Goal: Complete Application Form: Complete application form

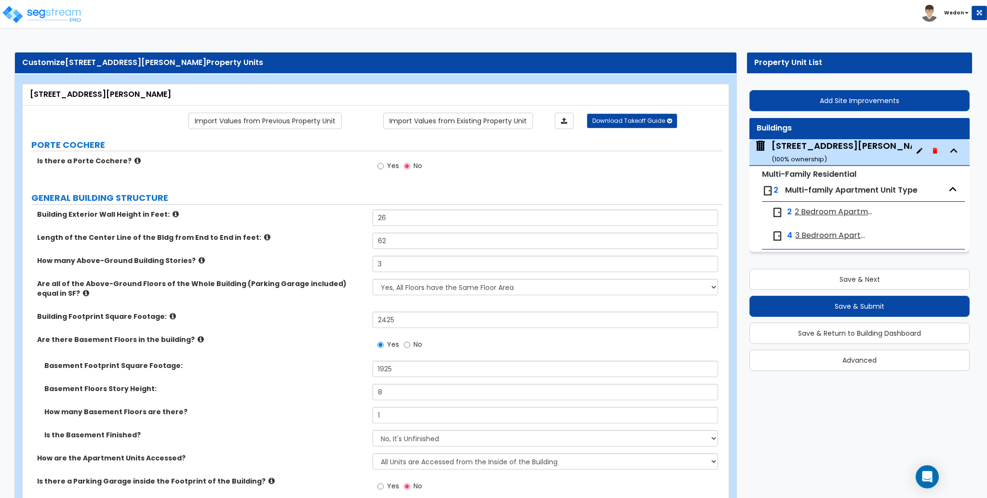
select select "7"
select select "1"
select select "5"
select select "2"
select select "1"
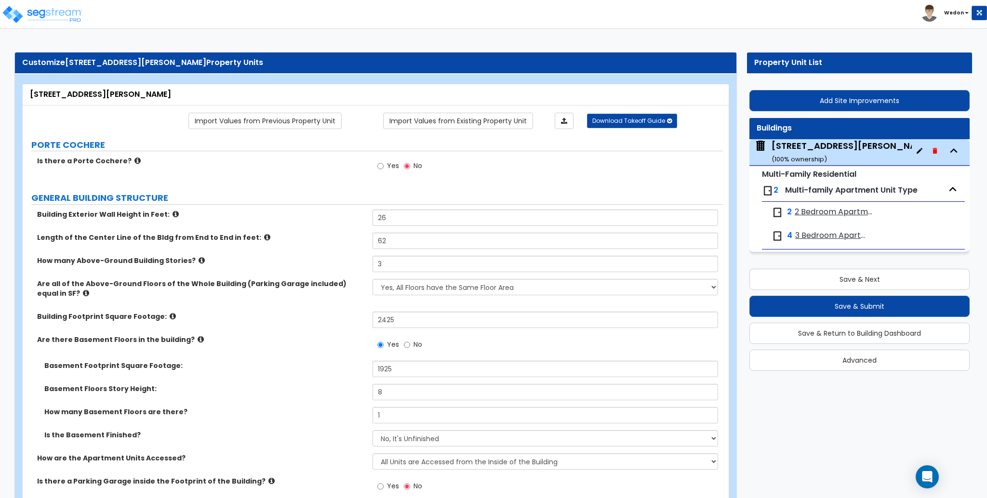
select select "1"
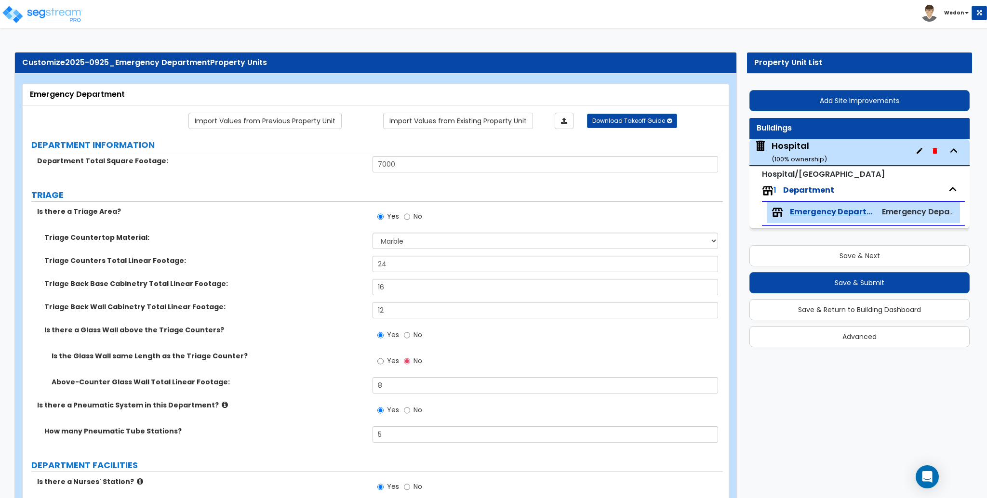
select select "5"
select select "3"
select select "1"
select select "2"
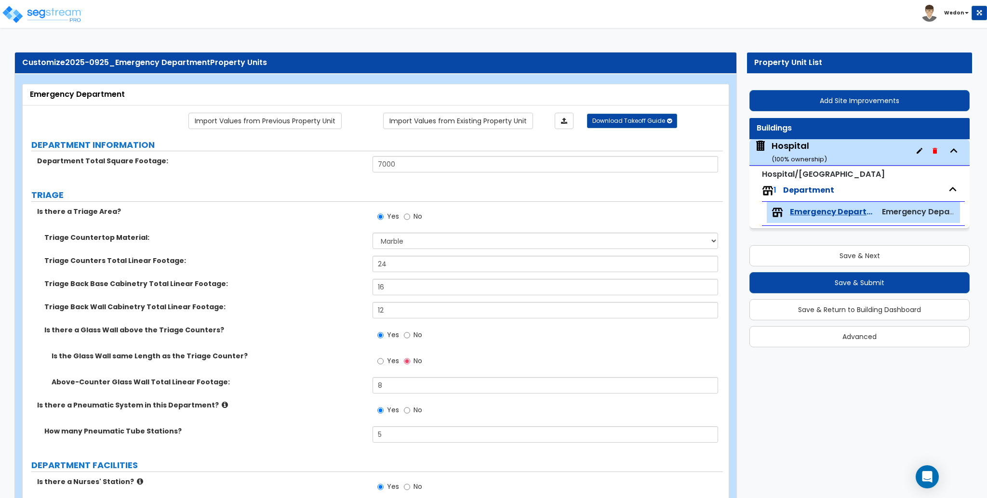
select select "3"
select select "1"
select select "2"
select select "3"
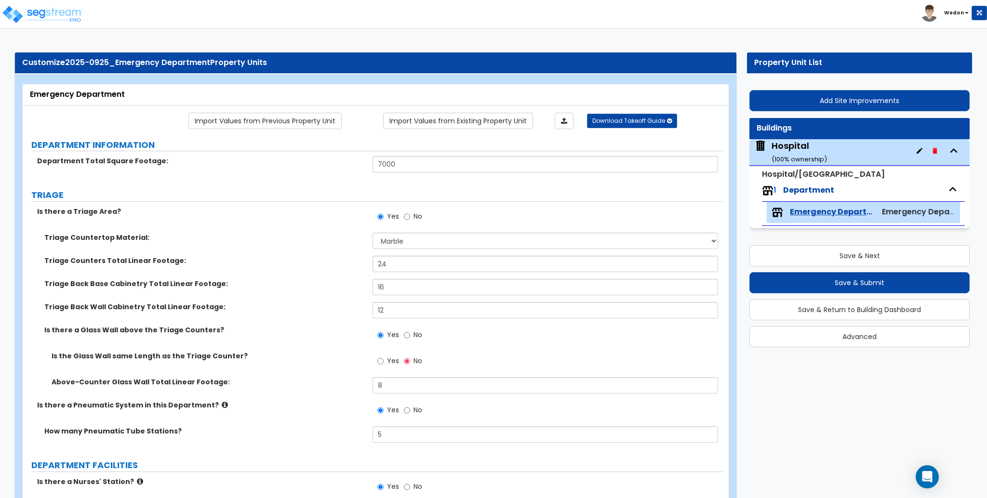
select select "2"
select select "4"
select select "1"
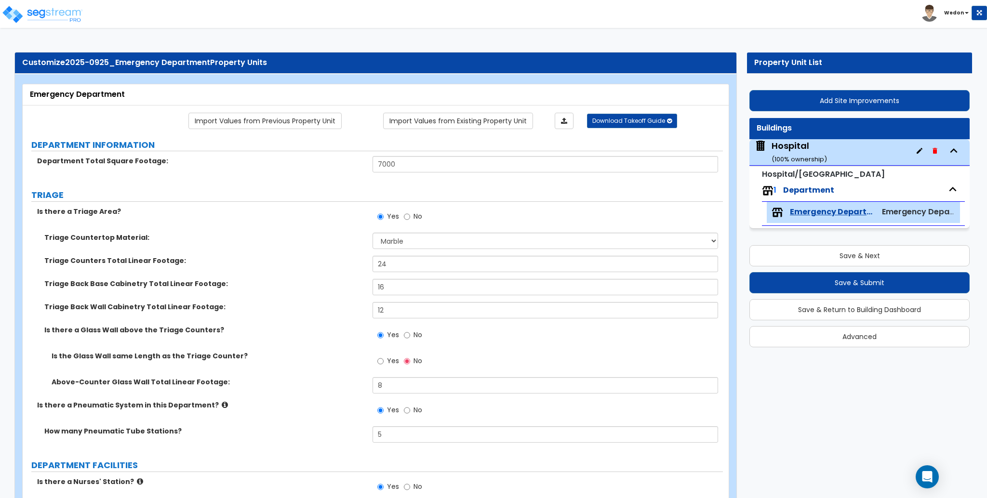
select select "2"
select select "4"
select select "6"
select select "3"
select select "1"
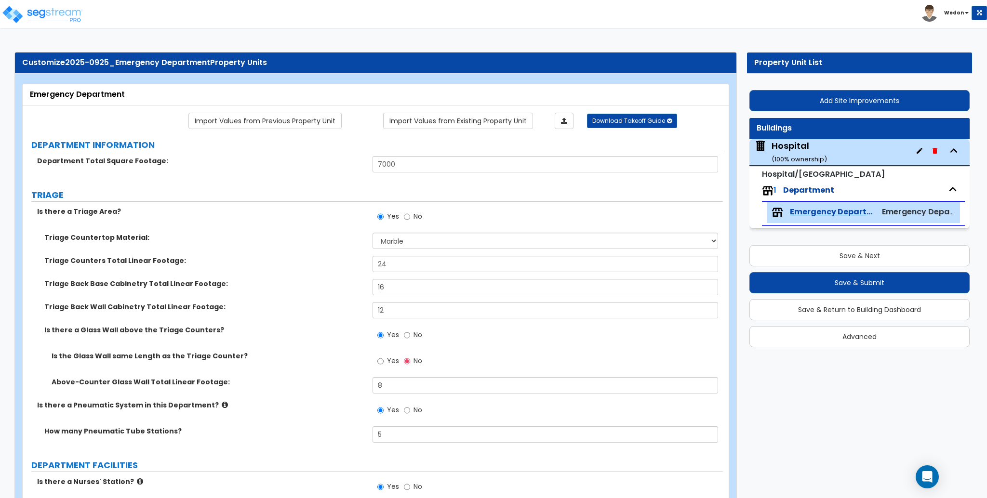
select select "4"
select select "6"
select select "3"
select select "4"
select select "1"
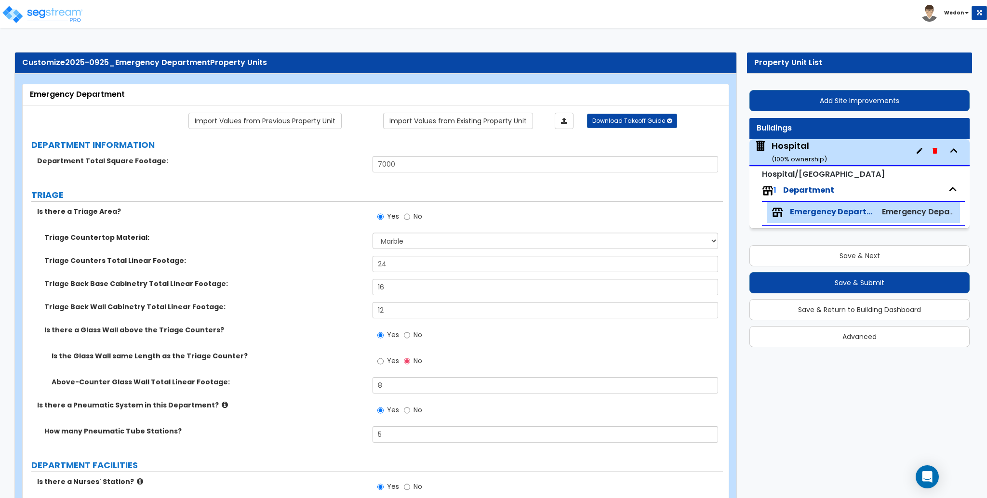
select select "2"
select select "3"
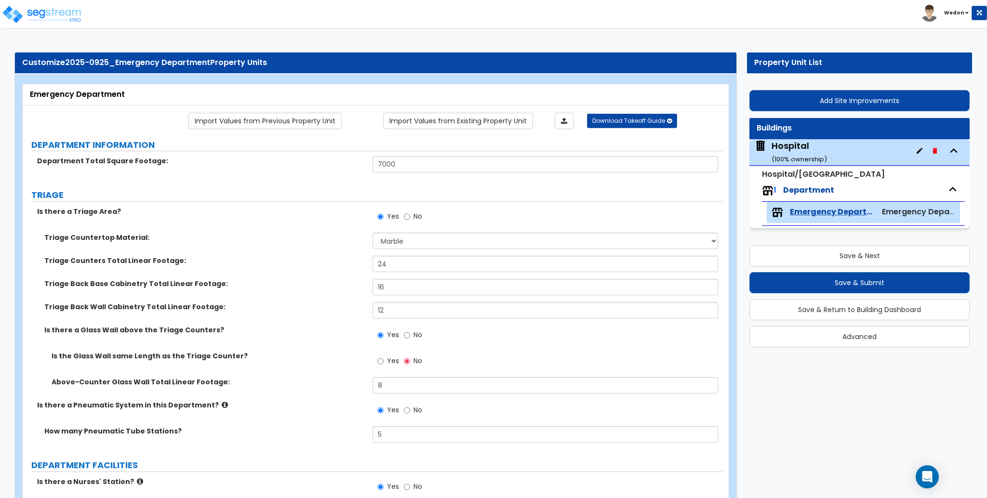
select select "2"
click at [435, 125] on link "Import Values from Existing Property Unit" at bounding box center [458, 121] width 150 height 16
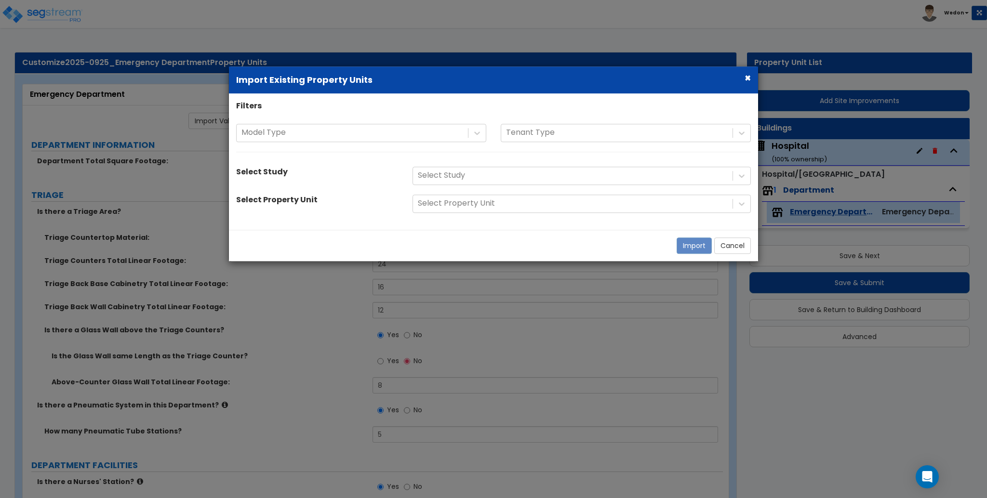
click at [378, 121] on div "Filters Model Type Tenant Type Select Study Select Study Select Property Unit S…" at bounding box center [493, 162] width 529 height 122
click at [373, 130] on div at bounding box center [352, 133] width 222 height 13
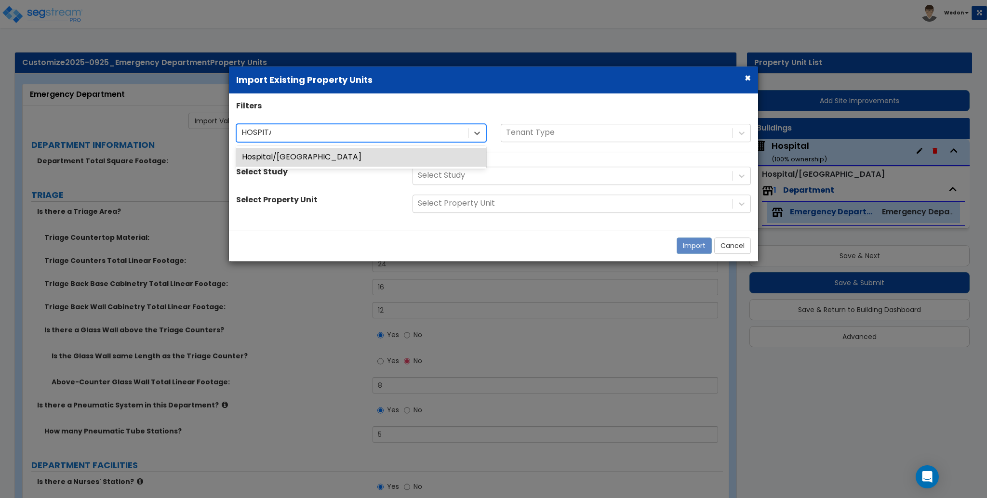
type input "HOSPITAL"
click at [350, 155] on div "Hospital/Surgery Center" at bounding box center [361, 157] width 250 height 19
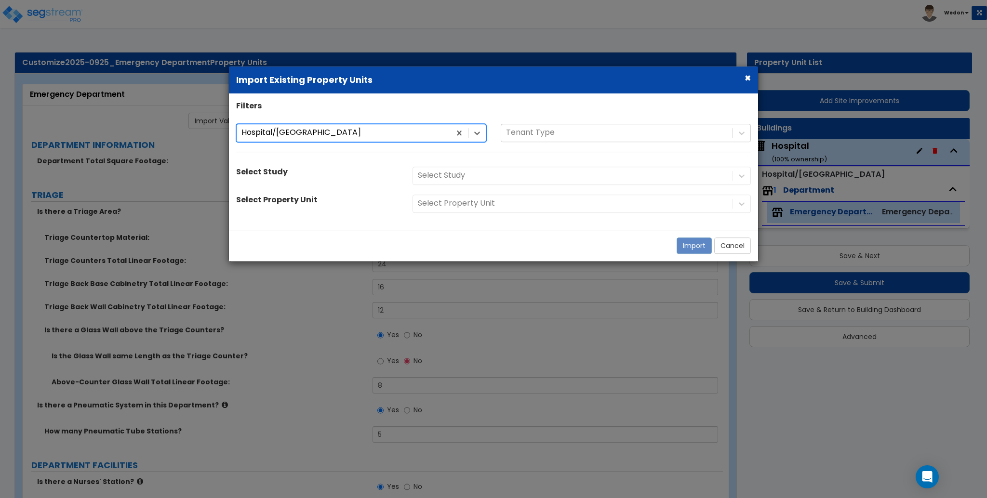
click at [548, 154] on div "option Hospital/Surgery Center, selected. Hospital/Surgery Center Hospital/Surg…" at bounding box center [493, 143] width 529 height 38
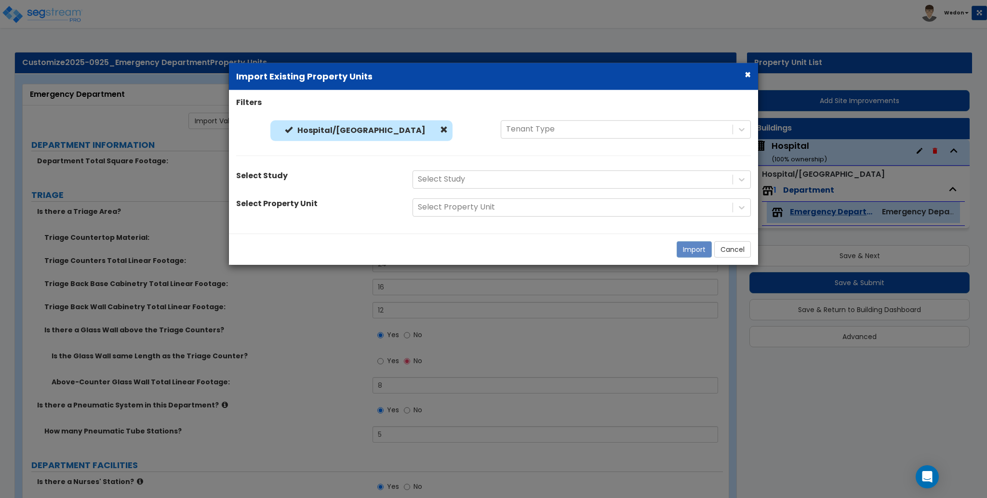
click at [434, 168] on div "Filters Hospital/Surgery Center Hospital/Surgery Center Tenant Type Select Stud…" at bounding box center [493, 161] width 529 height 129
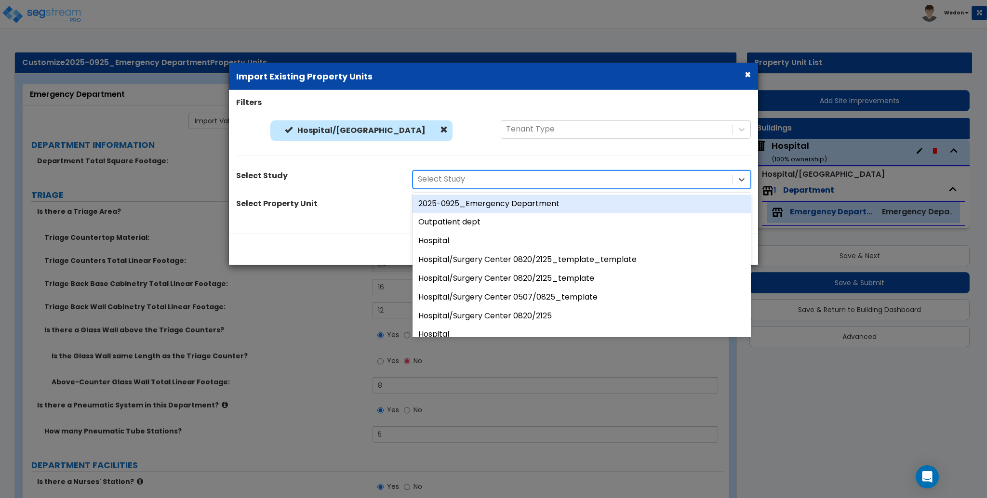
click at [517, 181] on div at bounding box center [573, 179] width 310 height 13
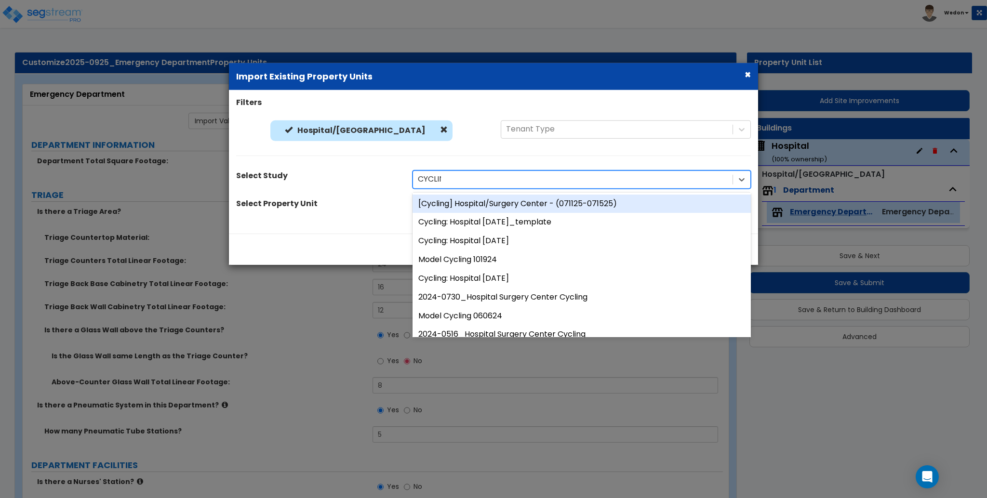
type input "CYCLING"
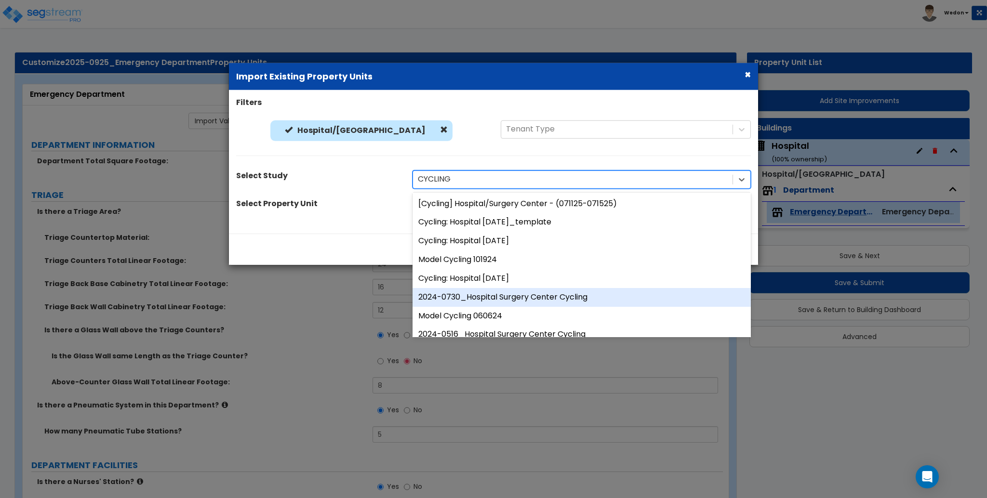
click at [616, 300] on div "2024-0730_Hospital Surgery Center Cycling" at bounding box center [582, 297] width 338 height 19
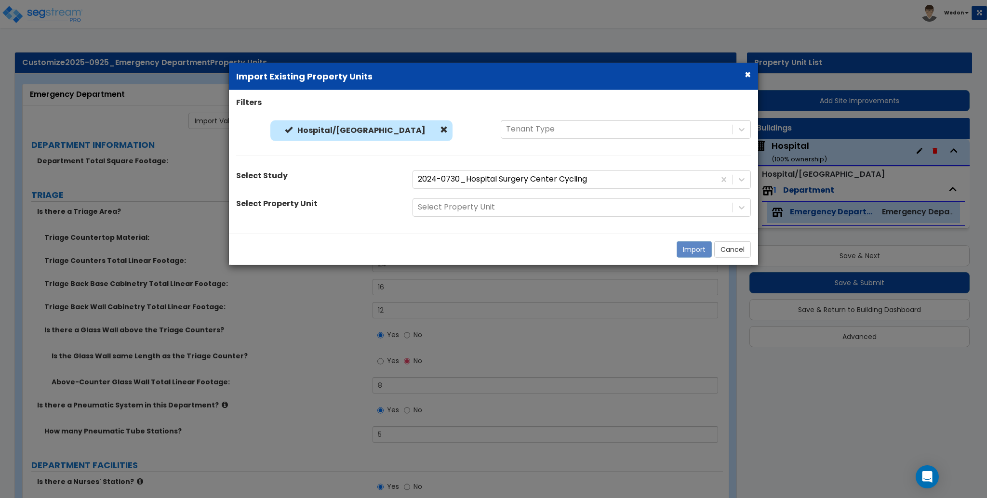
click at [371, 203] on div "Select Property Unit" at bounding box center [317, 204] width 176 height 13
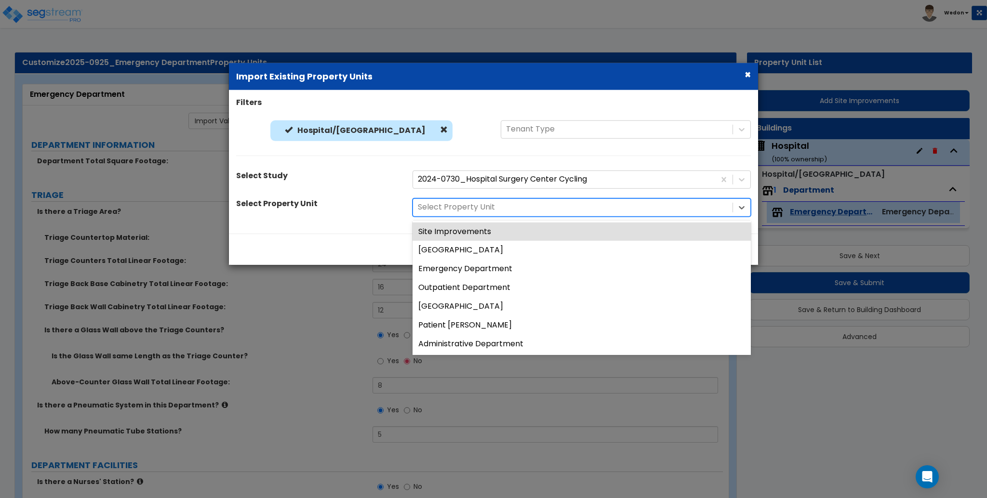
click at [505, 205] on div at bounding box center [573, 207] width 310 height 13
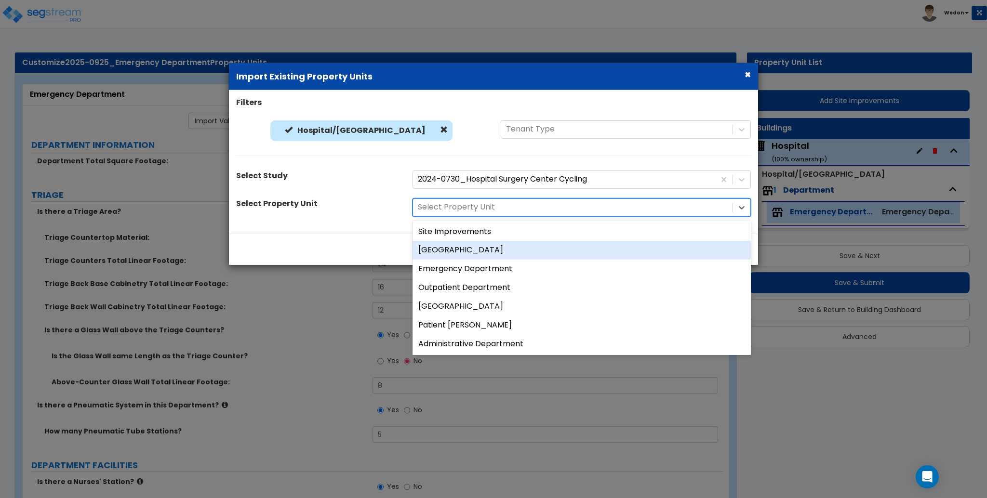
click at [452, 248] on div "Hospital Building" at bounding box center [582, 250] width 338 height 19
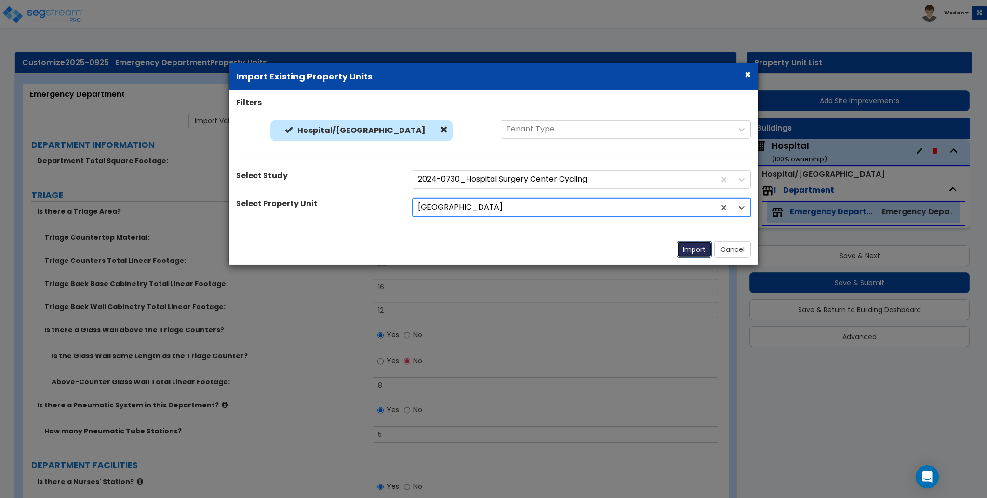
click at [685, 246] on button "Import" at bounding box center [694, 249] width 35 height 16
select select "1"
select select "2"
select select "4"
select select "2"
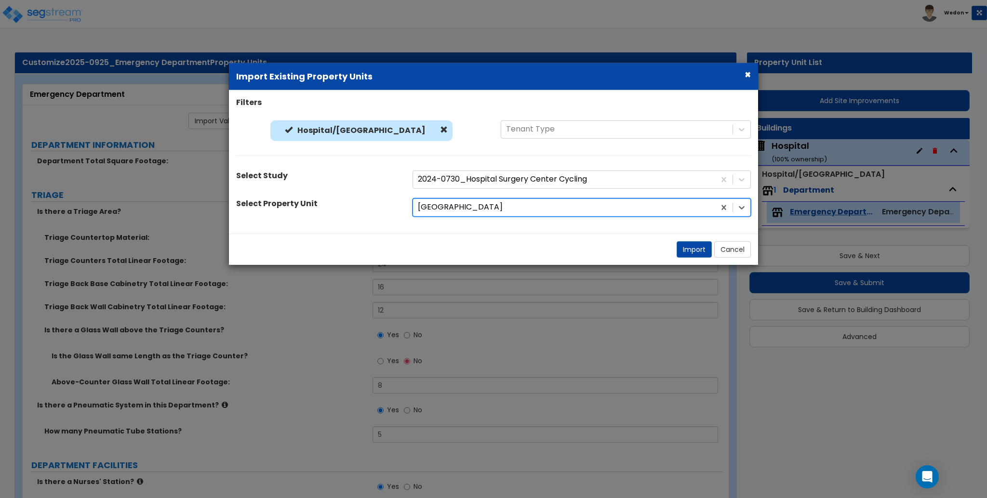
select select "7"
select select "3"
select select "2"
select select "4"
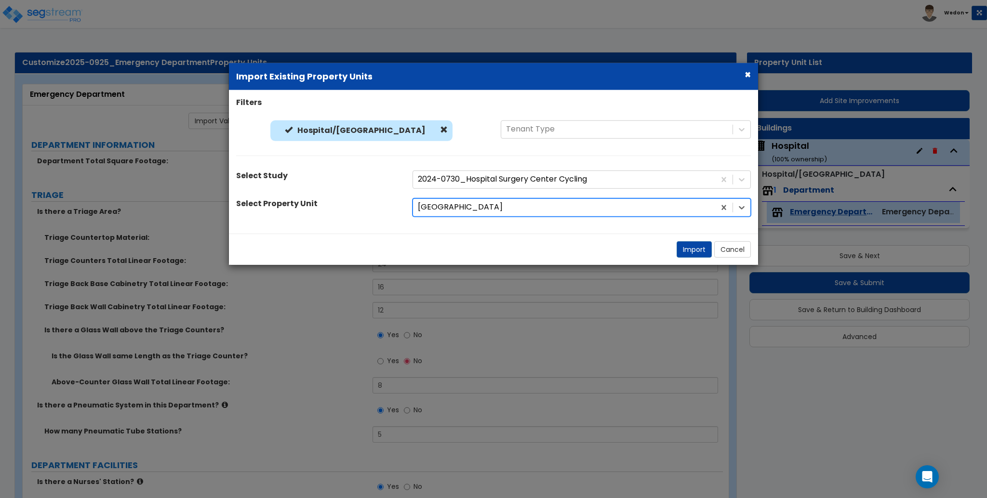
select select "2"
select select "1"
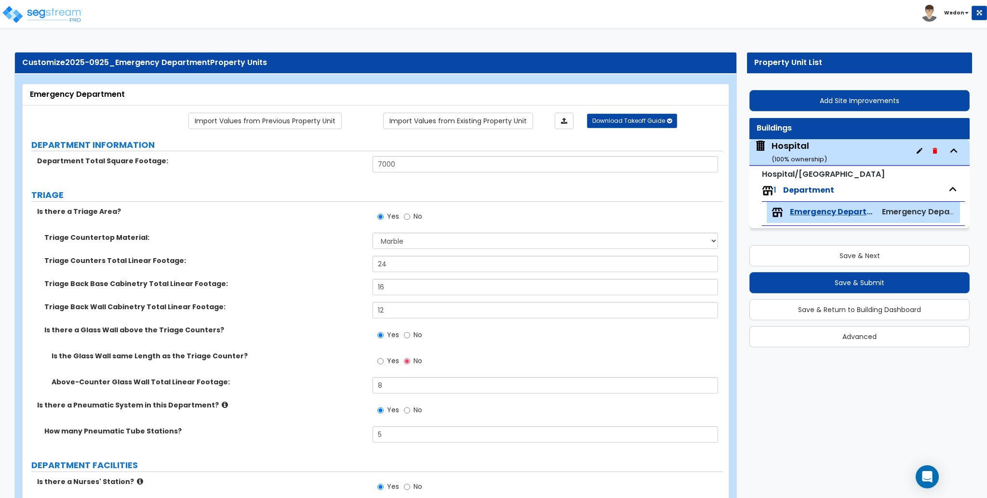
radio input "false"
type input "10"
type input "1500"
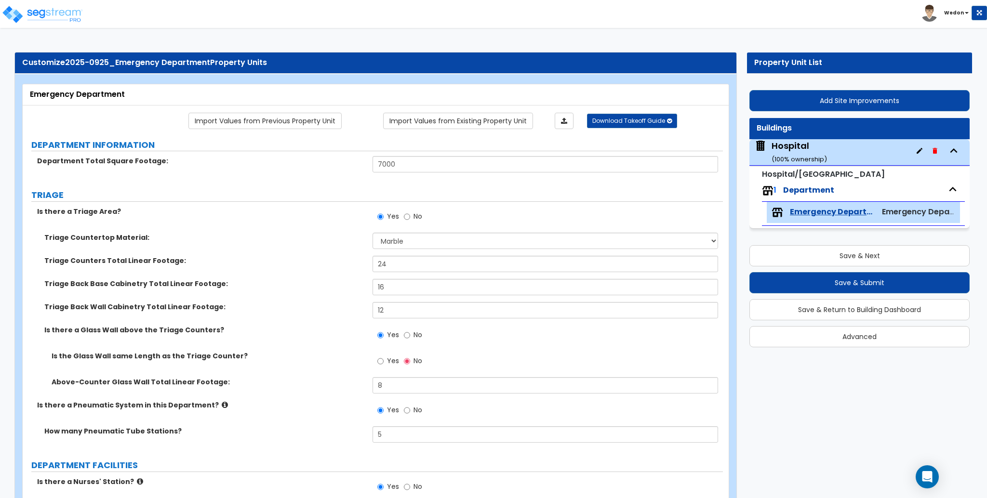
type input "3"
radio input "false"
type input "1000"
type input "1"
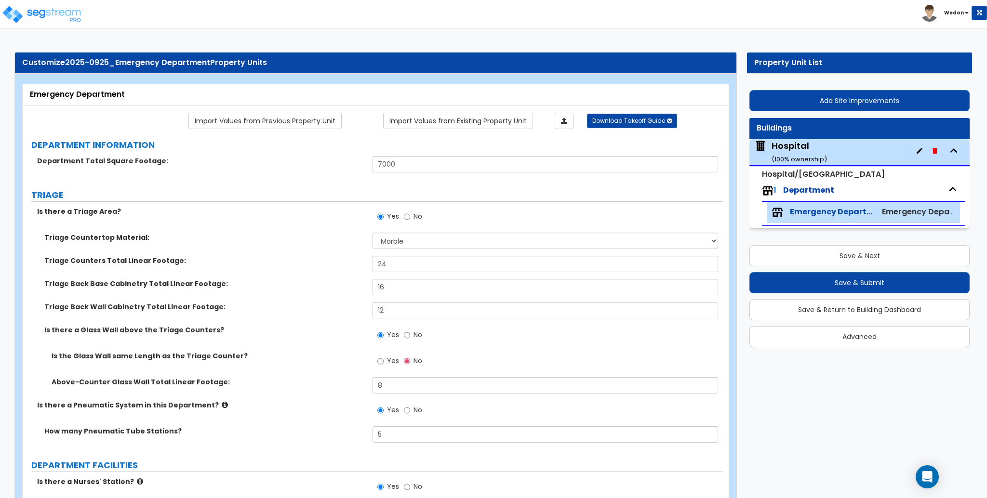
type input "1"
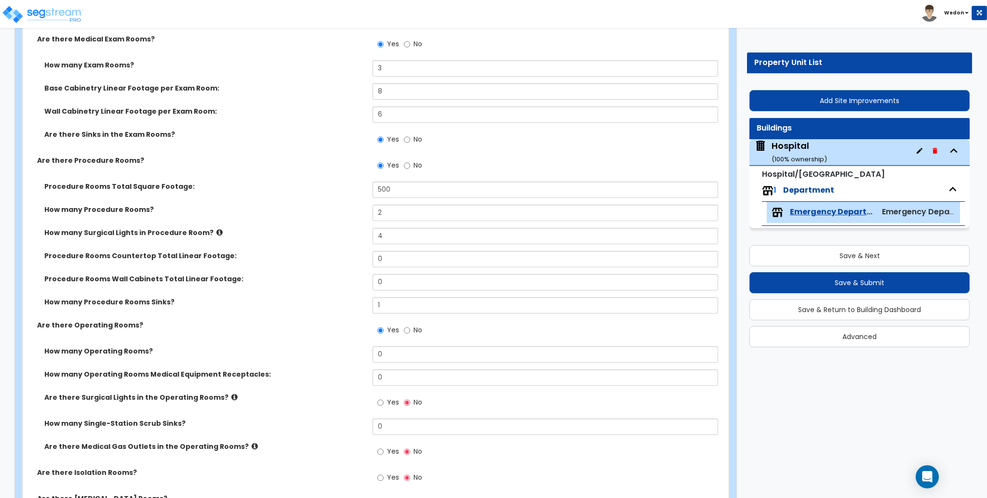
scroll to position [642, 0]
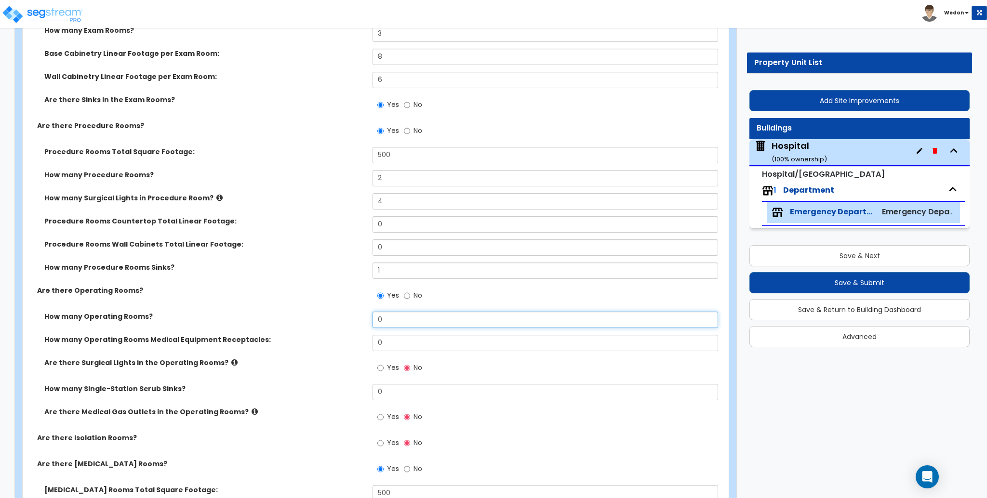
click at [426, 316] on input "0" at bounding box center [545, 320] width 345 height 16
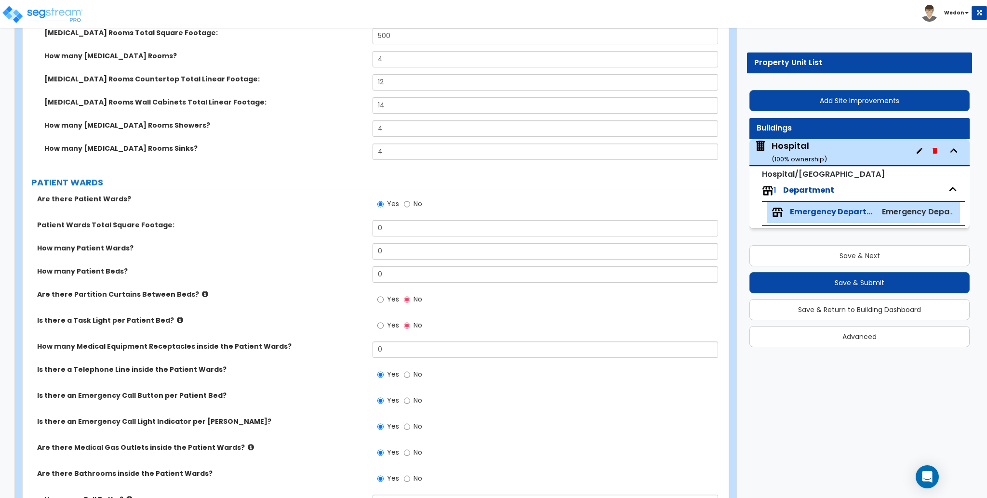
scroll to position [1092, 0]
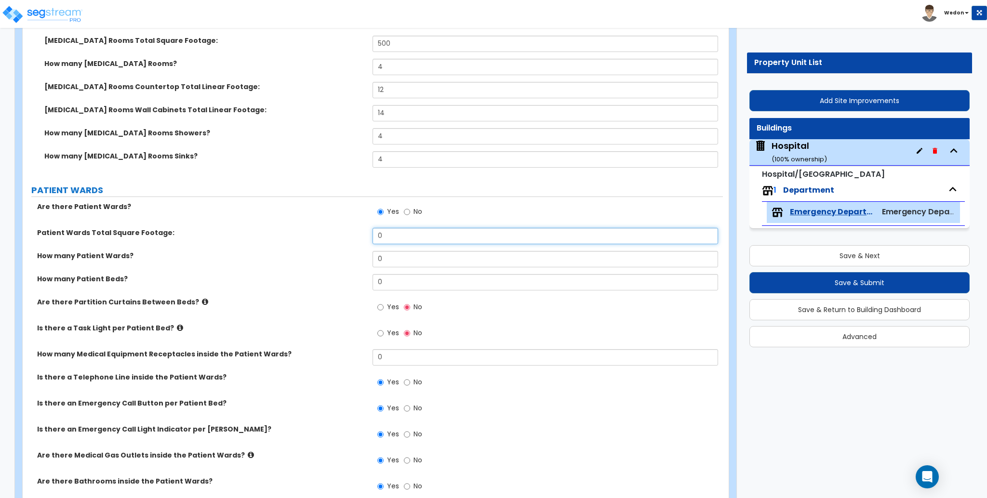
click at [413, 235] on input "0" at bounding box center [545, 236] width 345 height 16
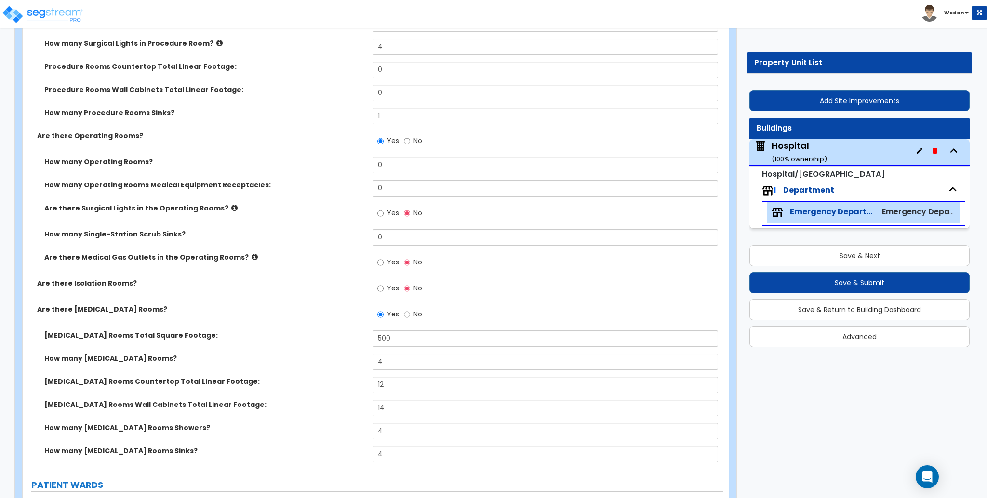
scroll to position [835, 0]
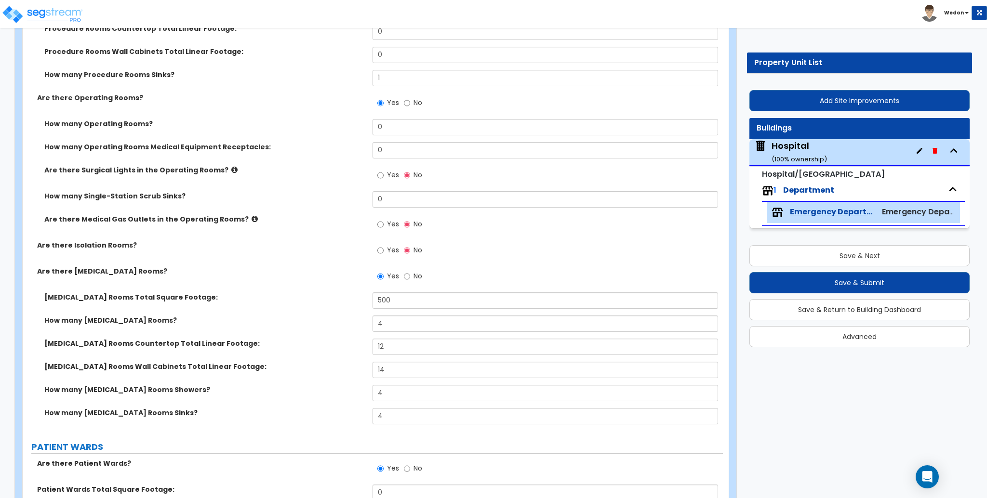
click at [389, 226] on span "Yes" at bounding box center [393, 224] width 12 height 10
click at [384, 226] on input "Yes" at bounding box center [380, 224] width 6 height 11
click at [386, 255] on label "Yes" at bounding box center [388, 251] width 22 height 16
click at [384, 255] on input "Yes" at bounding box center [380, 250] width 6 height 11
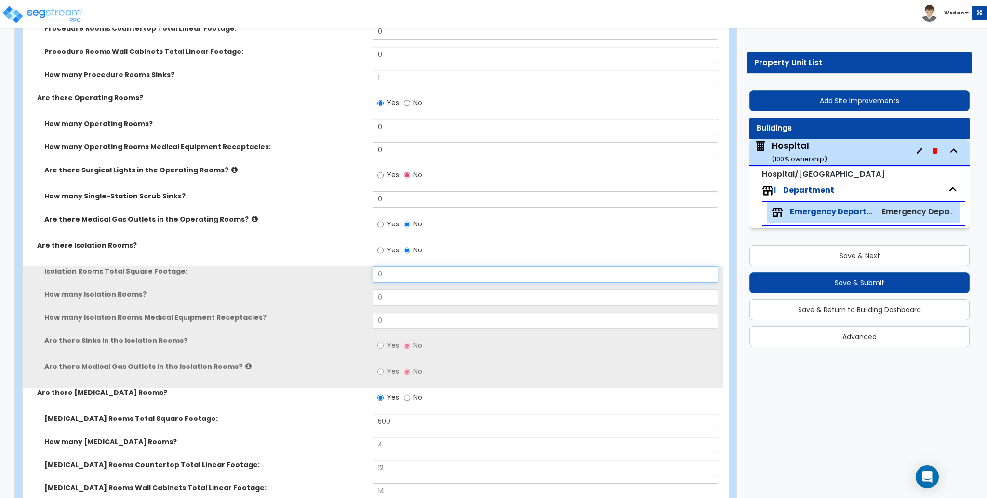
click at [400, 278] on input "0" at bounding box center [545, 275] width 345 height 16
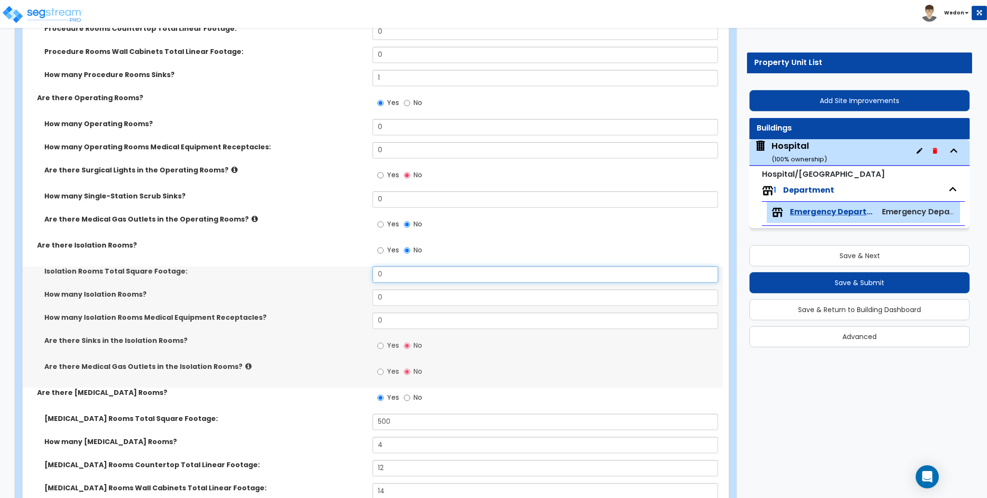
click at [400, 278] on input "0" at bounding box center [545, 275] width 345 height 16
type input "1000"
type input "4"
type input "12"
click at [390, 341] on span "Yes" at bounding box center [393, 346] width 12 height 10
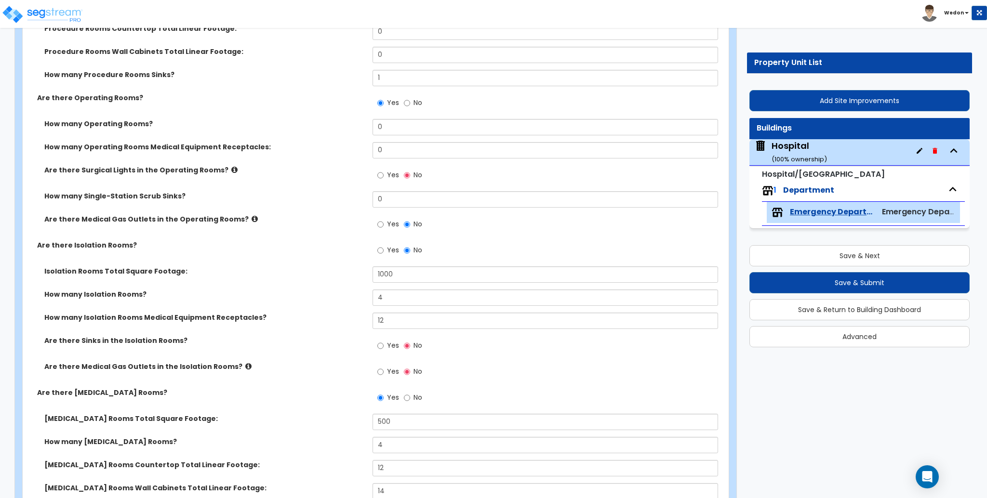
click at [384, 341] on input "Yes" at bounding box center [380, 346] width 6 height 11
radio input "true"
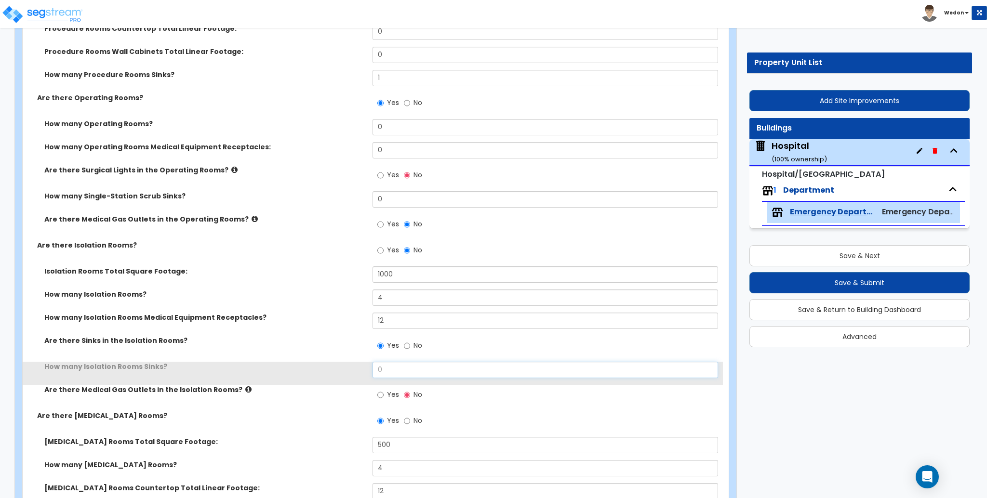
click at [391, 372] on input "0" at bounding box center [545, 370] width 345 height 16
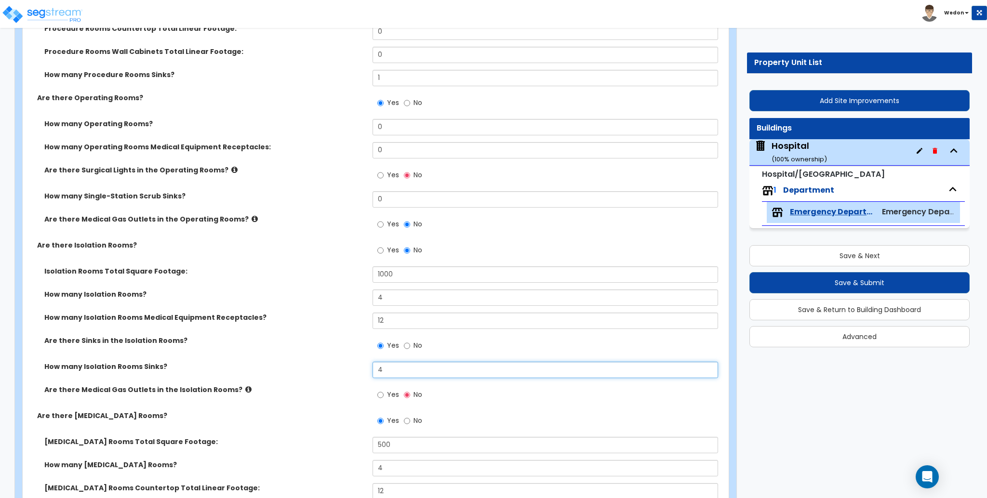
type input "4"
click at [389, 395] on span "Yes" at bounding box center [393, 395] width 12 height 10
click at [384, 395] on input "Yes" at bounding box center [380, 395] width 6 height 11
radio input "true"
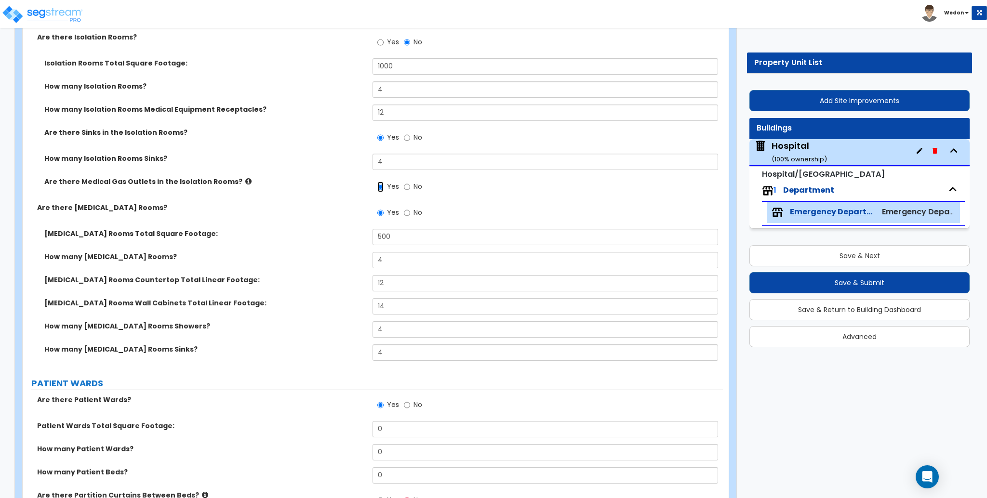
scroll to position [1157, 0]
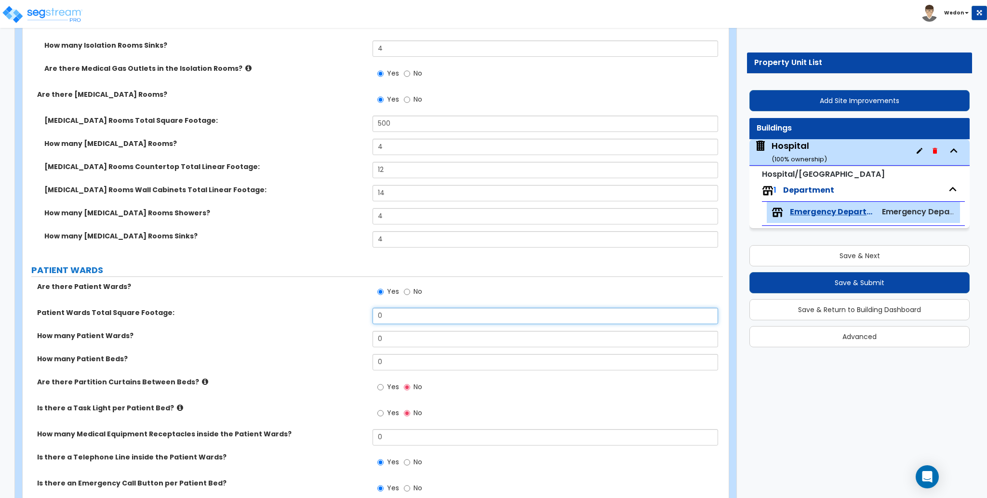
click at [387, 320] on input "0" at bounding box center [545, 316] width 345 height 16
type input "1,000"
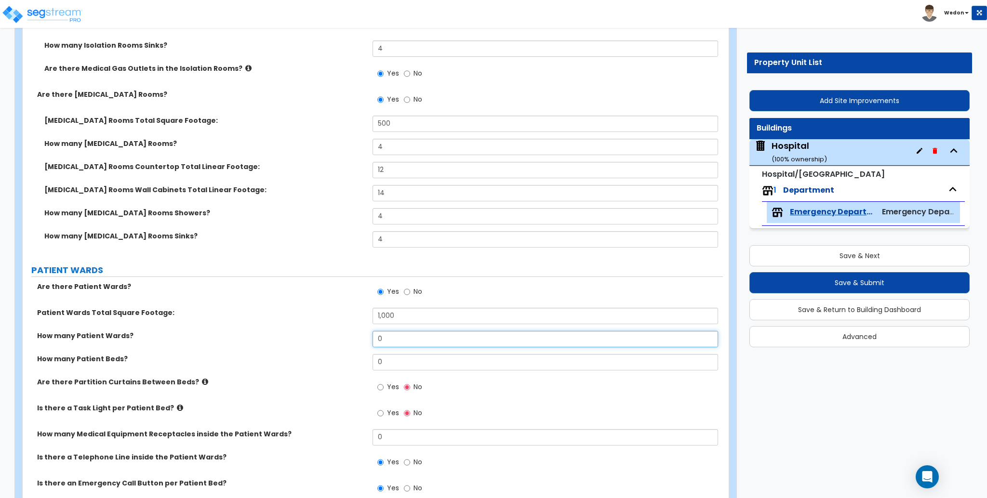
click at [404, 335] on input "0" at bounding box center [545, 339] width 345 height 16
type input "10"
click at [411, 363] on input "0" at bounding box center [545, 362] width 345 height 16
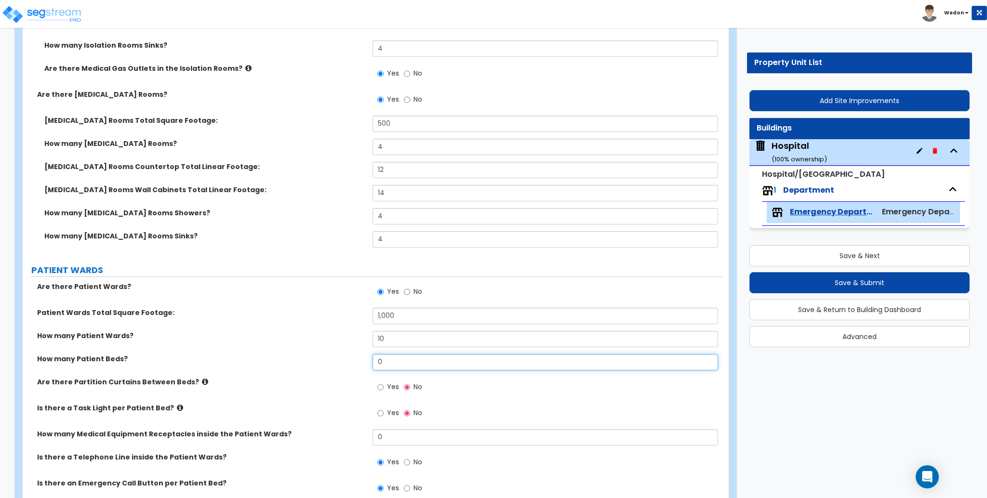
click at [411, 363] on input "0" at bounding box center [545, 362] width 345 height 16
type input "10"
click at [240, 334] on label "How many Patient Wards?" at bounding box center [201, 336] width 328 height 10
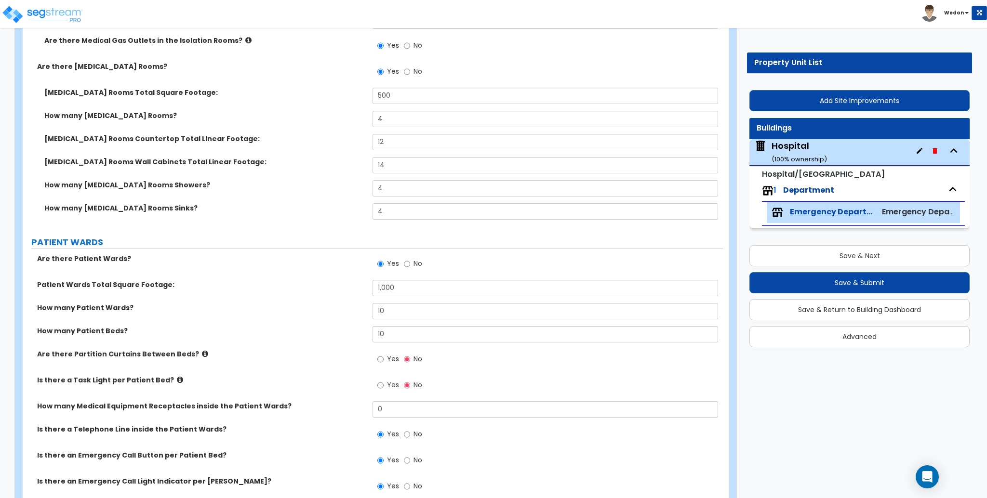
scroll to position [1221, 0]
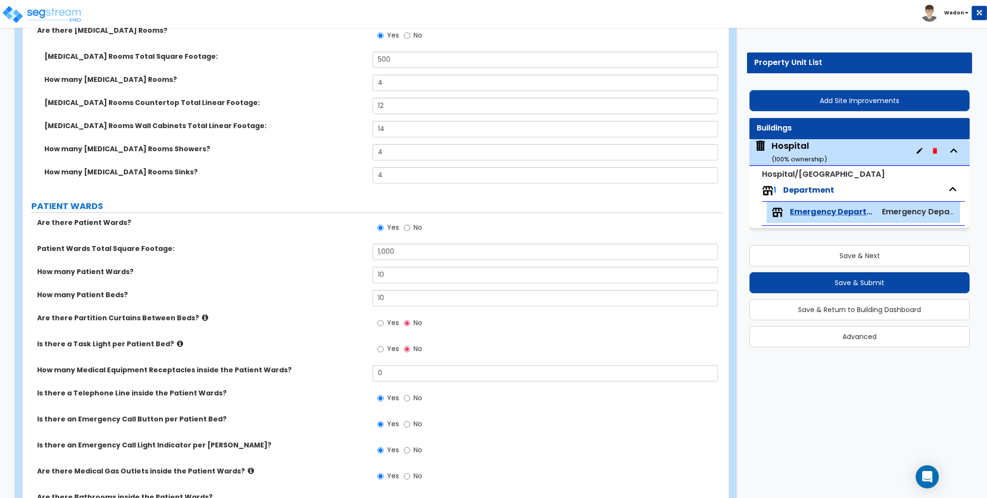
drag, startPoint x: 390, startPoint y: 324, endPoint x: 418, endPoint y: 315, distance: 30.0
click at [390, 324] on span "Yes" at bounding box center [393, 323] width 12 height 10
click at [384, 324] on input "Yes" at bounding box center [380, 323] width 6 height 11
drag, startPoint x: 399, startPoint y: 278, endPoint x: 311, endPoint y: 273, distance: 88.3
click at [311, 273] on div "How many Patient Wards? 10" at bounding box center [373, 278] width 700 height 23
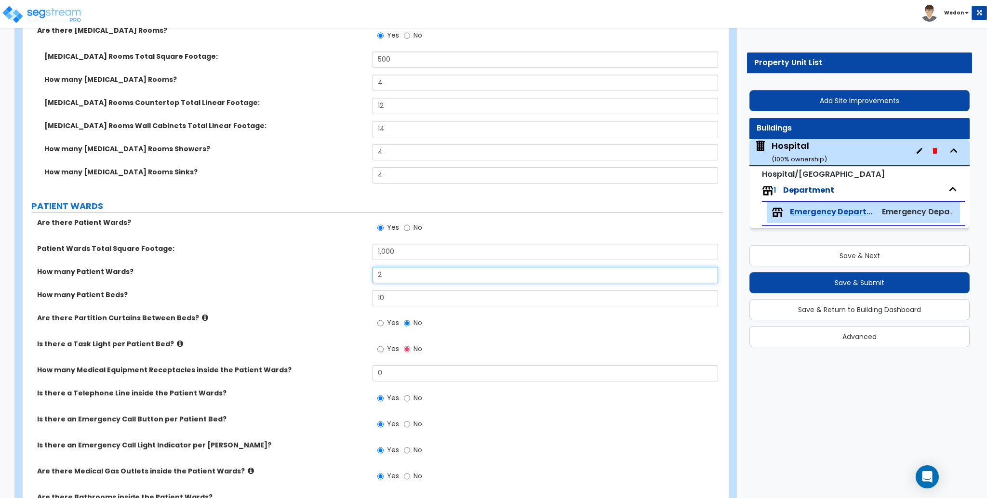
type input "2"
click at [381, 345] on input "Yes" at bounding box center [380, 349] width 6 height 11
drag, startPoint x: 414, startPoint y: 382, endPoint x: 333, endPoint y: 371, distance: 81.8
click at [333, 372] on div "How many Medical Equipment Receptacles inside the Patient Wards? 0" at bounding box center [373, 376] width 700 height 23
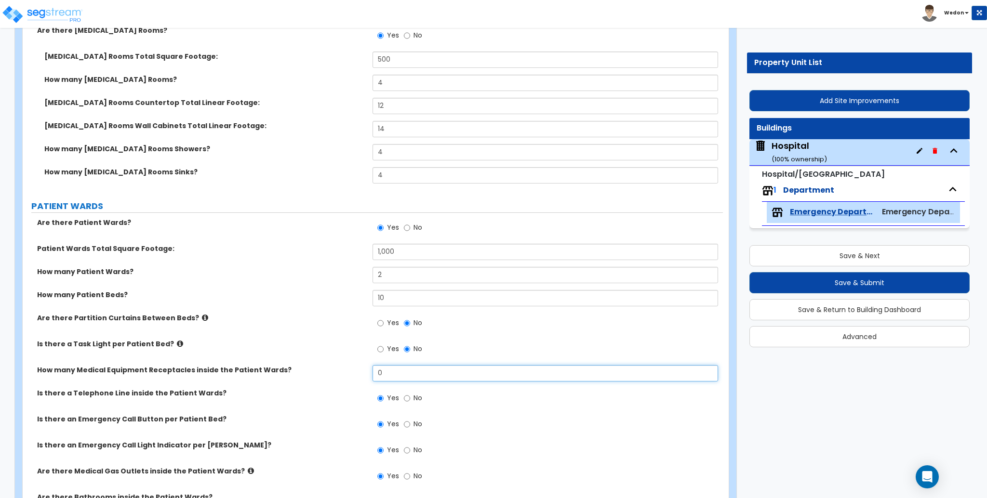
drag, startPoint x: 440, startPoint y: 376, endPoint x: 301, endPoint y: 372, distance: 138.9
click at [301, 372] on div "How many Medical Equipment Receptacles inside the Patient Wards? 0" at bounding box center [373, 376] width 700 height 23
type input "12"
click at [362, 347] on label "Is there a Task Light per Patient Bed?" at bounding box center [201, 344] width 328 height 10
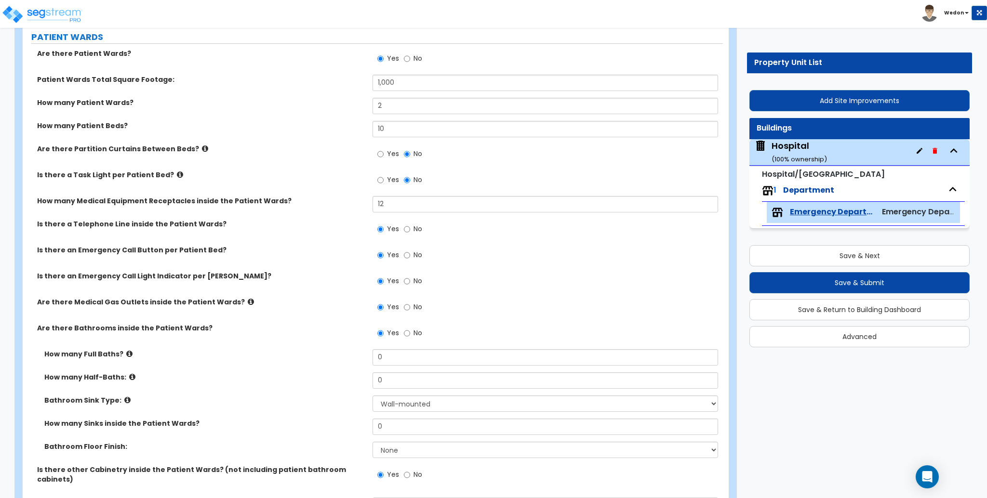
scroll to position [1542, 0]
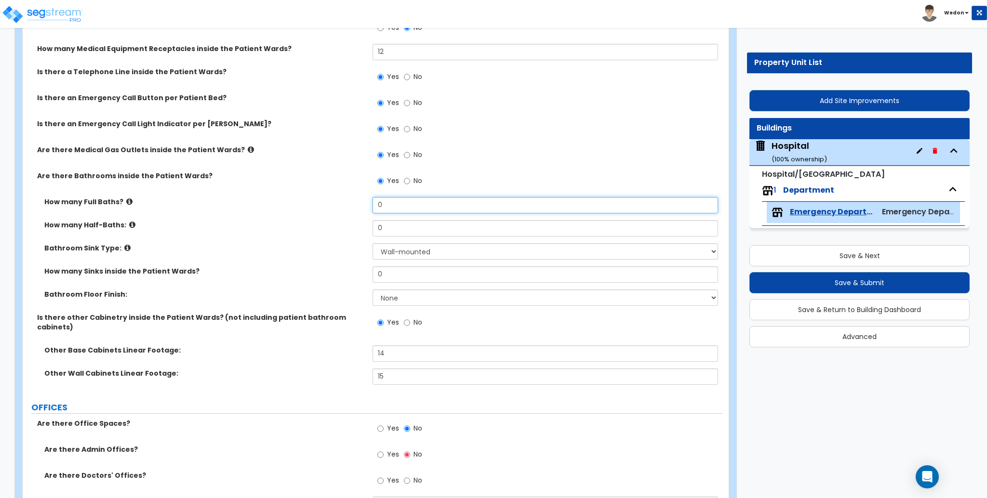
click at [403, 205] on input "0" at bounding box center [545, 205] width 345 height 16
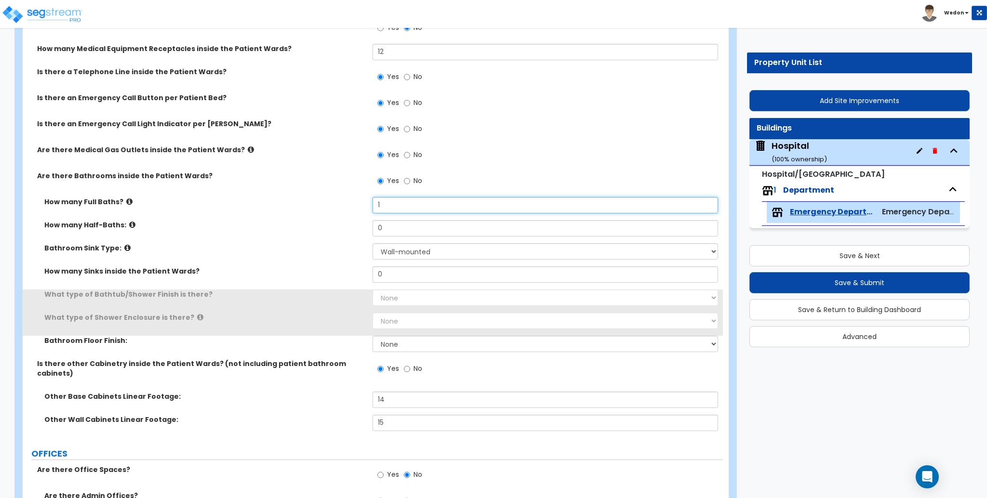
click at [396, 209] on input "1" at bounding box center [545, 205] width 345 height 16
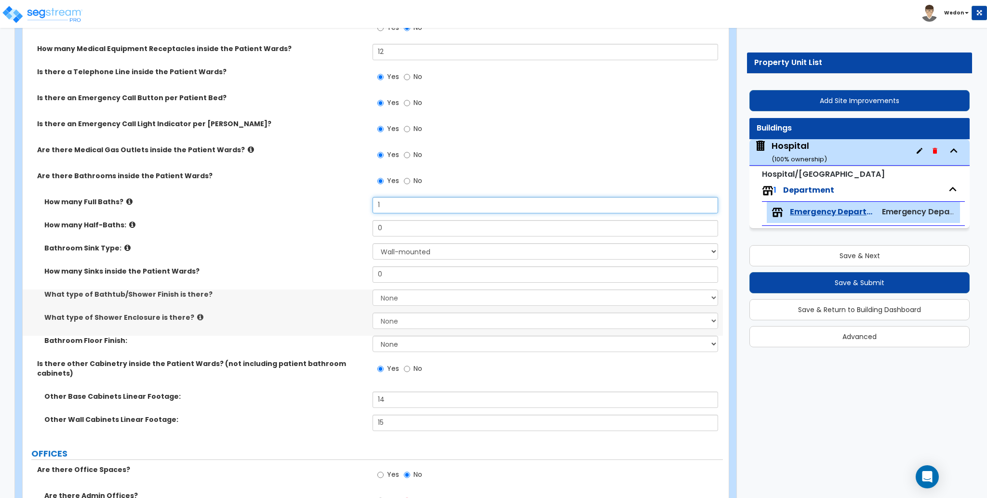
type input "1"
drag, startPoint x: 388, startPoint y: 228, endPoint x: 360, endPoint y: 228, distance: 28.0
click at [360, 228] on div "How many Half-Baths: 0" at bounding box center [373, 231] width 700 height 23
type input "1"
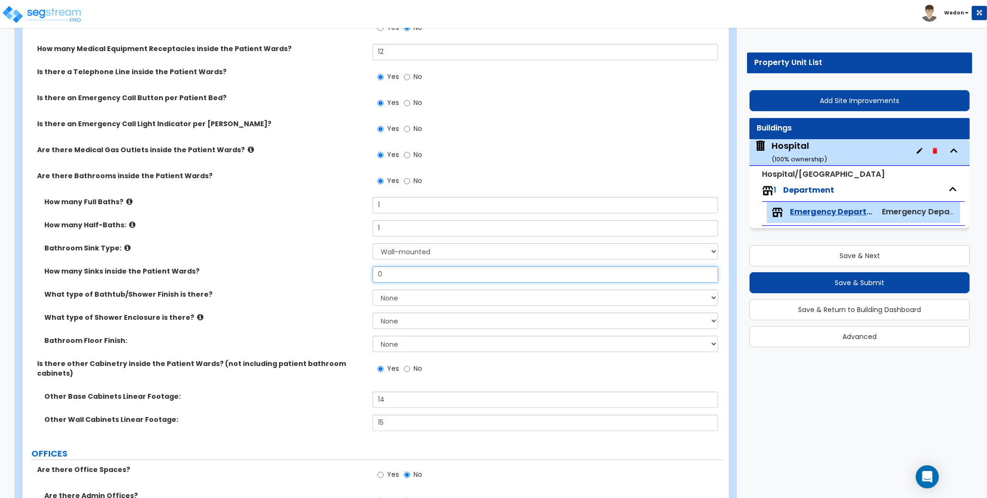
drag, startPoint x: 396, startPoint y: 273, endPoint x: 317, endPoint y: 269, distance: 79.6
click at [317, 269] on div "How many Sinks inside the Patient Wards? 0" at bounding box center [373, 278] width 700 height 23
type input "1"
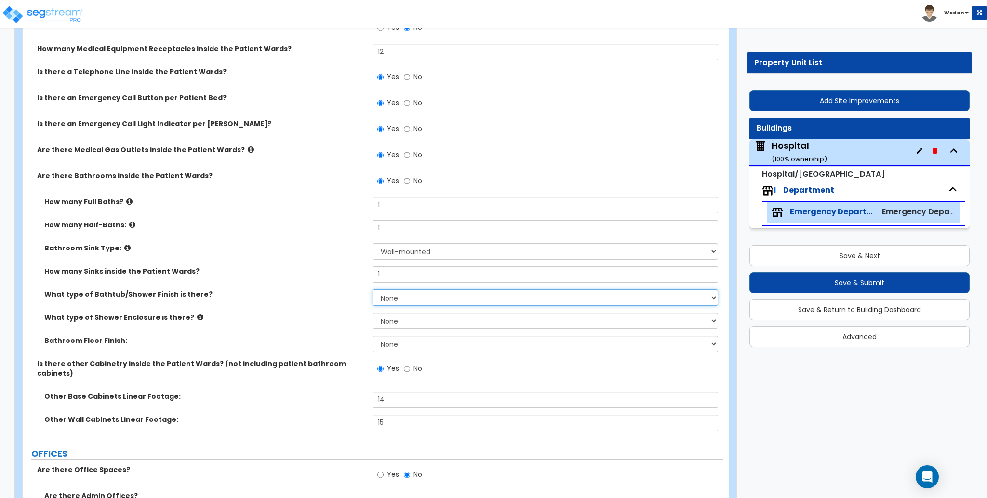
click at [402, 305] on select "None Plastic Tile Stone" at bounding box center [545, 298] width 345 height 16
select select "1"
click at [373, 290] on select "None Plastic Tile Stone" at bounding box center [545, 298] width 345 height 16
click at [413, 329] on div "What type of Shower Enclosure is there? None Curtain & Rod Glass Sliding Doors …" at bounding box center [373, 324] width 700 height 23
drag, startPoint x: 423, startPoint y: 321, endPoint x: 449, endPoint y: 327, distance: 27.2
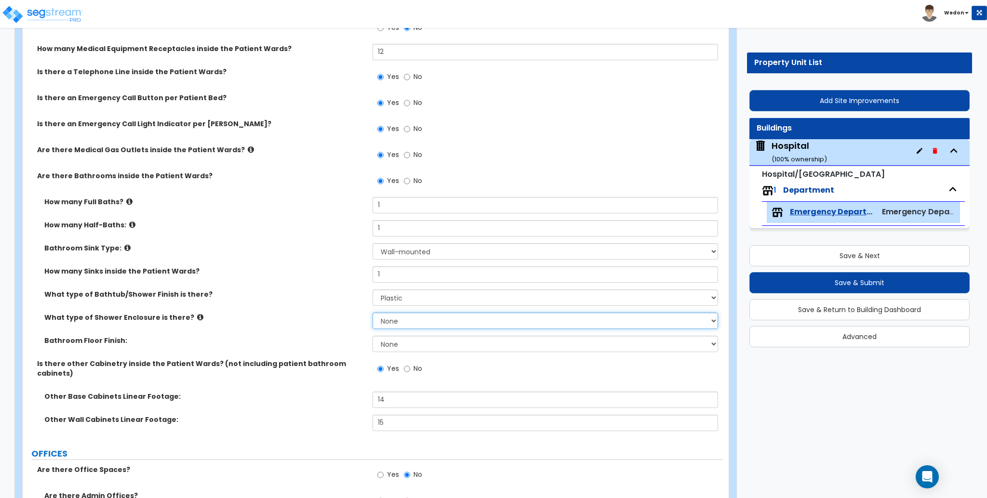
click at [428, 323] on select "None Curtain & Rod Glass Sliding Doors Glass Hinged Doors" at bounding box center [545, 321] width 345 height 16
select select "2"
click at [373, 313] on select "None Curtain & Rod Glass Sliding Doors Glass Hinged Doors" at bounding box center [545, 321] width 345 height 16
drag, startPoint x: 402, startPoint y: 346, endPoint x: 422, endPoint y: 350, distance: 19.7
click at [403, 347] on select "None Tile Flooring Hardwood Flooring Resilient Laminate Flooring VCT Flooring S…" at bounding box center [545, 344] width 345 height 16
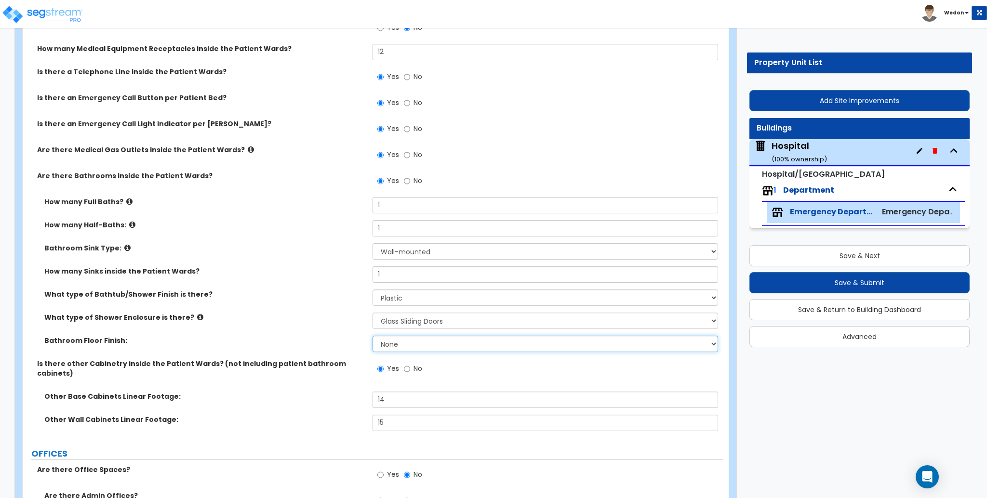
select select "2"
click at [373, 336] on select "None Tile Flooring Hardwood Flooring Resilient Laminate Flooring VCT Flooring S…" at bounding box center [545, 344] width 345 height 16
click at [290, 309] on div "What type of Bathtub/Shower Finish is there? None Plastic Tile Stone" at bounding box center [373, 301] width 700 height 23
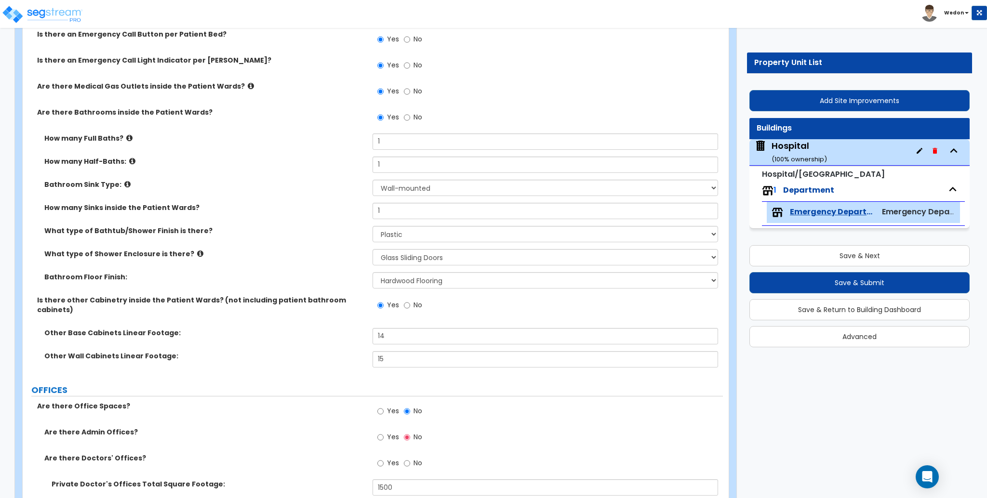
scroll to position [1799, 0]
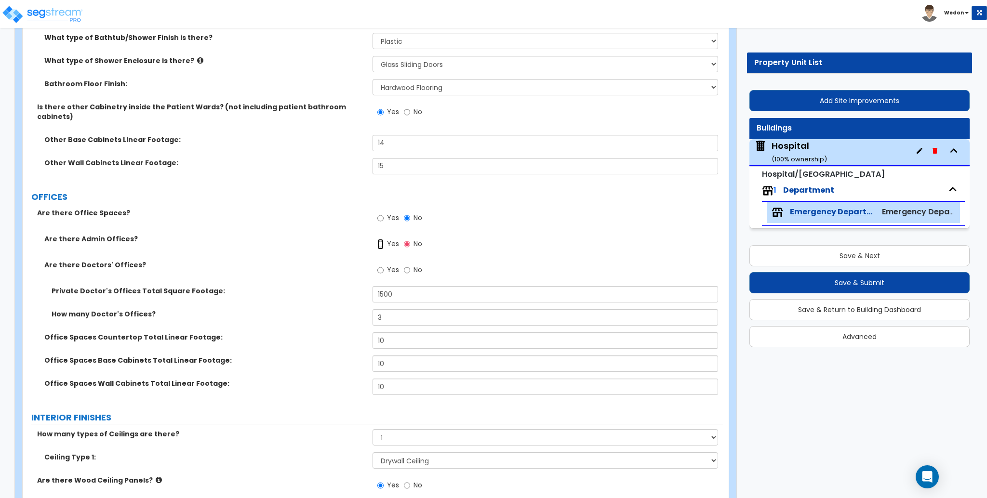
click at [381, 239] on input "Yes" at bounding box center [380, 244] width 6 height 11
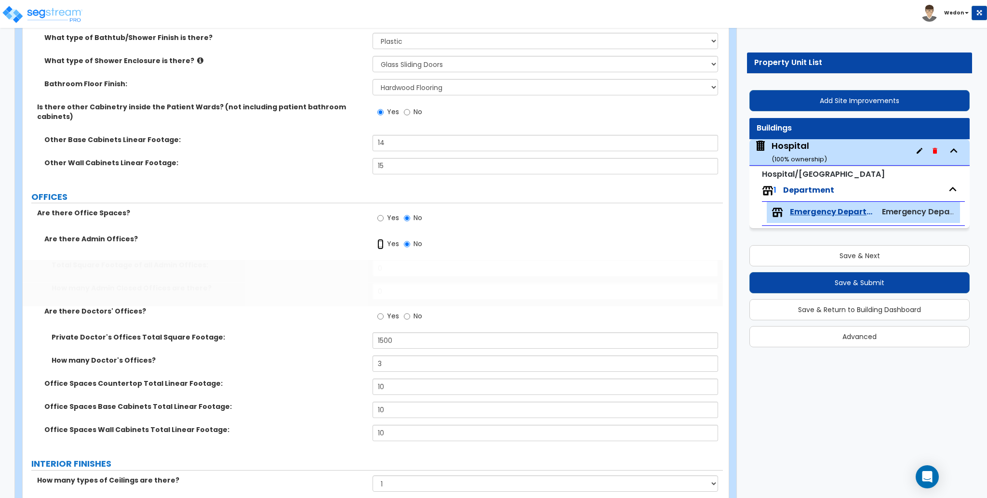
radio input "true"
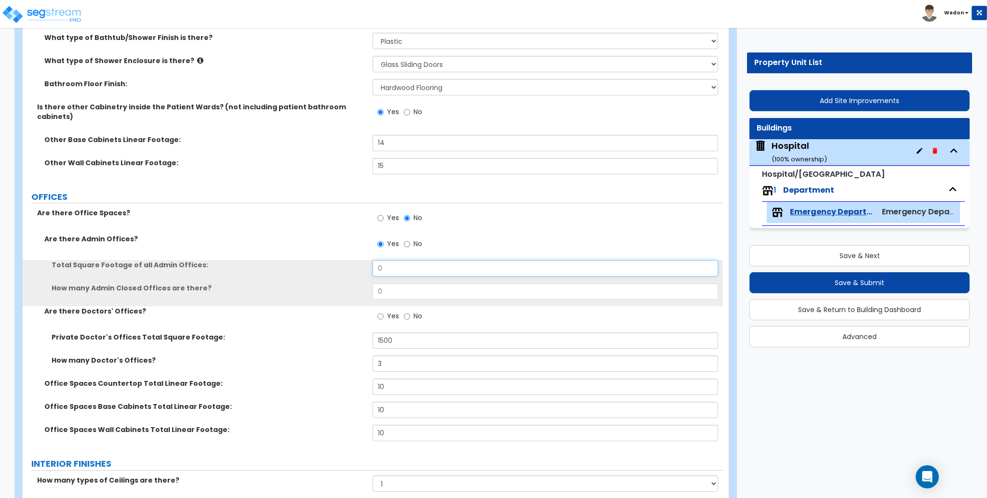
click at [397, 262] on input "0" at bounding box center [545, 268] width 345 height 16
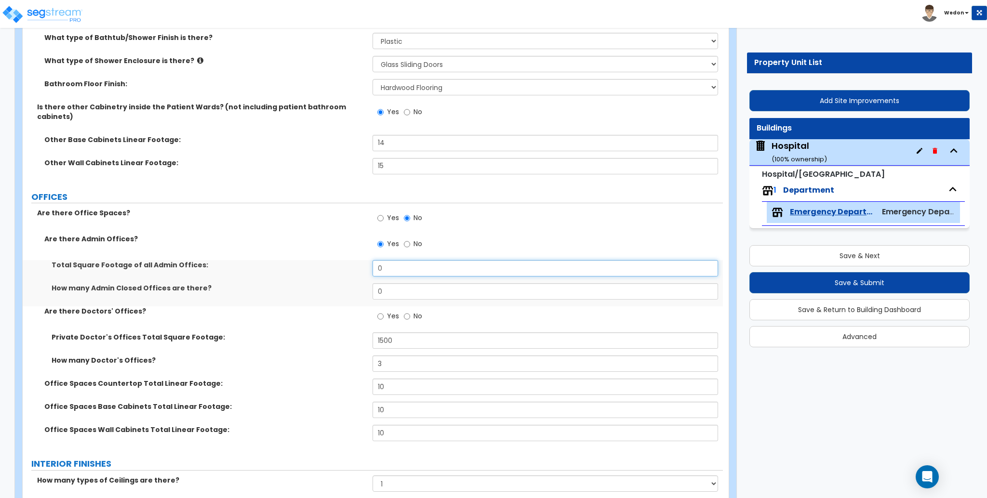
click at [397, 262] on input "0" at bounding box center [545, 268] width 345 height 16
type input "500"
type input "2"
click at [273, 283] on label "How many Admin Closed Offices are there?" at bounding box center [209, 288] width 314 height 10
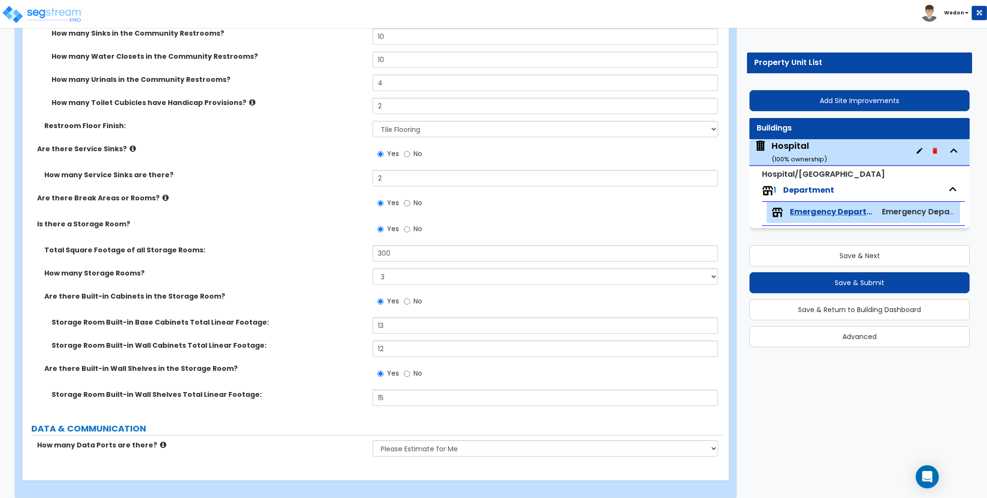
scroll to position [4266, 0]
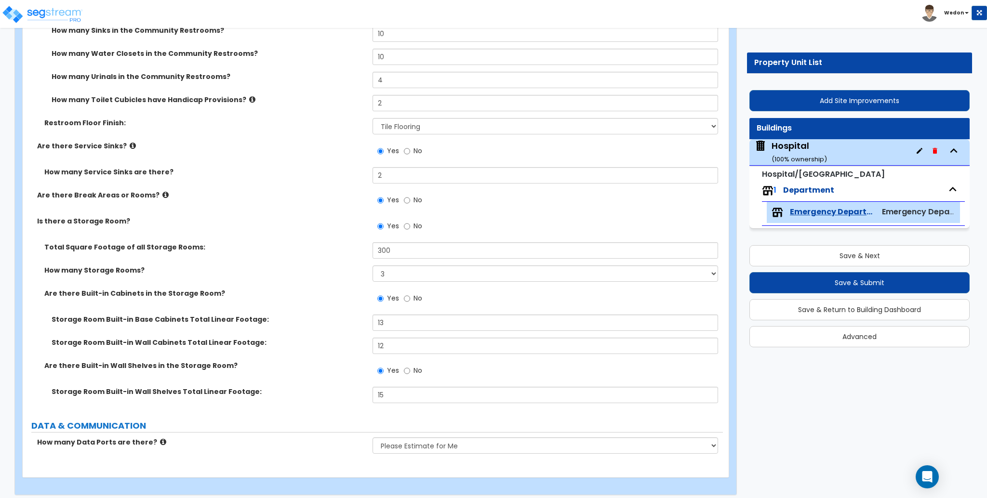
click at [403, 191] on div "Yes No" at bounding box center [400, 201] width 54 height 22
click at [394, 195] on span "Yes" at bounding box center [393, 200] width 12 height 10
click at [384, 195] on input "Yes" at bounding box center [380, 200] width 6 height 11
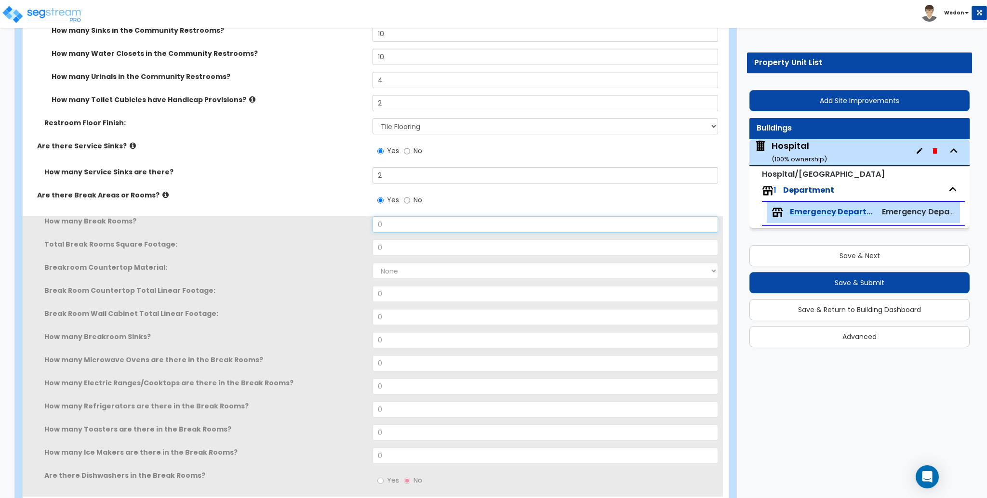
click at [431, 220] on input "0" at bounding box center [545, 224] width 345 height 16
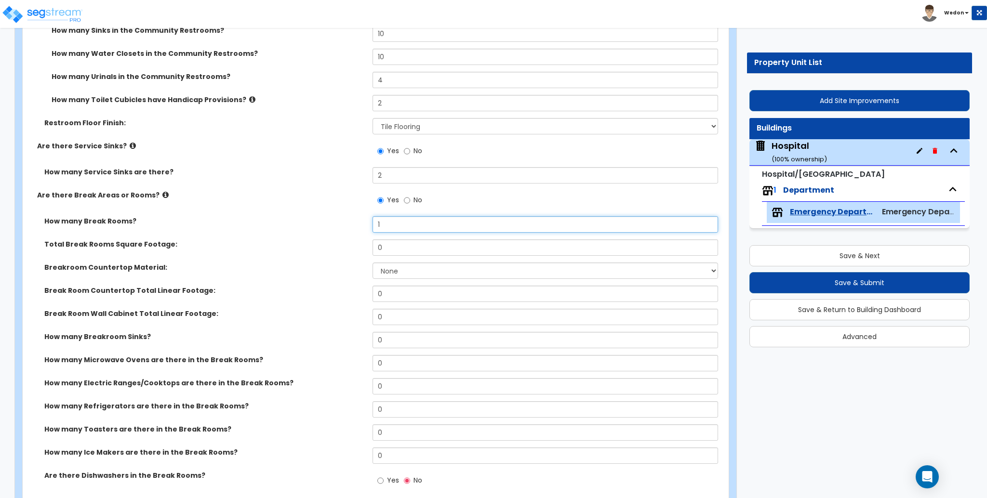
type input "1"
click at [412, 243] on input "0" at bounding box center [545, 248] width 345 height 16
type input "300"
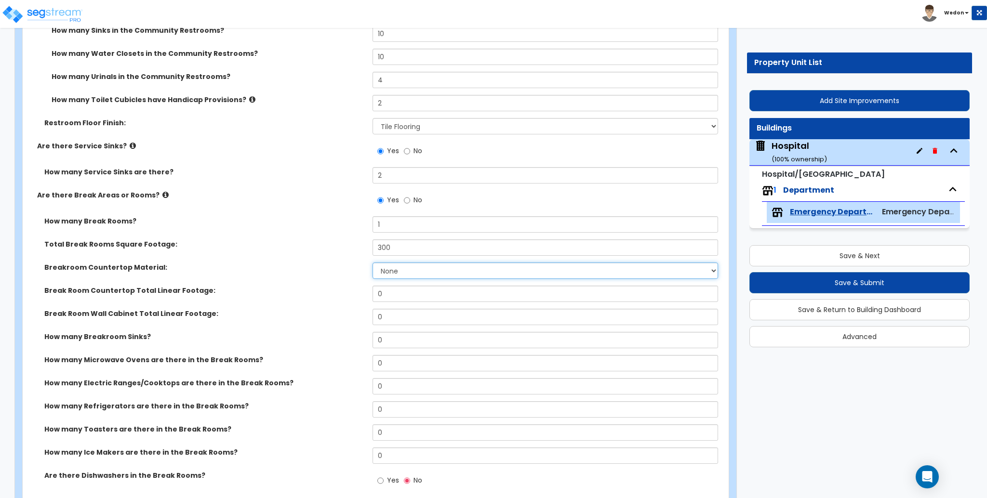
click at [448, 270] on select "None Plastic Laminate Solid Surface Stone Quartz Marble Tile Wood Stainless Ste…" at bounding box center [545, 271] width 345 height 16
select select "2"
click at [373, 263] on select "None Plastic Laminate Solid Surface Stone Quartz Marble Tile Wood Stainless Ste…" at bounding box center [545, 271] width 345 height 16
click at [390, 293] on input "0" at bounding box center [545, 294] width 345 height 16
click at [390, 292] on input "0" at bounding box center [545, 294] width 345 height 16
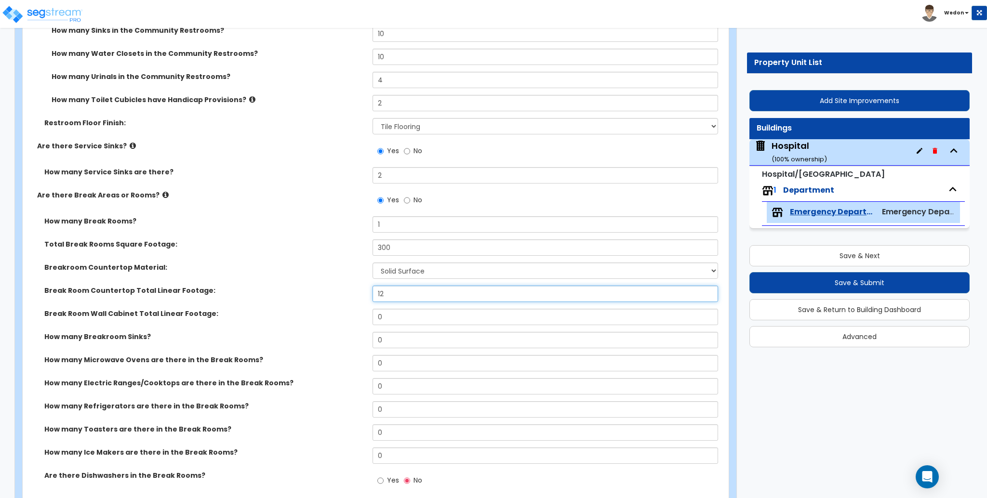
type input "12"
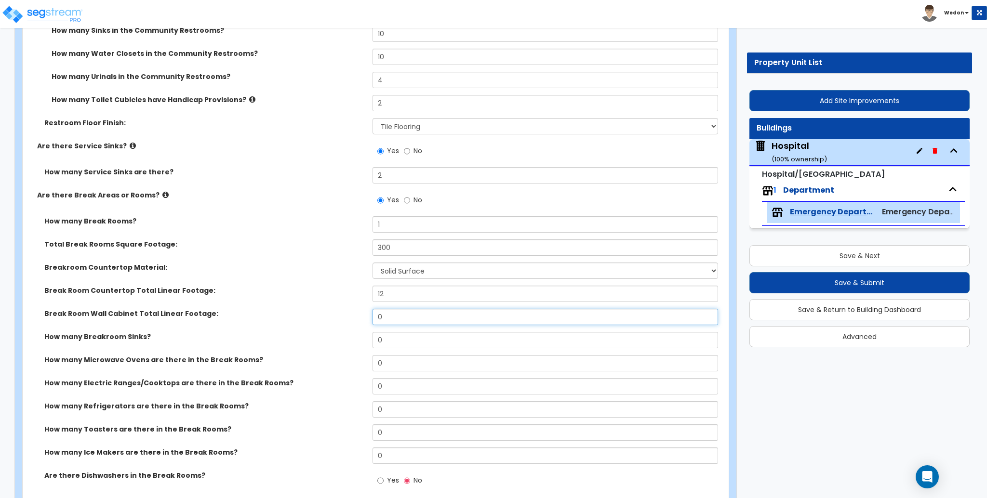
click at [402, 309] on input "0" at bounding box center [545, 317] width 345 height 16
type input "12"
click at [394, 341] on input "0" at bounding box center [545, 340] width 345 height 16
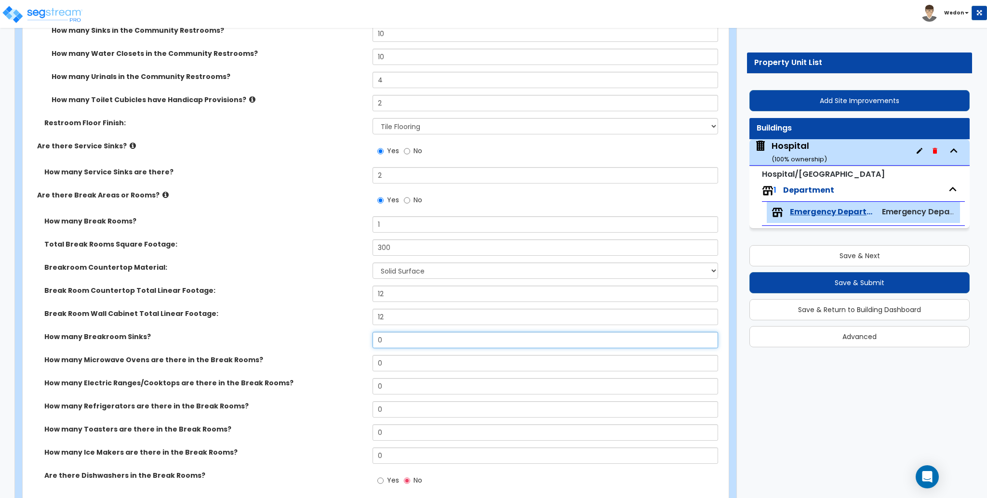
type input "2"
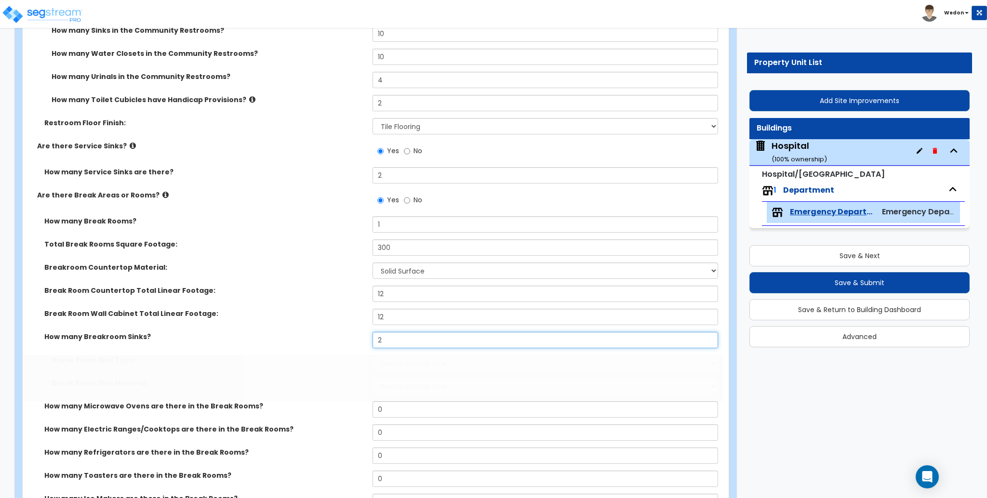
select select "1"
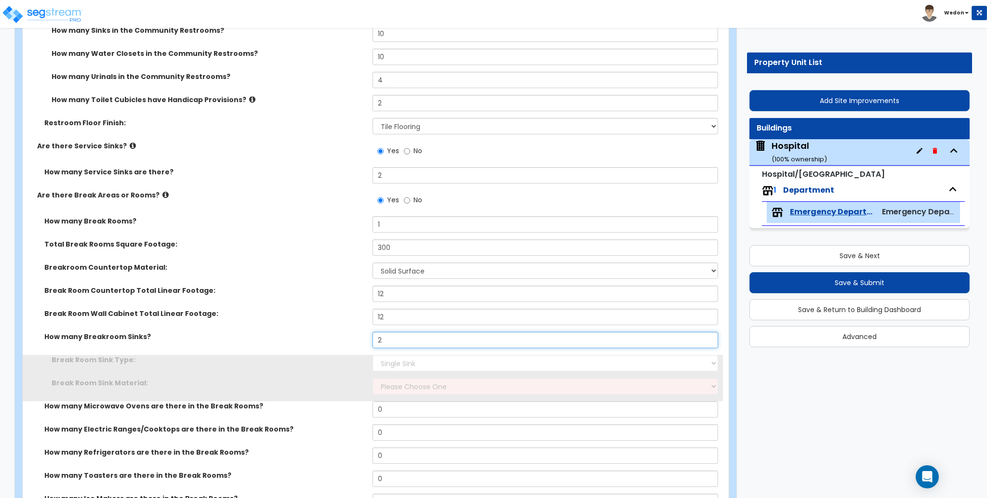
type input "2"
click at [403, 360] on select "Please Choose One Single Sink Double Sink" at bounding box center [545, 363] width 345 height 16
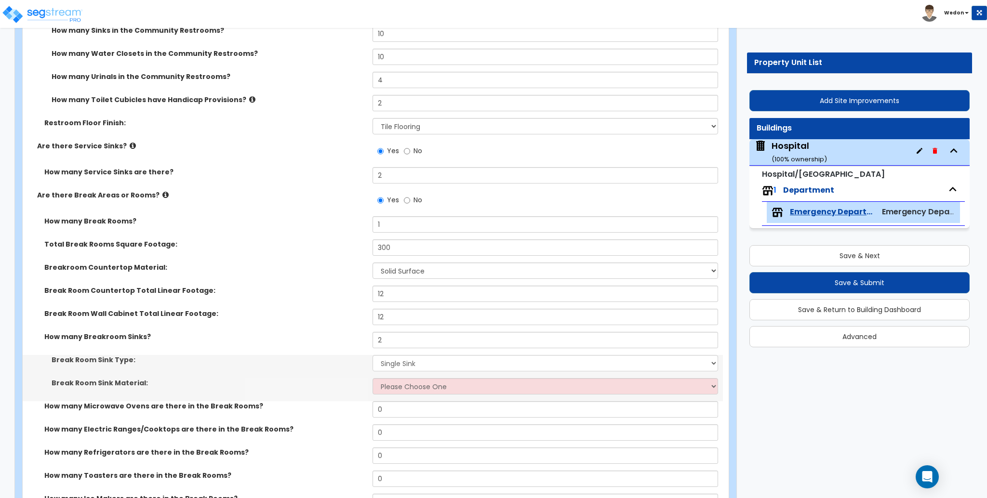
click at [301, 345] on div "How many Breakroom Sinks? 2" at bounding box center [373, 343] width 700 height 23
click at [398, 384] on select "Please Choose One Stainless Steel Porcelain Enamel Cast Iron" at bounding box center [545, 386] width 345 height 16
select select "2"
click at [373, 378] on select "Please Choose One Stainless Steel Porcelain Enamel Cast Iron" at bounding box center [545, 386] width 345 height 16
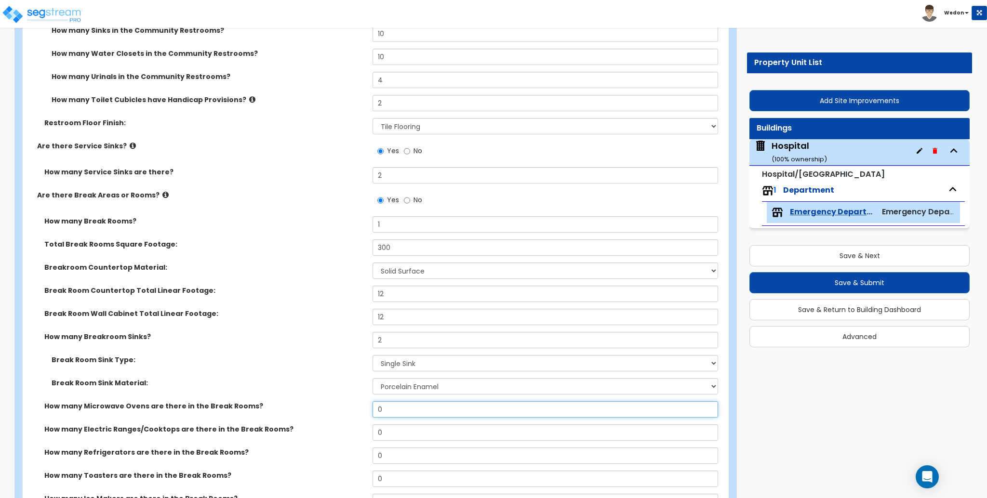
click at [397, 401] on input "0" at bounding box center [545, 409] width 345 height 16
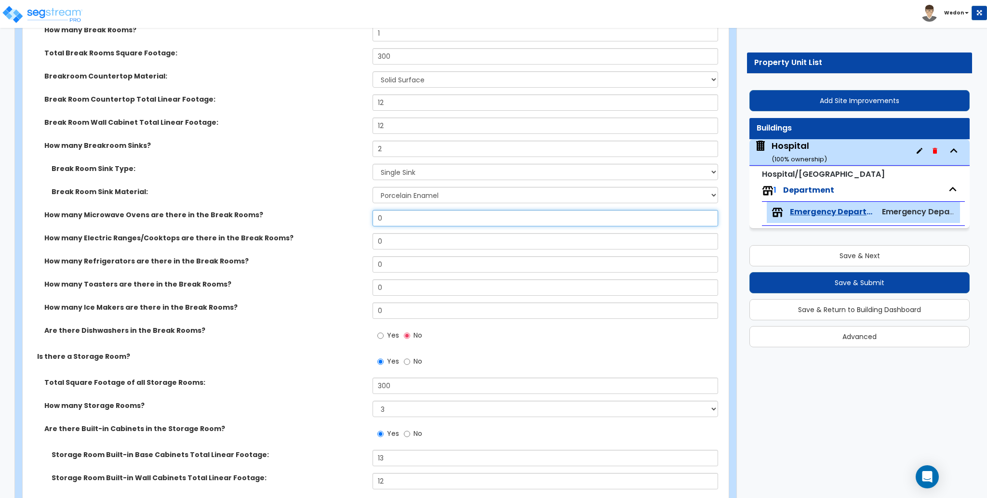
scroll to position [4459, 0]
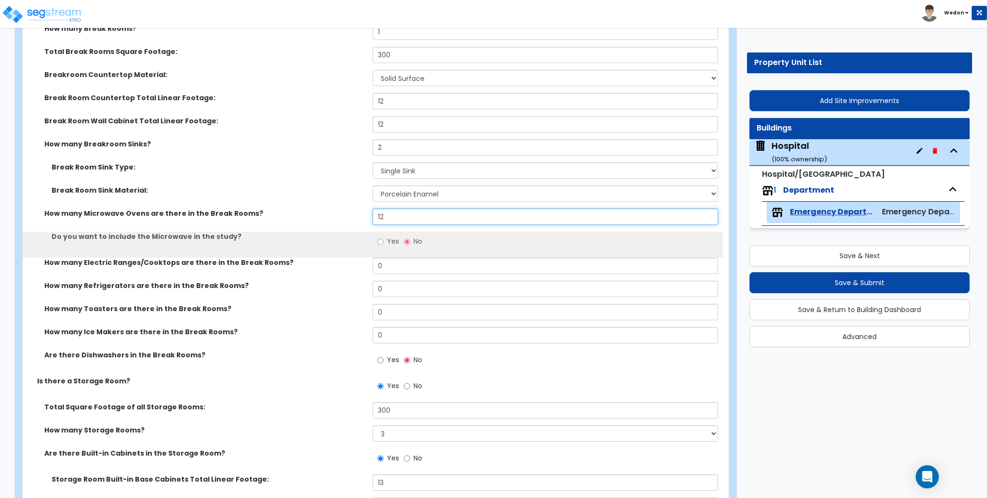
type input "12"
click at [391, 237] on span "Yes" at bounding box center [393, 242] width 12 height 10
click at [384, 237] on input "Yes" at bounding box center [380, 242] width 6 height 11
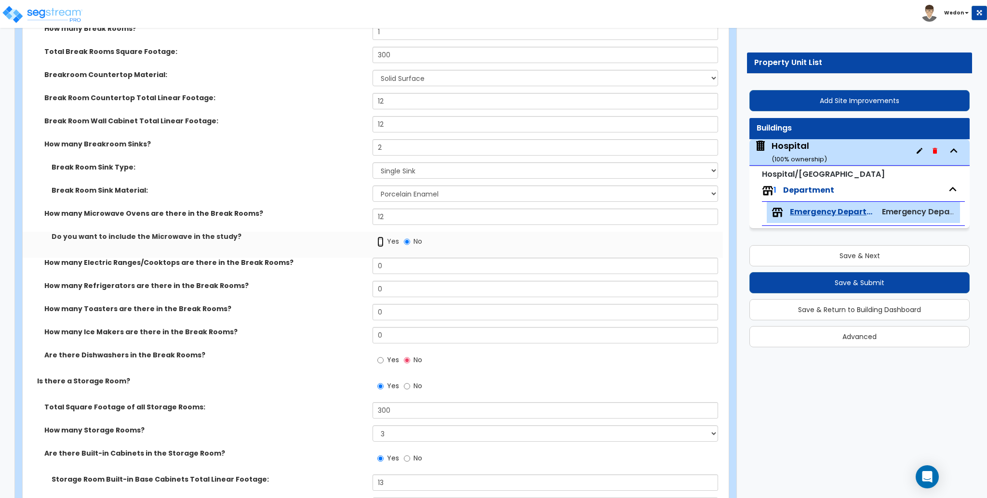
radio input "true"
drag, startPoint x: 363, startPoint y: 214, endPoint x: 356, endPoint y: 214, distance: 7.2
click at [356, 214] on div "How many Microwave Ovens are there in the Break Rooms? 12" at bounding box center [373, 220] width 700 height 23
click at [358, 210] on div "How many Microwave Ovens are there in the Break Rooms? 2" at bounding box center [373, 220] width 700 height 23
type input "1"
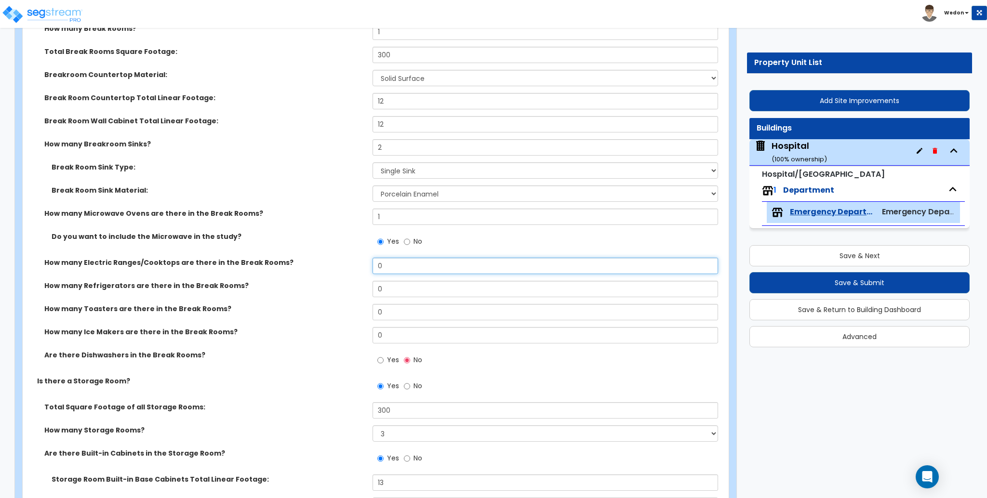
click at [353, 260] on div "How many Electric Ranges/Cooktops are there in the Break Rooms? 0" at bounding box center [373, 269] width 700 height 23
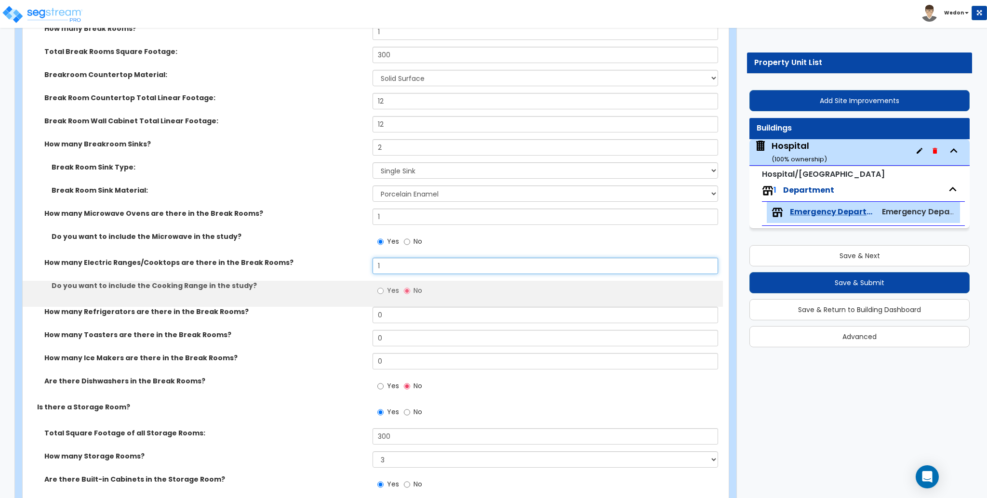
type input "1"
click at [383, 286] on input "Yes" at bounding box center [380, 291] width 6 height 11
radio input "true"
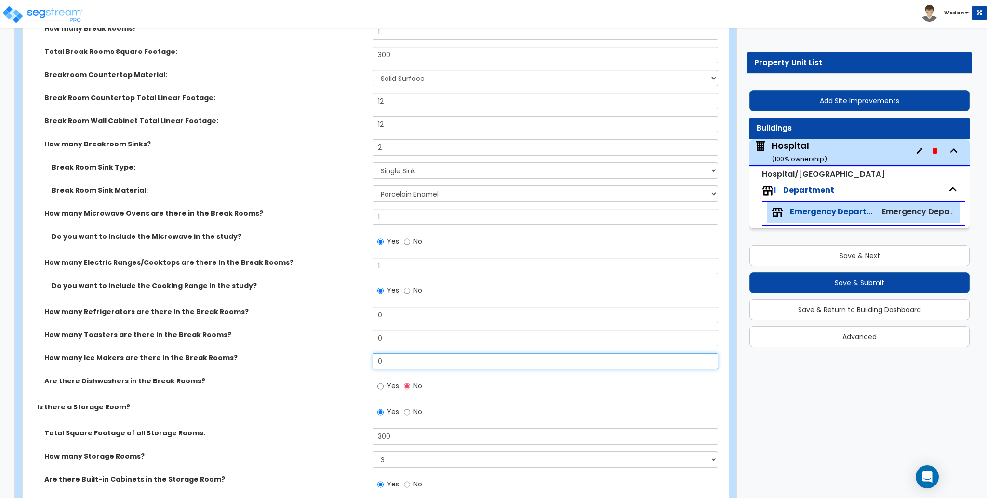
click at [369, 354] on div "How many Ice Makers are there in the Break Rooms? 0" at bounding box center [373, 364] width 700 height 23
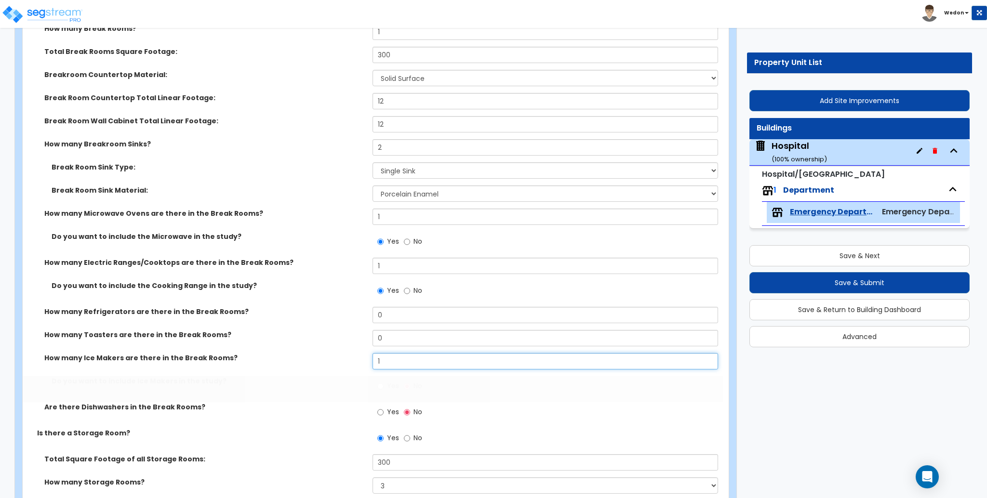
type input "1"
click at [373, 330] on input "0" at bounding box center [545, 338] width 345 height 16
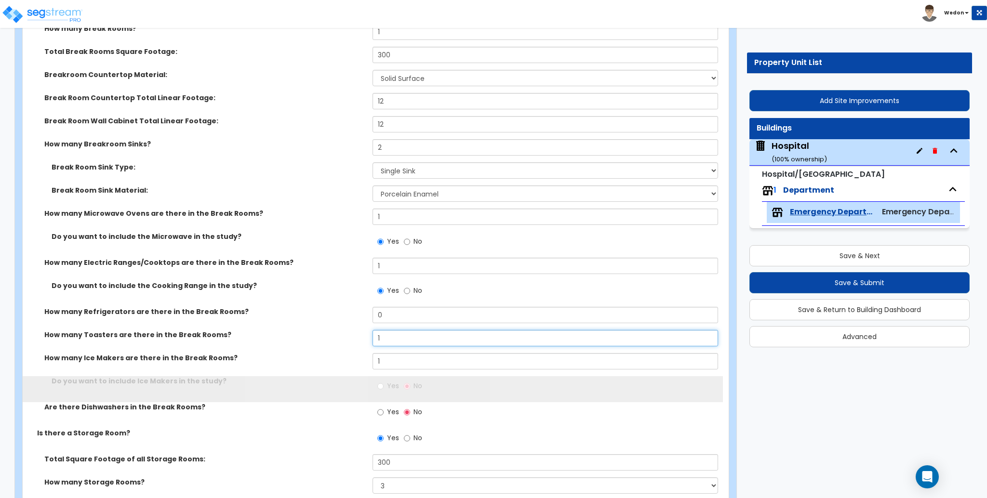
type input "1"
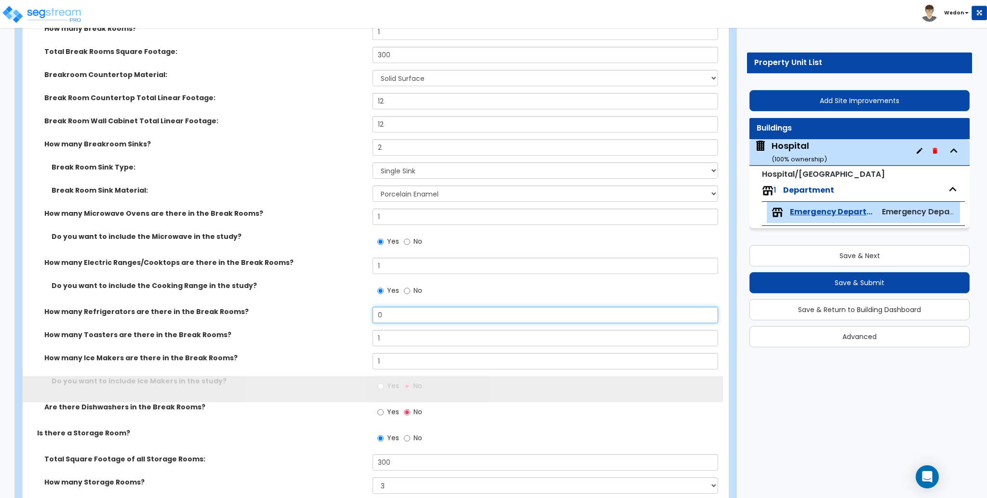
click at [355, 309] on div "How many Refrigerators are there in the Break Rooms? 0" at bounding box center [373, 318] width 700 height 23
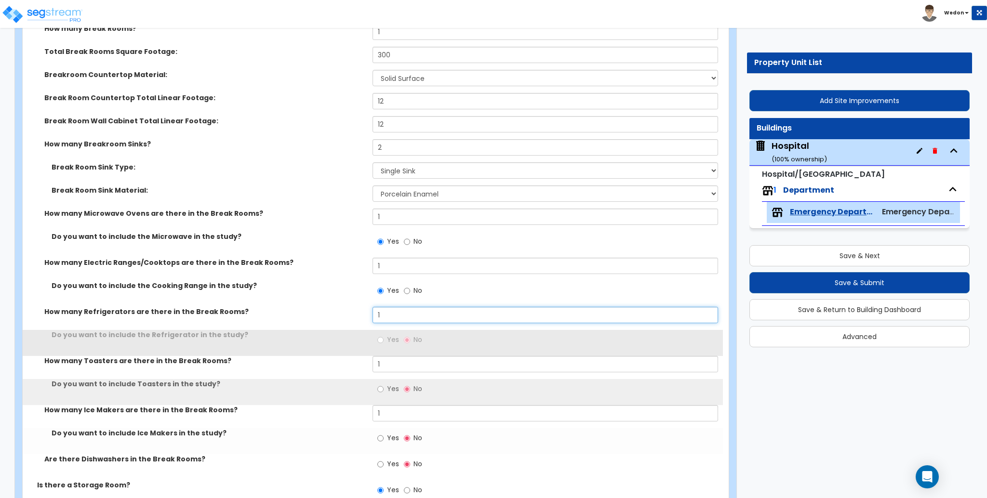
type input "1"
click at [389, 335] on span "Yes" at bounding box center [393, 340] width 12 height 10
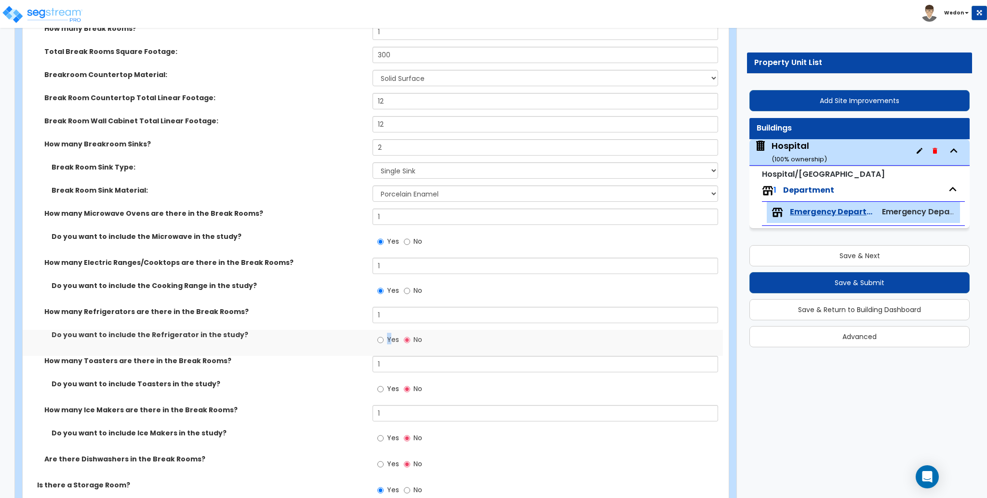
click at [392, 384] on span "Yes" at bounding box center [393, 389] width 12 height 10
click at [384, 384] on input "Yes" at bounding box center [380, 389] width 6 height 11
radio input "true"
click at [390, 335] on span "Yes" at bounding box center [393, 340] width 12 height 10
click at [384, 335] on input "Yes" at bounding box center [380, 340] width 6 height 11
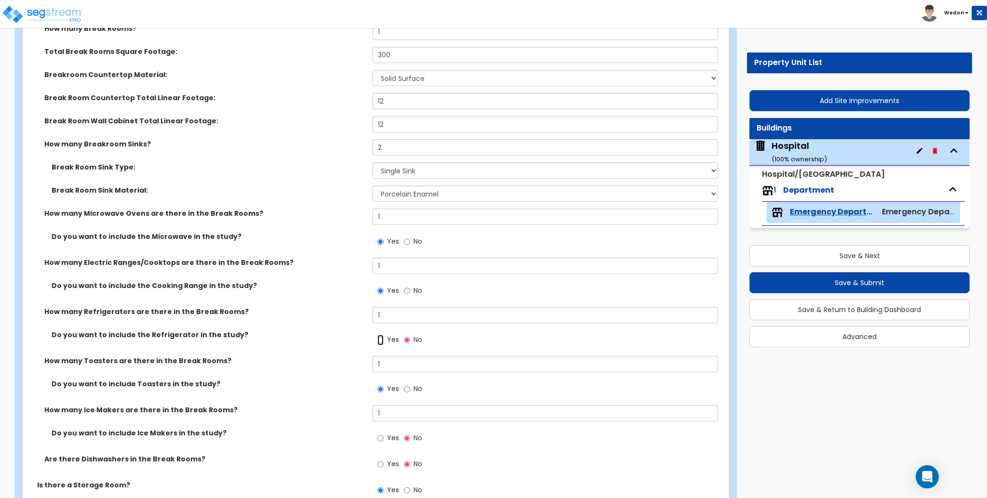
radio input "true"
click at [387, 433] on span "Yes" at bounding box center [393, 438] width 12 height 10
click at [384, 433] on input "Yes" at bounding box center [380, 438] width 6 height 11
radio input "true"
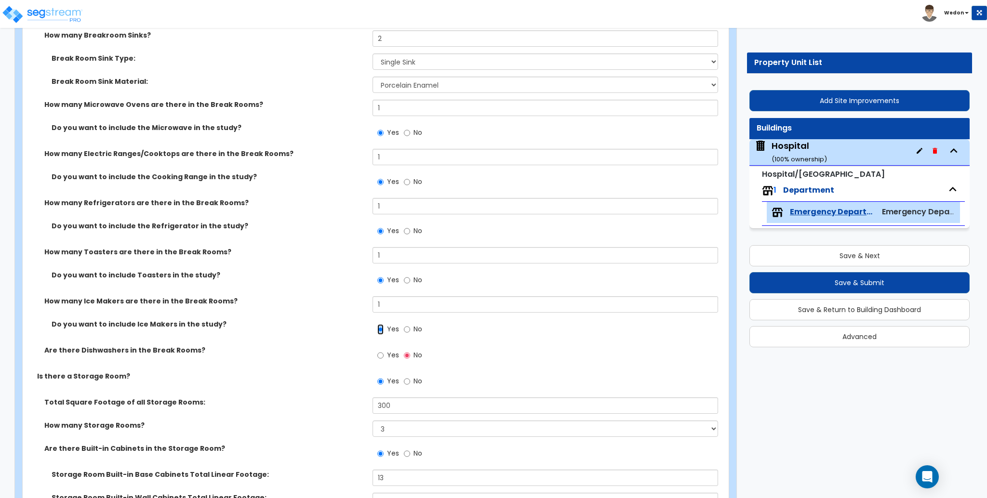
scroll to position [4587, 0]
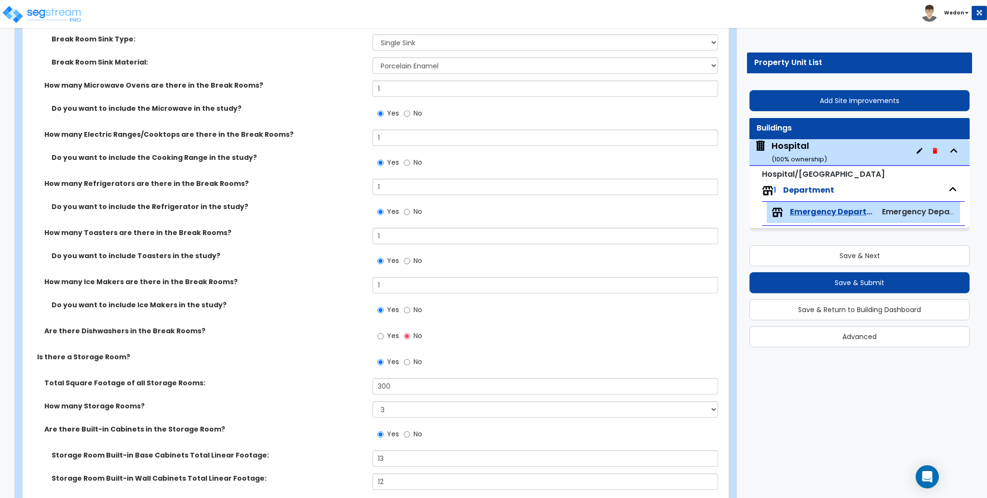
click at [387, 329] on label "Yes" at bounding box center [388, 337] width 22 height 16
click at [384, 331] on input "Yes" at bounding box center [380, 336] width 6 height 11
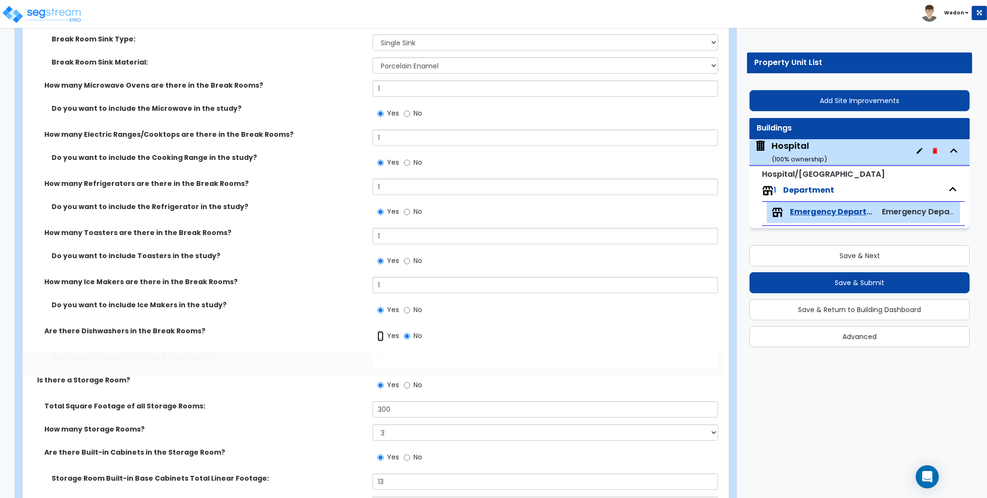
radio input "true"
drag, startPoint x: 432, startPoint y: 355, endPoint x: 282, endPoint y: 346, distance: 149.7
click at [284, 352] on div "How many Dishwashers in the Break Rooms? 0" at bounding box center [373, 363] width 700 height 23
type input "1"
click at [309, 293] on div "How many Break Rooms? 1 Total Break Rooms Square Footage: 300 Breakroom Counter…" at bounding box center [373, 135] width 686 height 480
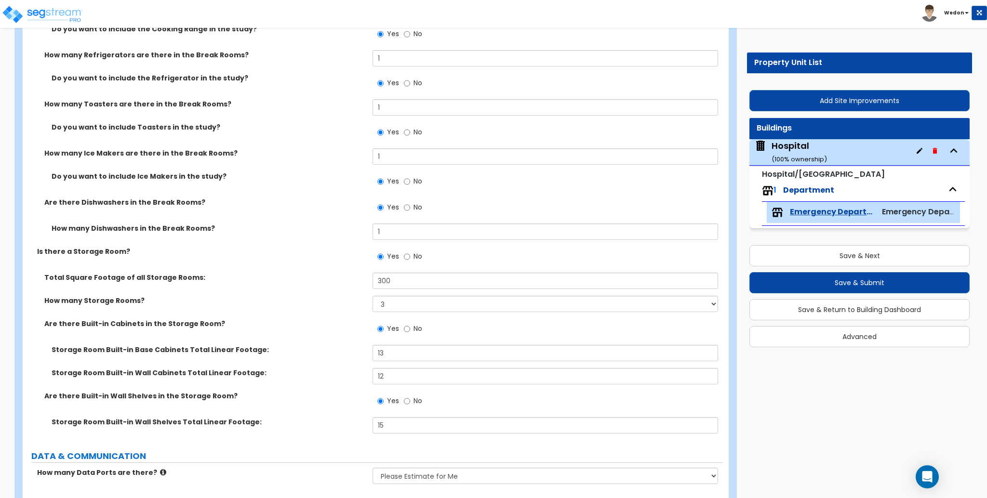
click at [309, 296] on label "How many Storage Rooms?" at bounding box center [204, 301] width 321 height 10
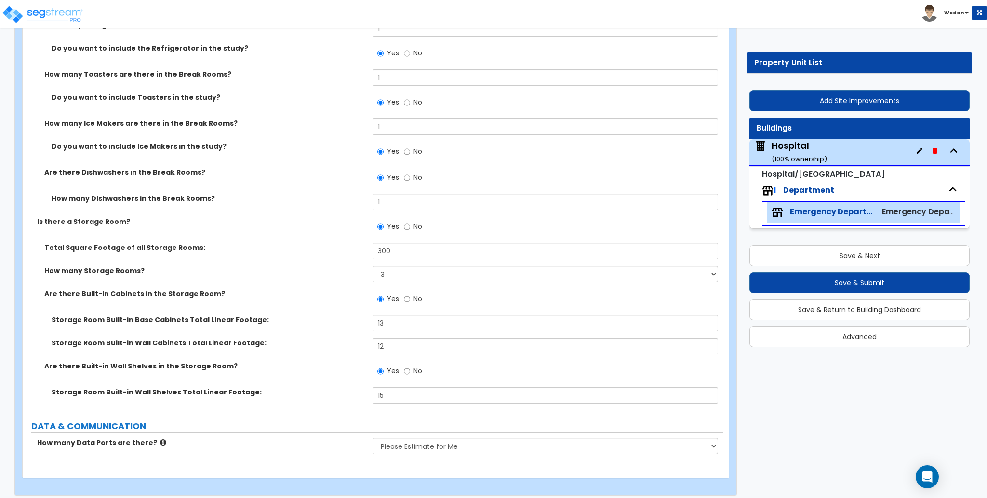
scroll to position [4746, 0]
click at [297, 279] on div "How many Storage Rooms? Please Choose One 1 2 3" at bounding box center [373, 277] width 700 height 23
click at [944, 249] on button "Save & Next" at bounding box center [859, 255] width 220 height 21
select select "1"
select select "2"
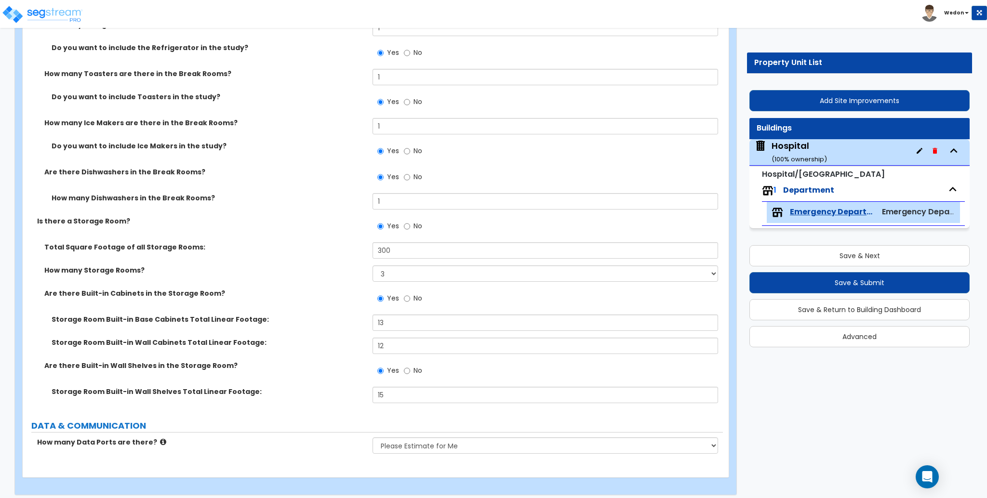
select select "5"
select select "1"
select select "5"
select select "3"
select select "8"
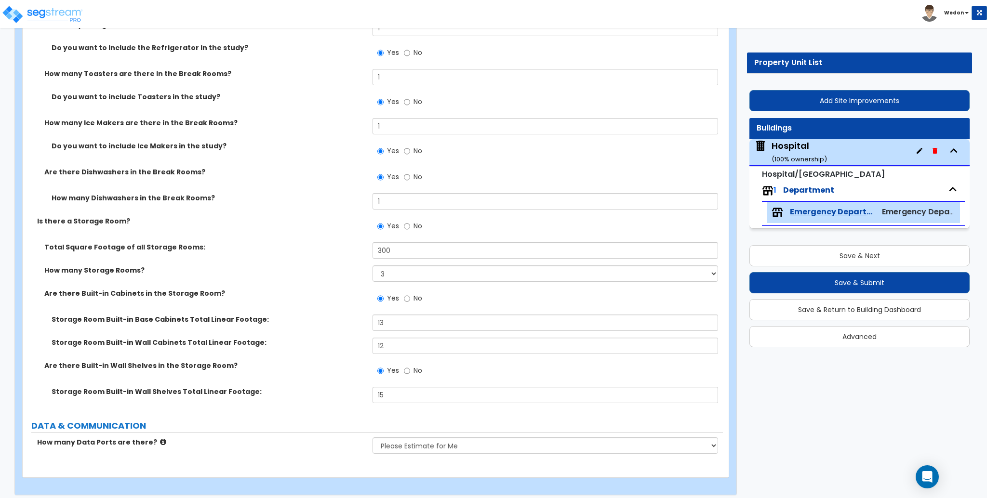
select select "7"
select select "5"
select select "1"
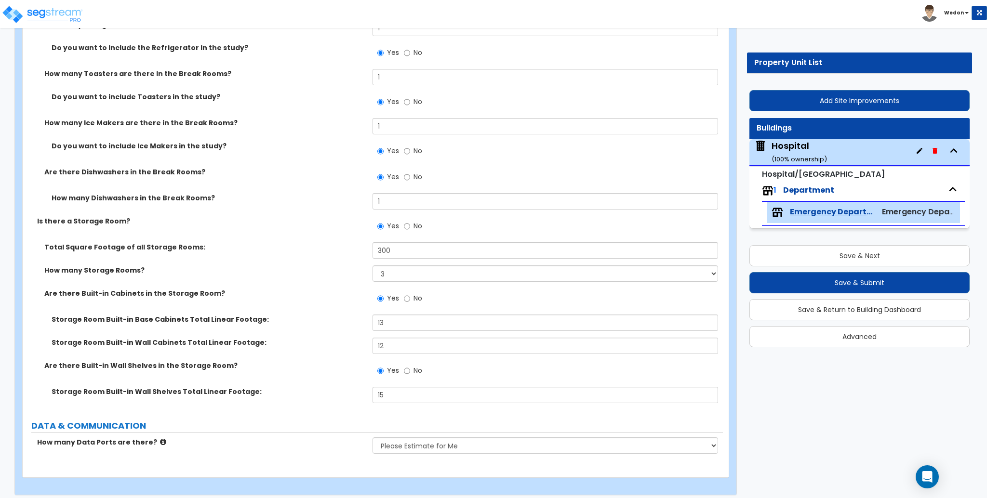
select select "3"
select select "2"
select select "4"
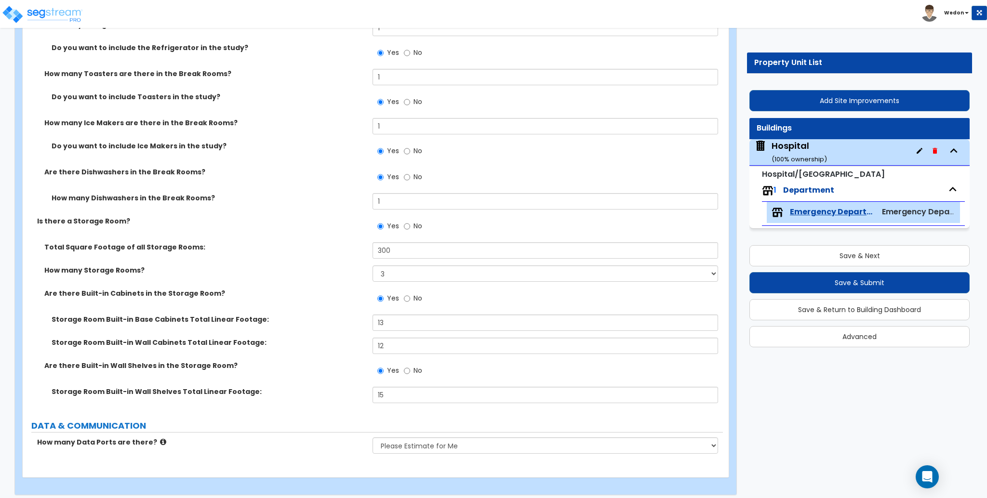
select select "3"
select select "1"
select select "2"
select select "3"
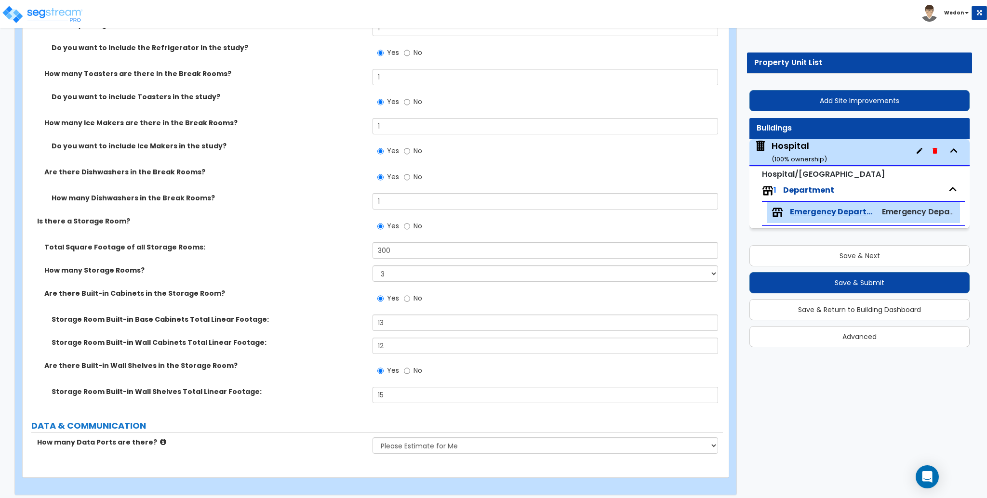
select select "3"
select select "1"
select select "3"
select select "4"
select select "2"
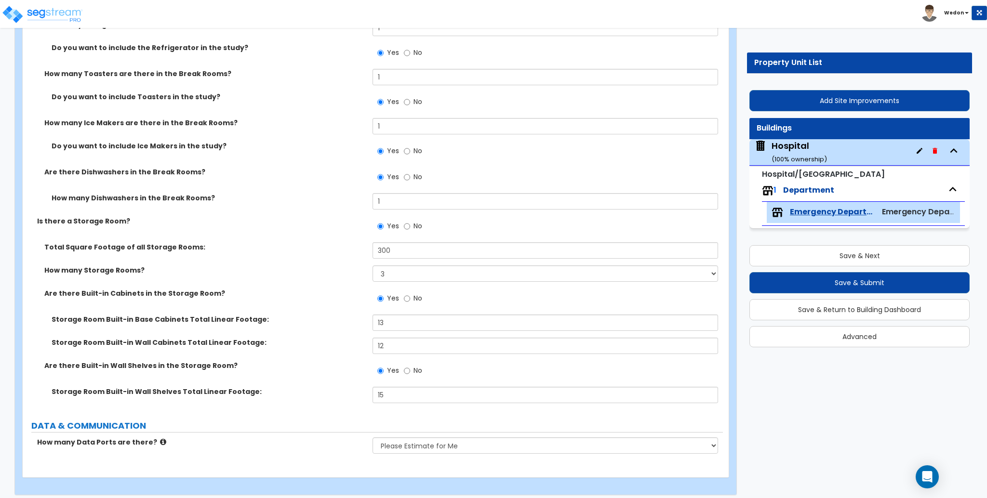
select select "4"
select select "1"
select select "2"
select select "3"
select select "4"
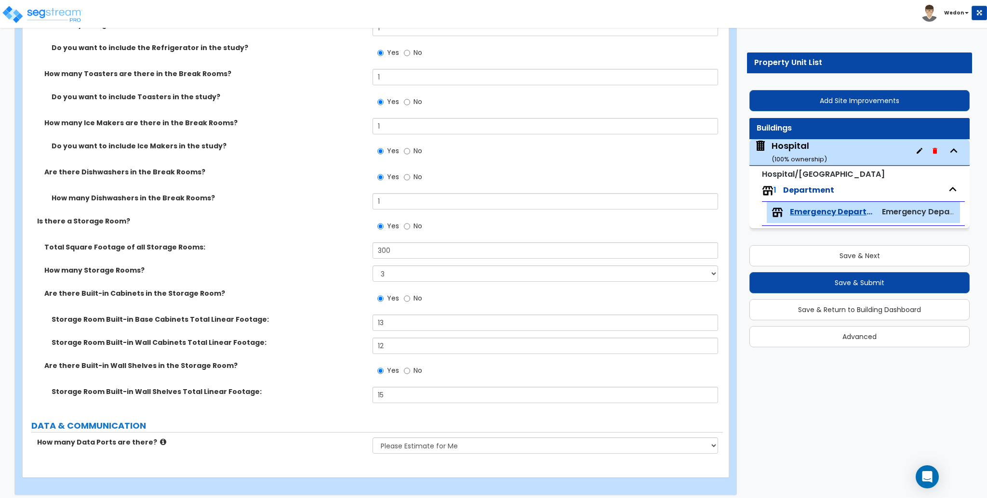
select select "1"
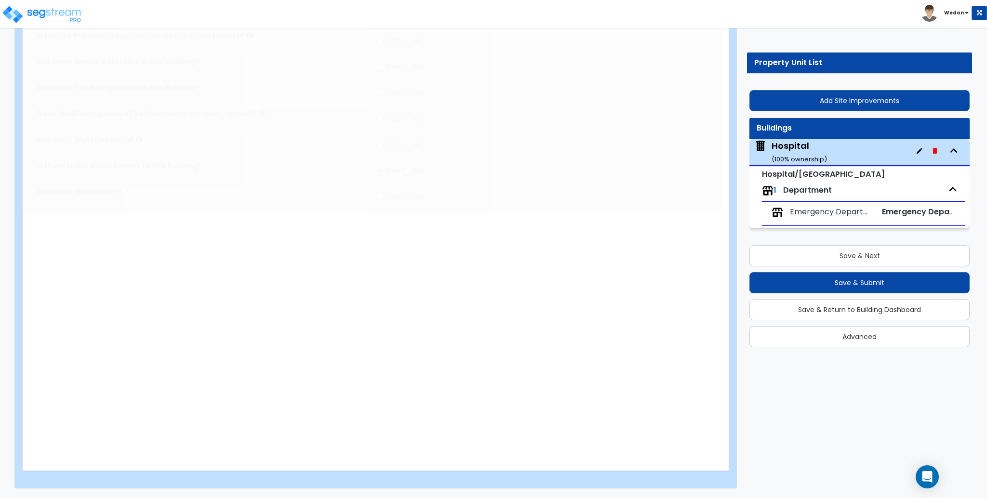
scroll to position [0, 0]
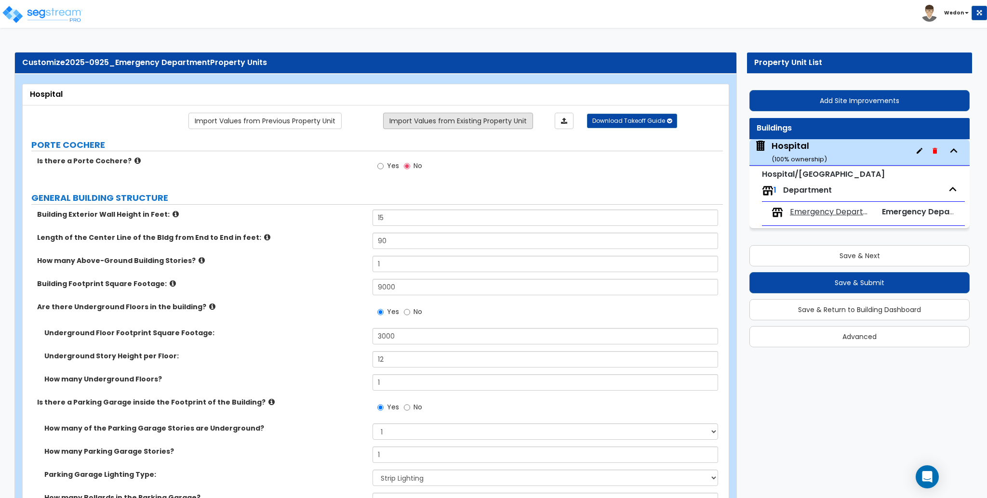
click at [494, 118] on link "Import Values from Existing Property Unit" at bounding box center [458, 121] width 150 height 16
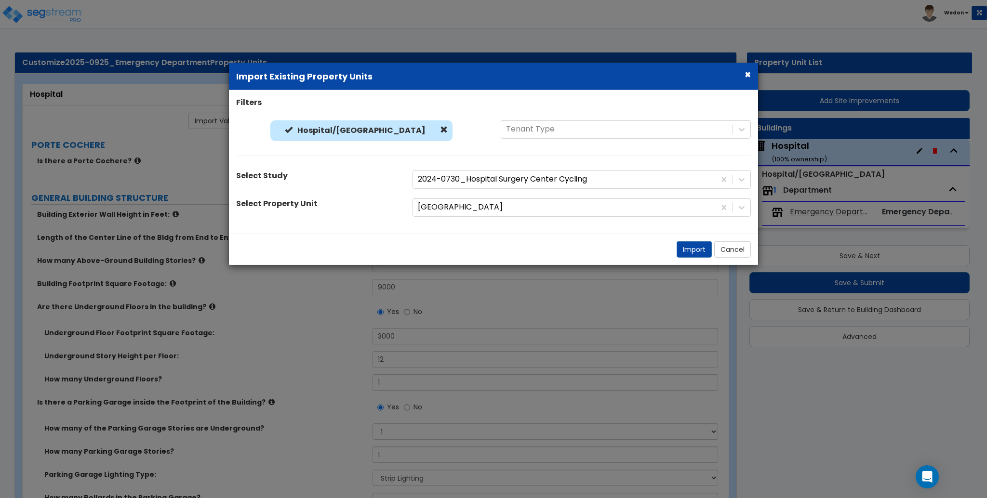
radio input "true"
click at [694, 254] on button "Import" at bounding box center [694, 249] width 35 height 16
radio input "false"
type input "30"
type input "3"
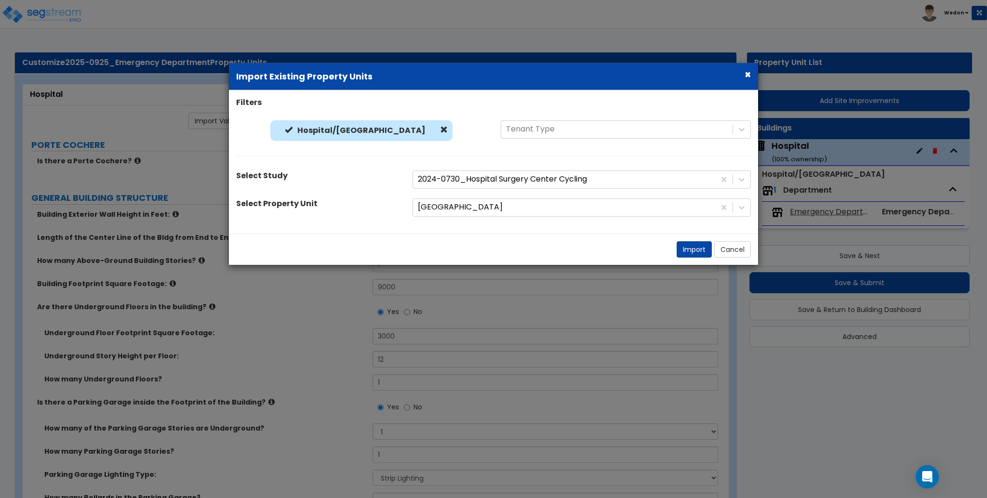
radio input "true"
type input "4500"
type input "10"
radio input "true"
type input "30"
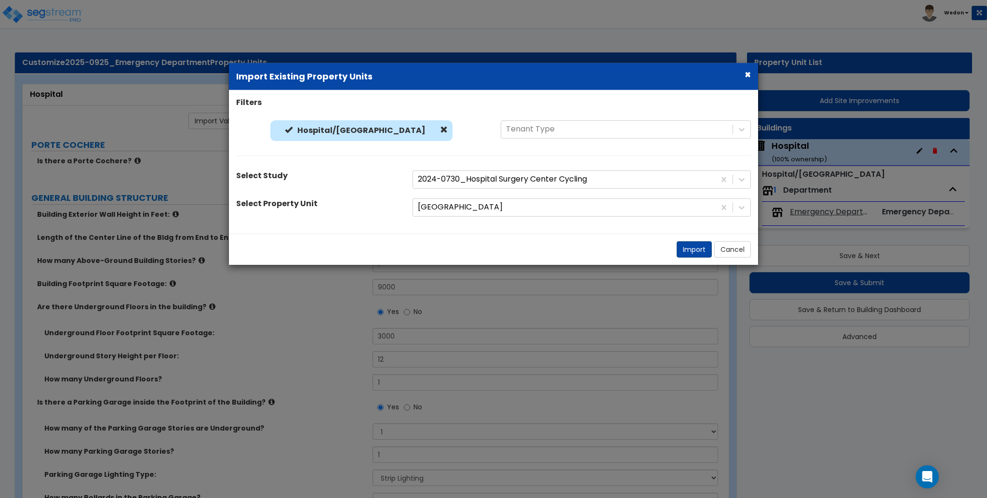
radio input "true"
select select "1"
radio input "true"
select select "2"
select select "0"
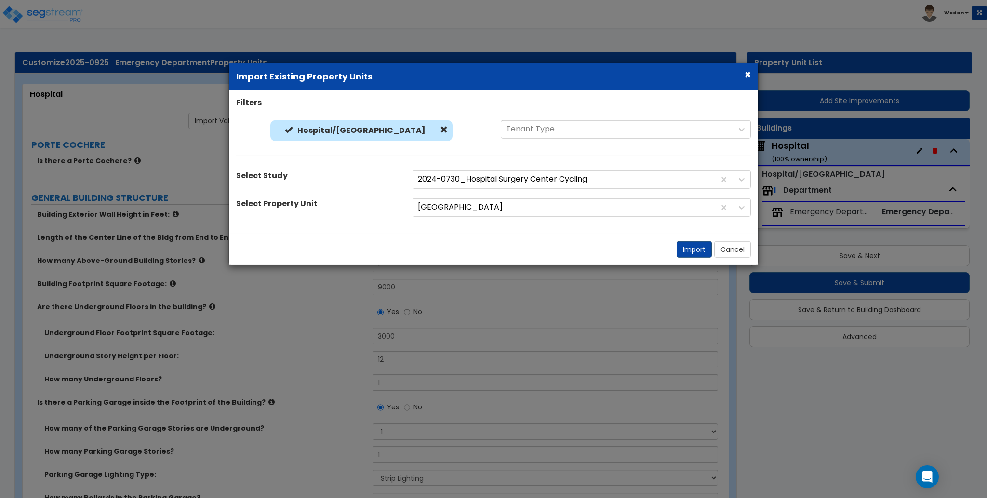
select select "8"
select select "2"
select select "3"
select select "5"
radio input "true"
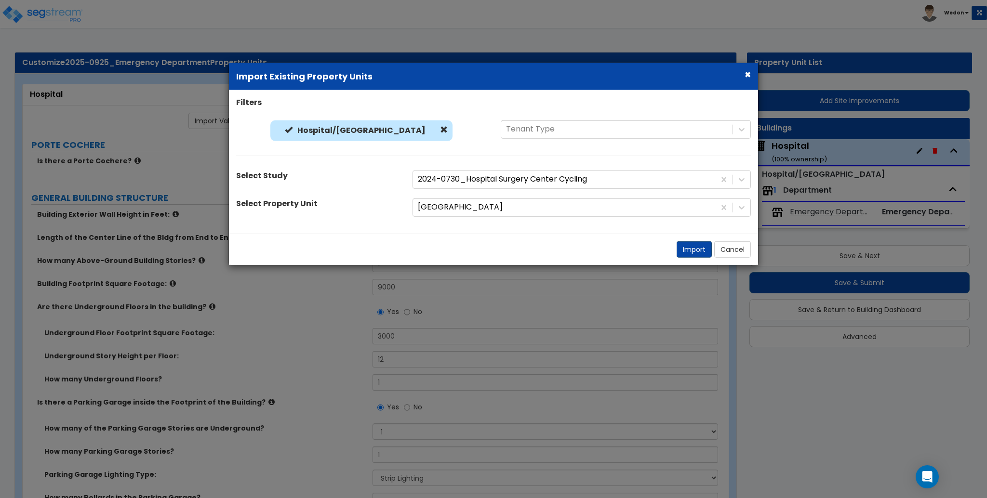
select select "2"
radio input "true"
type input "15"
radio input "true"
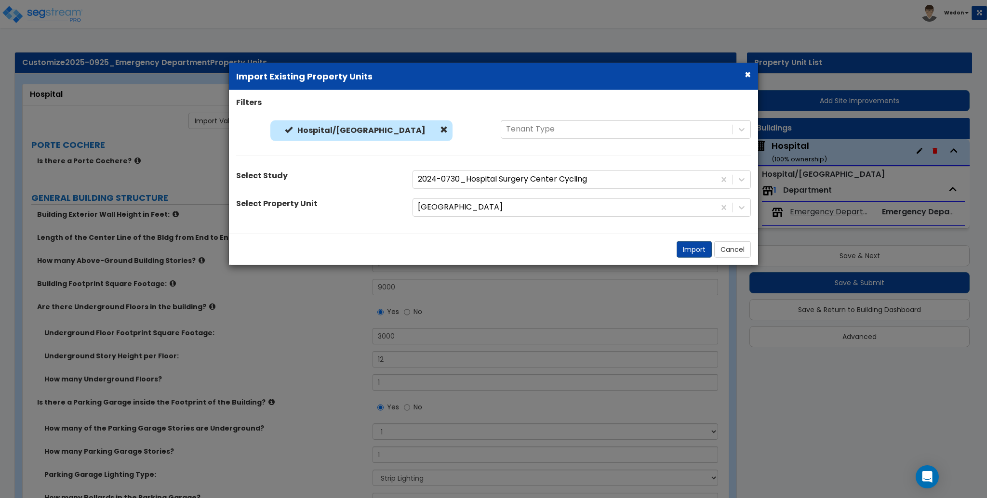
select select "1"
type input "40"
radio input "true"
select select "1"
type input "40"
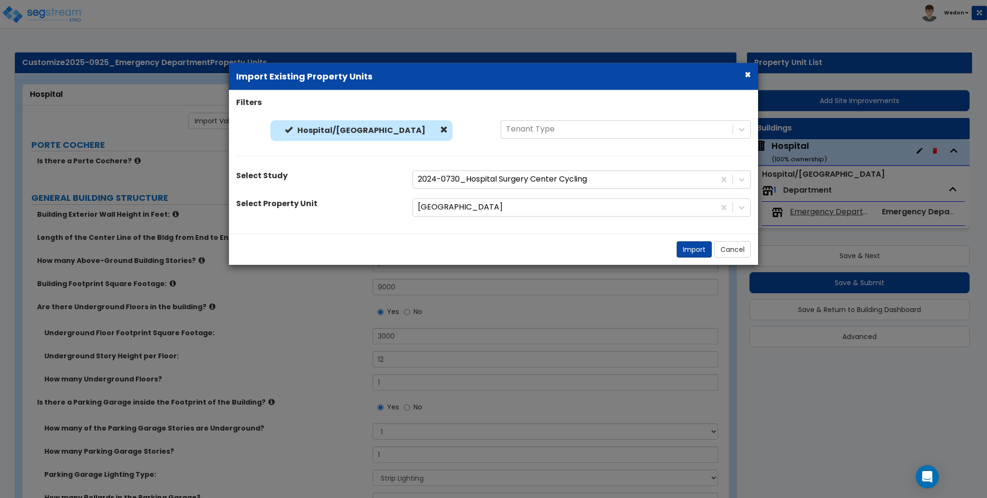
radio input "true"
type input "20"
radio input "true"
select select "1"
type input "1"
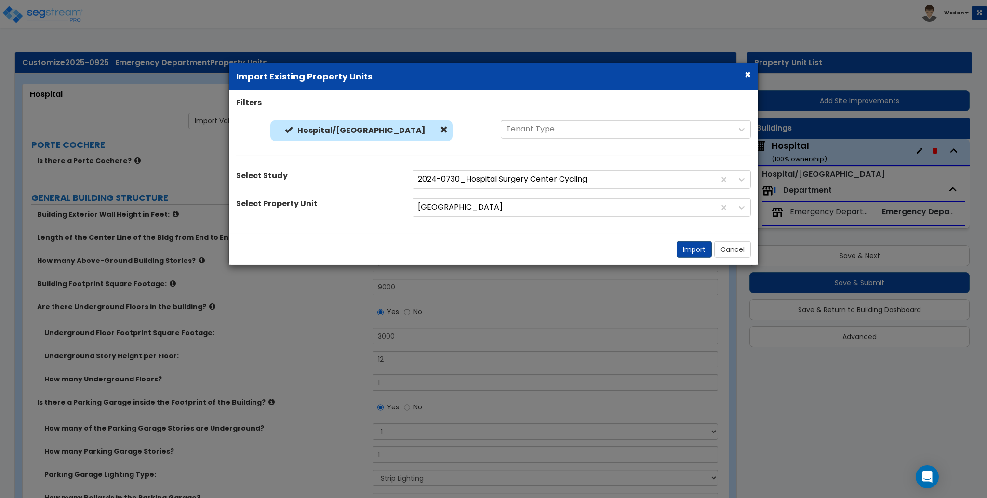
radio input "true"
type input "1000"
radio input "true"
type input "5"
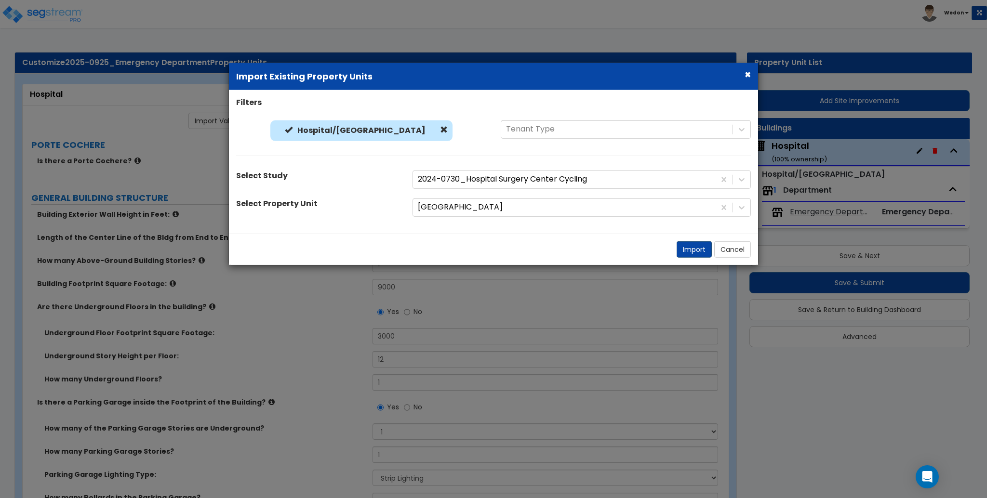
type input "5"
type input "2"
radio input "true"
type input "5"
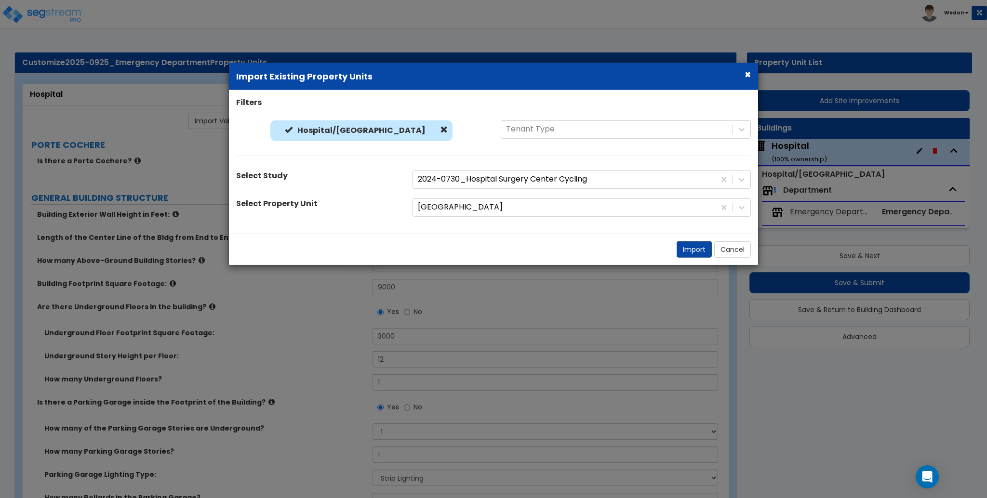
type input "5"
radio input "true"
type input "1"
radio input "true"
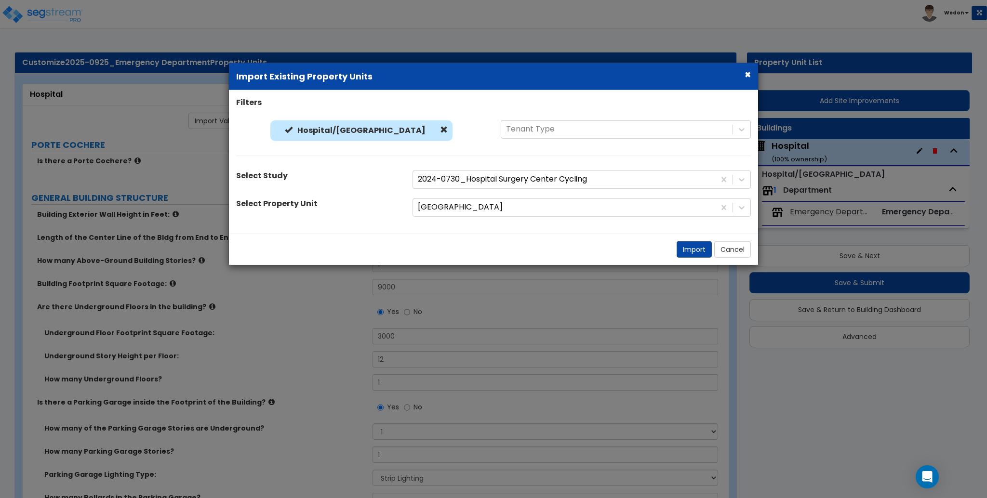
type input "1"
radio input "true"
select select "2"
type input "12"
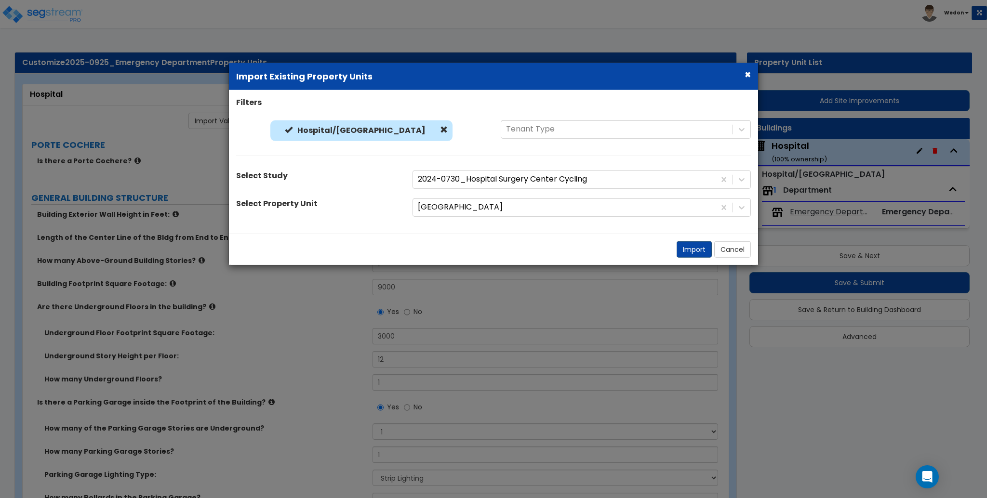
radio input "true"
select select "1"
type input "5"
type input "3"
radio input "true"
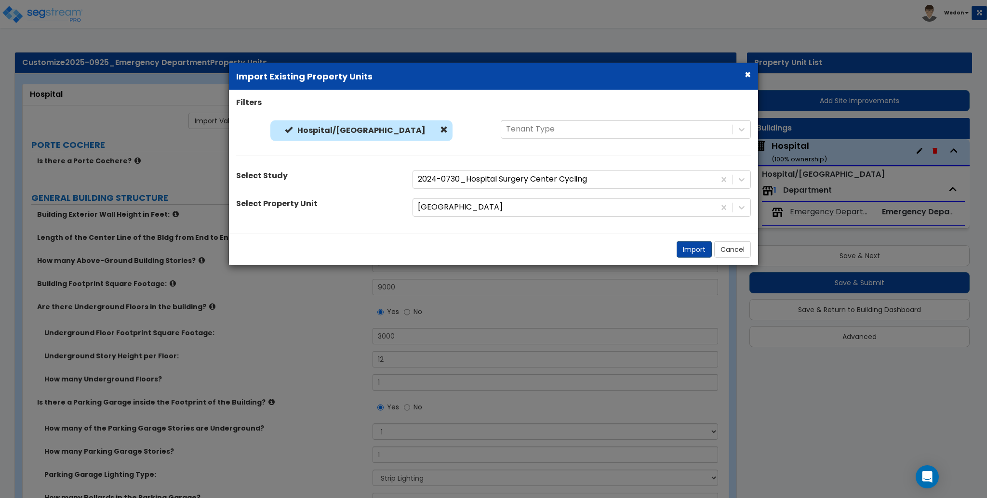
select select "1"
select select "2"
type input "5"
select select "3"
type input "10"
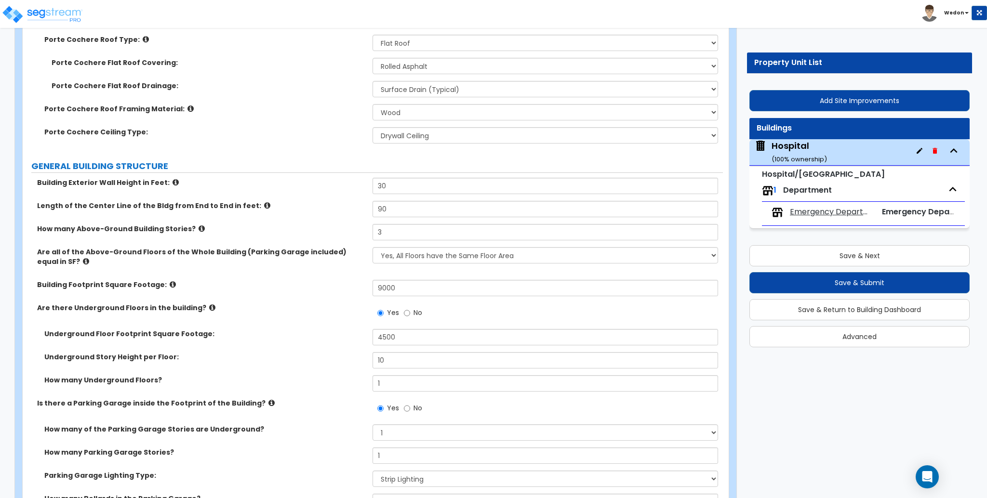
scroll to position [450, 0]
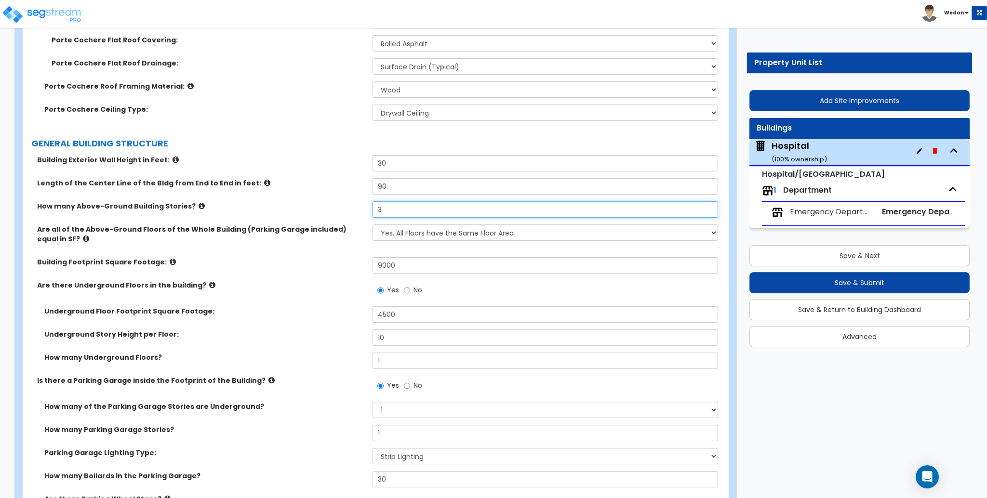
click at [395, 201] on input "3" at bounding box center [545, 209] width 345 height 16
drag, startPoint x: 398, startPoint y: 189, endPoint x: 315, endPoint y: 187, distance: 82.9
click at [315, 201] on div "How many Above-Ground Building Stories? 3" at bounding box center [373, 212] width 700 height 23
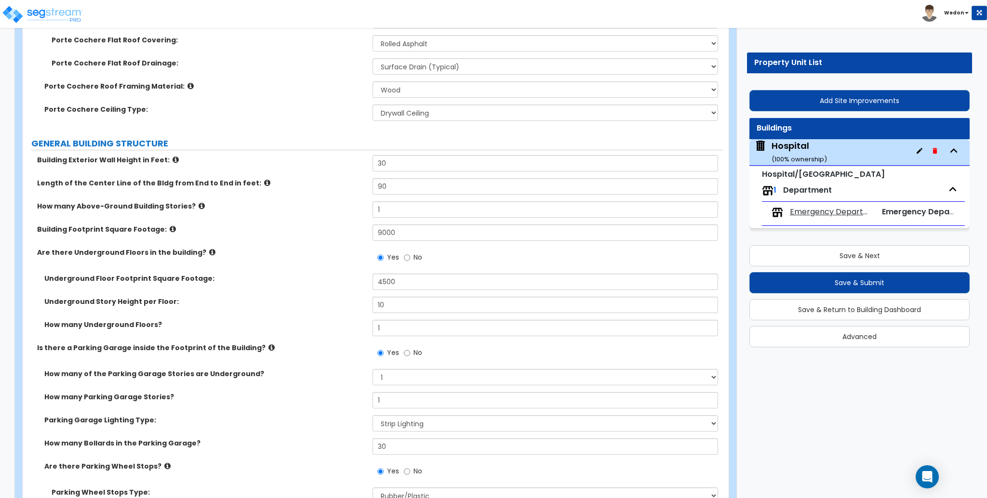
click at [325, 225] on label "Building Footprint Square Footage:" at bounding box center [201, 230] width 328 height 10
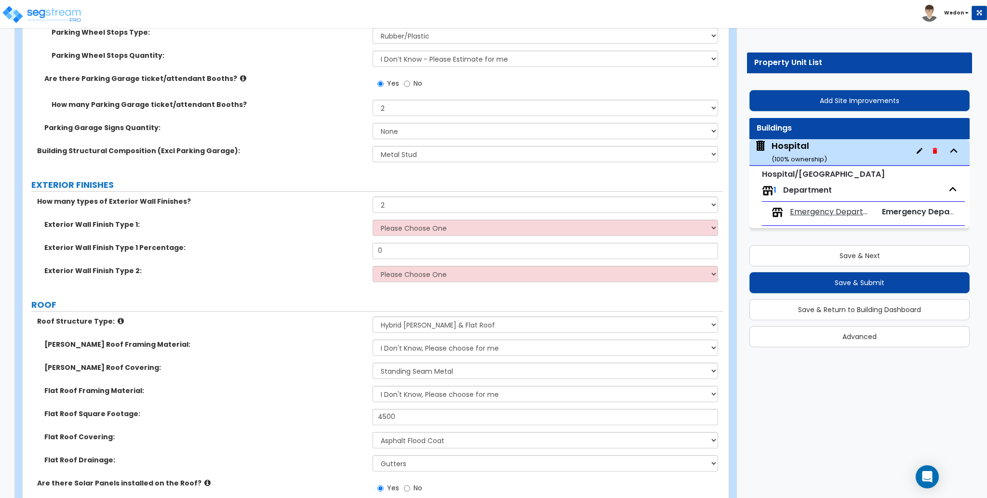
scroll to position [899, 0]
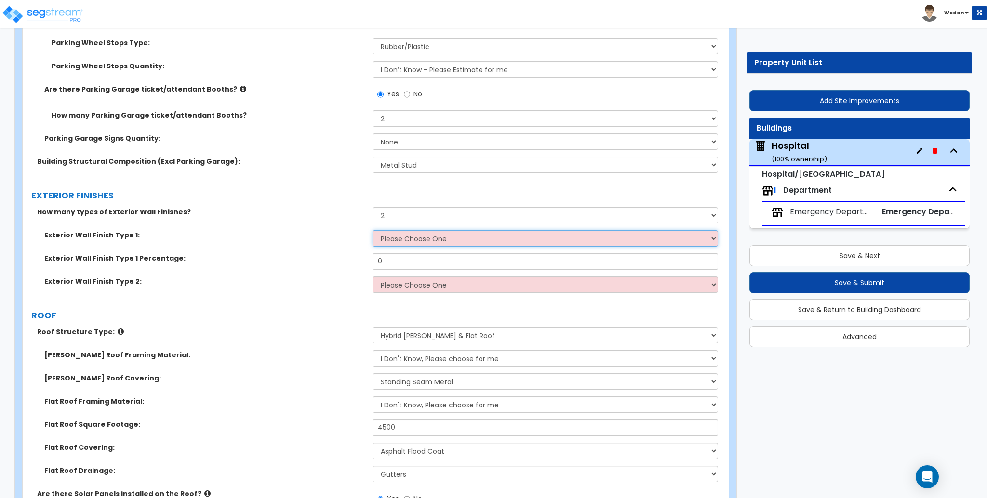
click at [452, 230] on select "Please Choose One No Finish/Shared Wall No Wall Brick Veneer Stone Veneer Wood …" at bounding box center [545, 238] width 345 height 16
click at [373, 230] on select "Please Choose One No Finish/Shared Wall No Wall Brick Veneer Stone Veneer Wood …" at bounding box center [545, 238] width 345 height 16
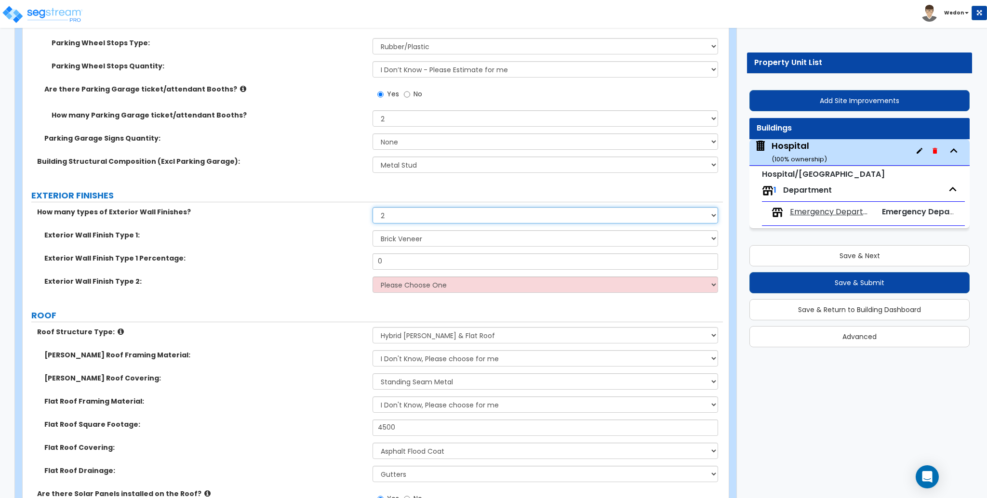
drag, startPoint x: 407, startPoint y: 196, endPoint x: 333, endPoint y: 184, distance: 74.8
click at [373, 207] on select "None 1 2 3" at bounding box center [545, 215] width 345 height 16
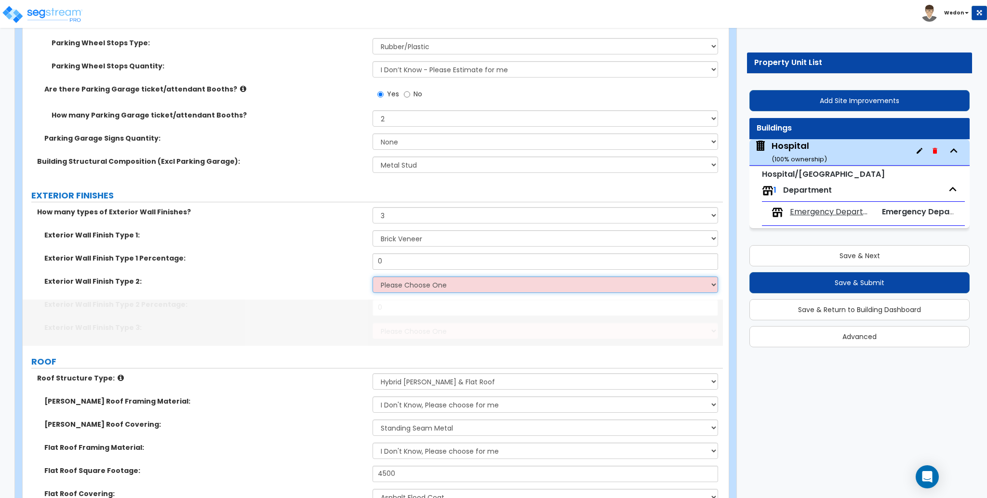
click at [437, 277] on select "Please Choose One No Finish/Shared Wall No Wall Brick Veneer Stone Veneer Wood …" at bounding box center [545, 285] width 345 height 16
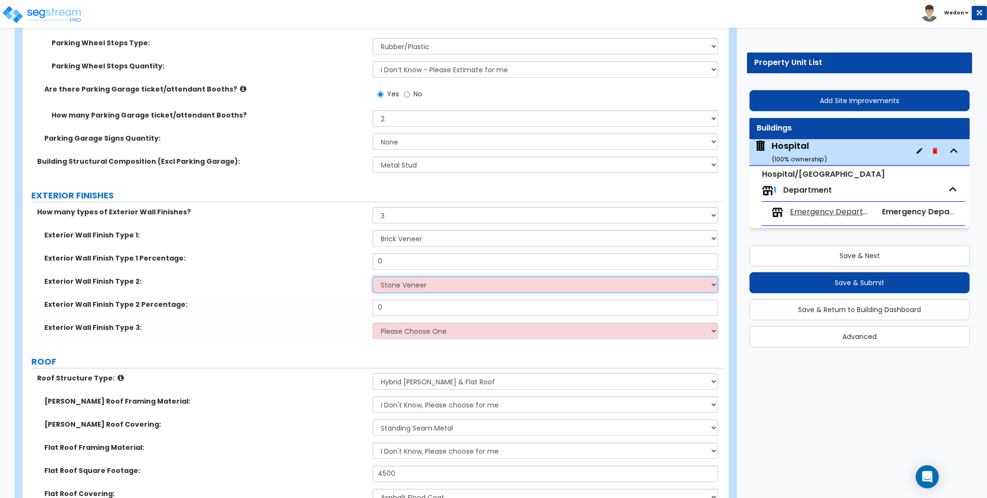
click at [373, 277] on select "Please Choose One No Finish/Shared Wall No Wall Brick Veneer Stone Veneer Wood …" at bounding box center [545, 285] width 345 height 16
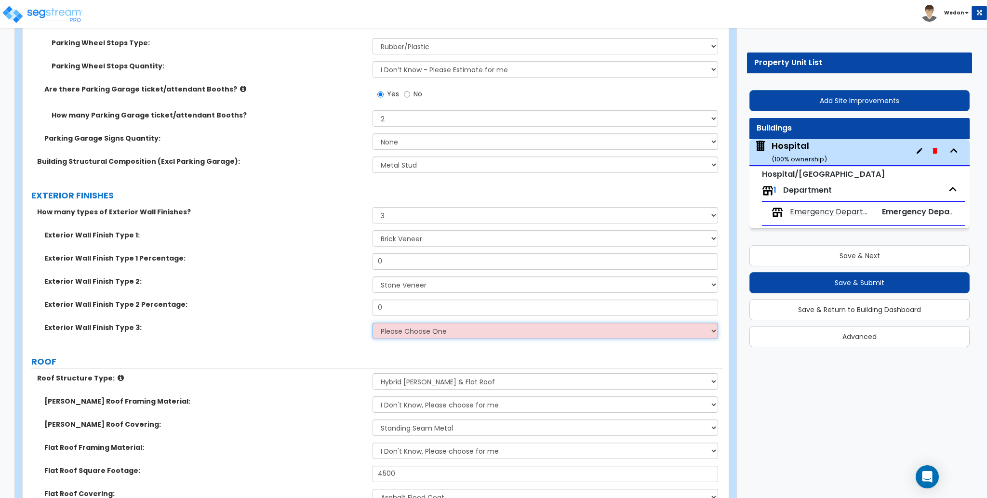
click at [428, 323] on select "Please Choose One No Finish/Shared Wall No Wall Brick Veneer Stone Veneer Wood …" at bounding box center [545, 331] width 345 height 16
click at [373, 323] on select "Please Choose One No Finish/Shared Wall No Wall Brick Veneer Stone Veneer Wood …" at bounding box center [545, 331] width 345 height 16
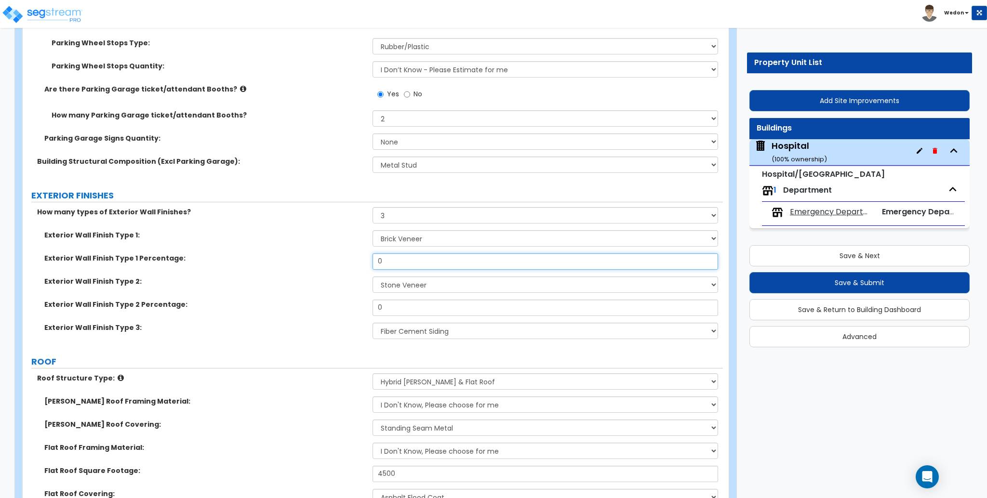
click at [405, 254] on input "0" at bounding box center [545, 262] width 345 height 16
click at [296, 254] on div "Exterior Wall Finish Type 1 Percentage: 24" at bounding box center [373, 265] width 700 height 23
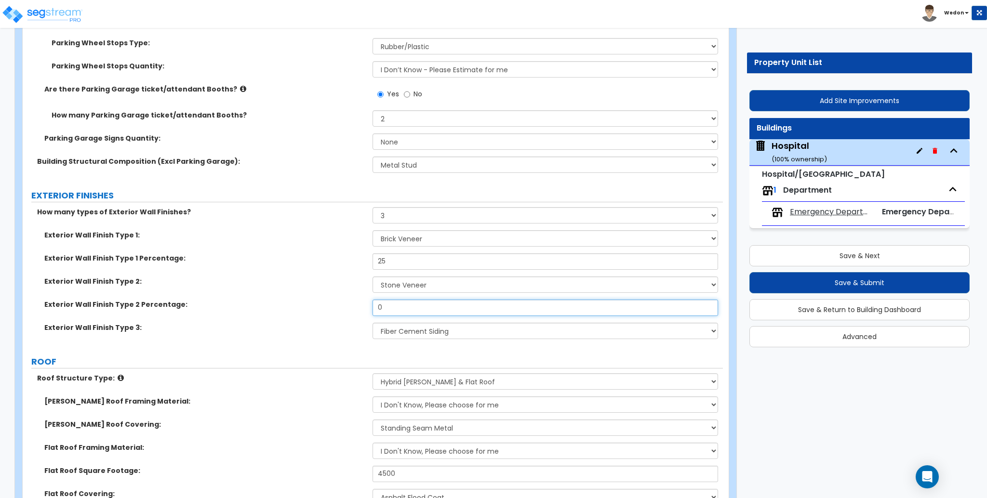
drag, startPoint x: 406, startPoint y: 285, endPoint x: 314, endPoint y: 279, distance: 91.8
click at [314, 279] on div "Exterior Wall Finish Type 1: Please Choose One No Finish/Shared Wall No Wall Br…" at bounding box center [373, 288] width 686 height 116
click at [307, 277] on label "Exterior Wall Finish Type 2:" at bounding box center [204, 282] width 321 height 10
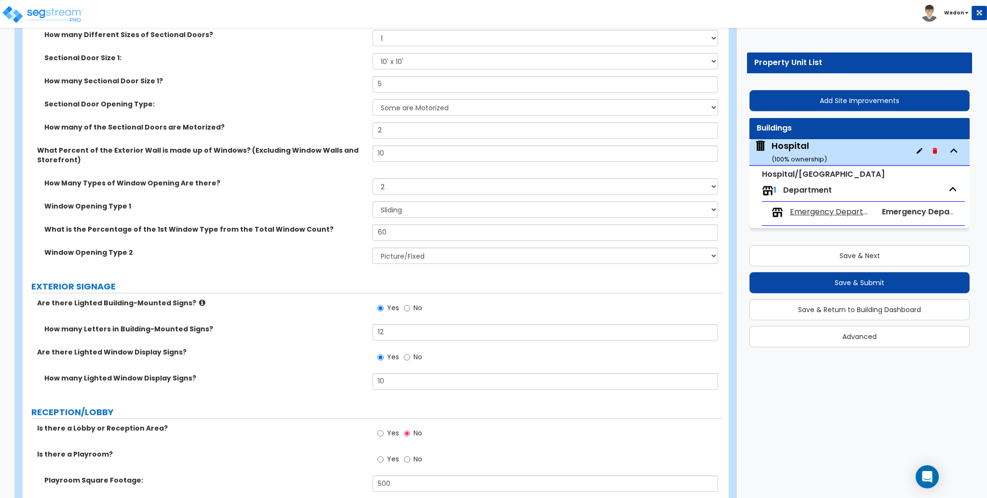
scroll to position [3020, 0]
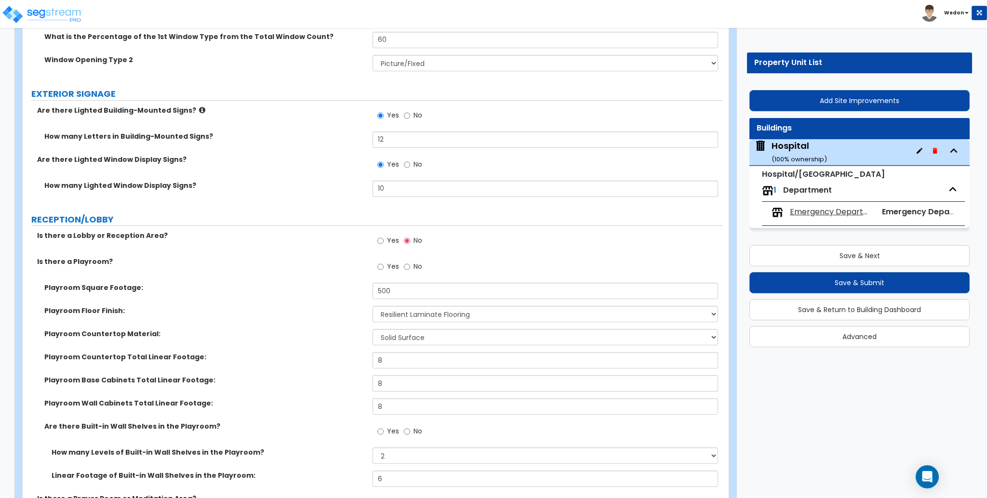
drag, startPoint x: 391, startPoint y: 216, endPoint x: 387, endPoint y: 217, distance: 4.9
click at [387, 234] on label "Yes" at bounding box center [388, 242] width 22 height 16
click at [391, 236] on span "Yes" at bounding box center [393, 241] width 12 height 10
click at [384, 236] on input "Yes" at bounding box center [380, 241] width 6 height 11
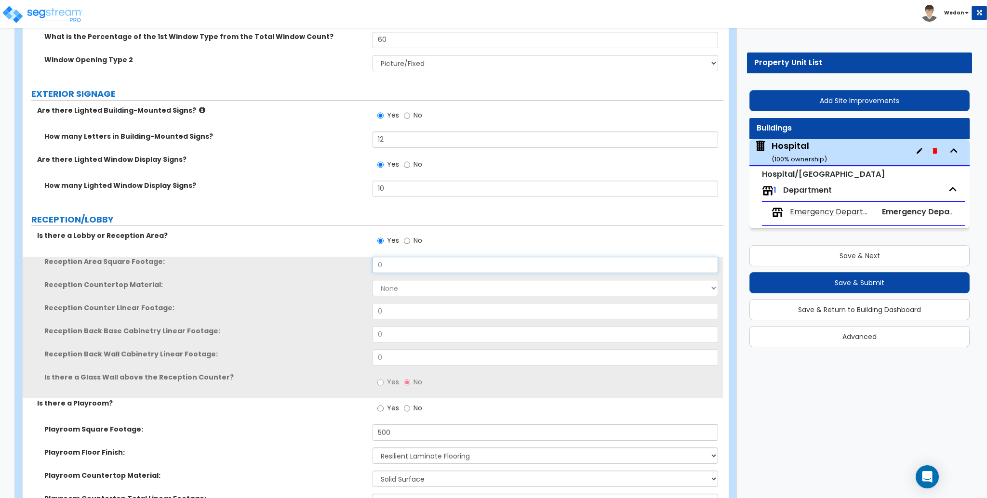
click at [403, 257] on input "0" at bounding box center [545, 265] width 345 height 16
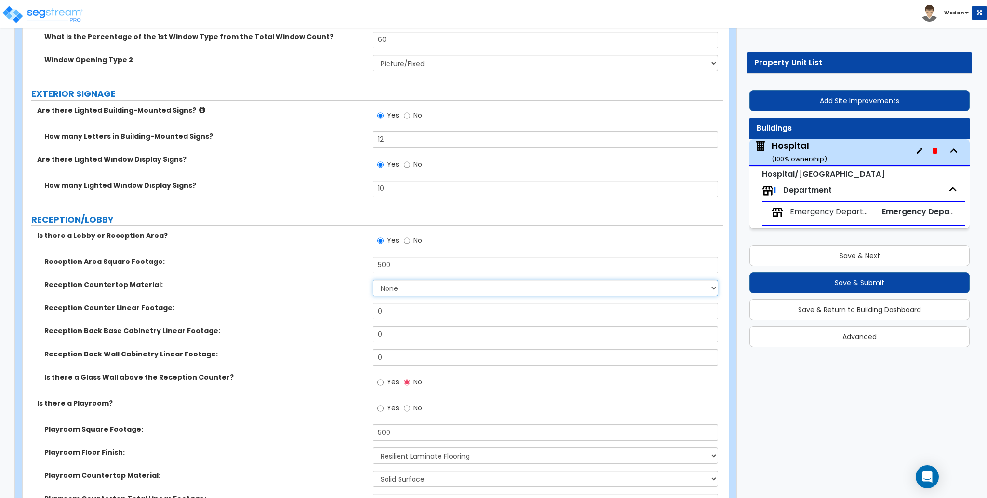
click at [427, 280] on select "None Plastic Laminate Solid Surface Stone Quartz Marble Tile Wood Stainless Ste…" at bounding box center [545, 288] width 345 height 16
click at [373, 280] on select "None Plastic Laminate Solid Surface Stone Quartz Marble Tile Wood Stainless Ste…" at bounding box center [545, 288] width 345 height 16
click at [436, 303] on input "0" at bounding box center [545, 311] width 345 height 16
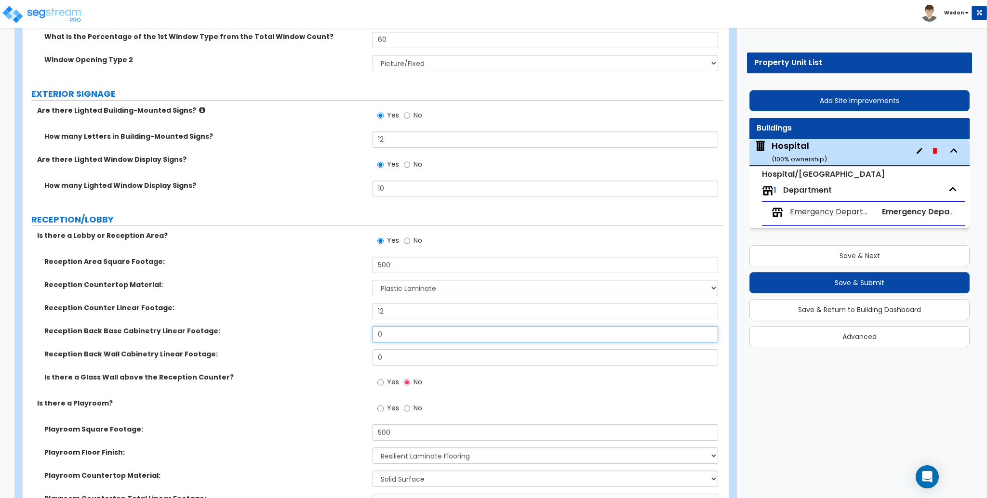
click at [430, 326] on input "0" at bounding box center [545, 334] width 345 height 16
click at [419, 349] on input "0" at bounding box center [545, 357] width 345 height 16
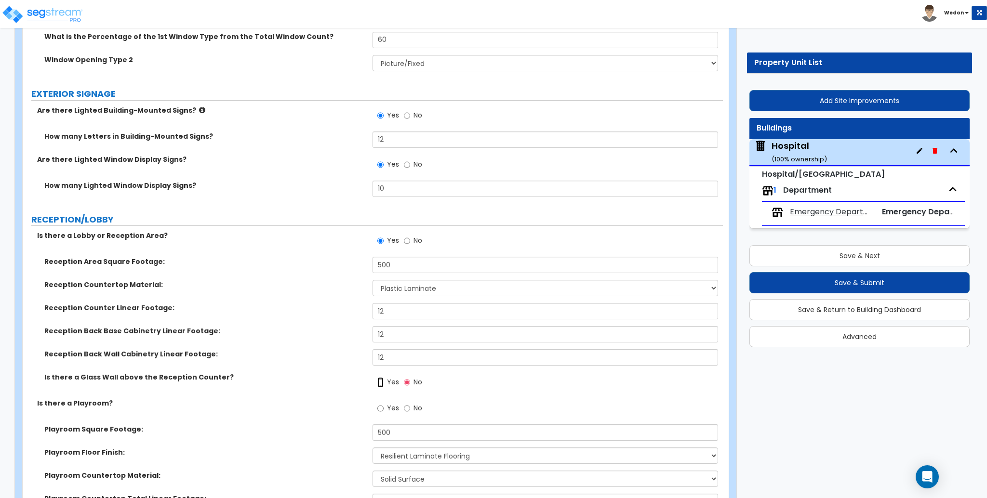
click at [379, 377] on input "Yes" at bounding box center [380, 382] width 6 height 11
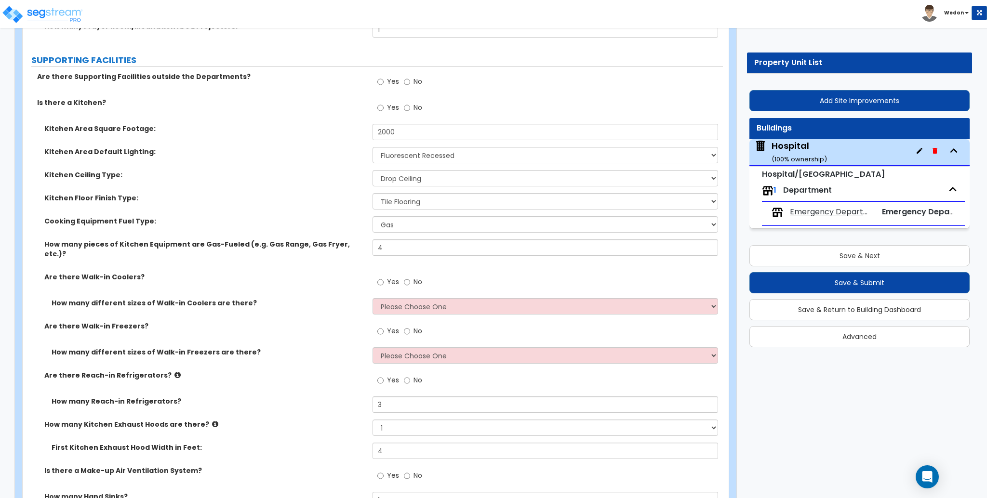
scroll to position [3791, 0]
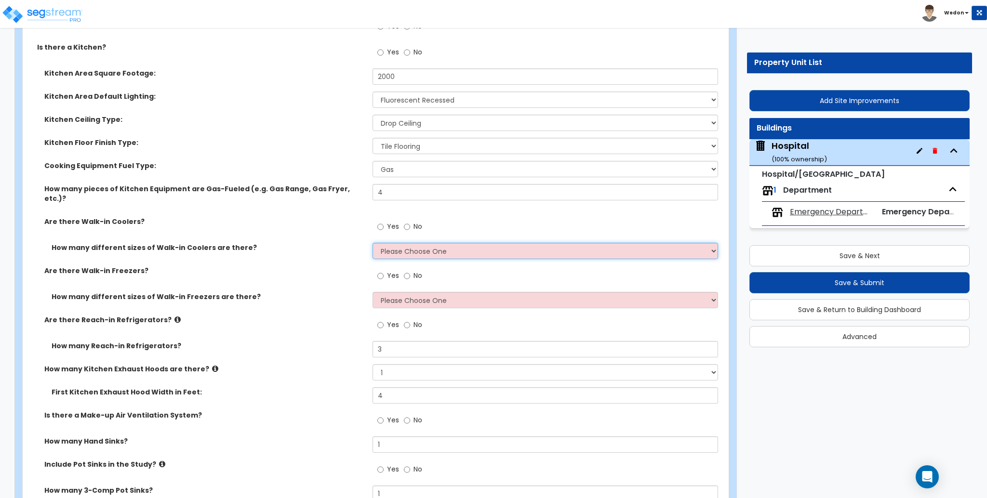
click at [409, 243] on select "Please Choose One 1 2 3 4" at bounding box center [545, 251] width 345 height 16
click at [493, 243] on select "Please Choose One 1 2 3 4" at bounding box center [545, 251] width 345 height 16
click at [502, 217] on div "Yes No" at bounding box center [548, 230] width 350 height 26
click at [511, 243] on select "Please Choose One 1 2 3 4" at bounding box center [545, 251] width 345 height 16
click at [373, 243] on select "Please Choose One 1 2 3 4" at bounding box center [545, 251] width 345 height 16
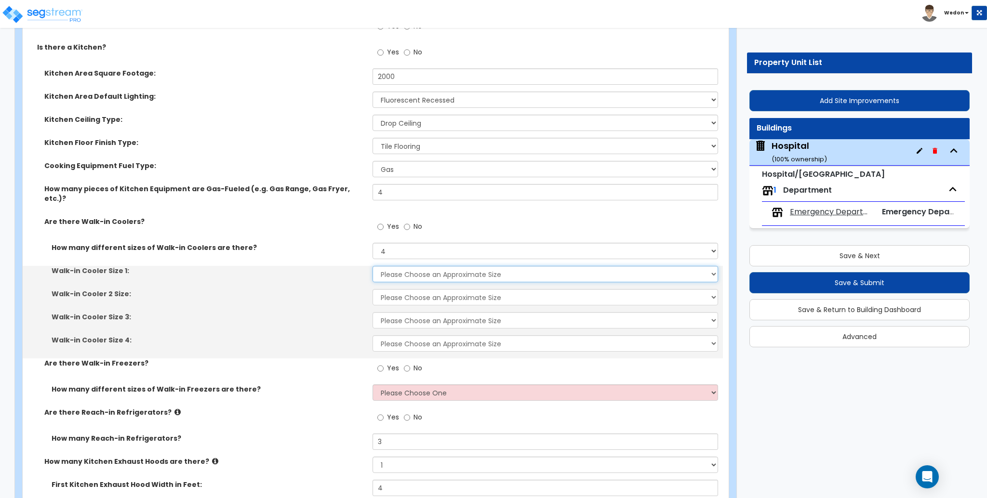
click at [409, 266] on select "Please Choose an Approximate Size 6' x 6' 10' x 6' 12' x 14' 12' x 20' I want t…" at bounding box center [545, 274] width 345 height 16
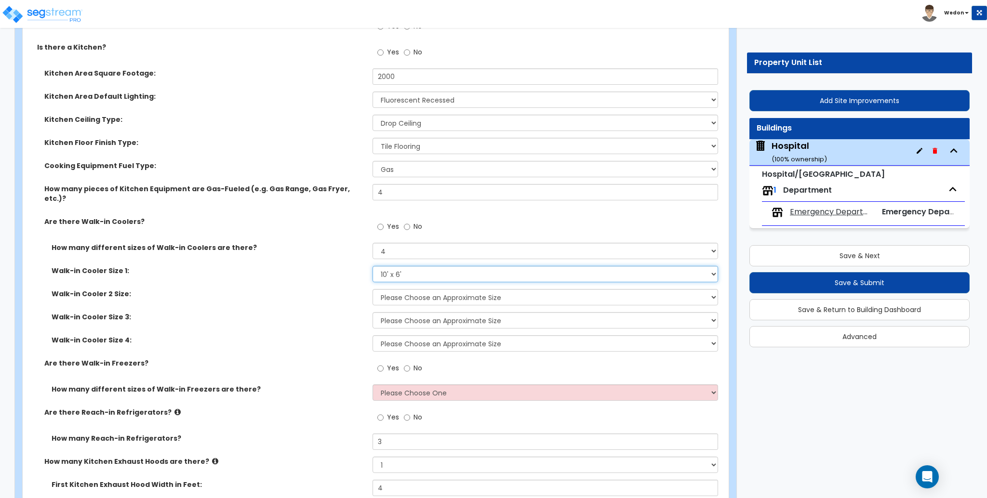
click at [373, 266] on select "Please Choose an Approximate Size 6' x 6' 10' x 6' 12' x 14' 12' x 20' I want t…" at bounding box center [545, 274] width 345 height 16
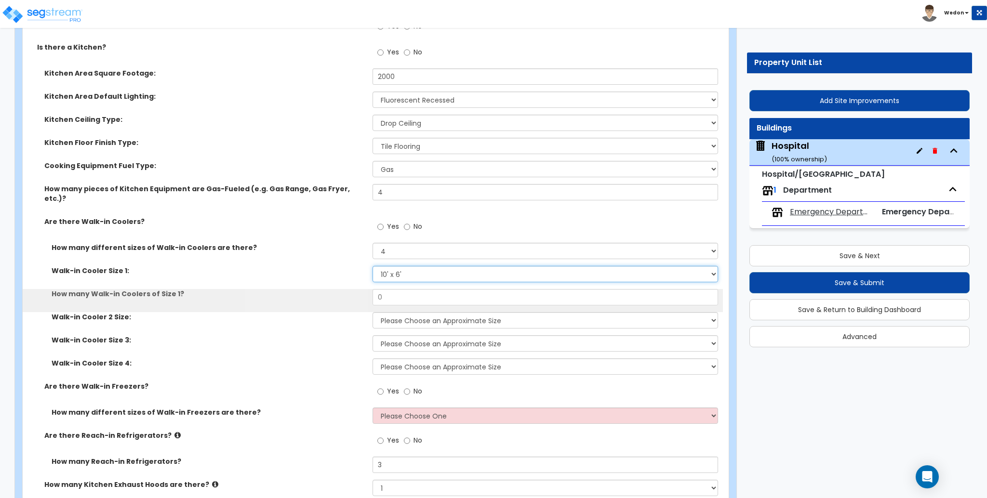
click at [401, 266] on select "Please Choose an Approximate Size 6' x 6' 10' x 6' 12' x 14' 12' x 20' I want t…" at bounding box center [545, 274] width 345 height 16
click at [373, 266] on select "Please Choose an Approximate Size 6' x 6' 10' x 6' 12' x 14' 12' x 20' I want t…" at bounding box center [545, 274] width 345 height 16
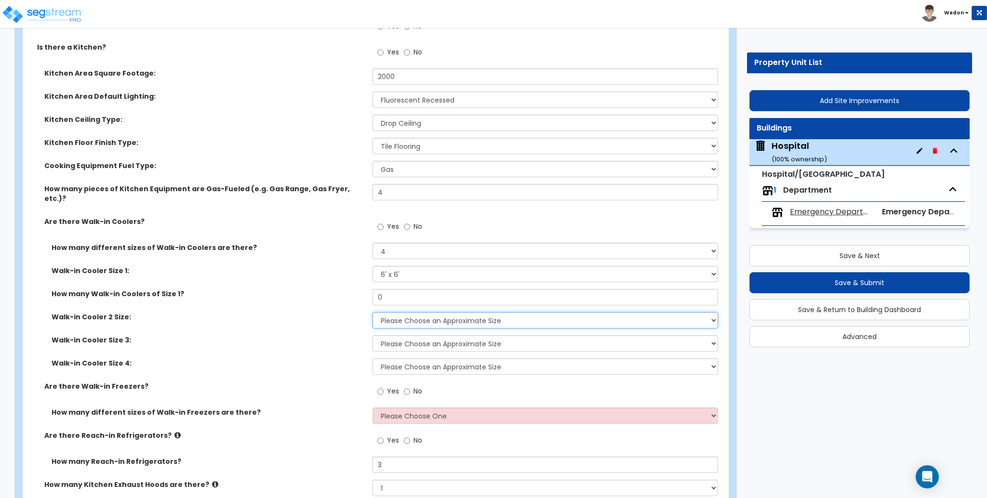
click at [404, 312] on select "Please Choose an Approximate Size 6' x 6' 10' x 6' 12' x 14' 12' x 20' I want t…" at bounding box center [545, 320] width 345 height 16
click at [373, 312] on select "Please Choose an Approximate Size 6' x 6' 10' x 6' 12' x 14' 12' x 20' I want t…" at bounding box center [545, 320] width 345 height 16
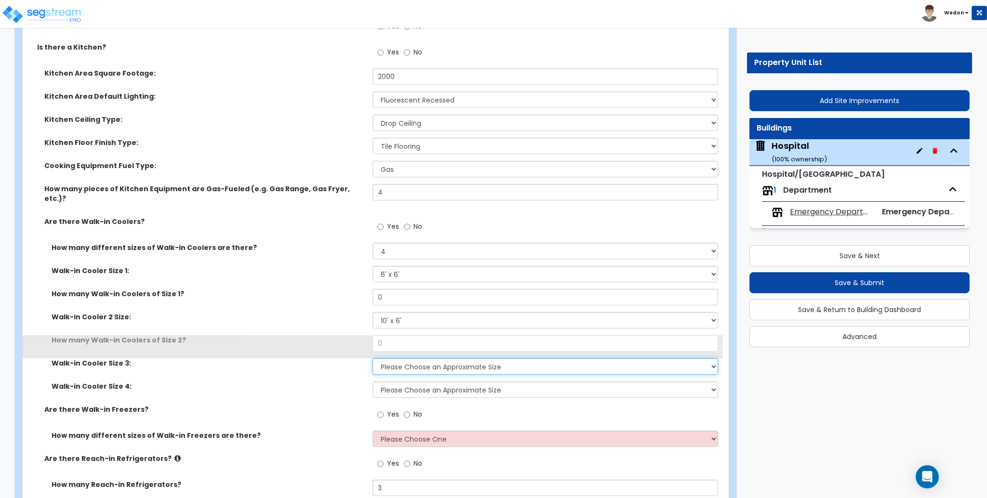
click at [401, 359] on select "Please Choose an Approximate Size 6' x 6' 10' x 6' 12' x 14' 12' x 20' I want t…" at bounding box center [545, 367] width 345 height 16
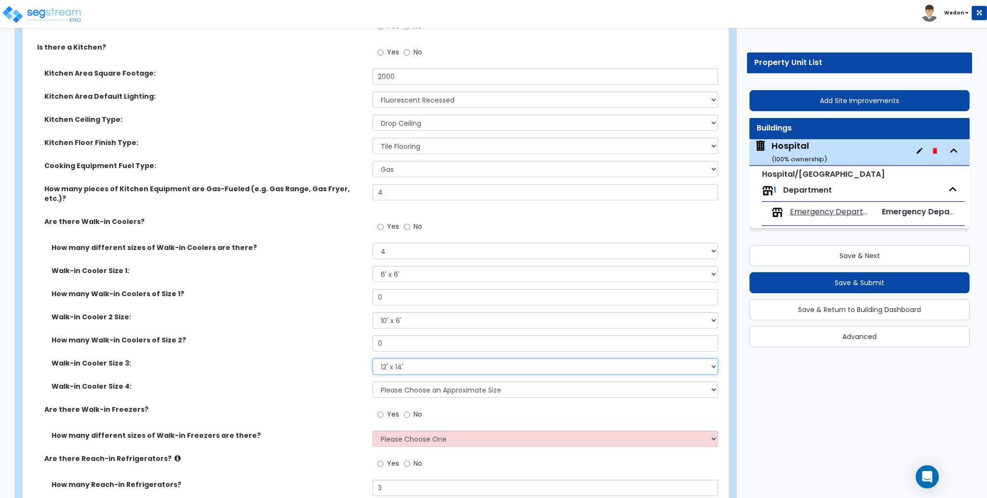
click at [373, 359] on select "Please Choose an Approximate Size 6' x 6' 10' x 6' 12' x 14' 12' x 20' I want t…" at bounding box center [545, 367] width 345 height 16
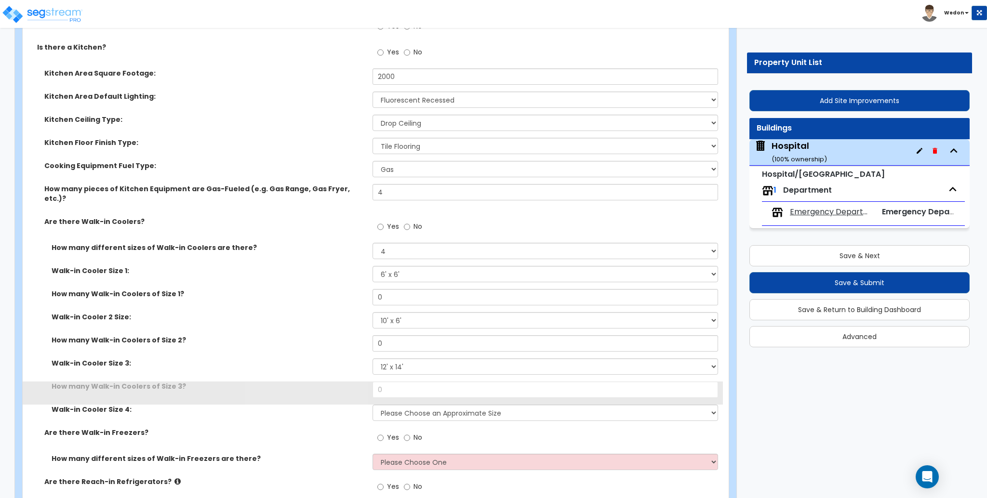
click at [402, 382] on div "How many Walk-in Coolers of Size 3? 0" at bounding box center [373, 393] width 700 height 23
click at [405, 405] on select "Please Choose an Approximate Size 6' x 6' 10' x 6' 12' x 14' 12' x 20' I want t…" at bounding box center [545, 413] width 345 height 16
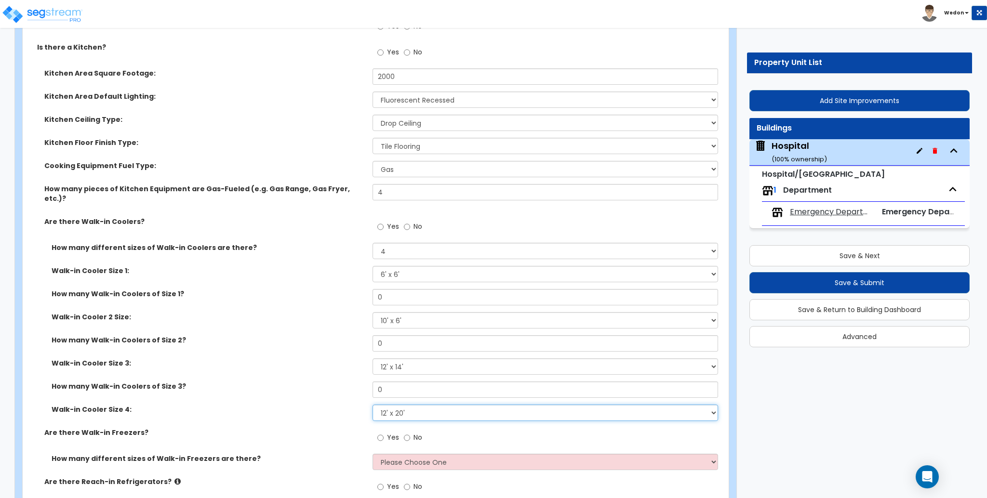
click at [373, 405] on select "Please Choose an Approximate Size 6' x 6' 10' x 6' 12' x 14' 12' x 20' I want t…" at bounding box center [545, 413] width 345 height 16
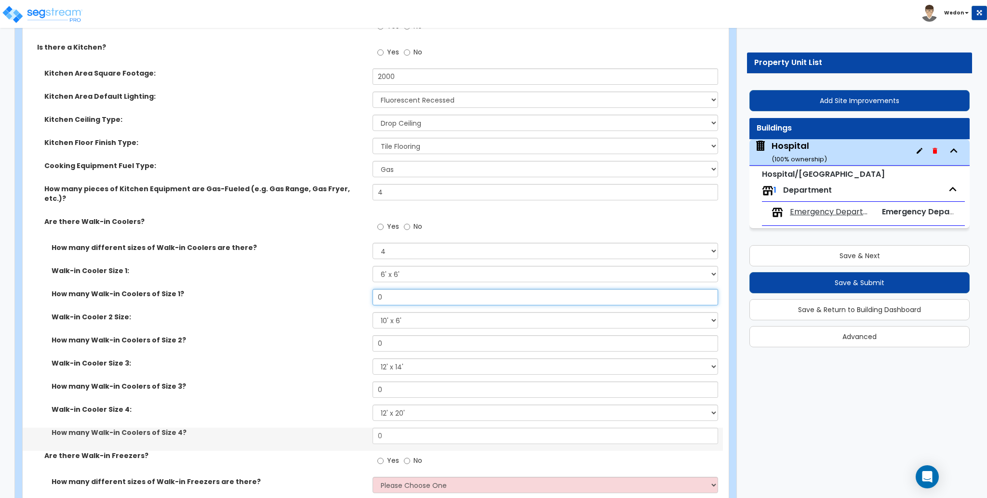
drag, startPoint x: 383, startPoint y: 273, endPoint x: 374, endPoint y: 273, distance: 8.7
click at [374, 289] on input "0" at bounding box center [545, 297] width 345 height 16
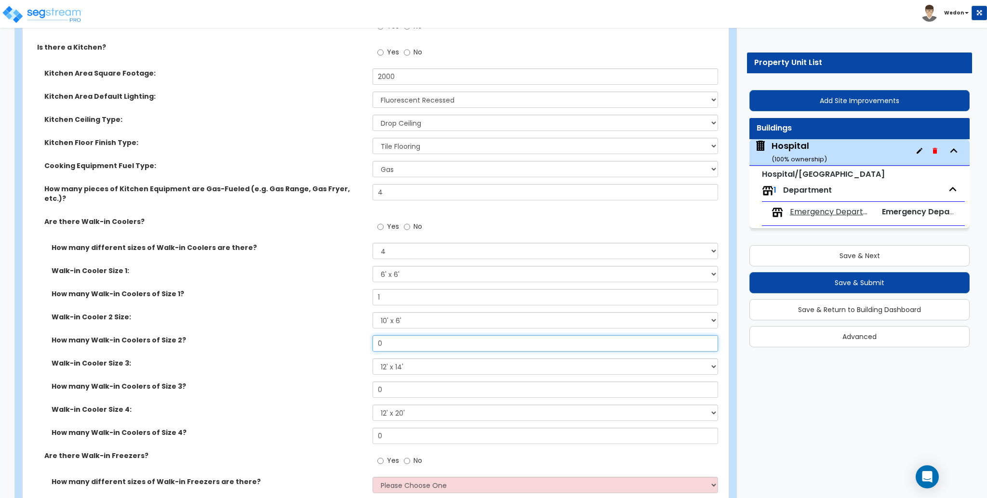
drag, startPoint x: 385, startPoint y: 312, endPoint x: 374, endPoint y: 313, distance: 10.6
click at [374, 335] on input "0" at bounding box center [545, 343] width 345 height 16
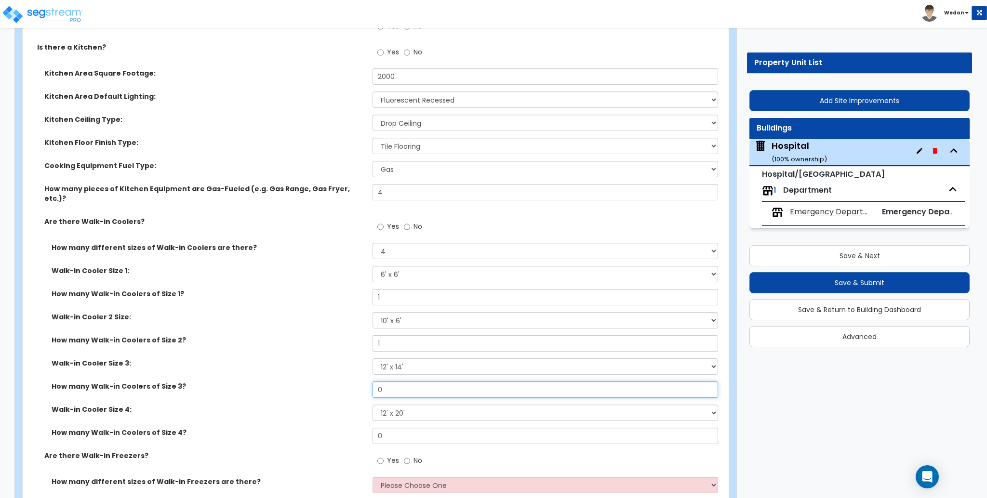
drag, startPoint x: 387, startPoint y: 359, endPoint x: 364, endPoint y: 354, distance: 23.6
click at [364, 382] on div "How many Walk-in Coolers of Size 3? 0" at bounding box center [373, 393] width 700 height 23
drag, startPoint x: 395, startPoint y: 404, endPoint x: 341, endPoint y: 390, distance: 55.3
click at [343, 392] on div "How many different sizes of Walk-in Coolers are there? Please Choose One 1 2 3 …" at bounding box center [373, 347] width 686 height 208
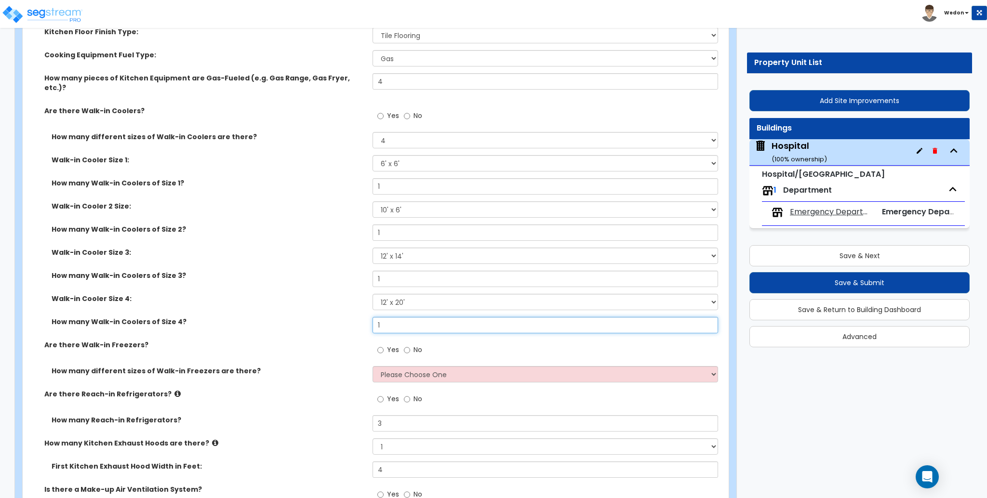
scroll to position [3920, 0]
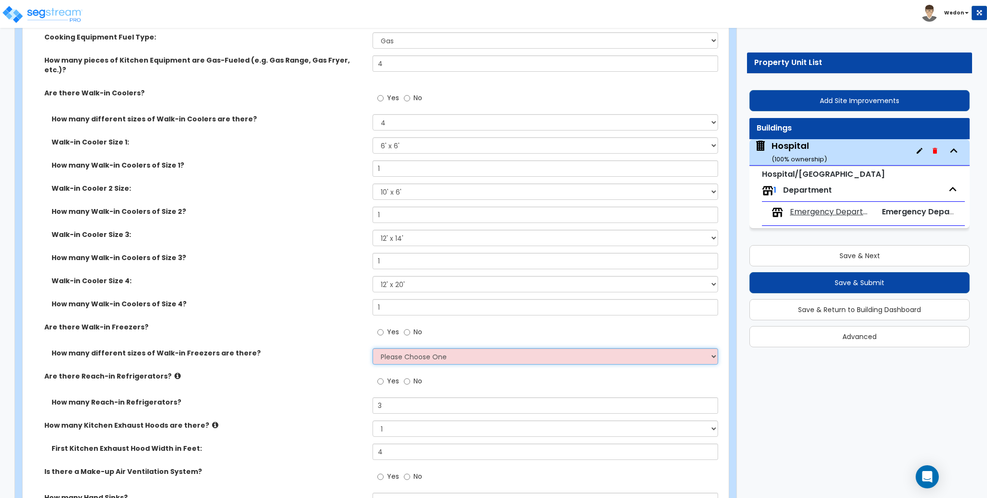
click at [489, 348] on select "Please Choose One 1 2 3 4" at bounding box center [545, 356] width 345 height 16
click at [373, 348] on select "Please Choose One 1 2 3 4" at bounding box center [545, 356] width 345 height 16
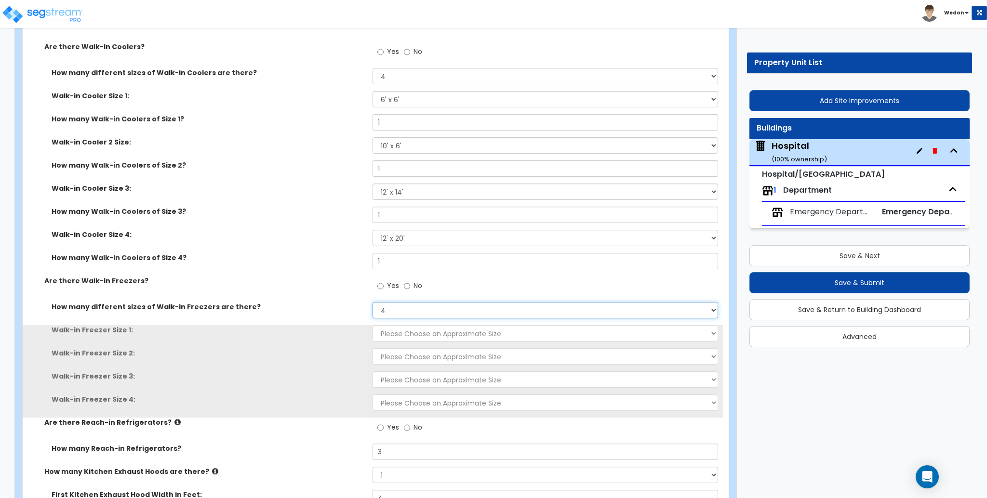
scroll to position [4048, 0]
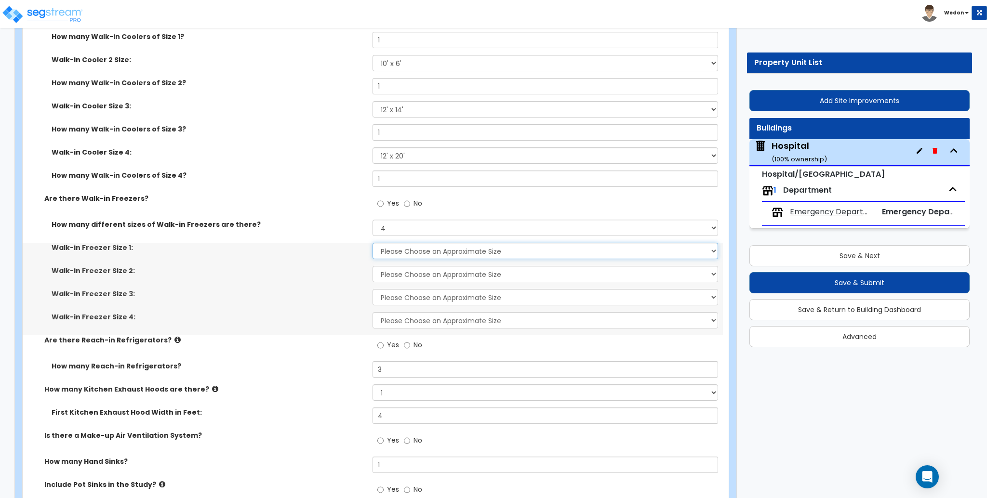
click at [422, 243] on select "Please Choose an Approximate Size 8' x 8' 8' x 12' 8' x 16' 8' x 20' I want to …" at bounding box center [545, 251] width 345 height 16
click at [373, 243] on select "Please Choose an Approximate Size 8' x 8' 8' x 12' 8' x 16' 8' x 20' I want to …" at bounding box center [545, 251] width 345 height 16
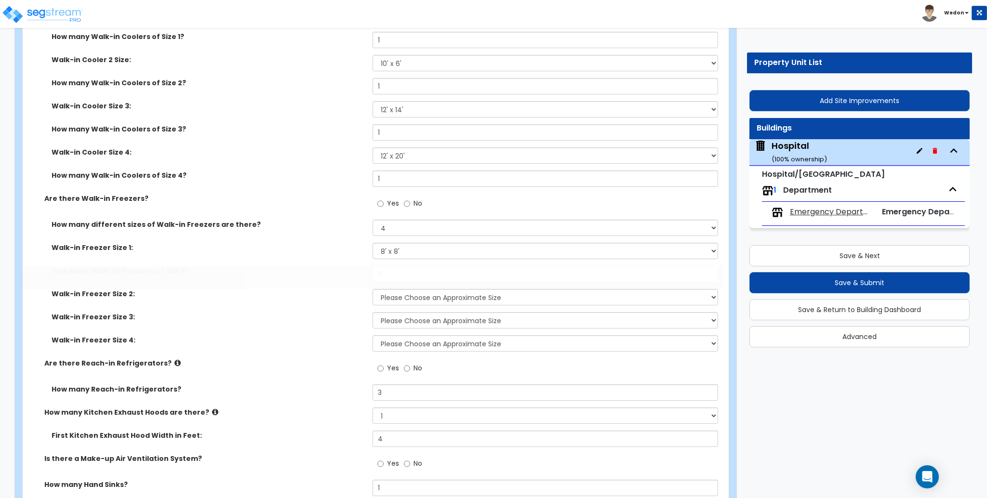
click at [403, 266] on input "0" at bounding box center [545, 274] width 345 height 16
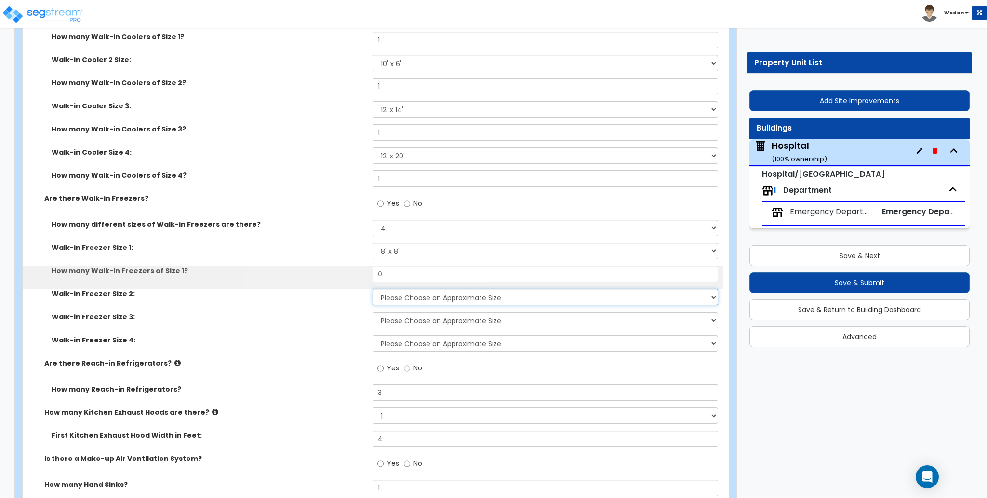
drag, startPoint x: 409, startPoint y: 267, endPoint x: 410, endPoint y: 273, distance: 5.9
click at [409, 289] on select "Please Choose an Approximate Size 8' x 8' 8' x 12' 8' x 16' 8' x 20' I want to …" at bounding box center [545, 297] width 345 height 16
click at [373, 289] on select "Please Choose an Approximate Size 8' x 8' 8' x 12' 8' x 16' 8' x 20' I want to …" at bounding box center [545, 297] width 345 height 16
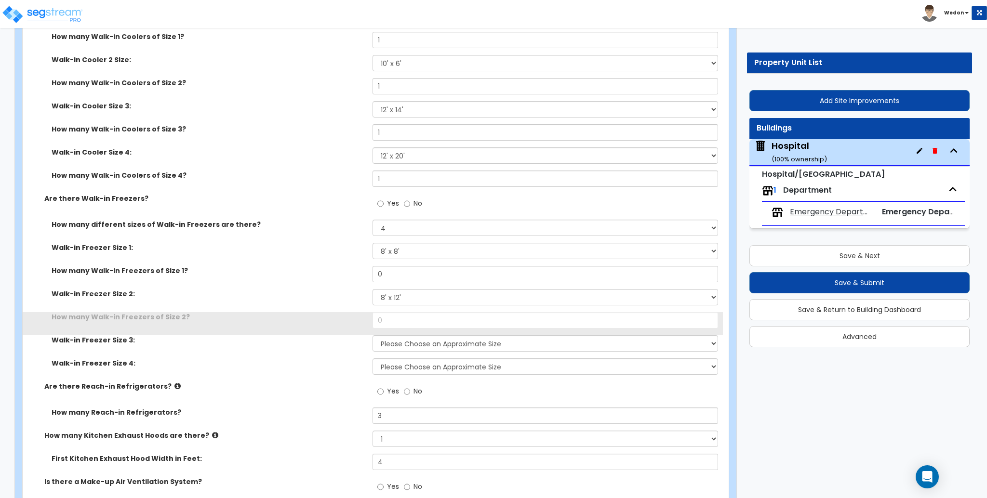
click at [409, 312] on div "How many Walk-in Freezers of Size 2? 0" at bounding box center [373, 323] width 700 height 23
click at [414, 335] on select "Please Choose an Approximate Size 8' x 8' 8' x 12' 8' x 16' 8' x 20' I want to …" at bounding box center [545, 343] width 345 height 16
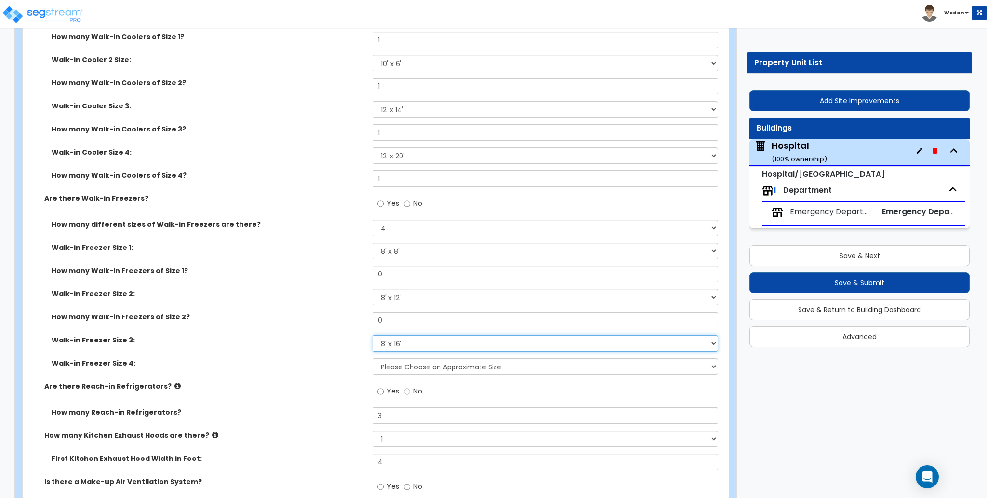
click at [373, 335] on select "Please Choose an Approximate Size 8' x 8' 8' x 12' 8' x 16' 8' x 20' I want to …" at bounding box center [545, 343] width 345 height 16
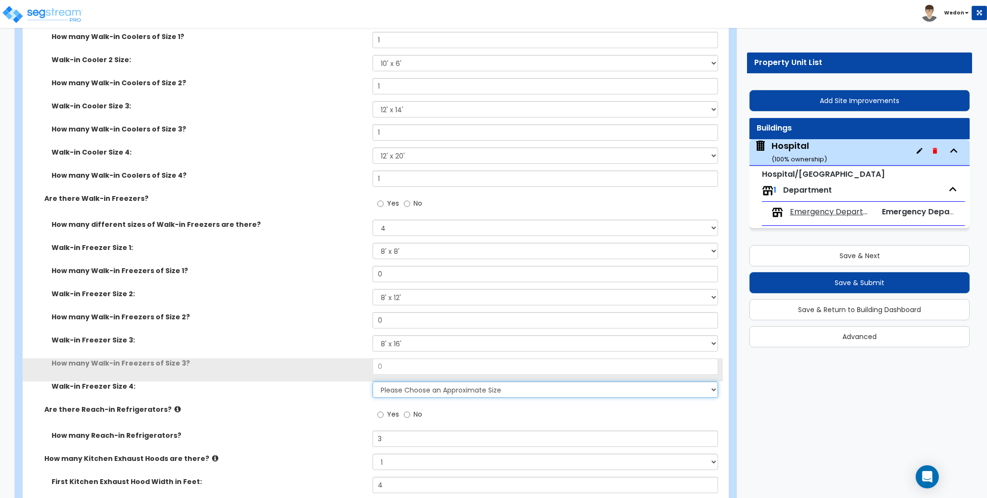
click at [414, 382] on select "Please Choose an Approximate Size 8' x 8' 8' x 12' 8' x 16' 8' x 20' I want to …" at bounding box center [545, 390] width 345 height 16
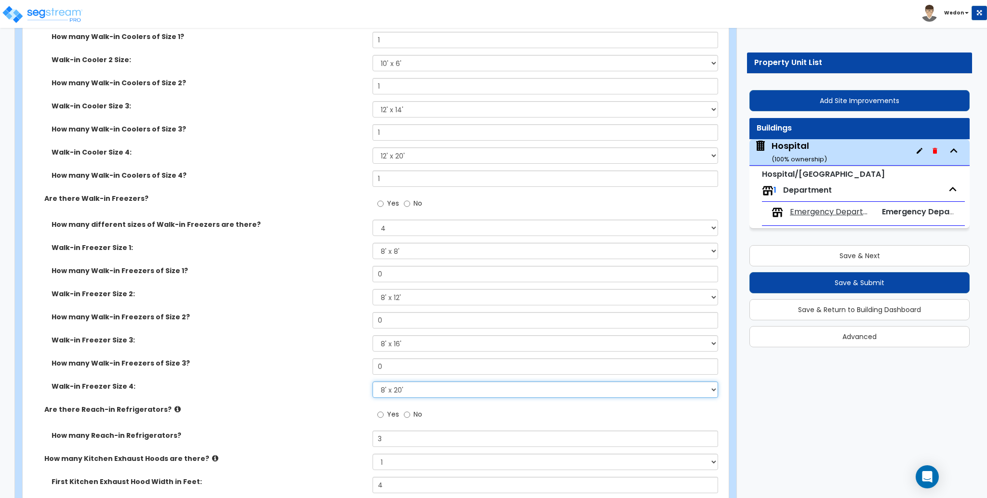
click at [373, 382] on select "Please Choose an Approximate Size 8' x 8' 8' x 12' 8' x 16' 8' x 20' I want to …" at bounding box center [545, 390] width 345 height 16
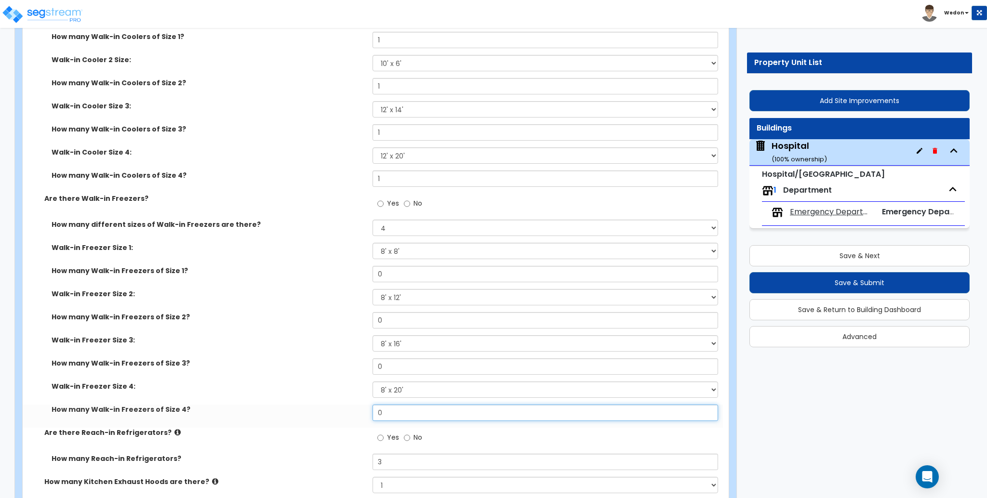
drag, startPoint x: 366, startPoint y: 379, endPoint x: 353, endPoint y: 377, distance: 13.2
click at [353, 405] on div "How many Walk-in Freezers of Size 4? 0" at bounding box center [373, 416] width 700 height 23
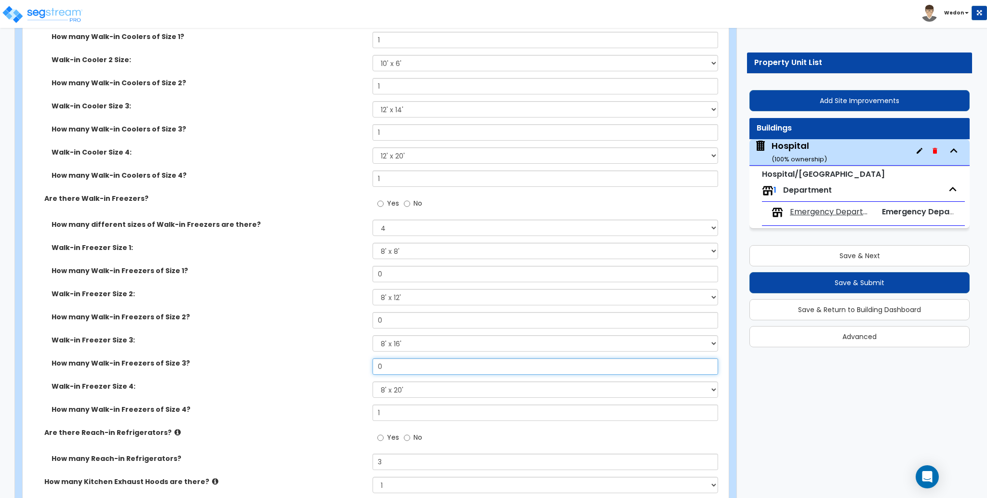
drag, startPoint x: 386, startPoint y: 337, endPoint x: 370, endPoint y: 276, distance: 63.6
click at [359, 359] on div "How many Walk-in Freezers of Size 3? 0" at bounding box center [373, 370] width 700 height 23
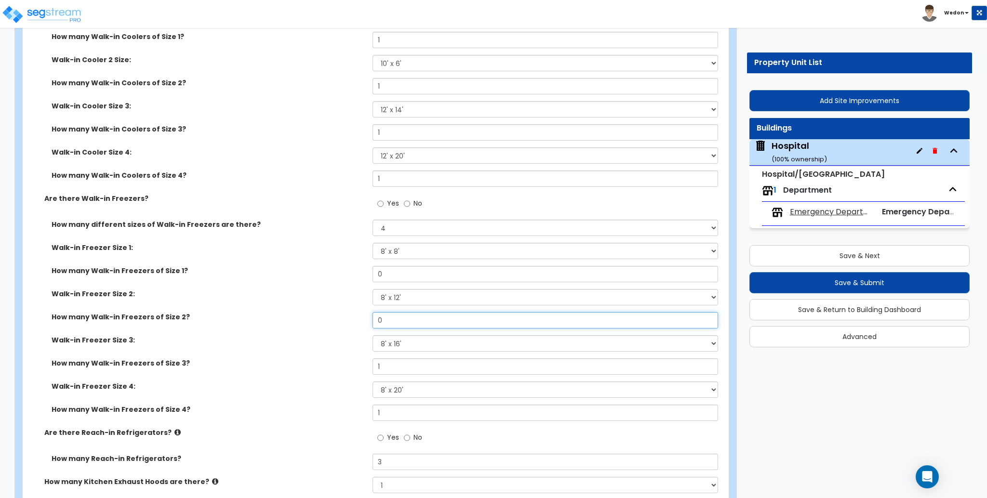
click at [350, 312] on div "How many Walk-in Freezers of Size 2? 0" at bounding box center [373, 323] width 700 height 23
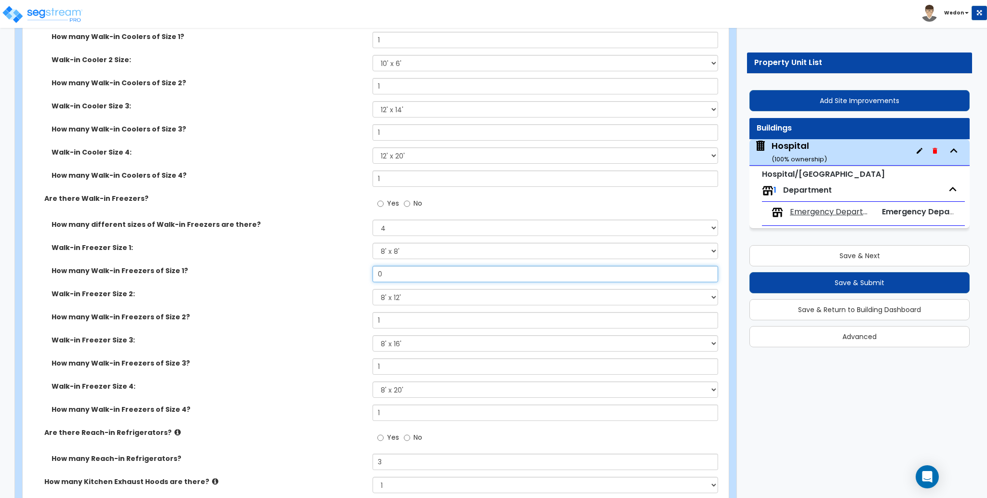
drag, startPoint x: 389, startPoint y: 248, endPoint x: 345, endPoint y: 227, distance: 48.7
click at [353, 235] on div "How many different sizes of Walk-in Freezers are there? Please Choose One 1 2 3…" at bounding box center [373, 324] width 686 height 208
click at [345, 243] on div "Walk-in Freezer Size 1: Please Choose an Approximate Size 8' x 8' 8' x 12' 8' x…" at bounding box center [373, 254] width 700 height 23
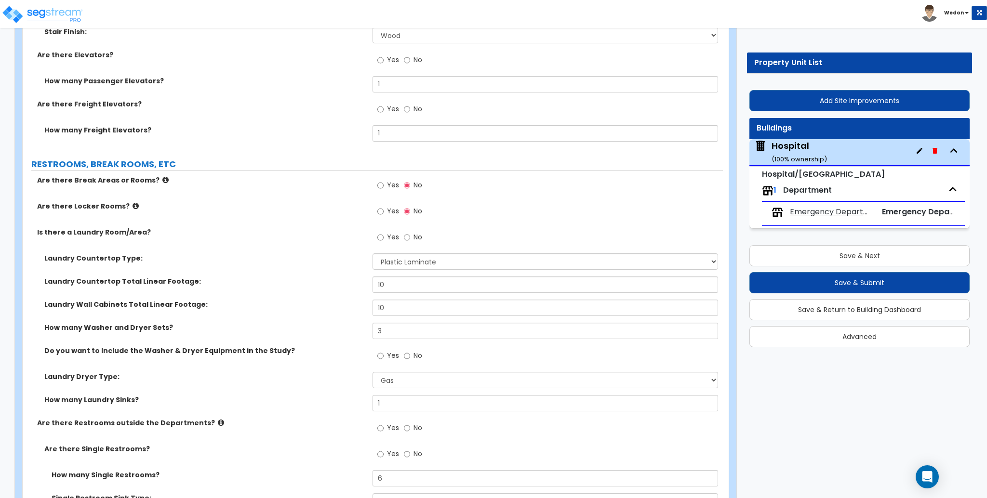
scroll to position [7839, 0]
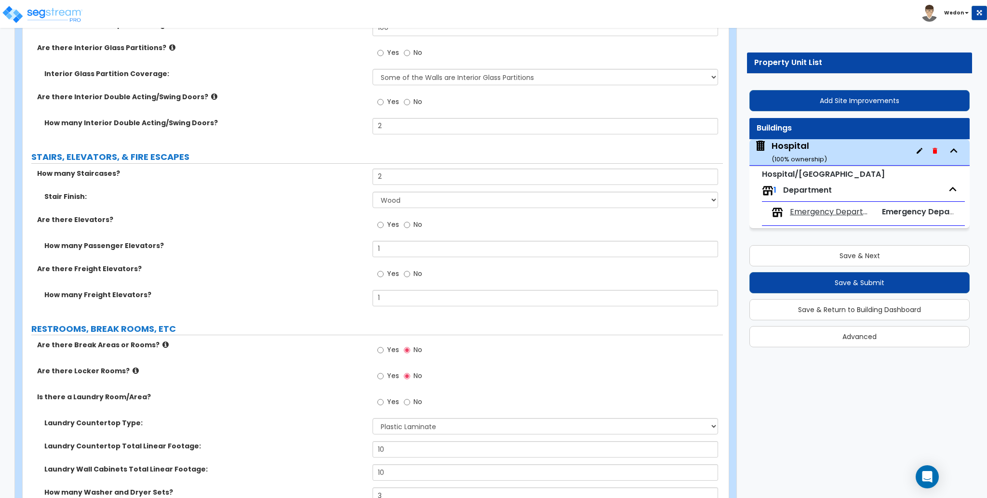
click at [384, 369] on label "Yes" at bounding box center [388, 377] width 22 height 16
click at [384, 371] on input "Yes" at bounding box center [380, 376] width 6 height 11
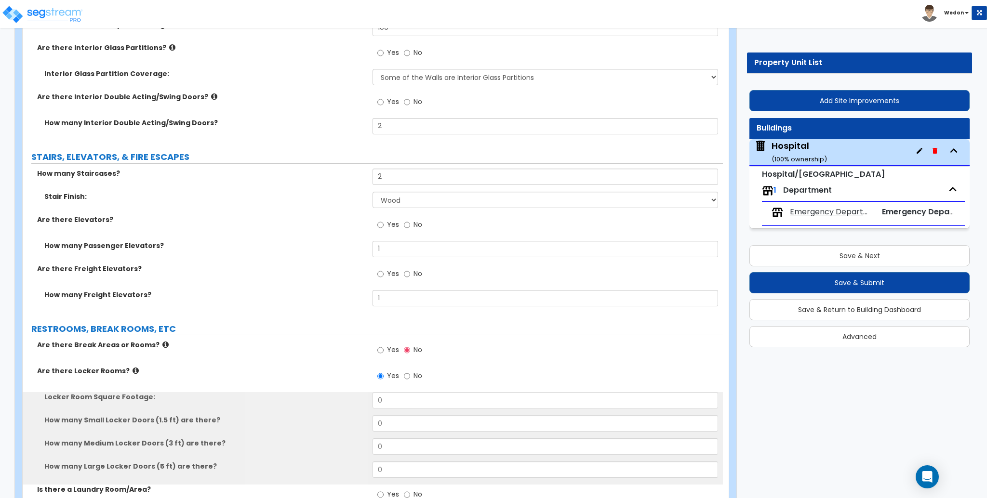
click at [384, 343] on label "Yes" at bounding box center [388, 351] width 22 height 16
click at [384, 345] on input "Yes" at bounding box center [380, 350] width 6 height 11
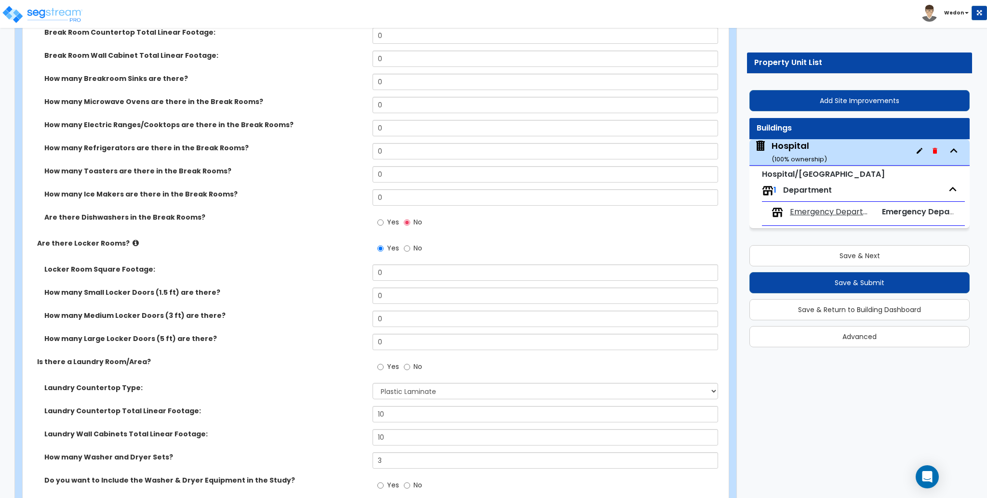
scroll to position [8290, 0]
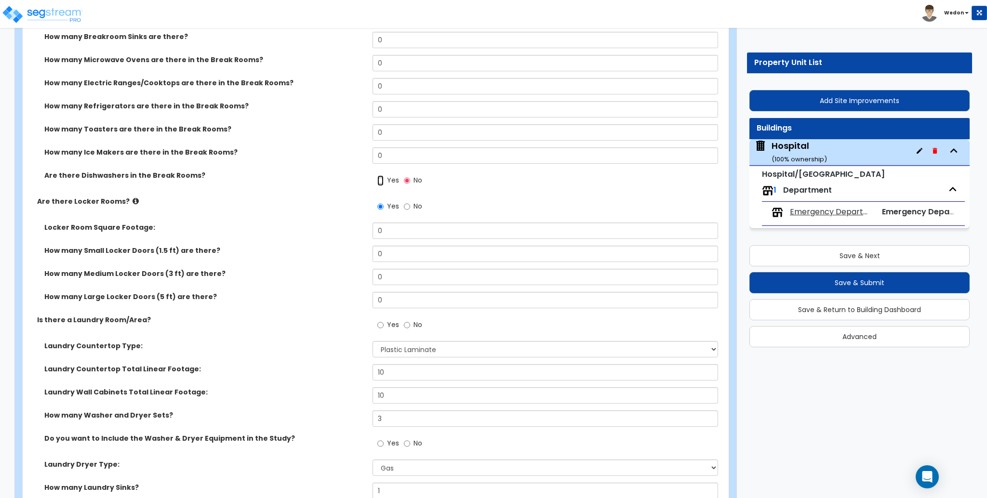
click at [380, 175] on input "Yes" at bounding box center [380, 180] width 6 height 11
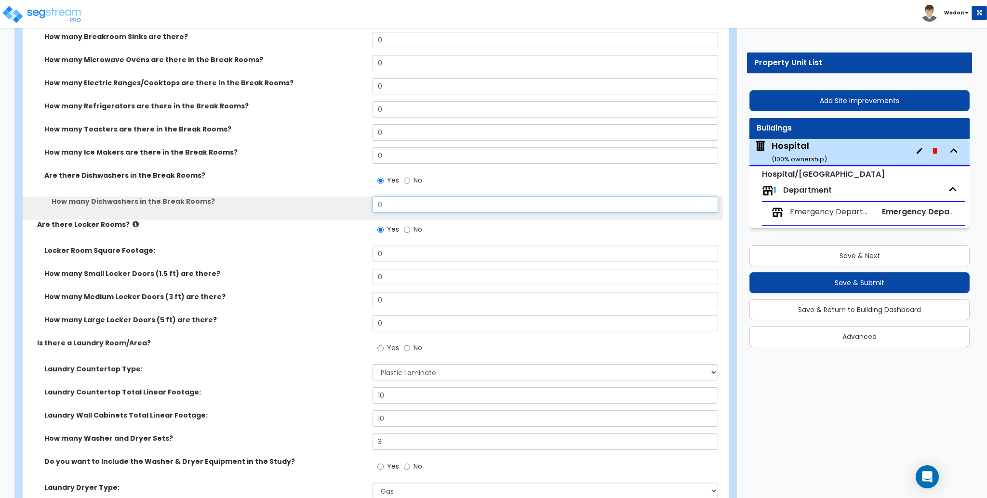
click at [332, 168] on div "How many Break Rooms? 1 Total Break Rooms Square Footage: 0 Breakroom Counterto…" at bounding box center [373, 68] width 686 height 304
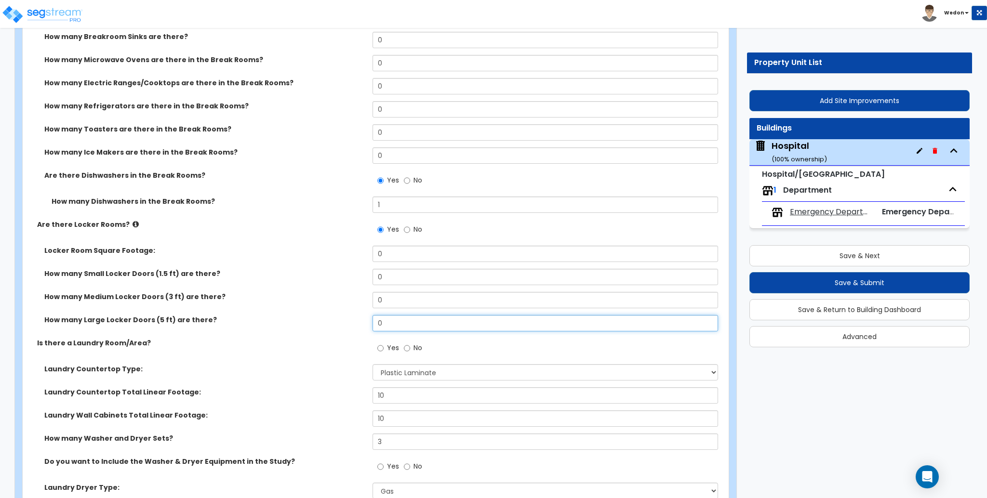
click at [317, 282] on div "Locker Room Square Footage: 0 How many Small Locker Doors (1.5 ft) are there? 0…" at bounding box center [373, 292] width 686 height 93
drag, startPoint x: 367, startPoint y: 266, endPoint x: 366, endPoint y: 254, distance: 11.6
click at [360, 262] on div "Locker Room Square Footage: 0 How many Small Locker Doors (1.5 ft) are there? 0…" at bounding box center [373, 292] width 686 height 93
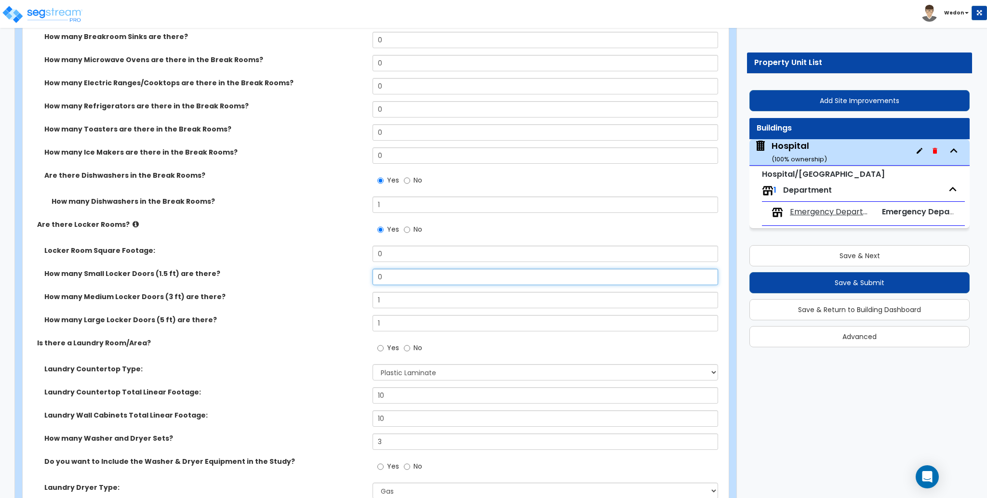
drag, startPoint x: 390, startPoint y: 252, endPoint x: 346, endPoint y: 231, distance: 48.7
click at [346, 246] on div "Locker Room Square Footage: 0 How many Small Locker Doors (1.5 ft) are there? 0…" at bounding box center [373, 292] width 686 height 93
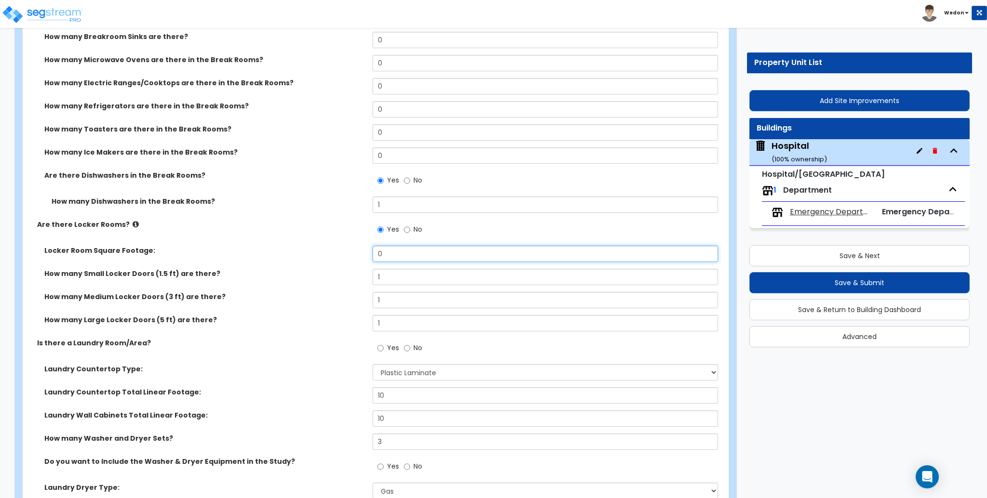
drag, startPoint x: 344, startPoint y: 219, endPoint x: 331, endPoint y: 213, distance: 14.2
click at [333, 216] on div "Are there Break Areas or Rooms? Yes No How many Break Rooms? 1 Total Break Room…" at bounding box center [373, 391] width 686 height 1003
drag, startPoint x: 341, startPoint y: 217, endPoint x: 296, endPoint y: 220, distance: 45.4
click at [296, 246] on div "Locker Room Square Footage: 1" at bounding box center [373, 257] width 700 height 23
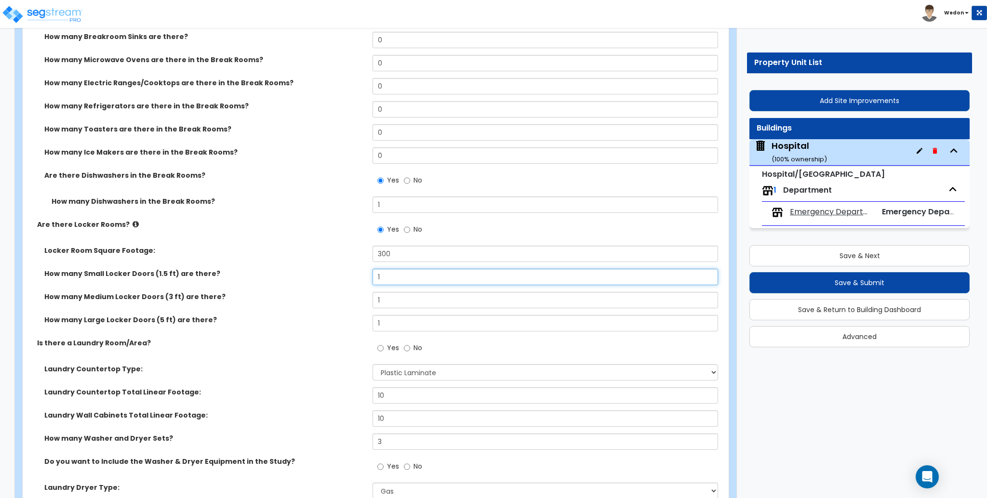
drag, startPoint x: 438, startPoint y: 253, endPoint x: 280, endPoint y: 247, distance: 157.2
click at [280, 269] on div "How many Small Locker Doors (1.5 ft) are there? 1" at bounding box center [373, 280] width 700 height 23
drag, startPoint x: 400, startPoint y: 274, endPoint x: 350, endPoint y: 264, distance: 50.8
click at [350, 292] on div "How many Medium Locker Doors (3 ft) are there? 1" at bounding box center [373, 303] width 700 height 23
drag, startPoint x: 329, startPoint y: 238, endPoint x: 289, endPoint y: 233, distance: 40.8
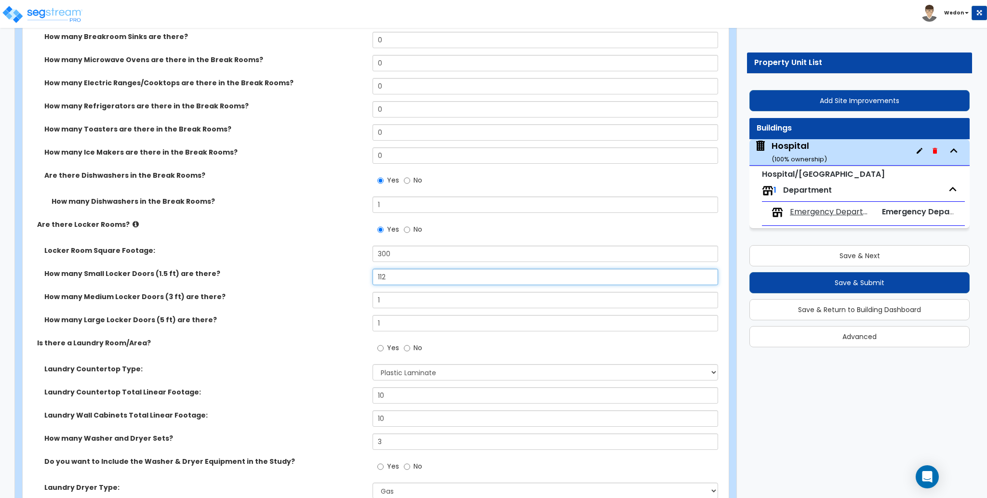
click at [289, 246] on div "Locker Room Square Footage: 300 How many Small Locker Doors (1.5 ft) are there?…" at bounding box center [373, 292] width 686 height 93
click at [328, 292] on div "How many Medium Locker Doors (3 ft) are there? 1" at bounding box center [373, 303] width 700 height 23
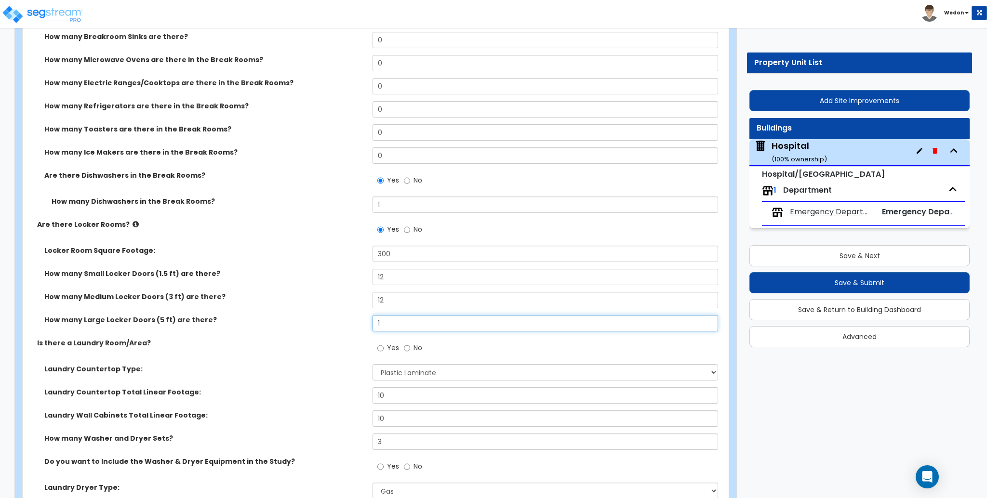
drag, startPoint x: 364, startPoint y: 297, endPoint x: 351, endPoint y: 294, distance: 13.4
click at [353, 315] on div "How many Large Locker Doors (5 ft) are there? 1" at bounding box center [373, 326] width 700 height 23
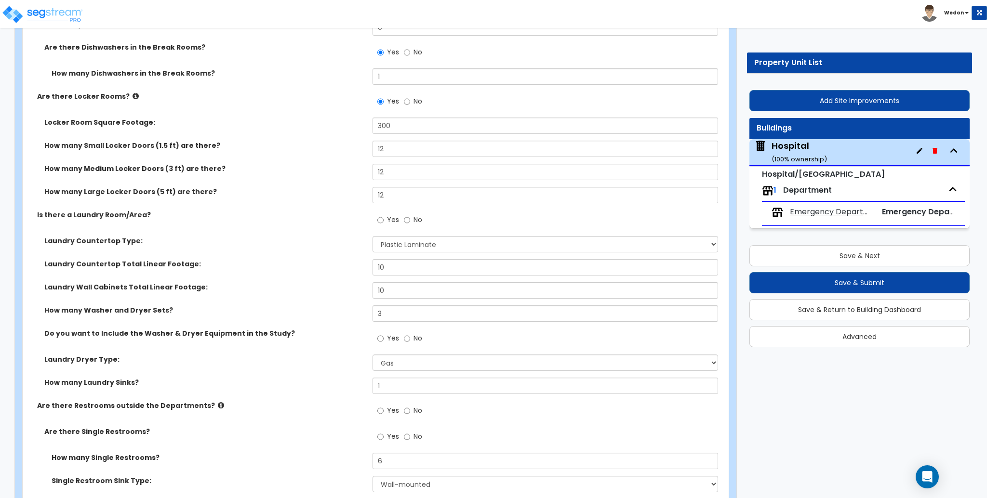
click at [353, 187] on div "How many Large Locker Doors (5 ft) are there? 12" at bounding box center [373, 198] width 700 height 23
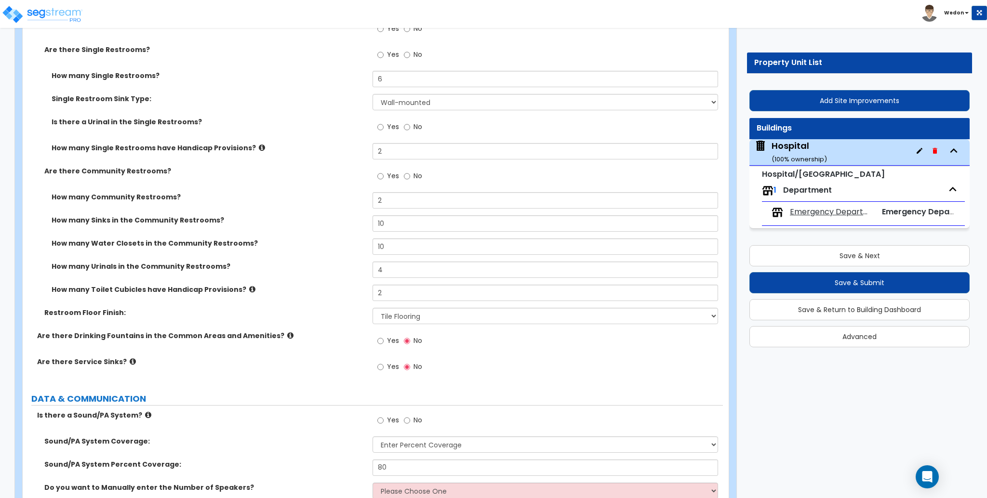
scroll to position [8803, 0]
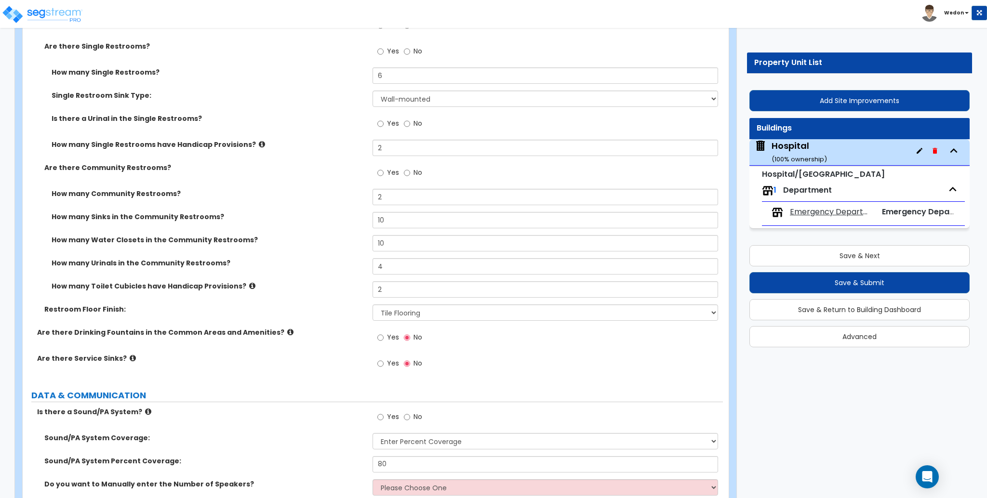
click at [394, 359] on span "Yes" at bounding box center [393, 364] width 12 height 10
click at [384, 359] on input "Yes" at bounding box center [380, 364] width 6 height 11
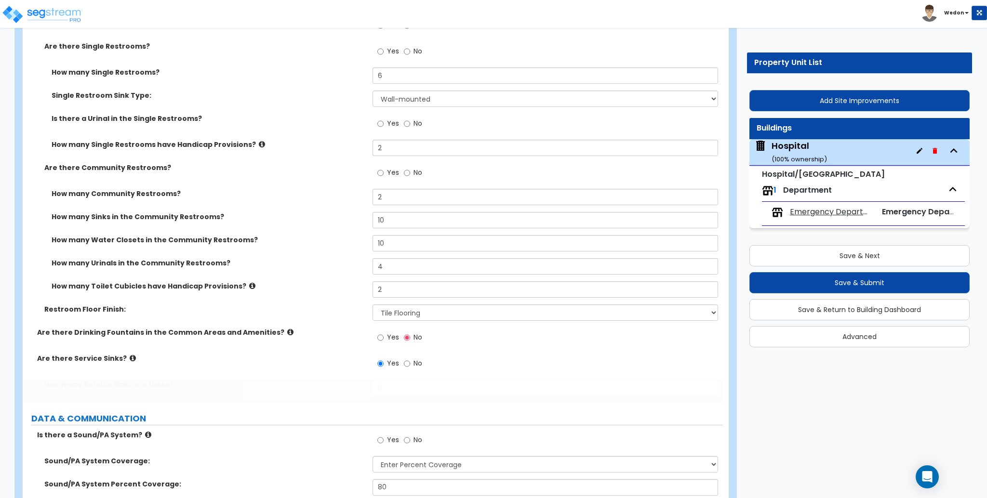
click at [389, 333] on span "Yes" at bounding box center [393, 338] width 12 height 10
click at [384, 333] on input "Yes" at bounding box center [380, 338] width 6 height 11
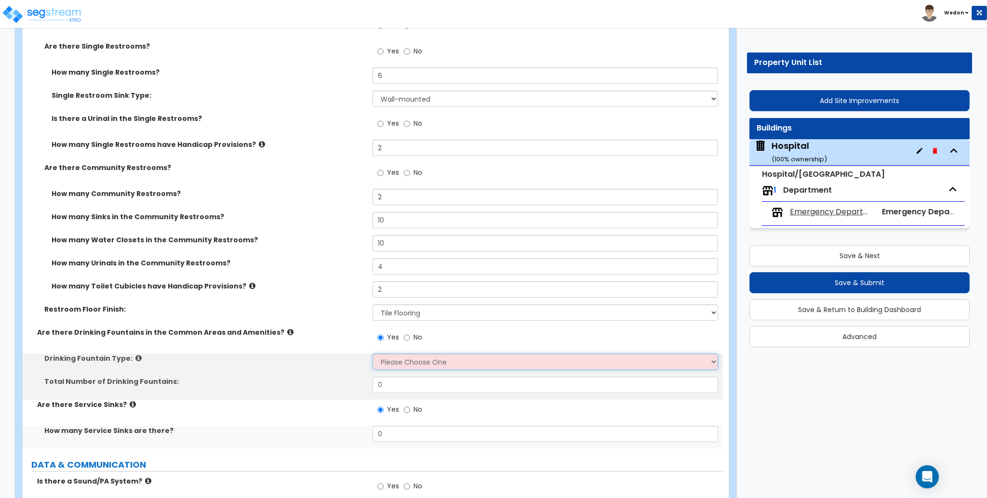
click at [394, 354] on select "Please Choose One Wall-mounted Floor-mounted" at bounding box center [545, 362] width 345 height 16
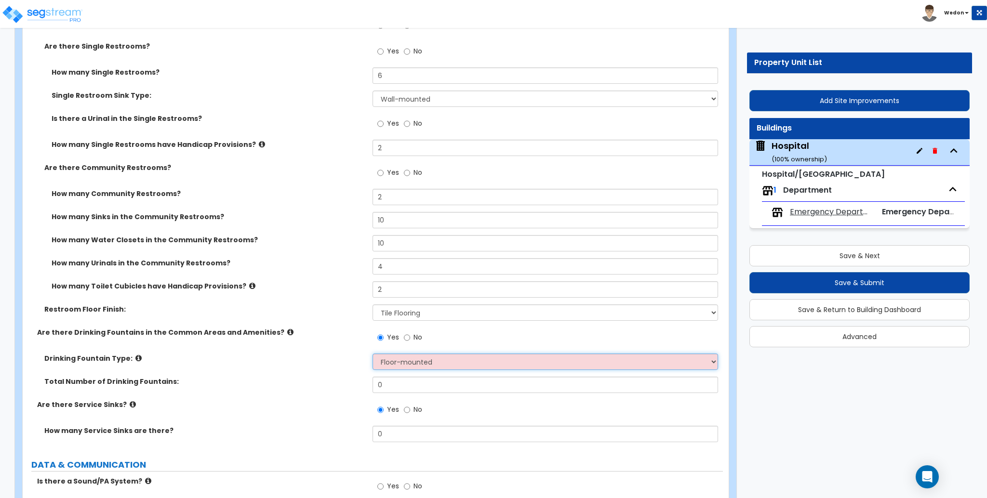
click at [373, 354] on select "Please Choose One Wall-mounted Floor-mounted" at bounding box center [545, 362] width 345 height 16
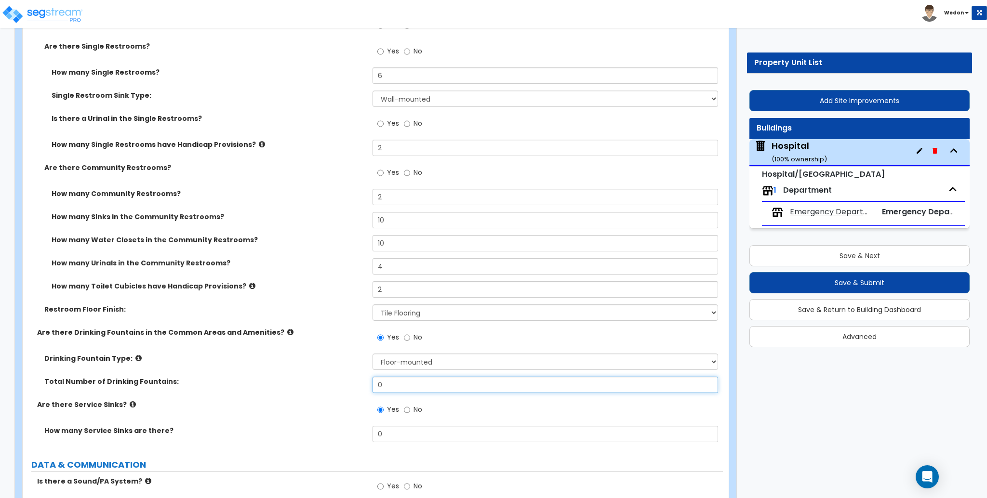
click at [405, 377] on input "0" at bounding box center [545, 385] width 345 height 16
click at [334, 354] on div "Drinking Fountain Type: Please Choose One Wall-mounted Floor-mounted Total Numb…" at bounding box center [373, 377] width 686 height 46
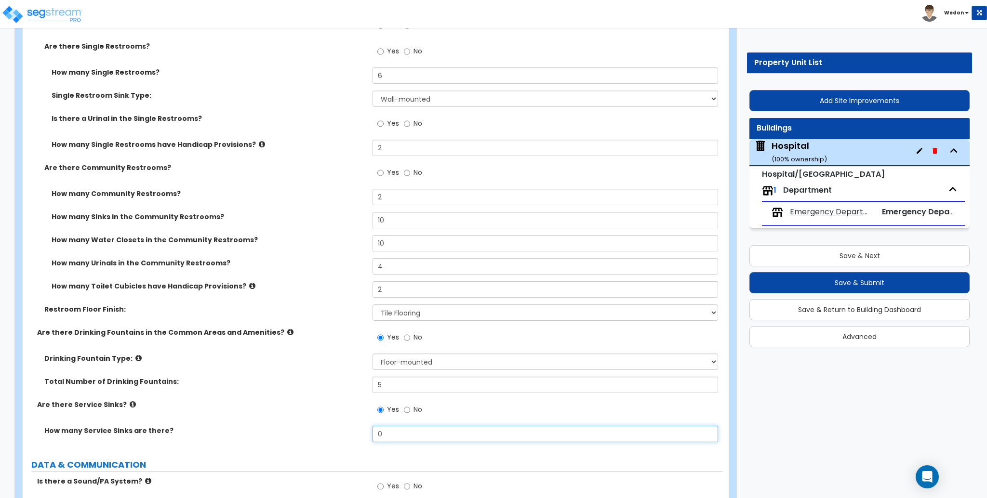
drag, startPoint x: 413, startPoint y: 406, endPoint x: 337, endPoint y: 392, distance: 76.4
click at [307, 328] on div "Are there Drinking Fountains in the Common Areas and Amenities? Yes No" at bounding box center [373, 341] width 700 height 26
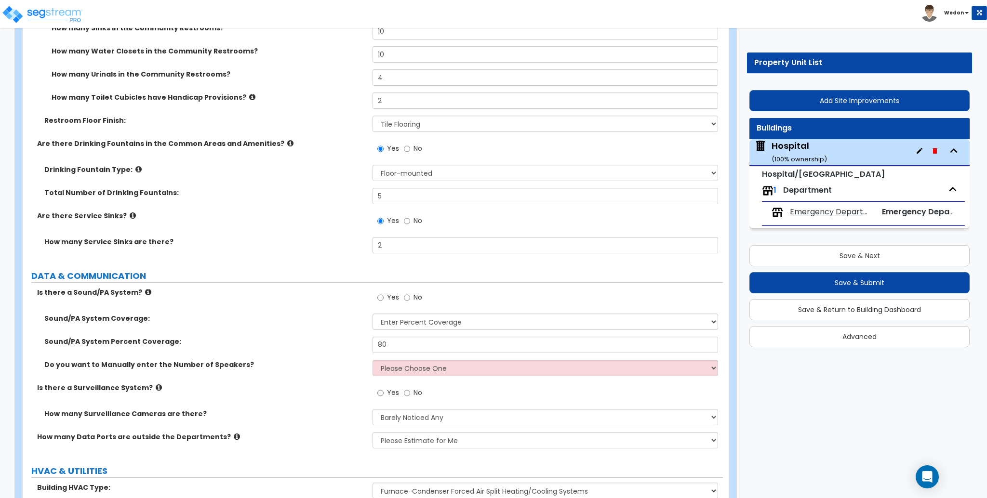
scroll to position [8996, 0]
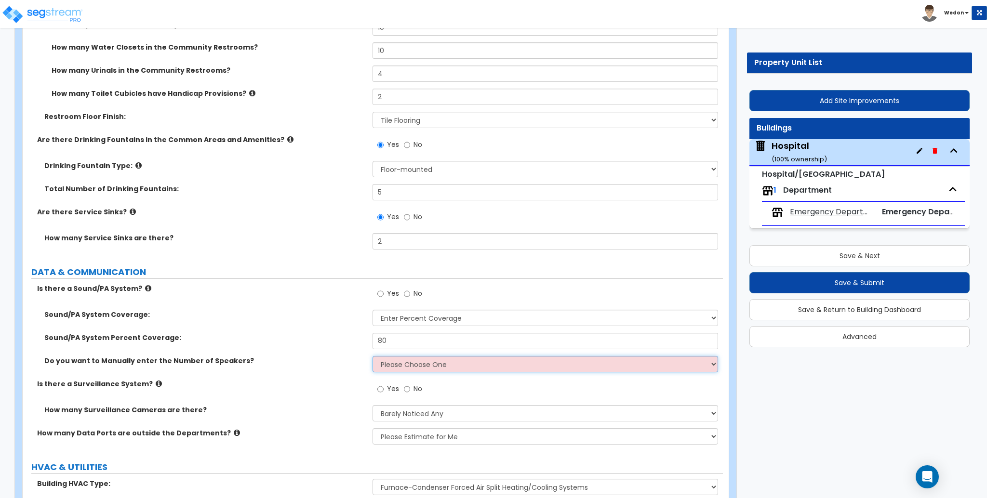
click at [406, 356] on select "Please Choose One No, Please Estimate for me Yes, I want to enter the Number of…" at bounding box center [545, 364] width 345 height 16
click at [373, 356] on select "Please Choose One No, Please Estimate for me Yes, I want to enter the Number of…" at bounding box center [545, 364] width 345 height 16
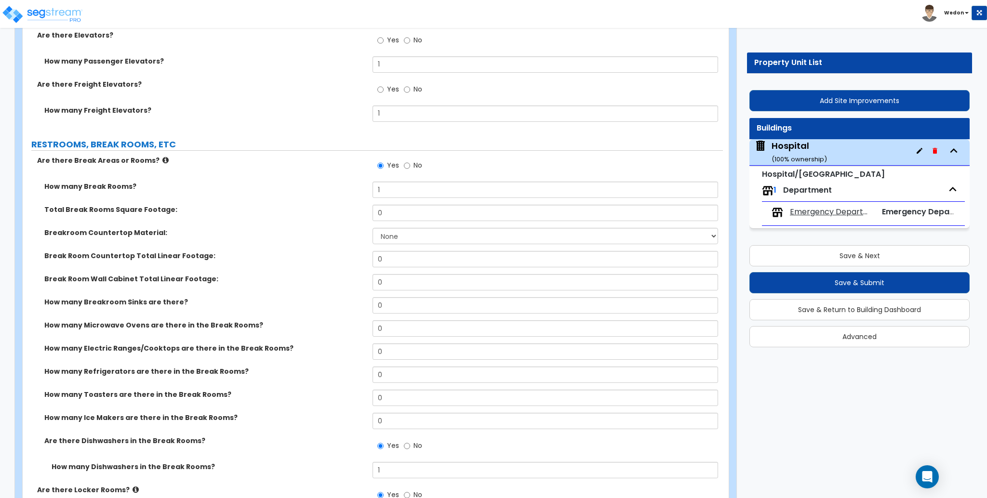
scroll to position [7992, 0]
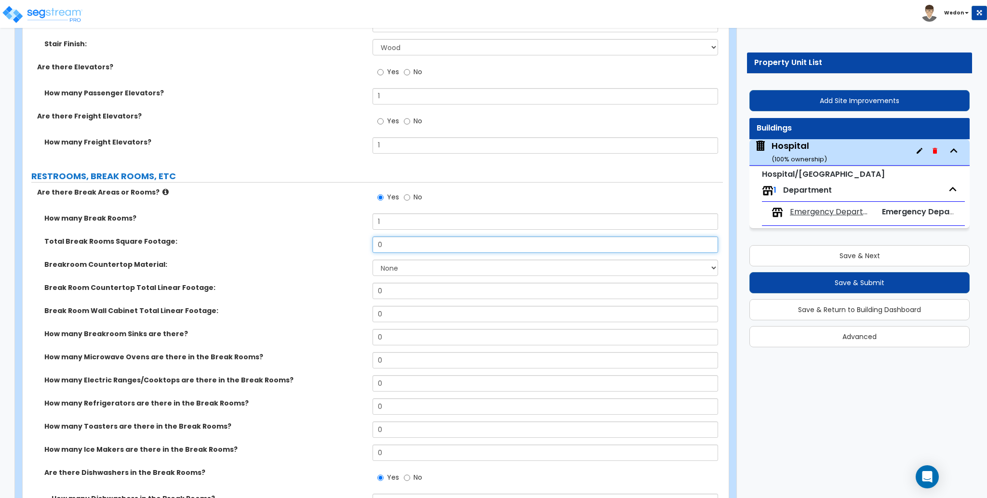
click at [365, 237] on div "Total Break Rooms Square Footage: 0" at bounding box center [373, 248] width 700 height 23
click at [410, 260] on div "Breakroom Countertop Material: None Plastic Laminate Solid Surface Stone Quartz…" at bounding box center [373, 271] width 700 height 23
click at [422, 283] on input "0" at bounding box center [545, 291] width 345 height 16
click at [421, 260] on select "None Plastic Laminate Solid Surface Stone Quartz Marble Tile Wood Stainless Ste…" at bounding box center [545, 268] width 345 height 16
click at [373, 260] on select "None Plastic Laminate Solid Surface Stone Quartz Marble Tile Wood Stainless Ste…" at bounding box center [545, 268] width 345 height 16
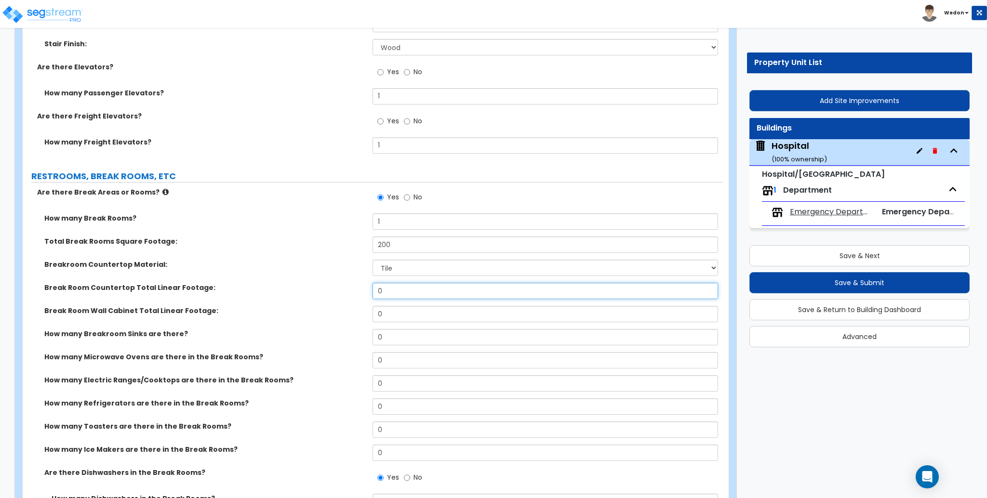
drag, startPoint x: 418, startPoint y: 266, endPoint x: 398, endPoint y: 271, distance: 20.9
click at [362, 250] on div "How many Break Rooms? 1 Total Break Rooms Square Footage: 200 Breakroom Counter…" at bounding box center [373, 366] width 686 height 304
click at [353, 306] on div "Break Room Wall Cabinet Total Linear Footage: 0" at bounding box center [373, 317] width 700 height 23
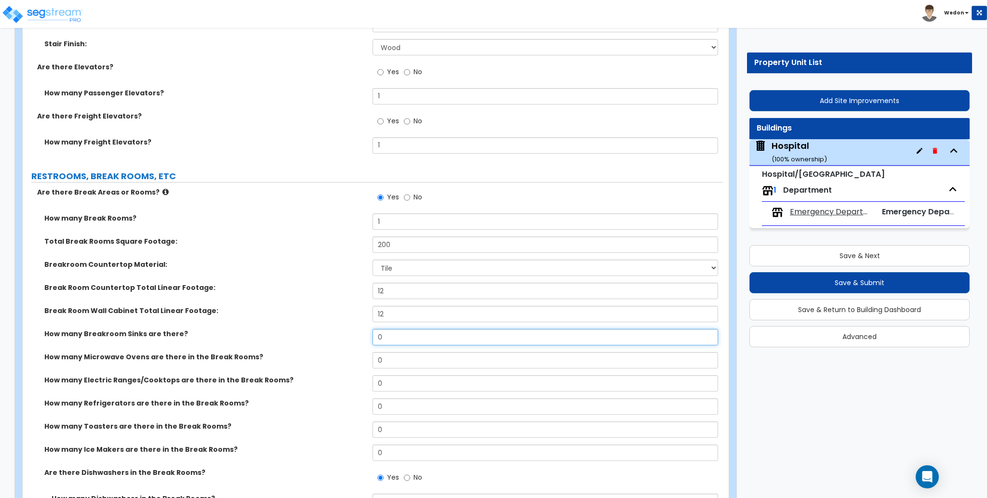
drag, startPoint x: 357, startPoint y: 296, endPoint x: 365, endPoint y: 293, distance: 8.2
click at [350, 294] on div "How many Break Rooms? 1 Total Break Rooms Square Footage: 200 Breakroom Counter…" at bounding box center [373, 366] width 686 height 304
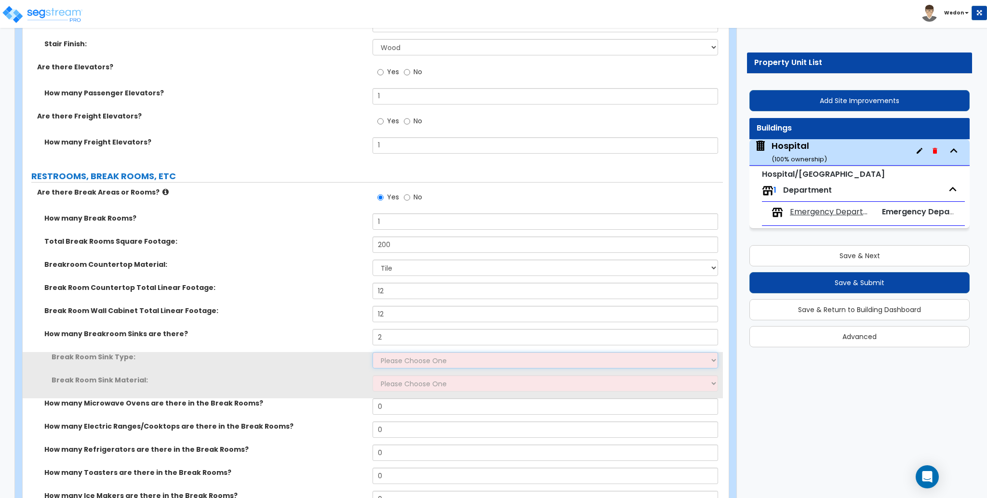
click at [389, 352] on select "Please Choose One Single Sink Double Sink" at bounding box center [545, 360] width 345 height 16
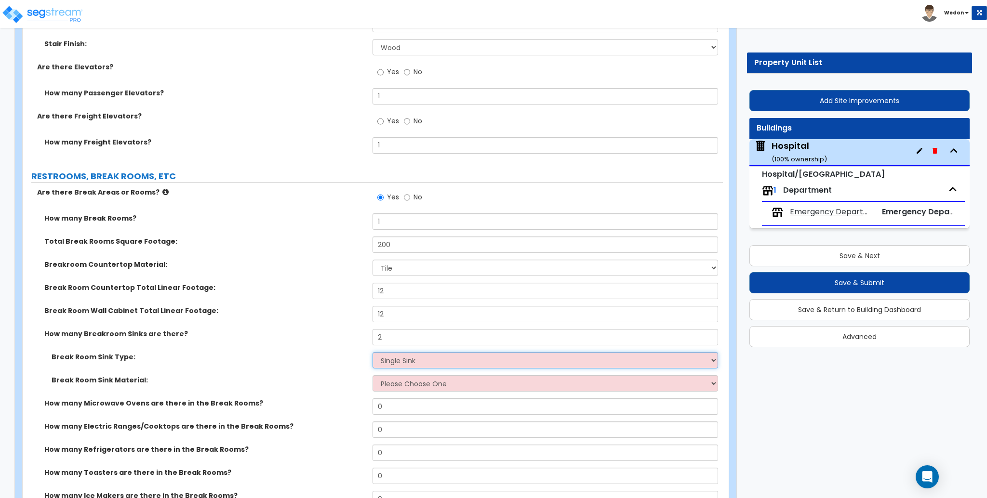
click at [373, 352] on select "Please Choose One Single Sink Double Sink" at bounding box center [545, 360] width 345 height 16
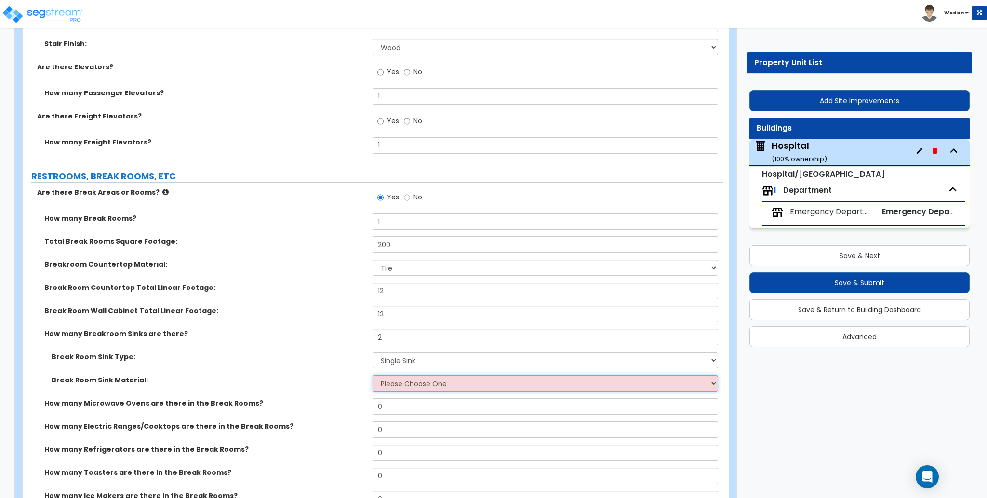
click at [407, 375] on select "Please Choose One Stainless Steel Porcelain Enamel Cast Iron" at bounding box center [545, 383] width 345 height 16
click at [373, 375] on select "Please Choose One Stainless Steel Porcelain Enamel Cast Iron" at bounding box center [545, 383] width 345 height 16
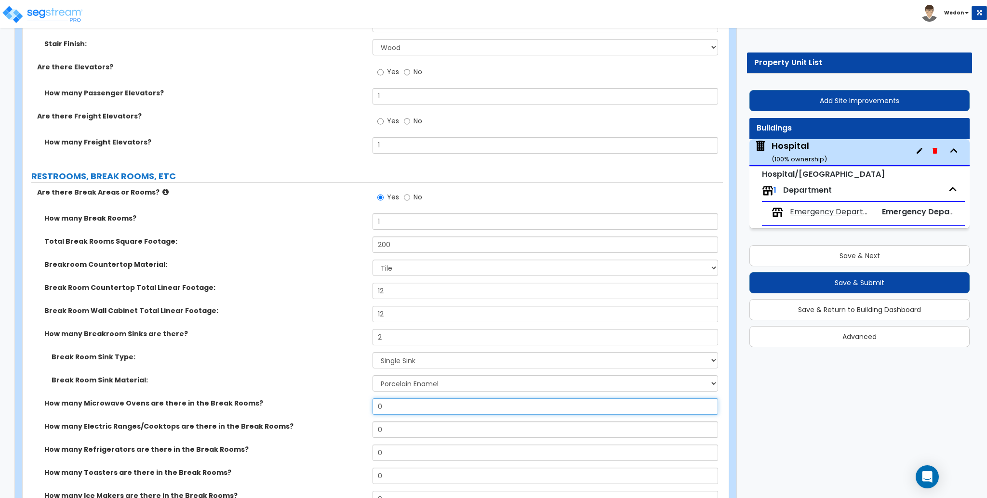
drag, startPoint x: 343, startPoint y: 388, endPoint x: 327, endPoint y: 382, distance: 17.1
click at [327, 399] on div "How many Microwave Ovens are there in the Break Rooms? 0" at bounding box center [373, 410] width 700 height 23
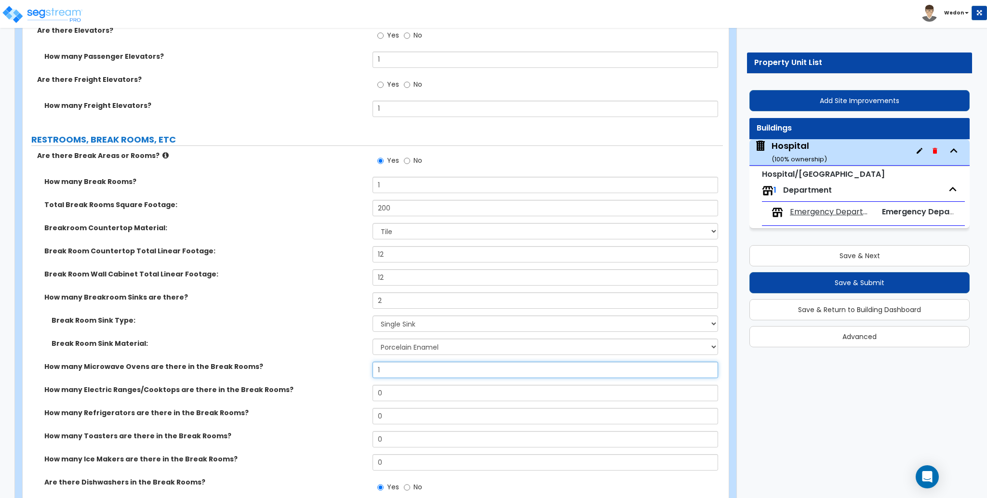
scroll to position [8121, 0]
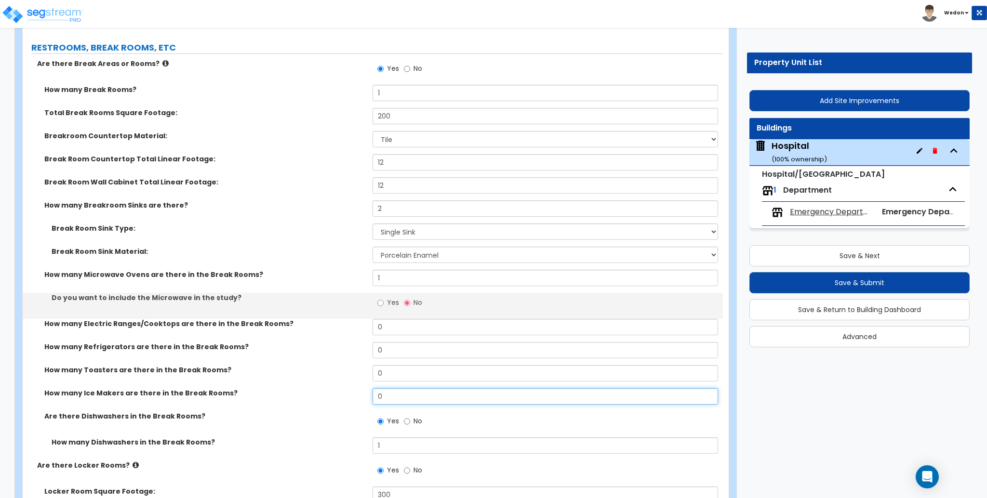
click at [347, 352] on div "How many Break Rooms? 1 Total Break Rooms Square Footage: 200 Breakroom Counter…" at bounding box center [373, 273] width 686 height 376
click at [324, 365] on div "How many Toasters are there in the Break Rooms? 0" at bounding box center [373, 376] width 700 height 23
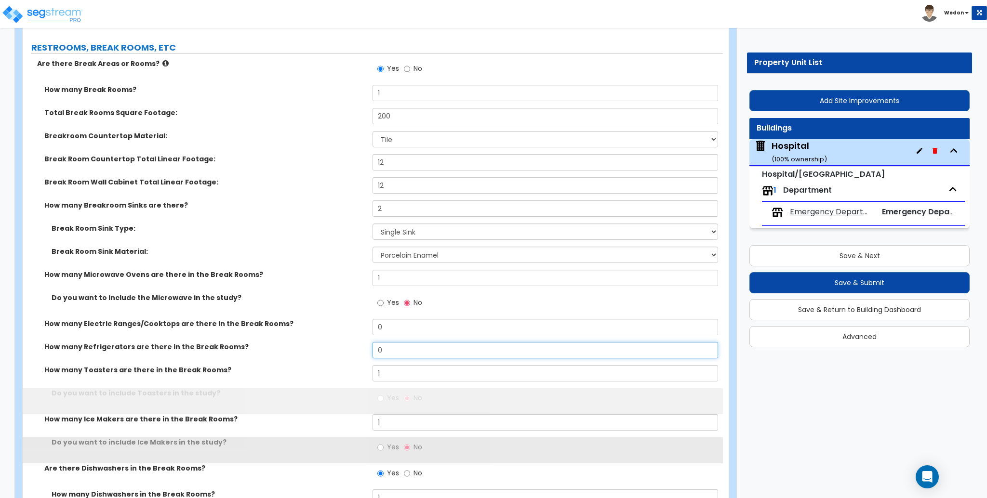
drag, startPoint x: 384, startPoint y: 324, endPoint x: 372, endPoint y: 312, distance: 16.7
click at [367, 342] on div "How many Refrigerators are there in the Break Rooms? 0" at bounding box center [373, 353] width 700 height 23
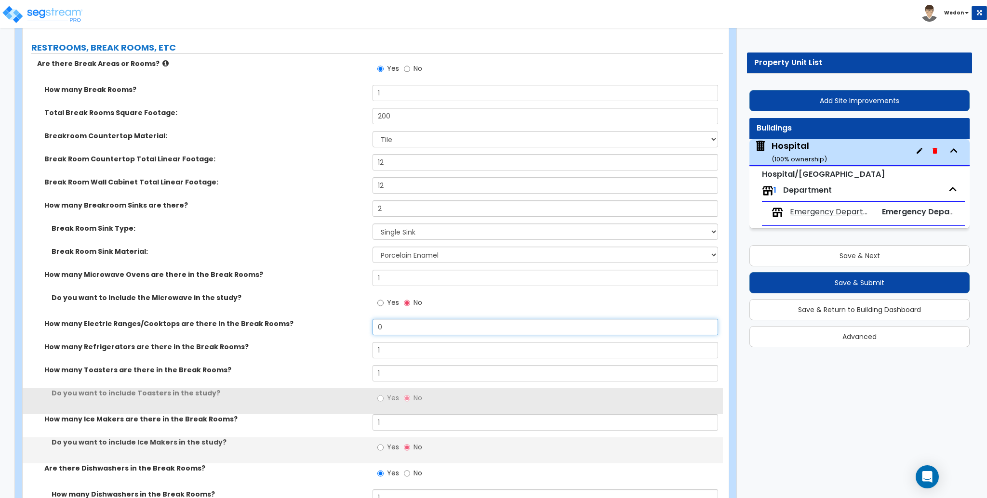
drag, startPoint x: 390, startPoint y: 303, endPoint x: 366, endPoint y: 285, distance: 30.4
click at [364, 319] on div "How many Electric Ranges/Cooktops are there in the Break Rooms? 0" at bounding box center [373, 330] width 700 height 23
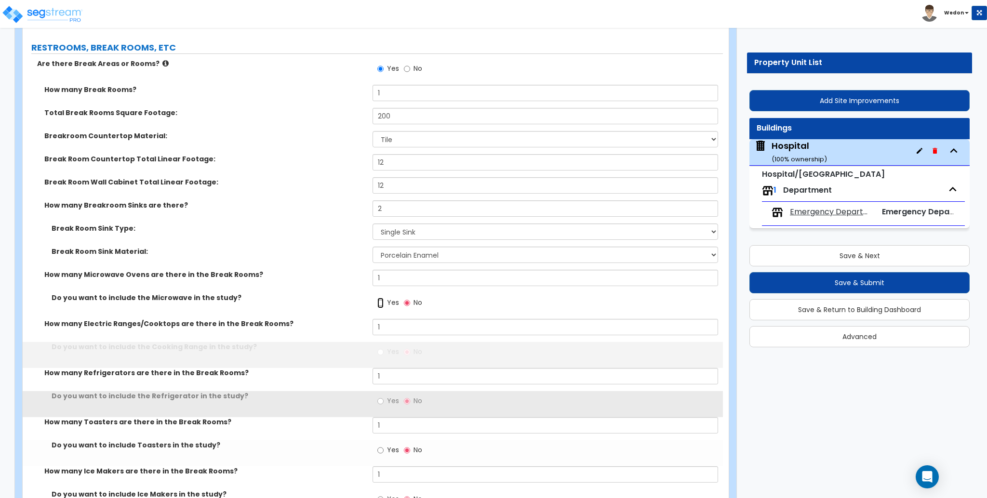
click at [382, 298] on input "Yes" at bounding box center [380, 303] width 6 height 11
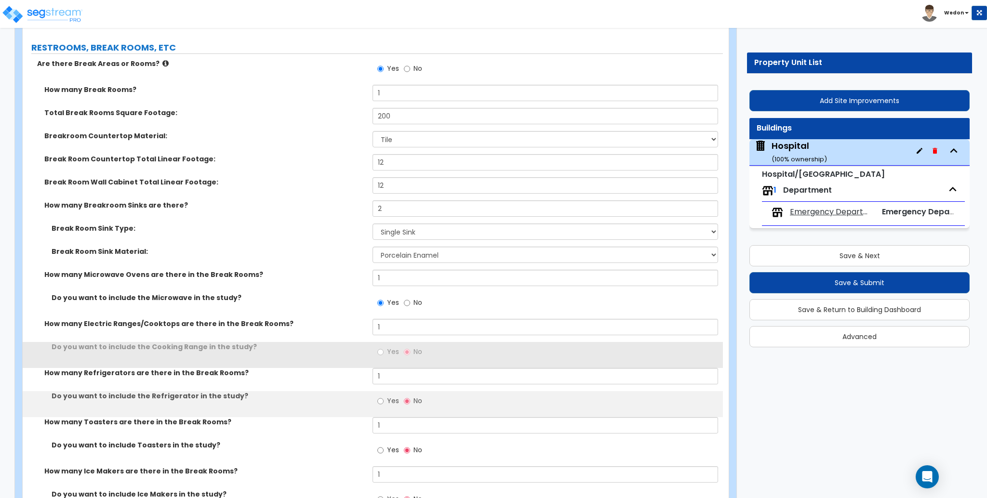
click at [392, 347] on span "Yes" at bounding box center [393, 352] width 12 height 10
click at [384, 347] on input "Yes" at bounding box center [380, 352] width 6 height 11
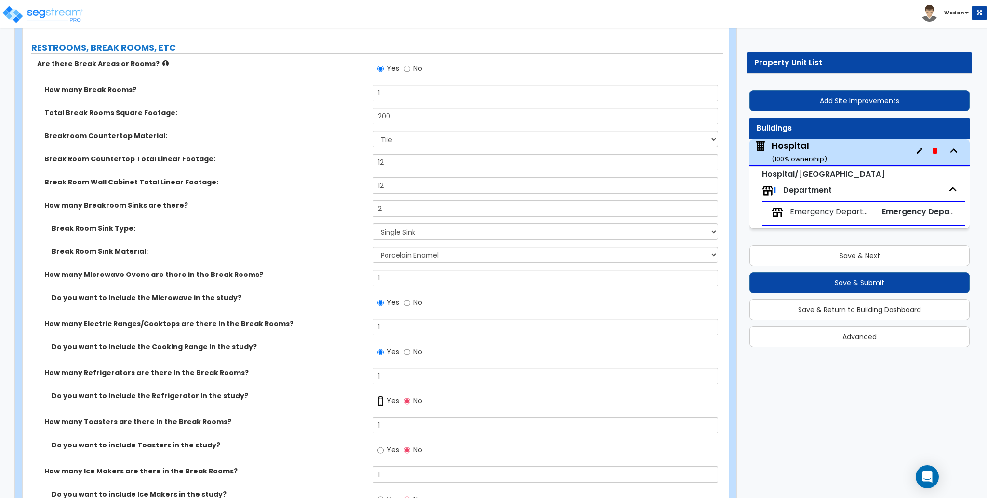
click at [383, 396] on input "Yes" at bounding box center [380, 401] width 6 height 11
click at [382, 445] on input "Yes" at bounding box center [380, 450] width 6 height 11
click at [396, 494] on span "Yes" at bounding box center [393, 499] width 12 height 10
click at [384, 494] on input "Yes" at bounding box center [380, 499] width 6 height 11
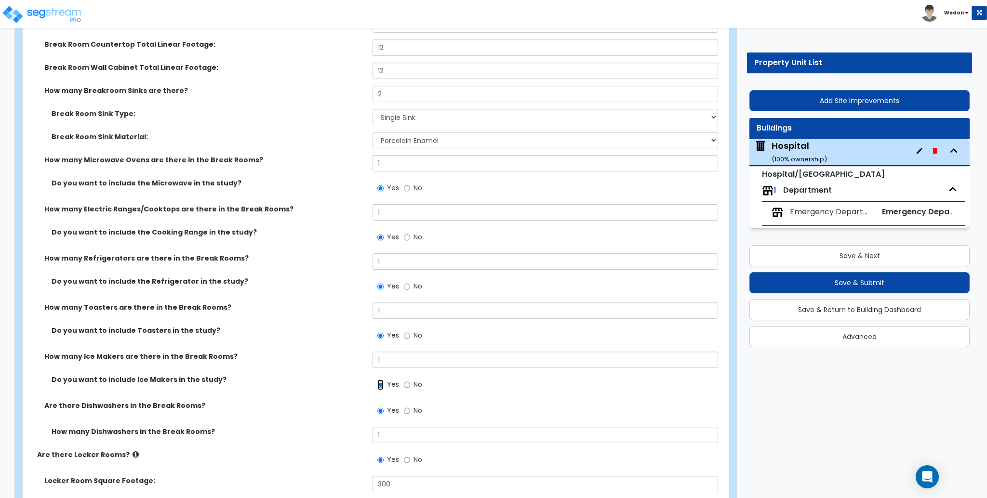
scroll to position [8249, 0]
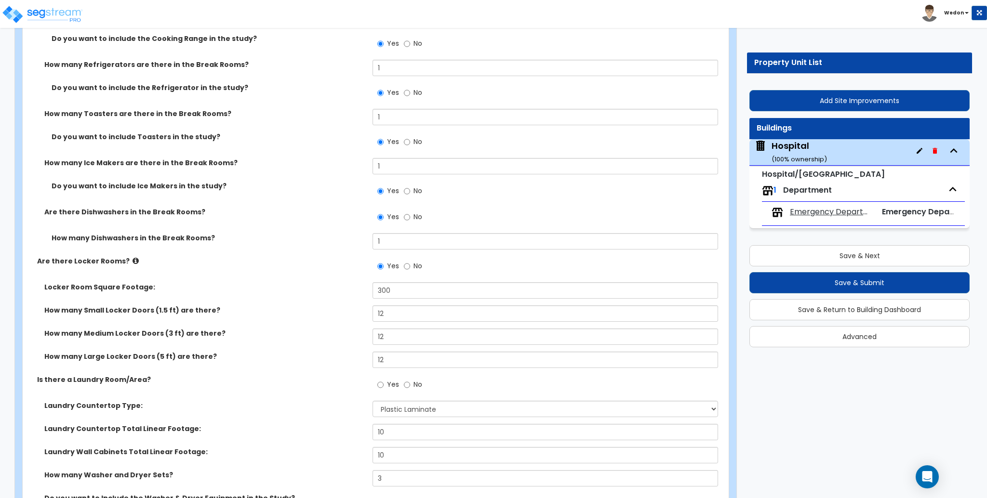
click at [298, 233] on label "How many Dishwashers in the Break Rooms?" at bounding box center [209, 238] width 314 height 10
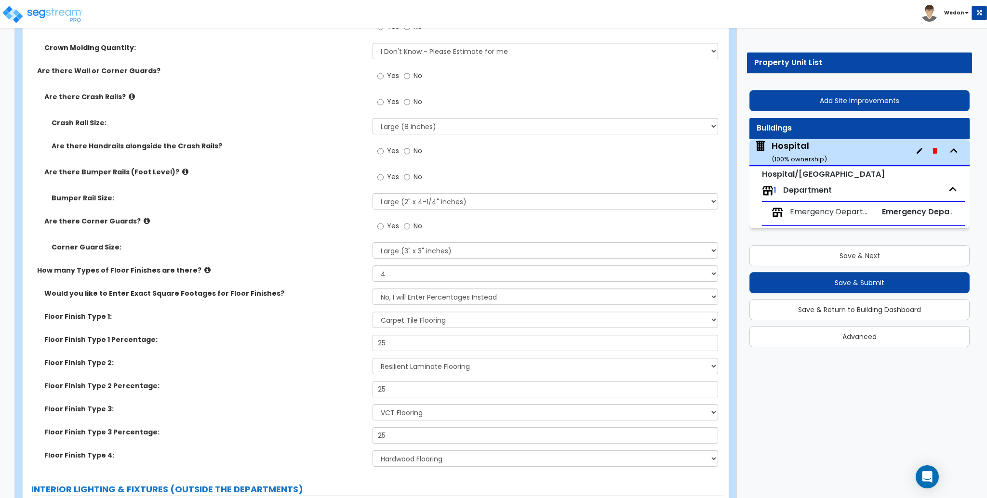
scroll to position [6579, 0]
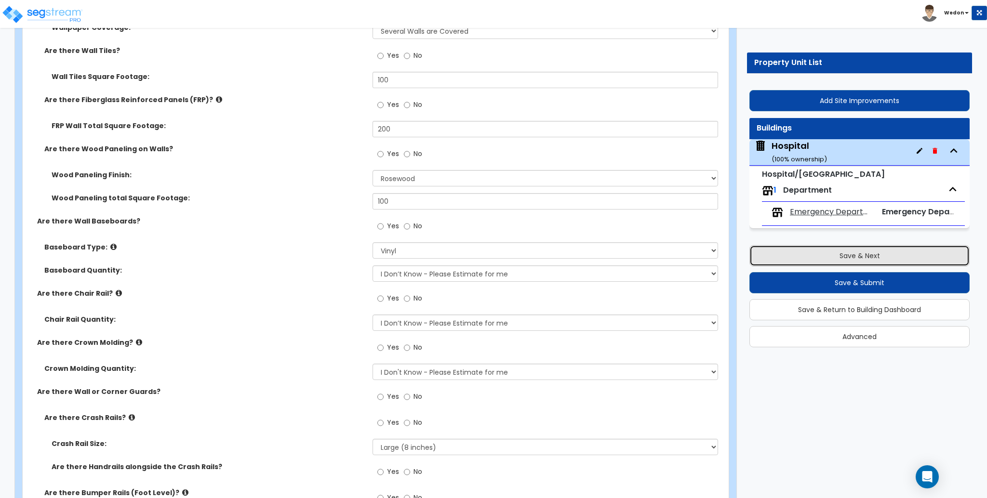
click at [836, 251] on button "Save & Next" at bounding box center [859, 255] width 220 height 21
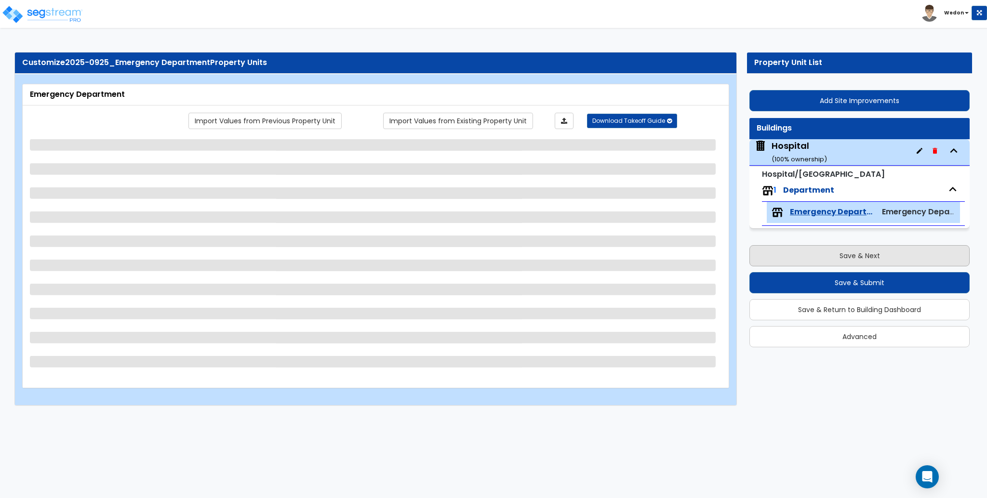
scroll to position [0, 0]
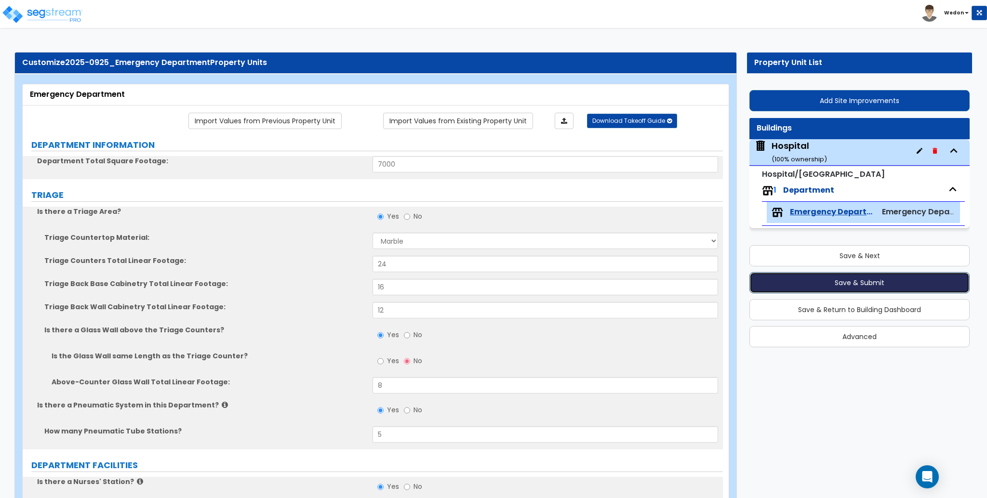
click at [853, 281] on button "Save & Submit" at bounding box center [859, 282] width 220 height 21
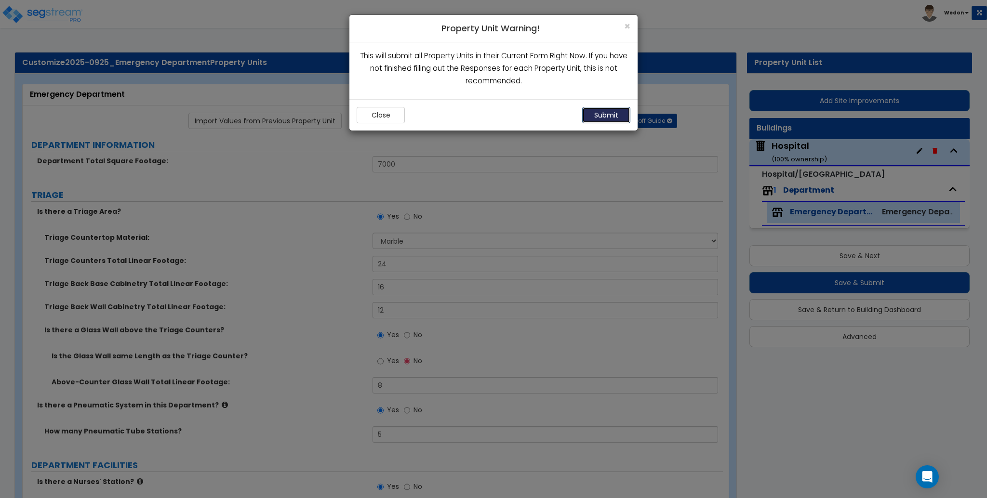
click at [612, 108] on button "Submit" at bounding box center [606, 115] width 48 height 16
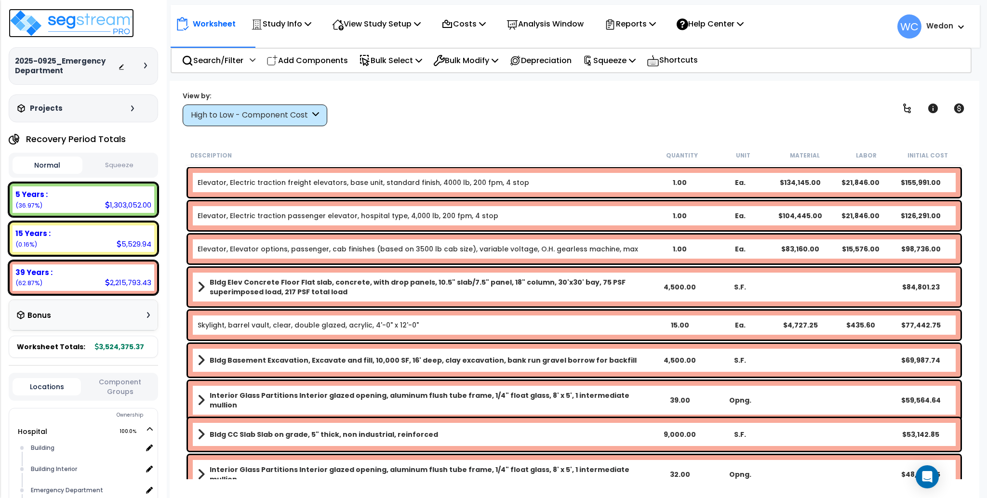
click at [51, 12] on img at bounding box center [71, 23] width 125 height 29
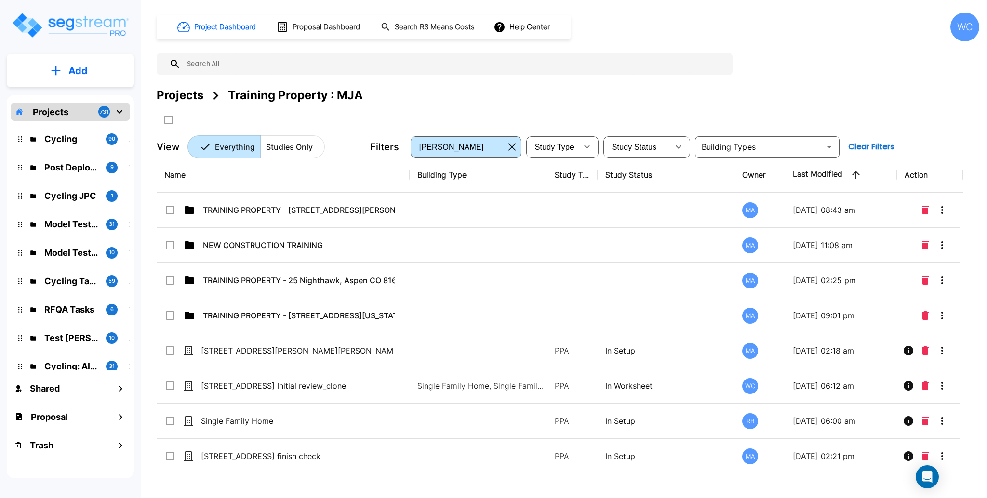
click at [184, 94] on div "Projects" at bounding box center [180, 95] width 47 height 17
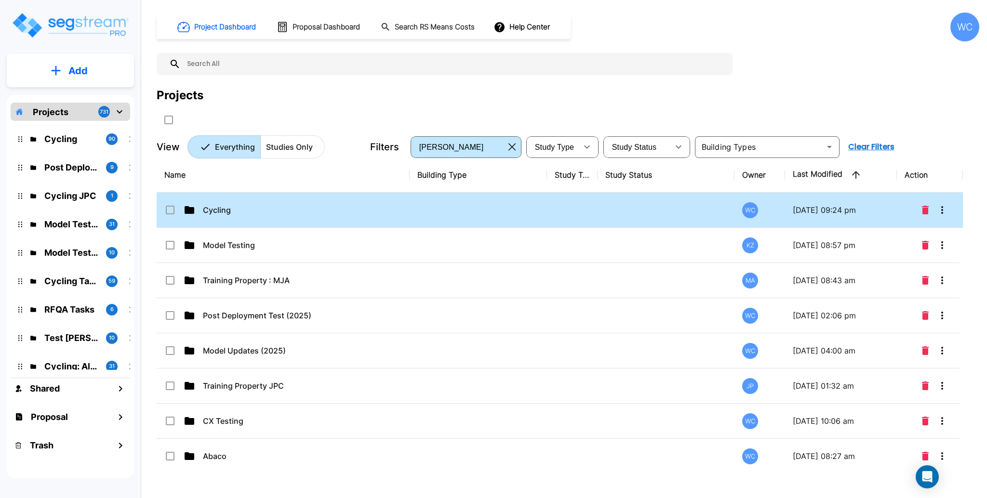
click at [299, 211] on p "Cycling" at bounding box center [299, 210] width 192 height 12
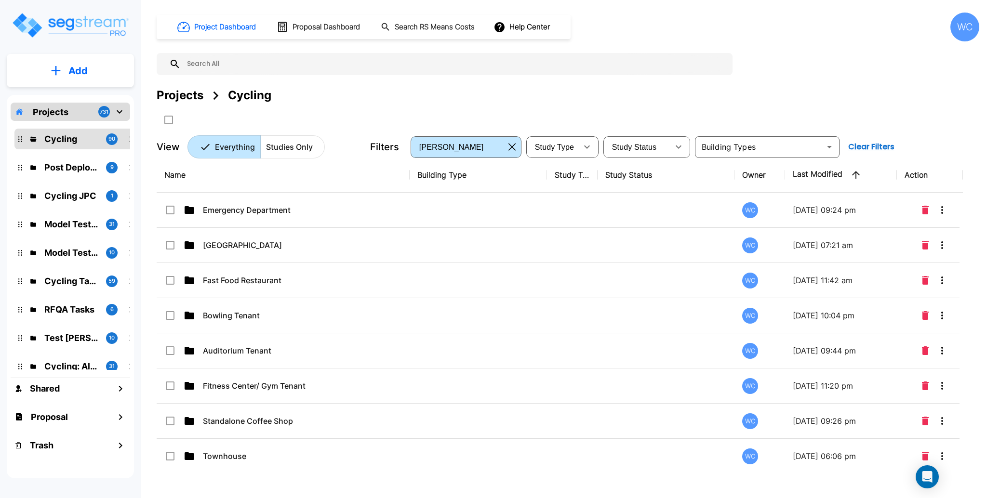
click at [413, 101] on div "Projects Cycling" at bounding box center [568, 95] width 823 height 17
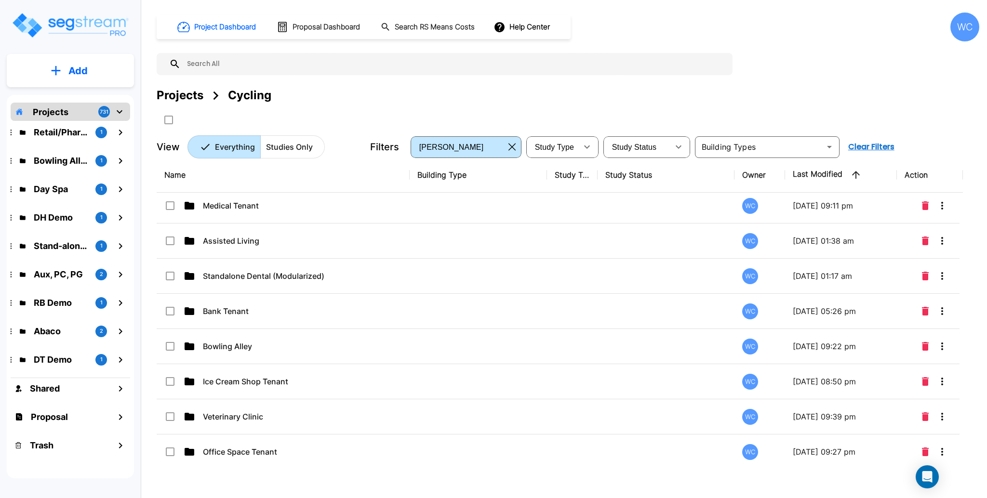
scroll to position [284, 0]
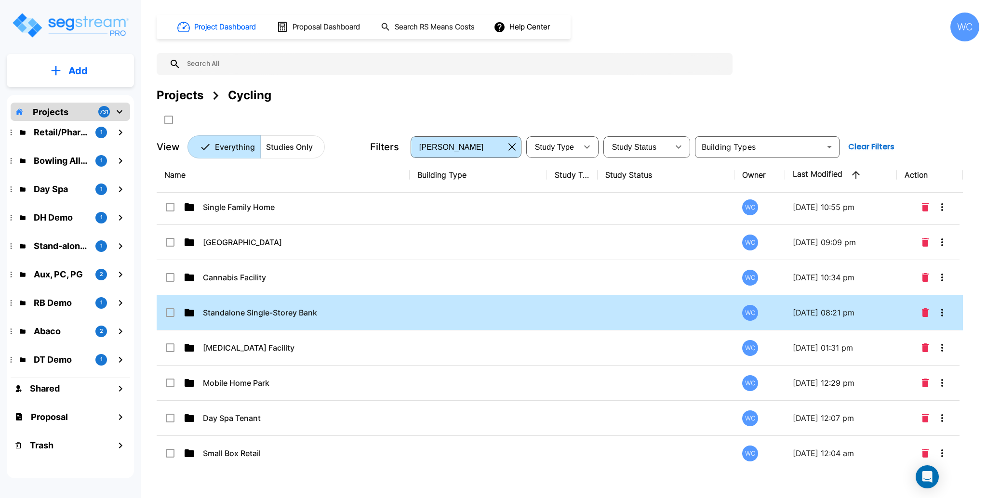
click at [421, 306] on td at bounding box center [478, 312] width 137 height 35
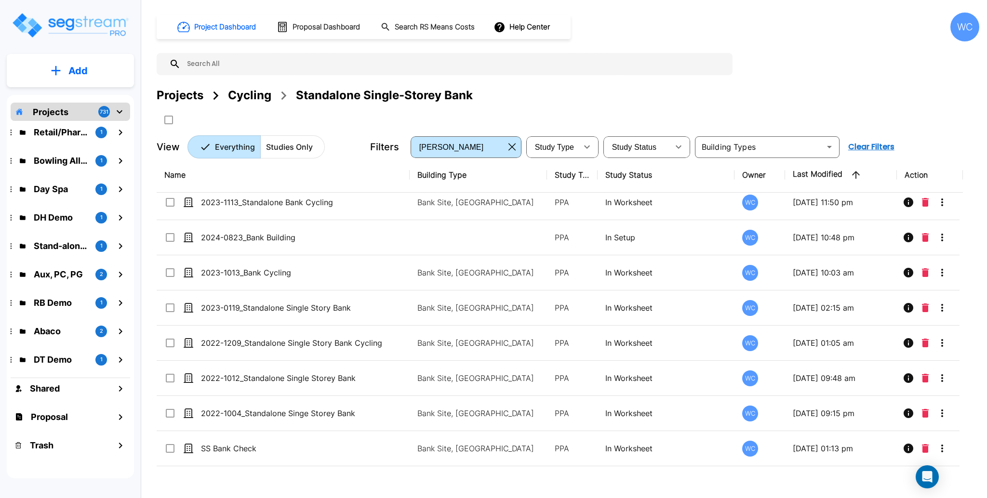
scroll to position [0, 0]
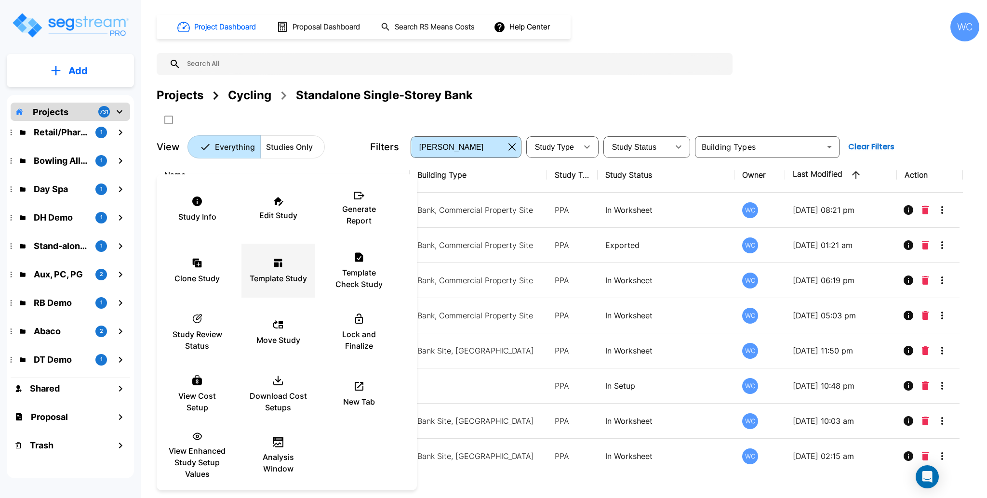
click at [285, 274] on p "Template Study" at bounding box center [278, 279] width 57 height 12
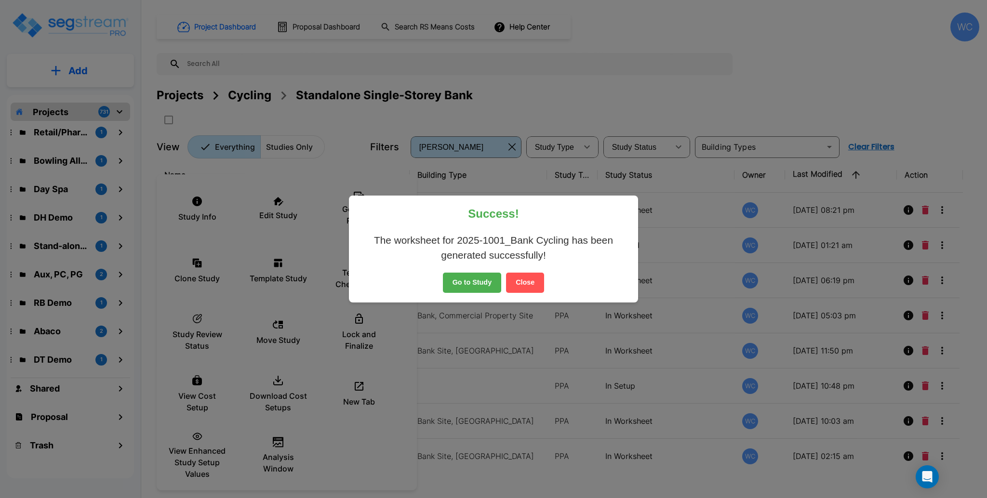
click at [533, 280] on button "Close" at bounding box center [525, 283] width 38 height 20
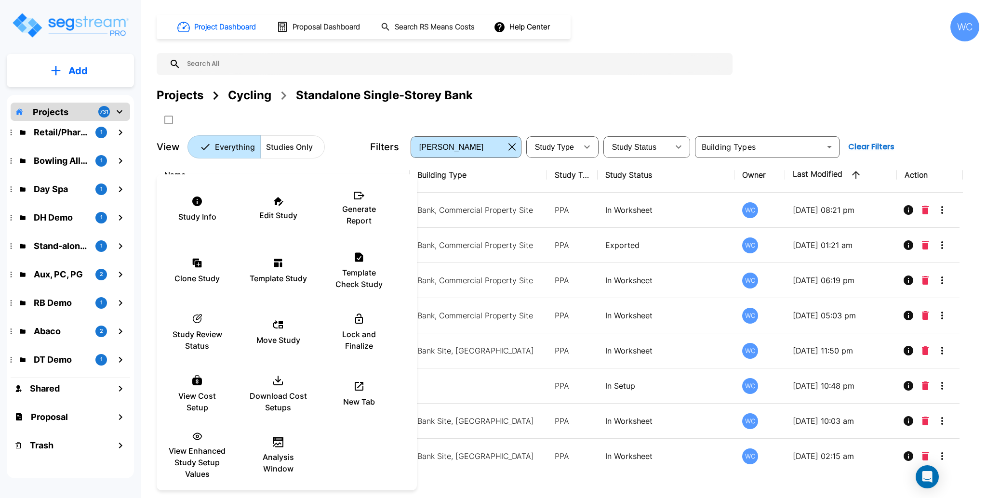
click at [609, 100] on div at bounding box center [493, 249] width 987 height 498
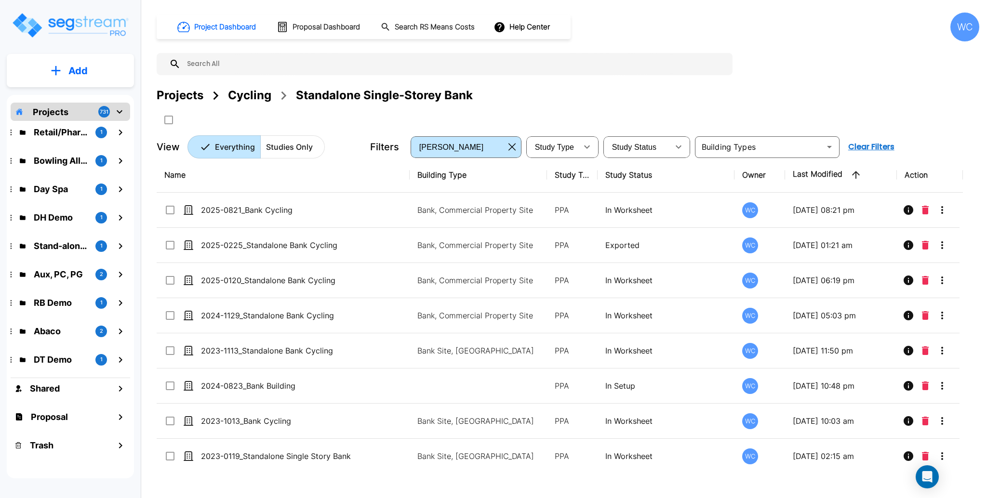
drag, startPoint x: 241, startPoint y: 98, endPoint x: 428, endPoint y: 174, distance: 201.3
click at [242, 98] on div "Cycling" at bounding box center [249, 95] width 43 height 17
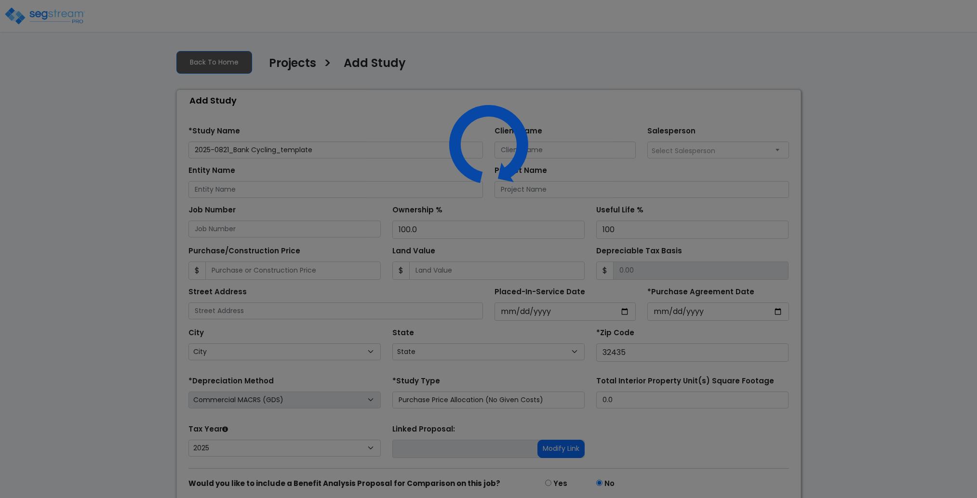
select select "2025"
select select "FL"
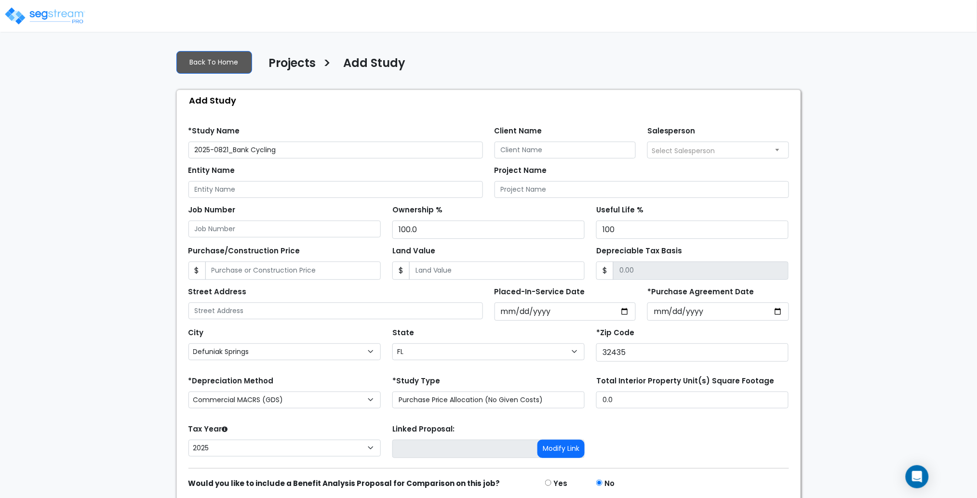
click at [230, 149] on input "2025-0821_Bank Cycling" at bounding box center [335, 150] width 294 height 17
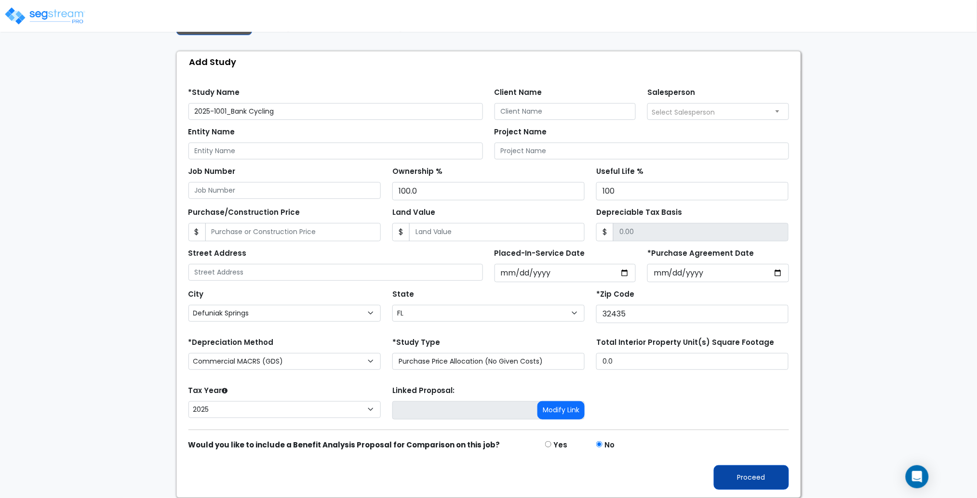
type input "2025-1001_Bank Cycling"
click at [753, 478] on button "Proceed" at bounding box center [751, 478] width 75 height 25
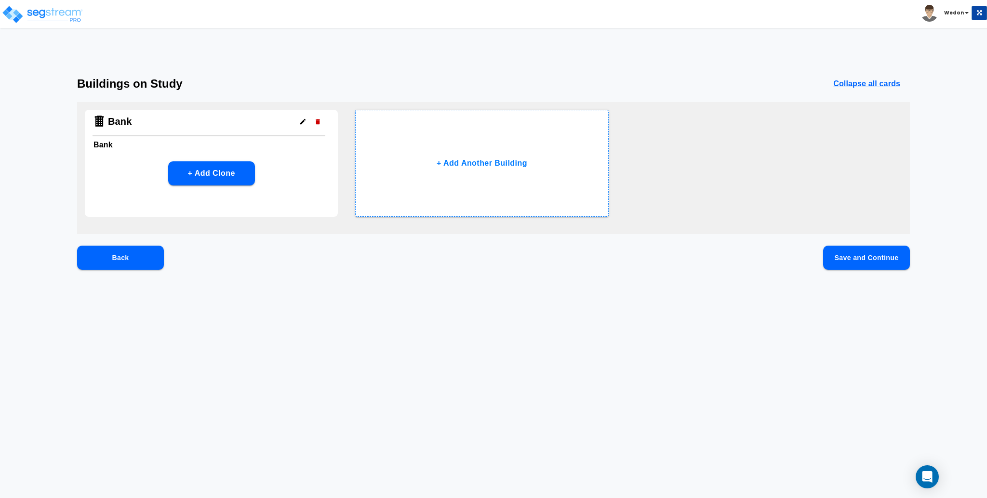
click at [855, 252] on button "Save and Continue" at bounding box center [866, 258] width 87 height 24
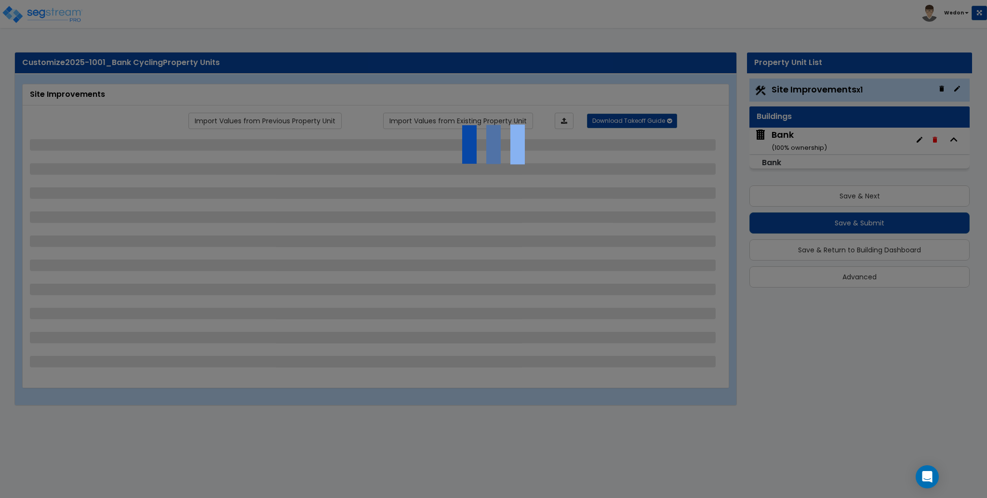
select select "2"
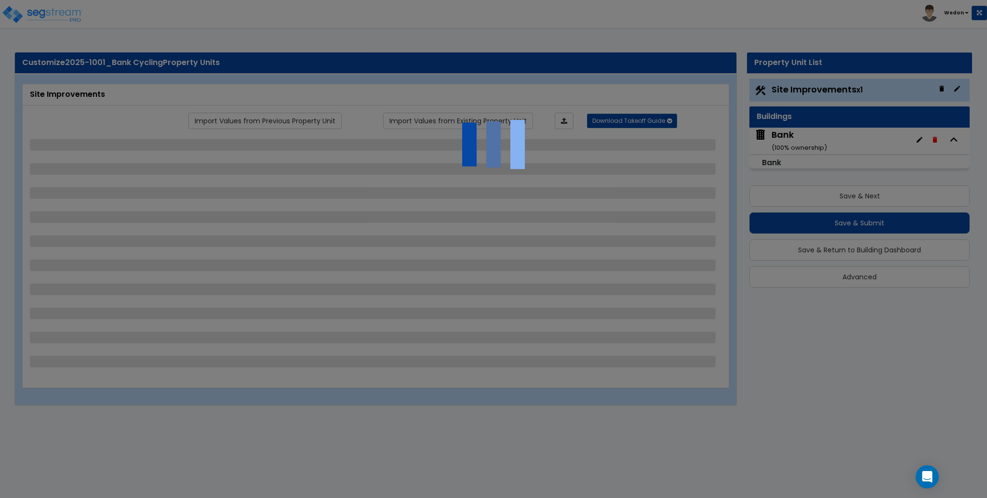
select select "1"
select select "2"
select select "1"
select select "3"
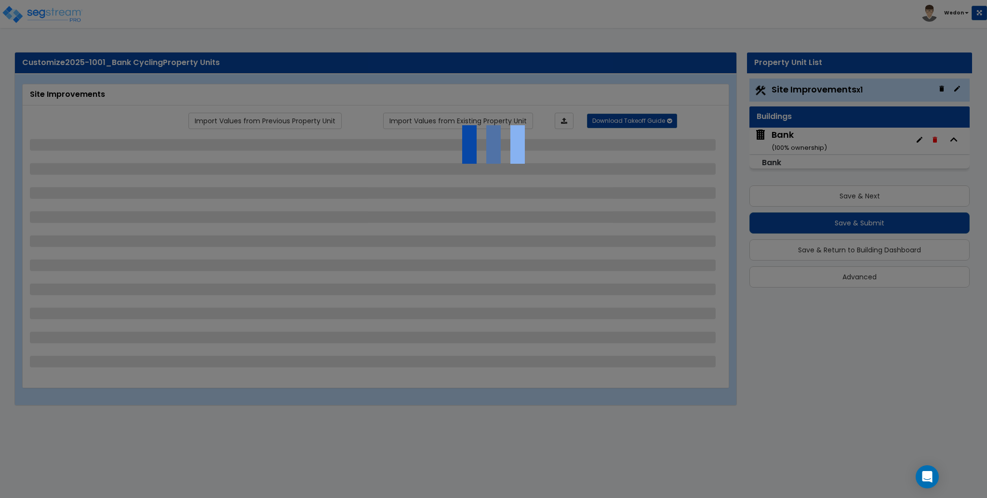
select select "1"
select select "2"
select select "1"
select select "3"
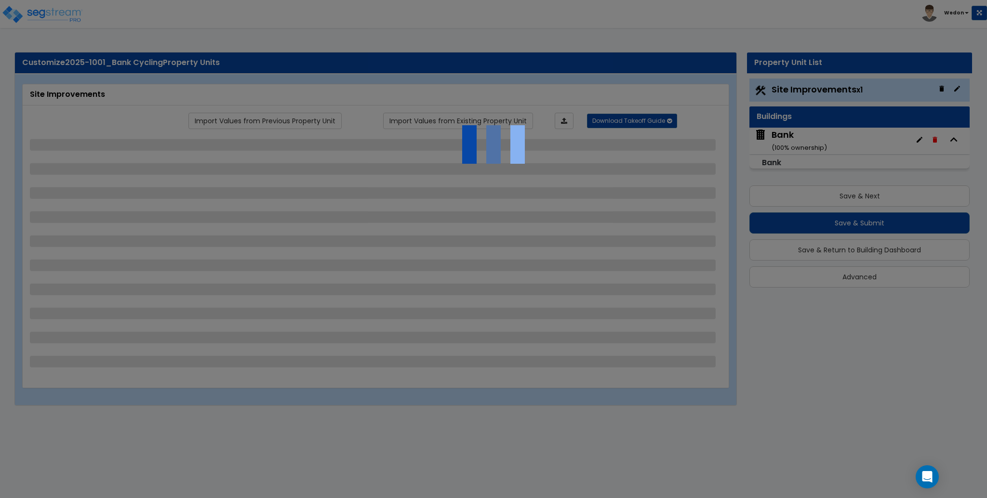
select select "1"
select select "3"
select select "5"
select select "2"
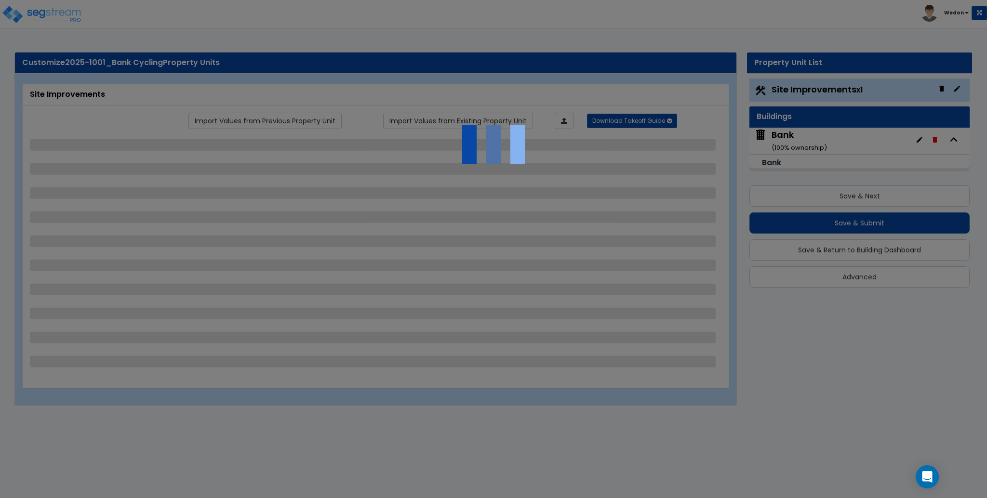
select select "2"
select select "3"
select select "1"
select select "2"
select select "3"
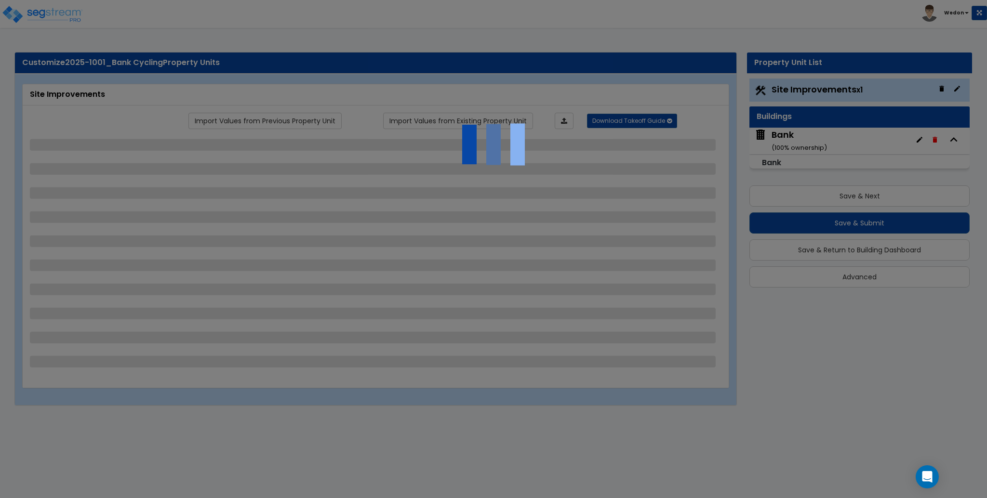
select select "3"
select select "1"
select select "3"
select select "1"
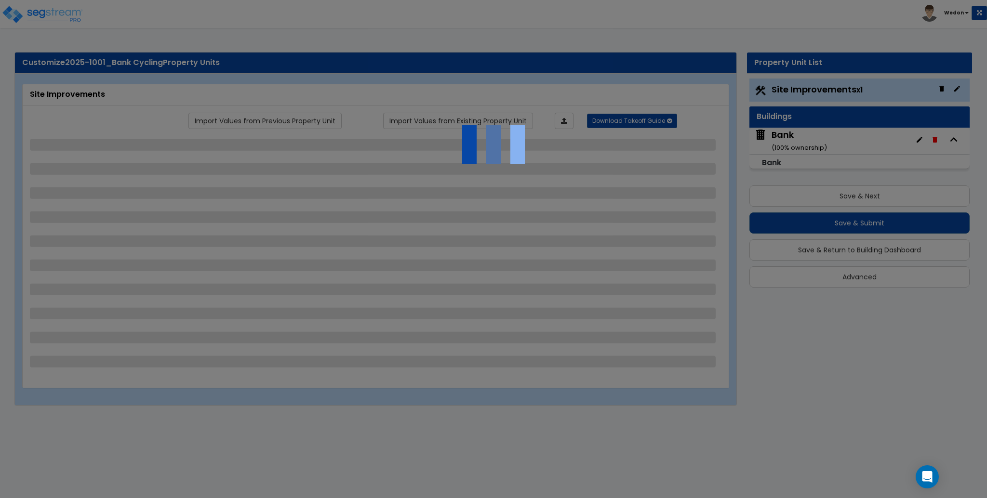
select select "3"
select select "9"
select select "2"
select select "3"
select select "1"
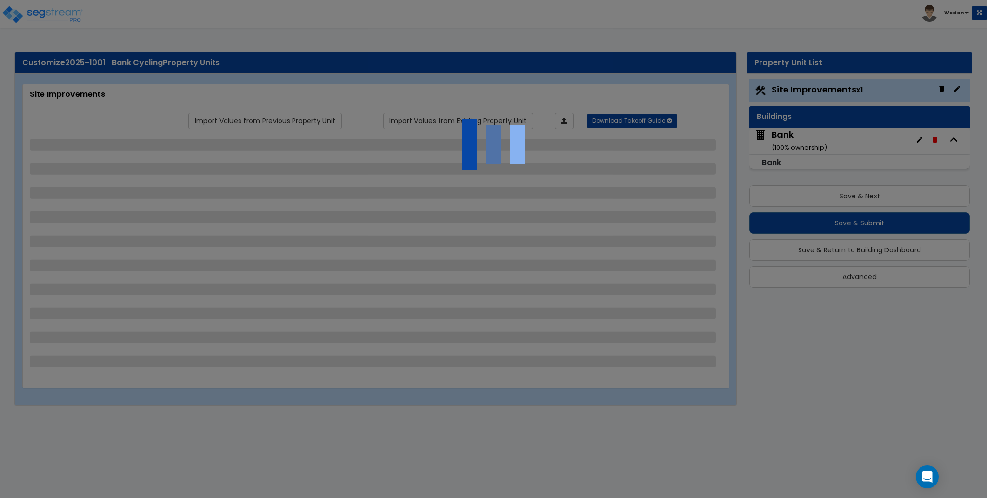
select select "2"
select select "3"
select select "2"
select select "1"
select select "3"
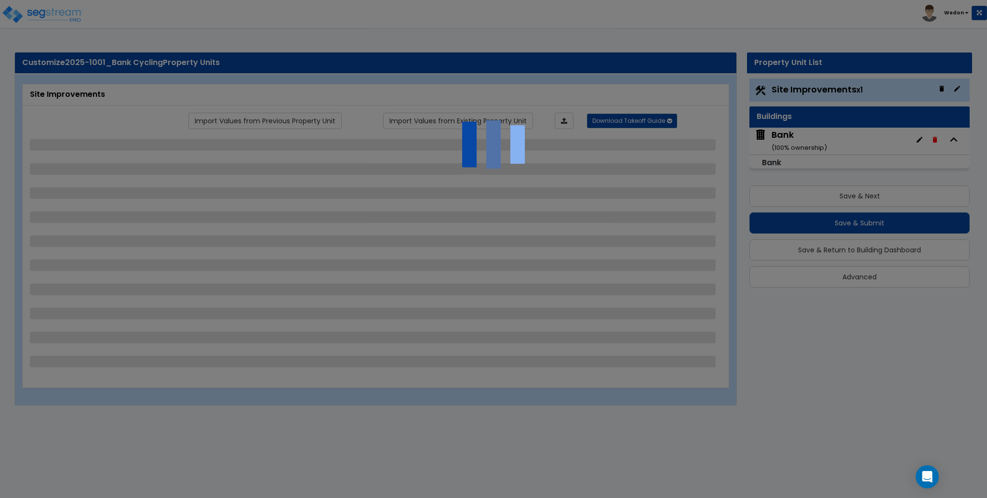
select select "2"
select select "1"
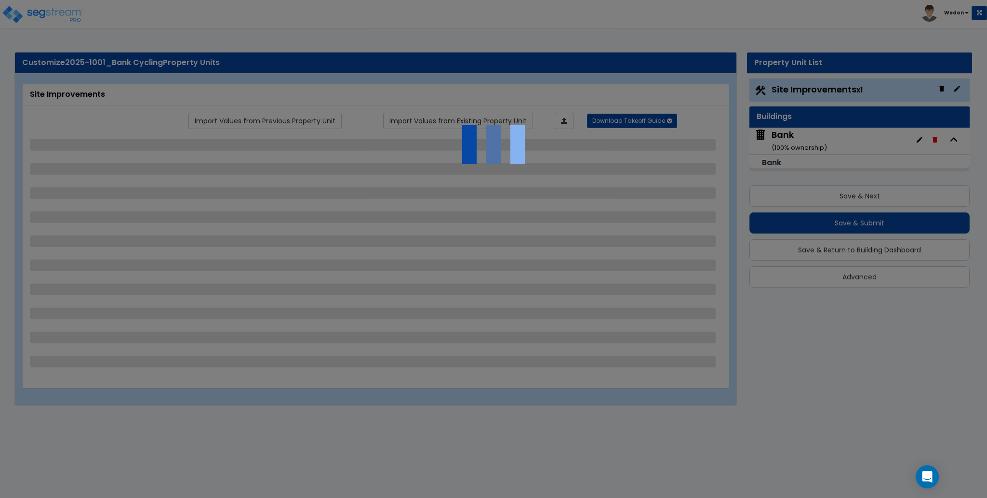
select select "2"
select select "5"
select select "1"
select select "3"
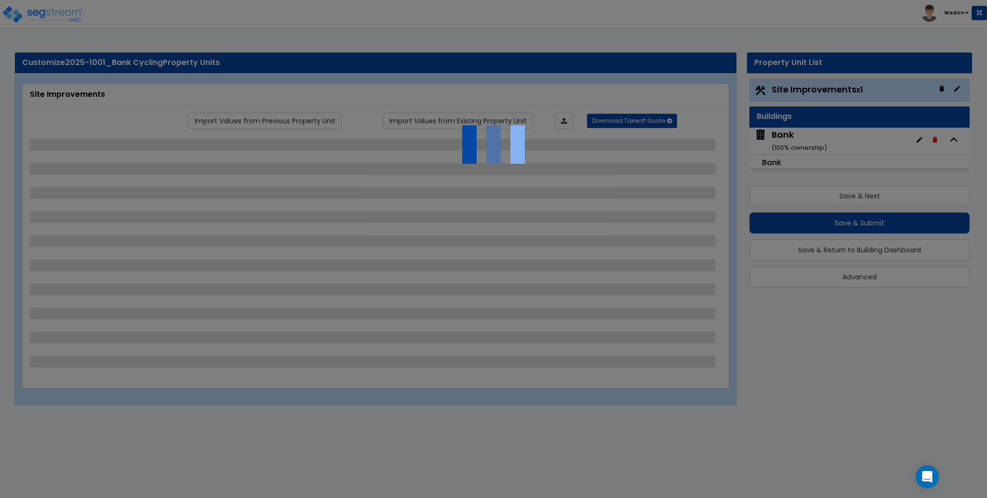
select select "11"
select select "12"
select select "13"
select select "2"
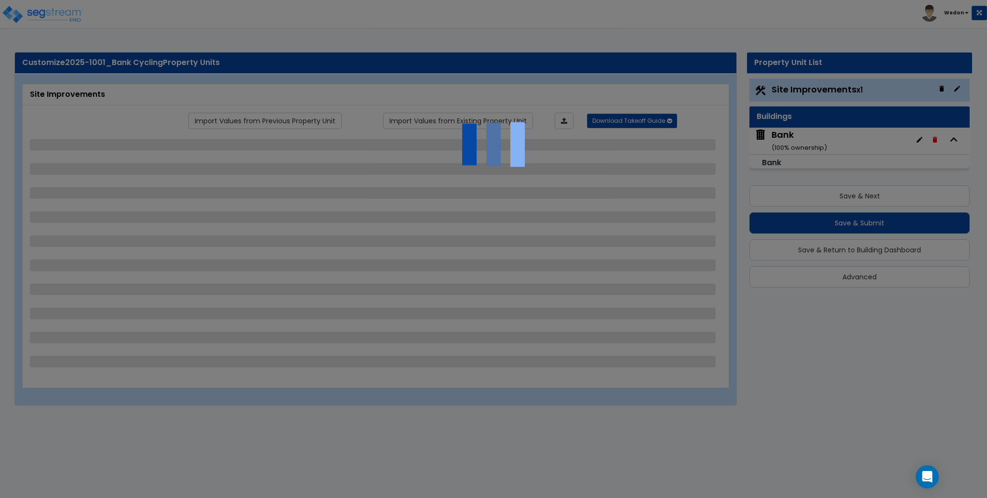
select select "2"
select select "1"
select select "2"
select select "1"
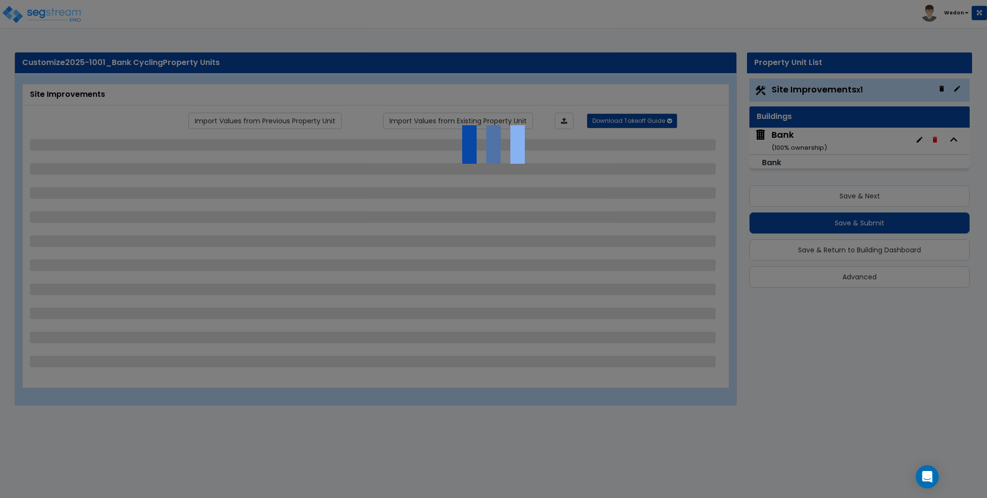
select select "1"
select select "2"
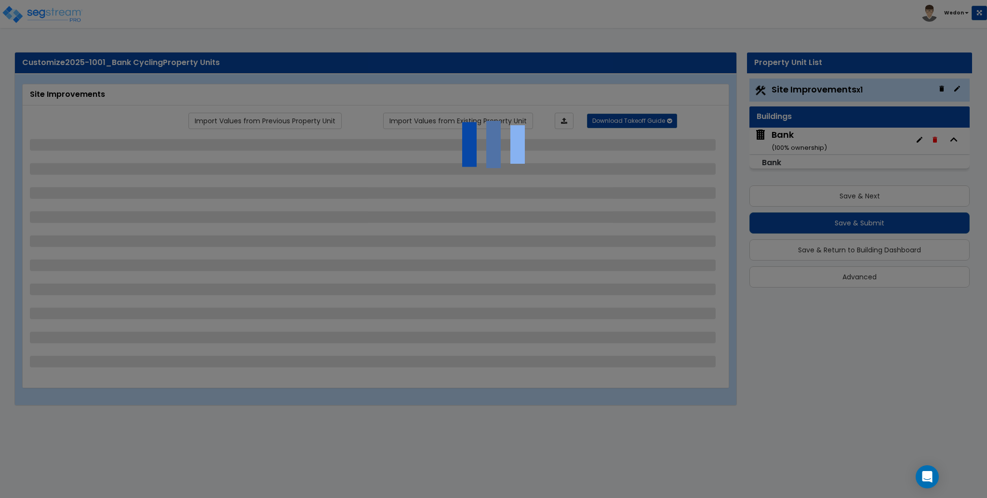
select select "1"
select select "3"
select select "1"
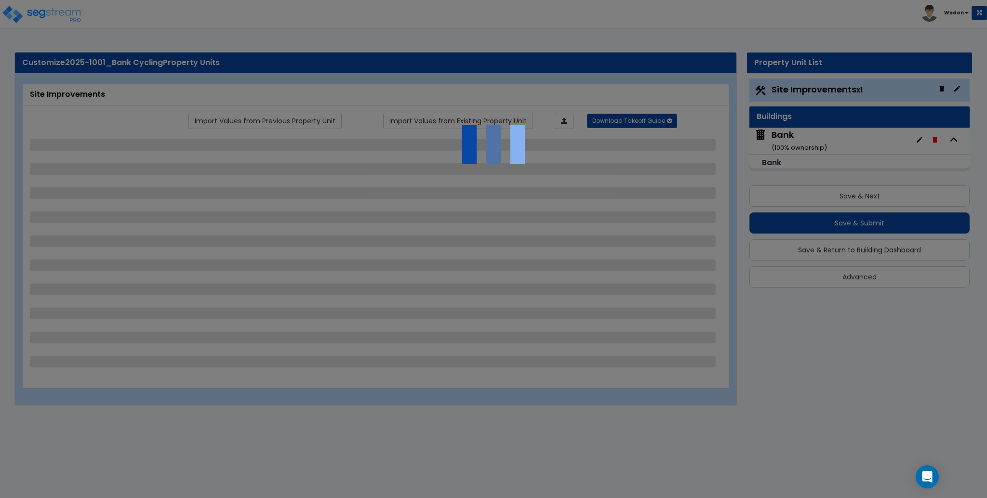
select select "2"
select select "3"
select select "1"
select select "2"
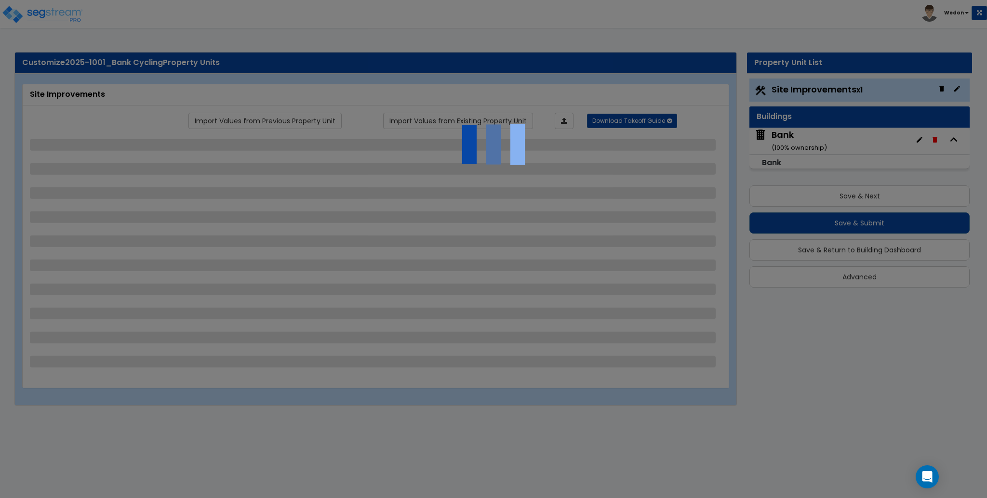
select select "2"
select select "3"
select select "1"
select select "2"
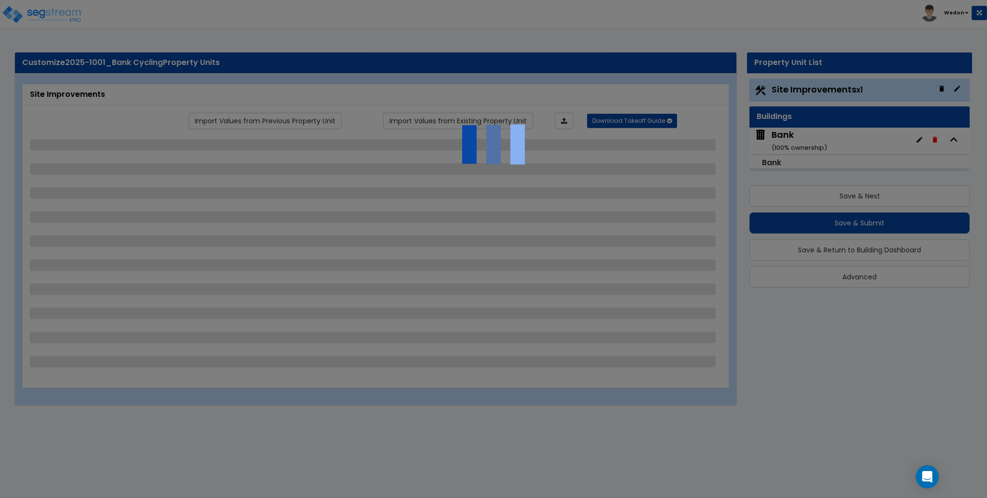
select select "3"
select select "1"
select select "2"
select select "3"
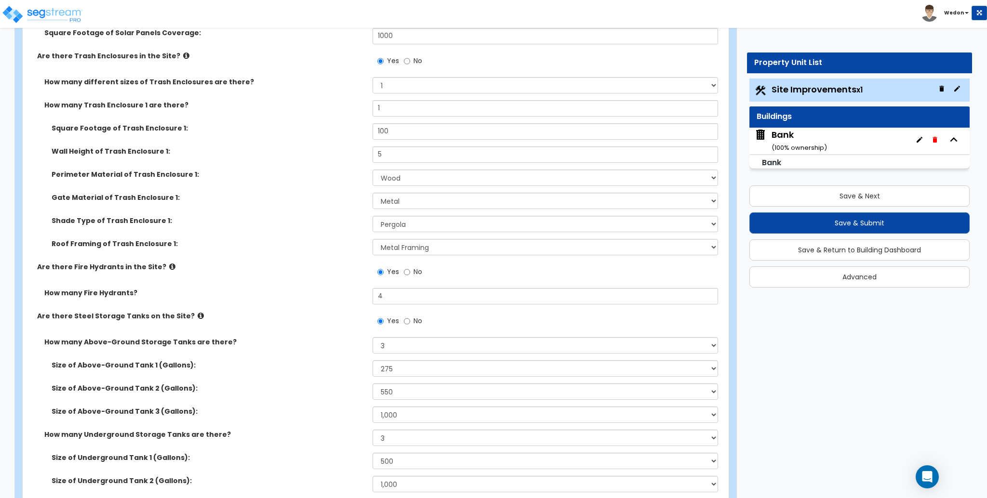
scroll to position [6288, 0]
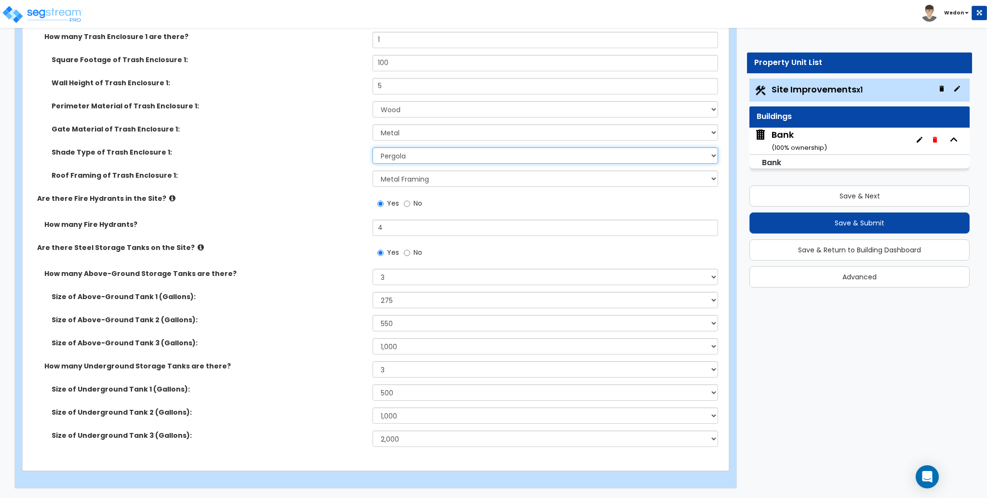
click at [402, 151] on select "None Roof Pergola" at bounding box center [545, 155] width 345 height 16
select select "1"
click at [373, 147] on select "None Roof Pergola" at bounding box center [545, 155] width 345 height 16
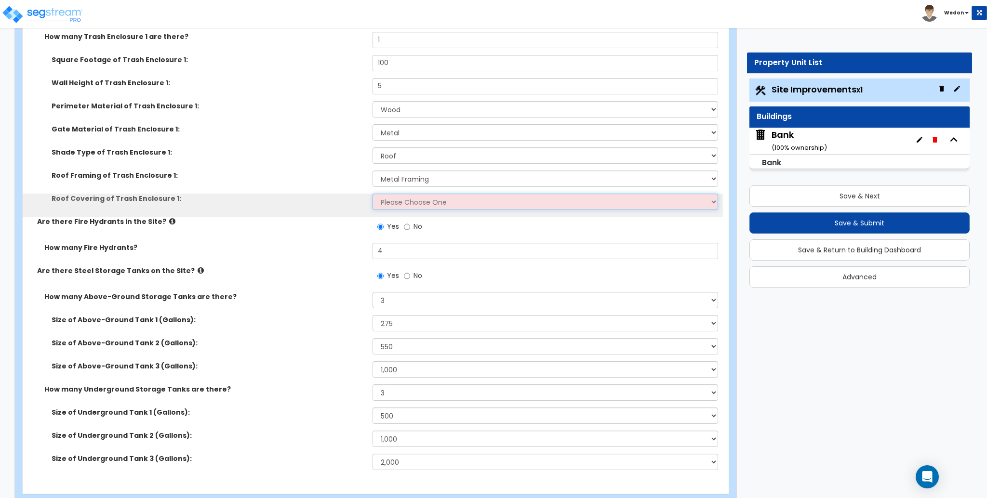
click at [415, 204] on select "Please Choose One Metal Roof Asphalt Shingles Clay Tiles Corrugated Fiberglass" at bounding box center [545, 202] width 345 height 16
select select "2"
click at [373, 194] on select "Please Choose One Metal Roof Asphalt Shingles Clay Tiles Corrugated Fiberglass" at bounding box center [545, 202] width 345 height 16
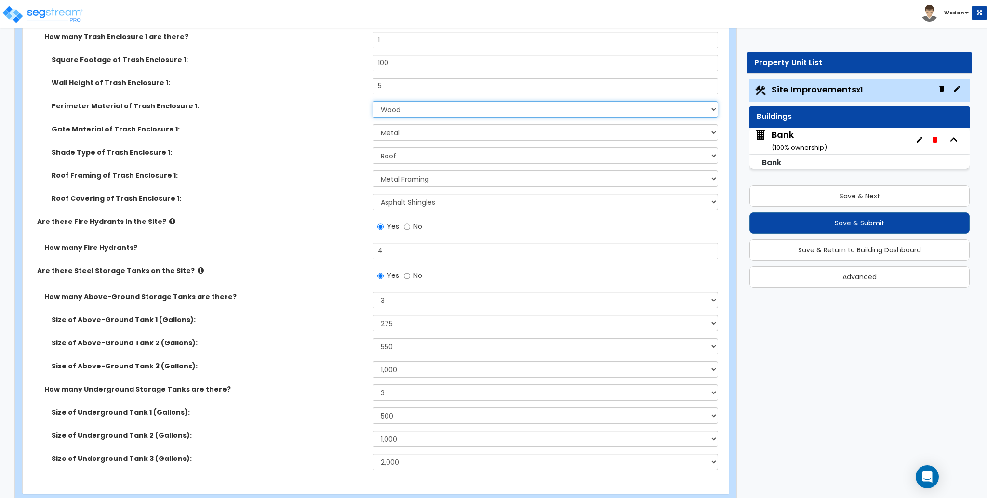
click at [411, 110] on select "Please Choose One Chain Link Wood Metal CMU" at bounding box center [545, 109] width 345 height 16
select select "1"
click at [373, 101] on select "Please Choose One Chain Link Wood Metal CMU" at bounding box center [545, 109] width 345 height 16
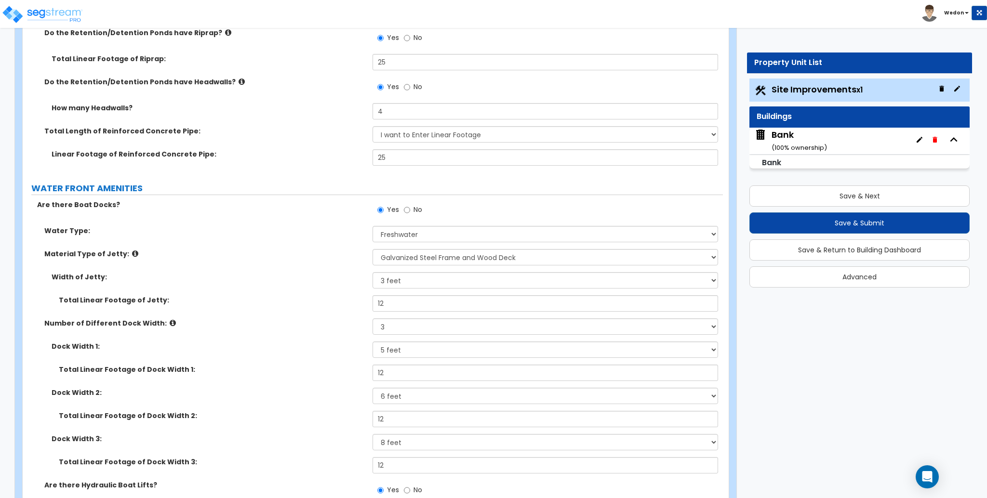
scroll to position [5520, 0]
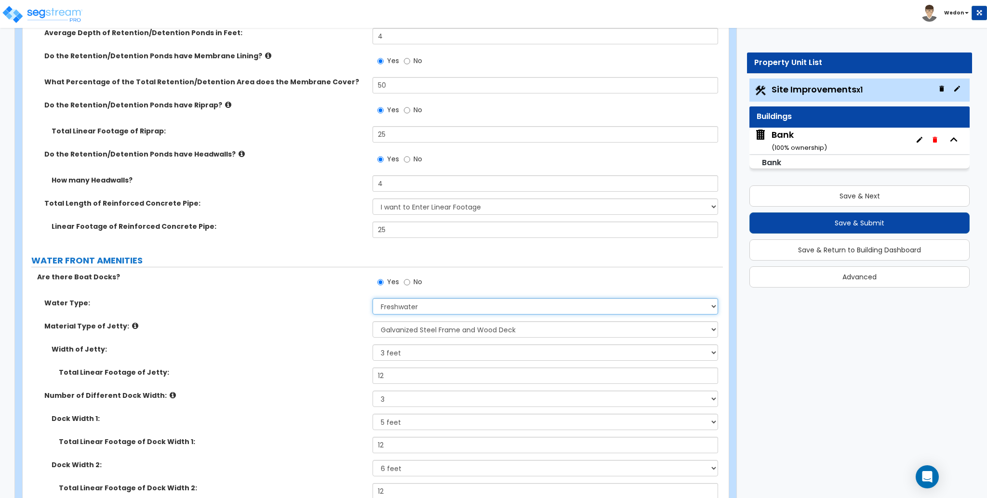
click at [473, 313] on select "Please Choose One Freshwater Saltwater" at bounding box center [545, 306] width 345 height 16
select select "2"
click at [373, 298] on select "Please Choose One Freshwater Saltwater" at bounding box center [545, 306] width 345 height 16
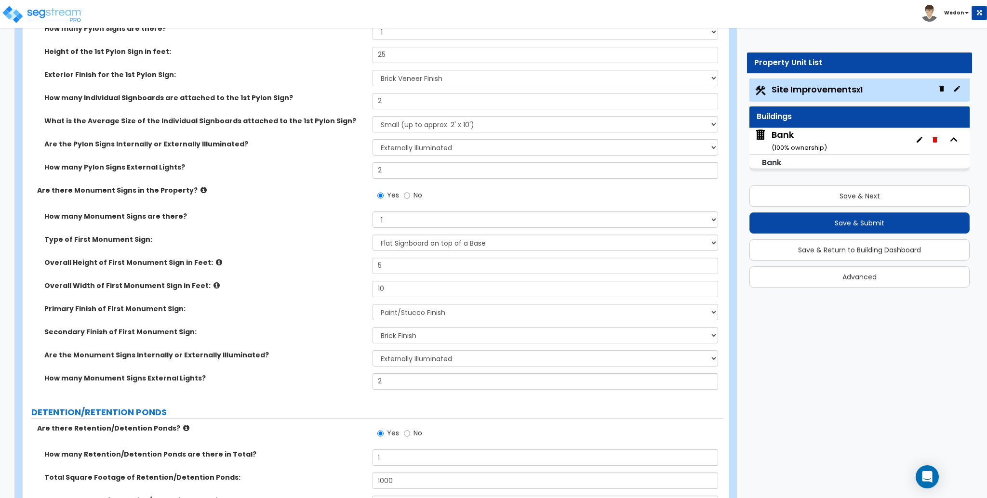
scroll to position [5051, 0]
click at [461, 334] on select "None, there is only a Primary Finish Paint/Stucco Finish Brick Finish Stone Fin…" at bounding box center [545, 336] width 345 height 16
select select "4"
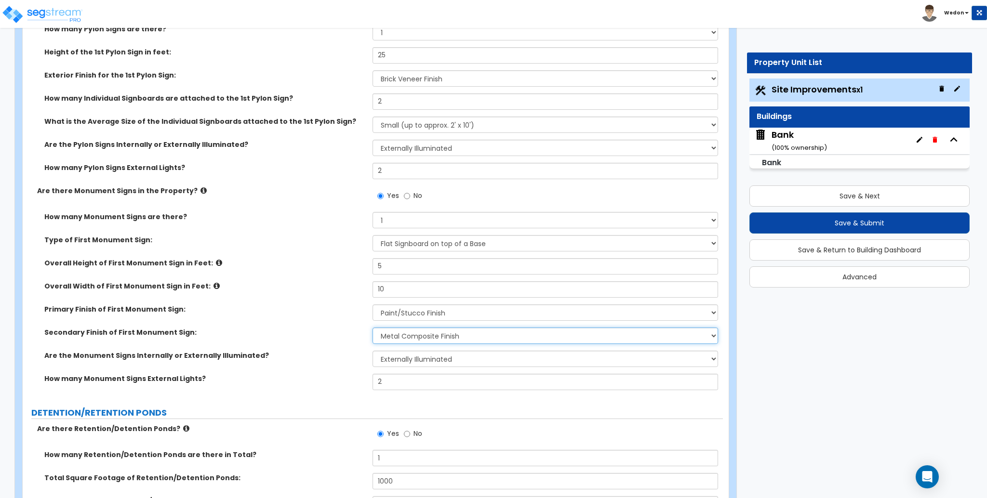
click at [373, 328] on select "None, there is only a Primary Finish Paint/Stucco Finish Brick Finish Stone Fin…" at bounding box center [545, 336] width 345 height 16
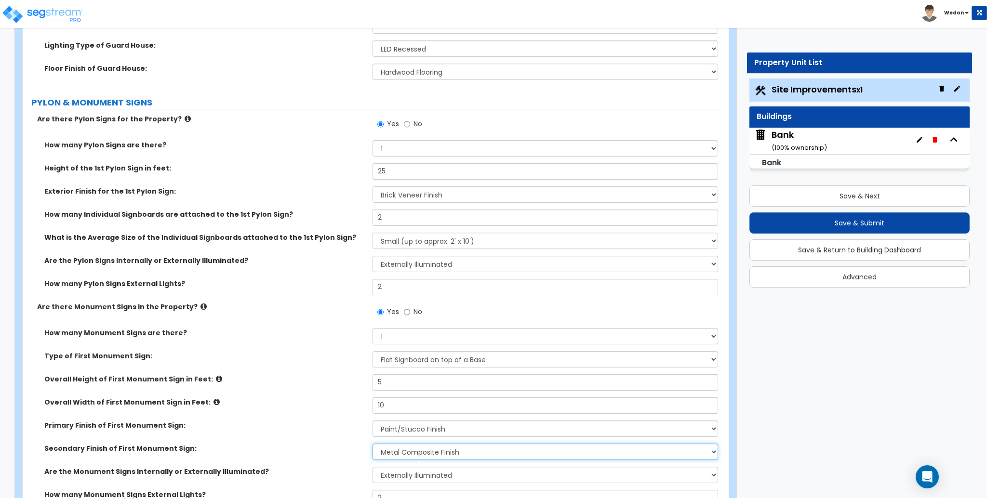
scroll to position [4931, 0]
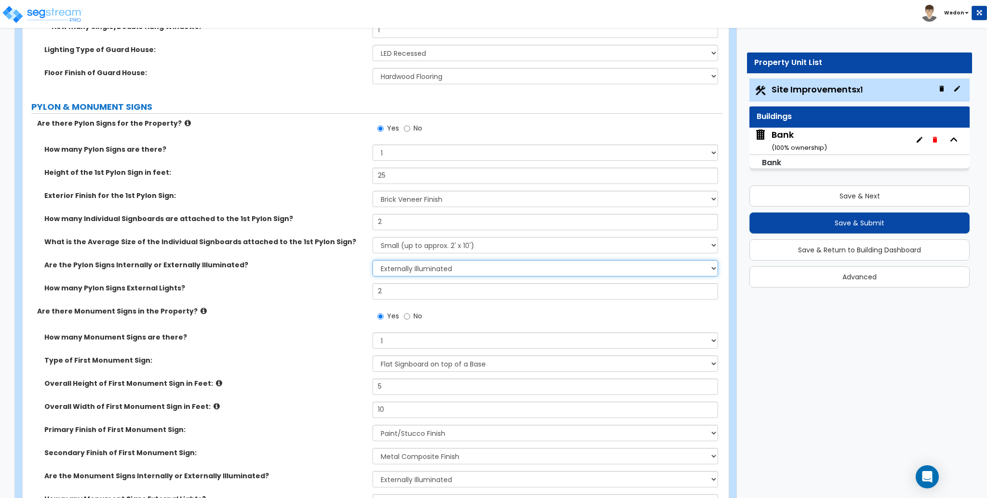
click at [448, 265] on select "None Internally Illuminated Externally Illuminated" at bounding box center [545, 268] width 345 height 16
select select "1"
click at [373, 260] on select "None Internally Illuminated Externally Illuminated" at bounding box center [545, 268] width 345 height 16
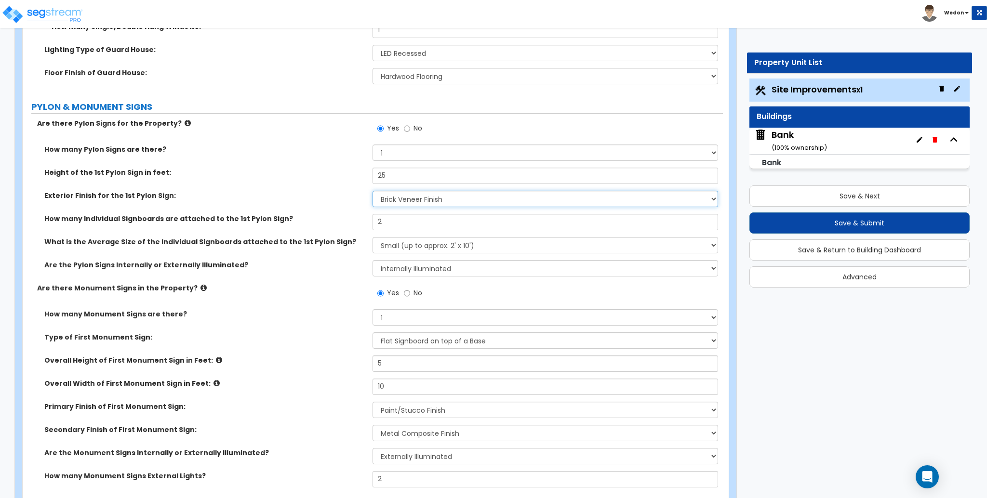
click at [483, 201] on select "None Paint Finish Brick Veneer Finish Stone Veneer Finish Metal Composite Finis…" at bounding box center [545, 199] width 345 height 16
select select "5"
click at [373, 191] on select "None Paint Finish Brick Veneer Finish Stone Veneer Finish Metal Composite Finis…" at bounding box center [545, 199] width 345 height 16
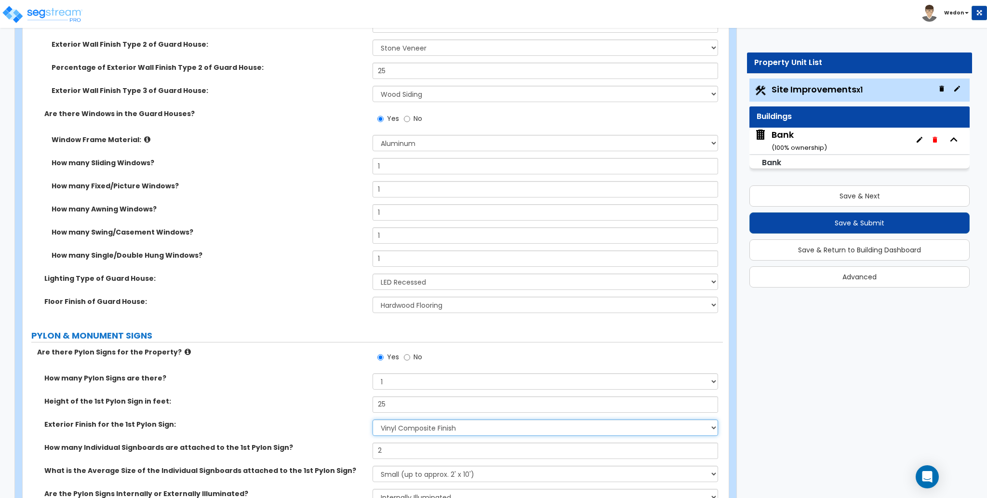
scroll to position [4692, 0]
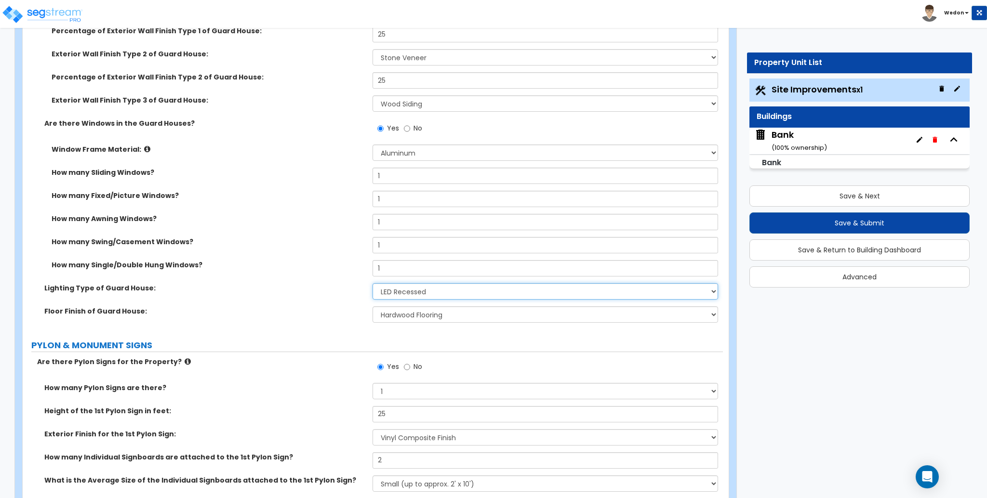
click at [489, 293] on select "Please Choose One LED Surface-Mounted LED Recessed Fluorescent Surface-Mounted …" at bounding box center [545, 291] width 345 height 16
select select "1"
click at [373, 283] on select "Please Choose One LED Surface-Mounted LED Recessed Fluorescent Surface-Mounted …" at bounding box center [545, 291] width 345 height 16
click at [471, 313] on select "None Tile Flooring Hardwood Flooring Resilient Laminate Flooring VCT Flooring S…" at bounding box center [545, 315] width 345 height 16
select select "4"
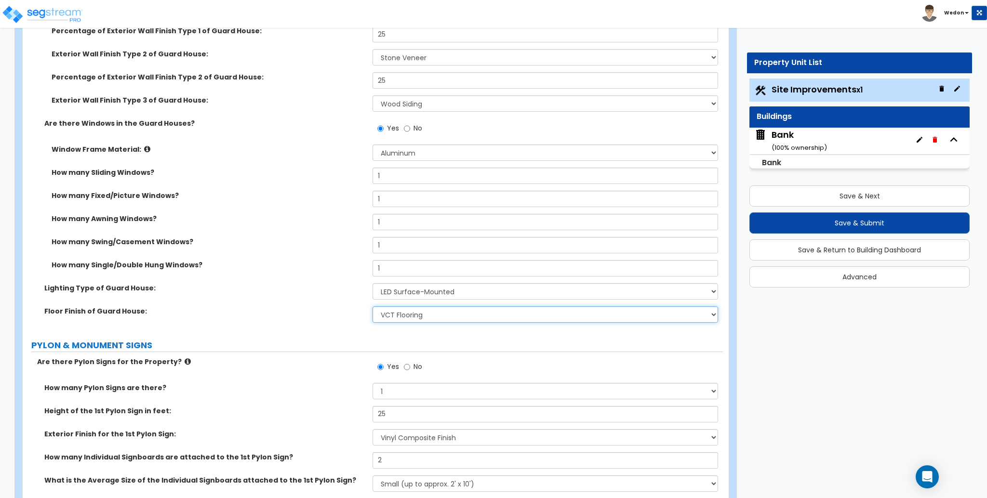
click at [373, 307] on select "None Tile Flooring Hardwood Flooring Resilient Laminate Flooring VCT Flooring S…" at bounding box center [545, 315] width 345 height 16
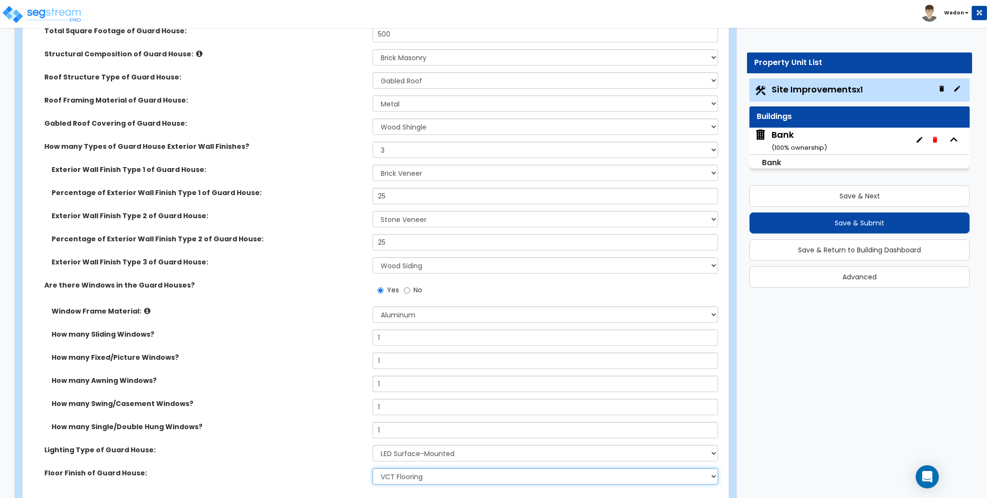
scroll to position [4526, 0]
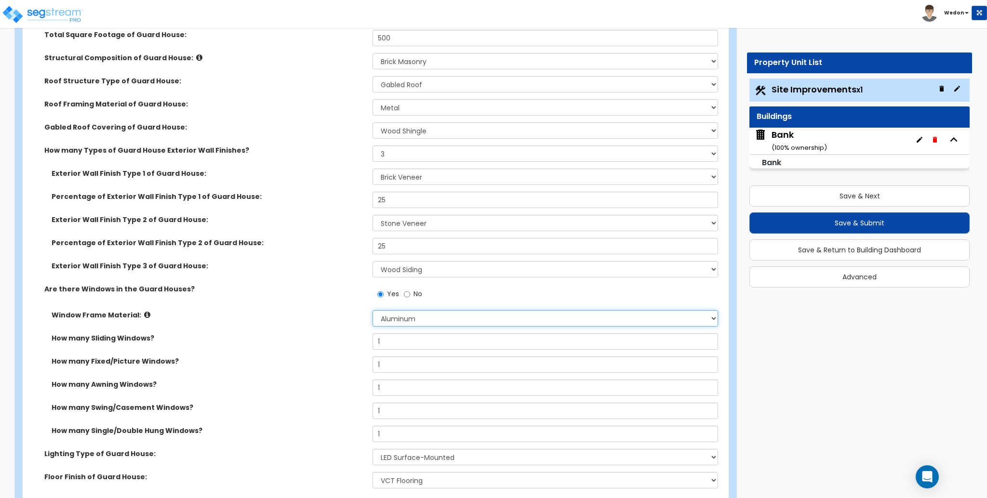
click at [491, 316] on select "Please Choose One Vinyl Aluminum Wood" at bounding box center [545, 318] width 345 height 16
select select "1"
click at [373, 311] on select "Please Choose One Vinyl Aluminum Wood" at bounding box center [545, 318] width 345 height 16
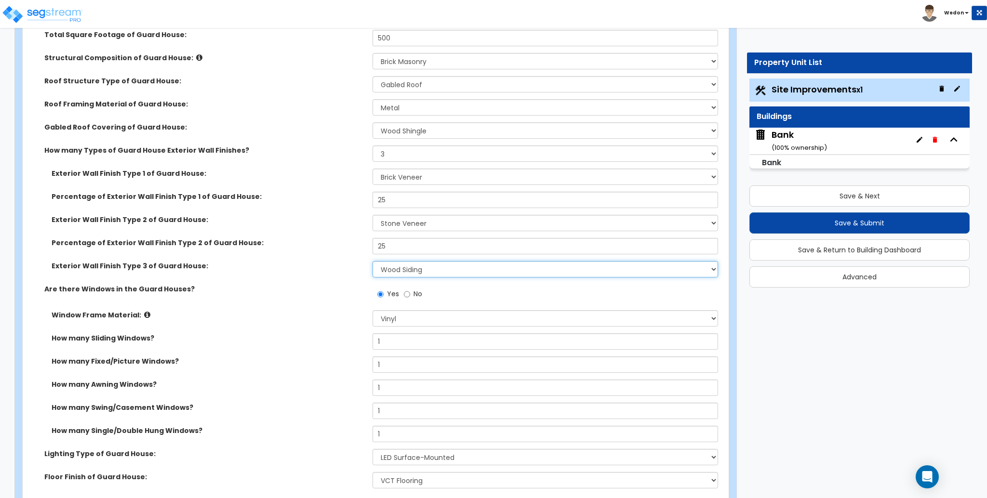
click at [449, 277] on select "Please Choose One Common/Shared Wall Brick Veneer Stone Veneer Wood Siding Viny…" at bounding box center [545, 269] width 345 height 16
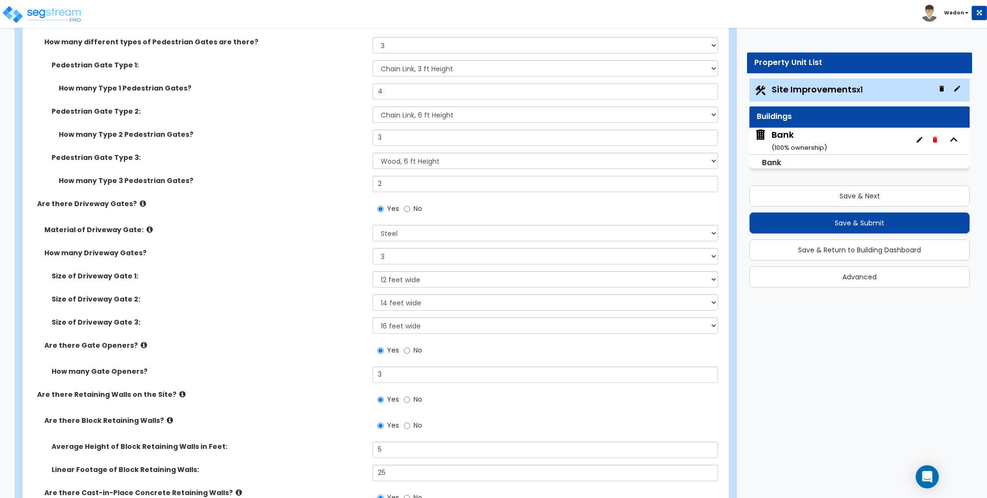
scroll to position [3119, 0]
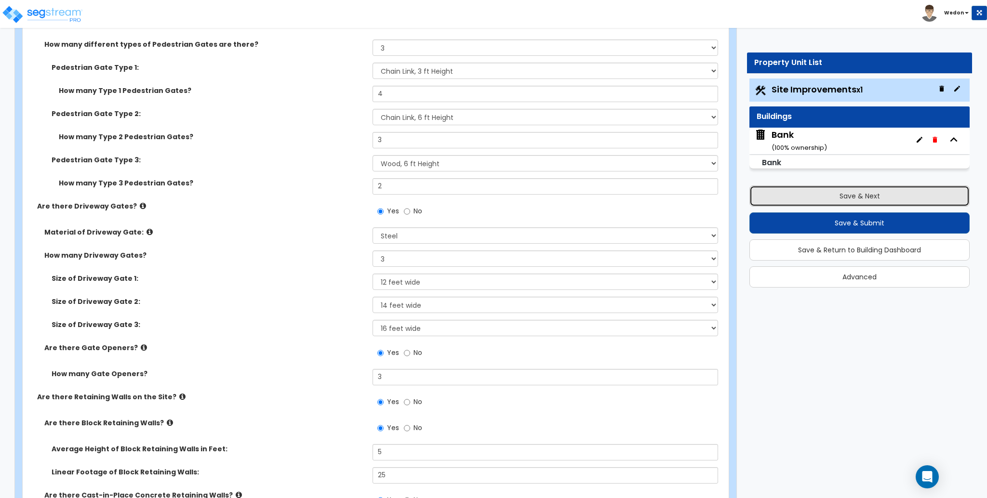
click at [793, 189] on button "Save & Next" at bounding box center [859, 196] width 220 height 21
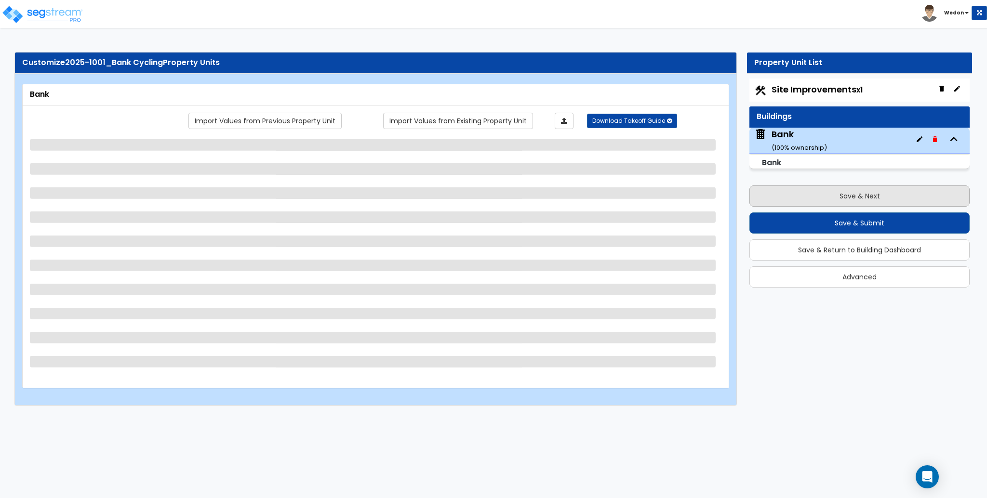
scroll to position [0, 0]
select select "1"
select select "4"
select select "1"
select select "2"
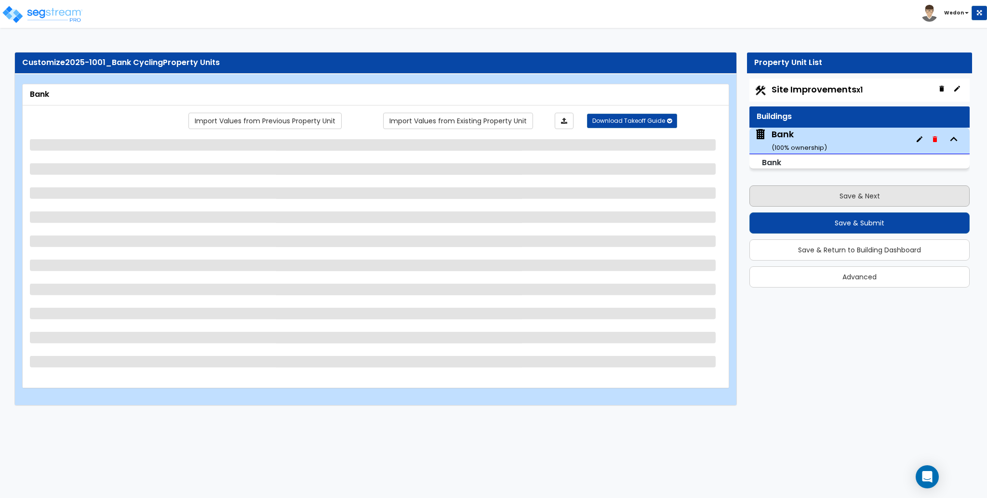
select select "1"
select select "2"
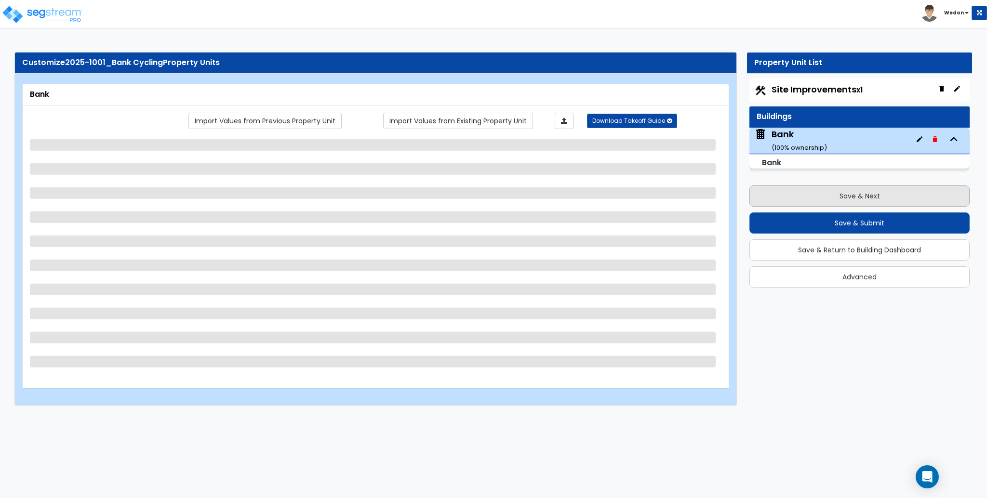
select select "6"
select select "1"
select select "3"
select select "4"
select select "10"
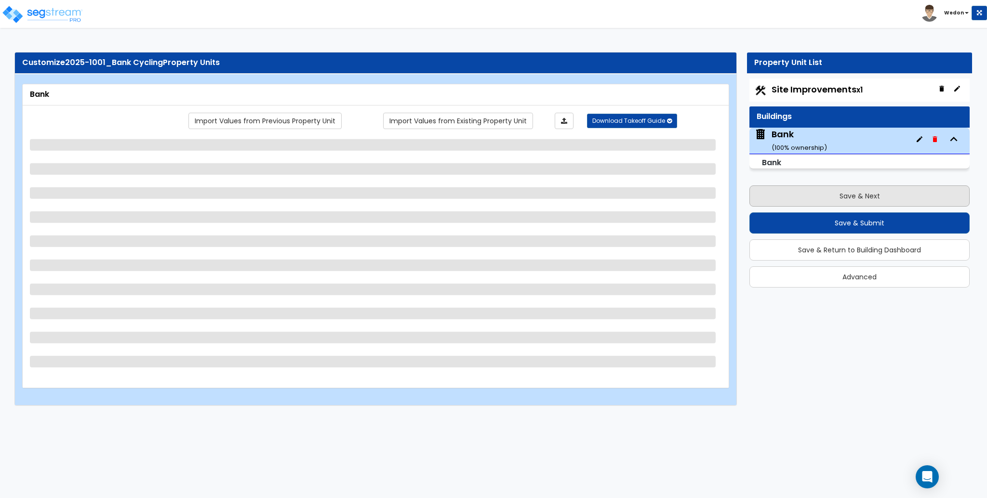
select select "8"
select select "3"
select select "1"
select select "4"
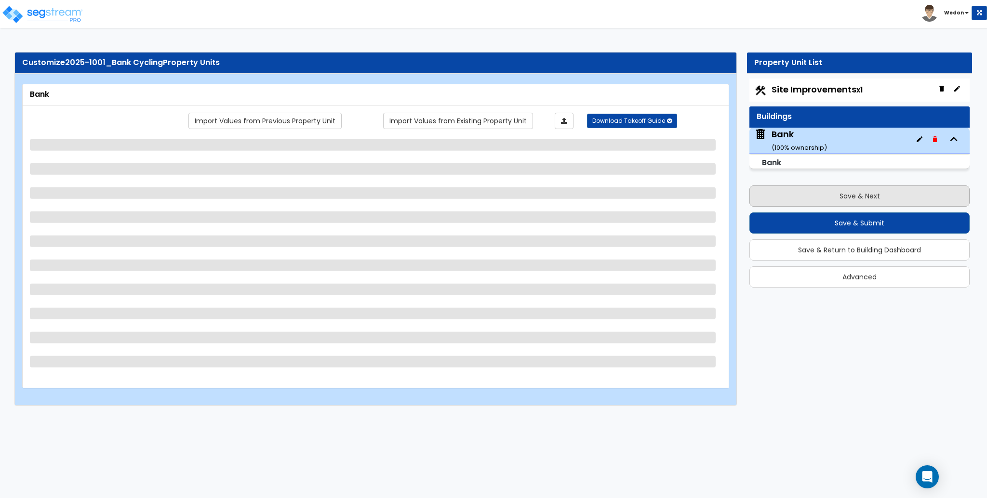
select select "2"
select select "1"
select select "2"
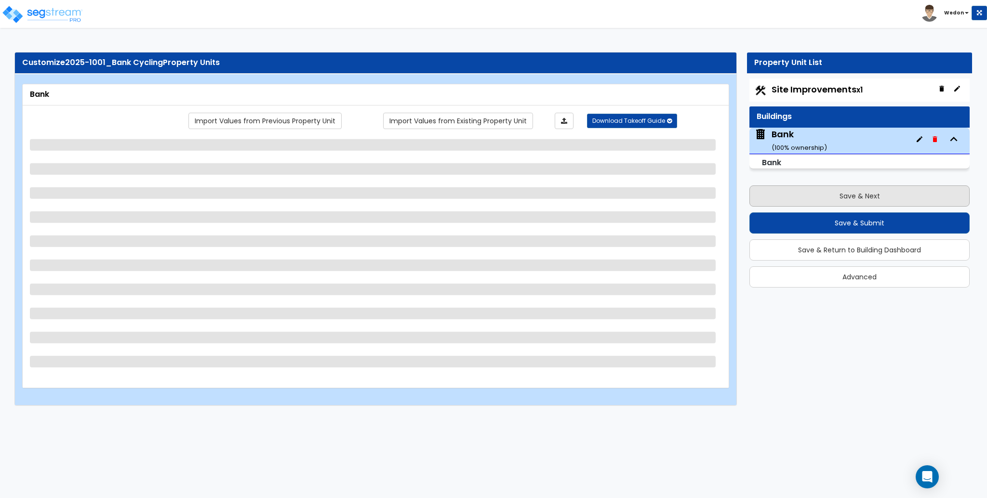
select select "3"
select select "2"
select select "4"
select select "1"
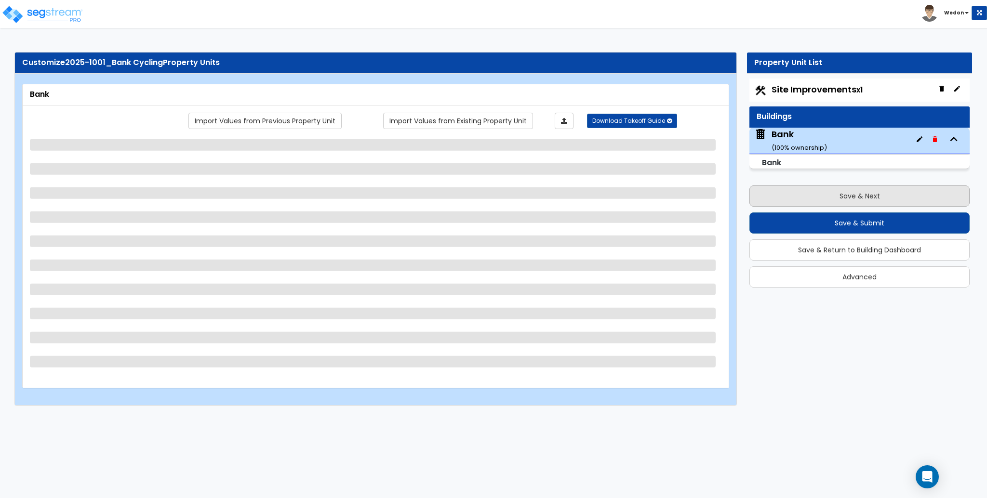
select select "2"
select select "3"
select select "4"
select select "3"
select select "1"
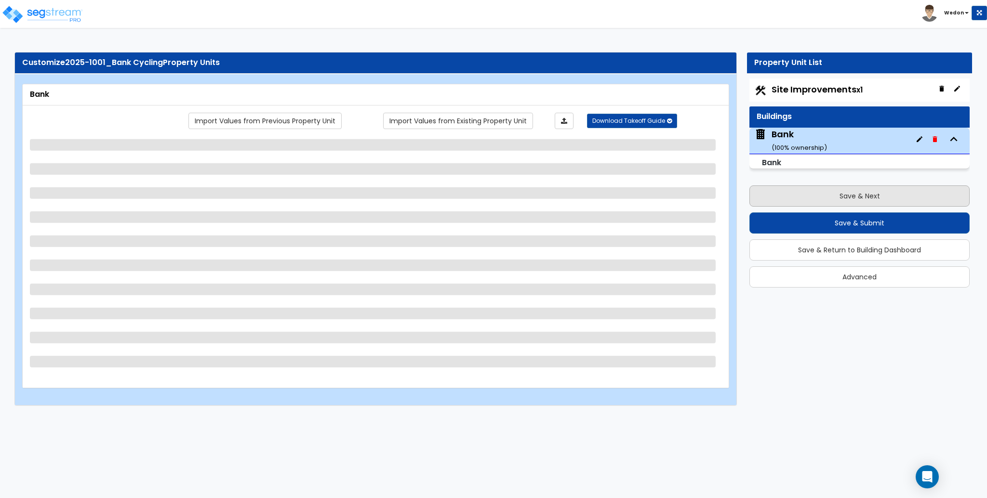
select select "2"
select select "3"
select select "1"
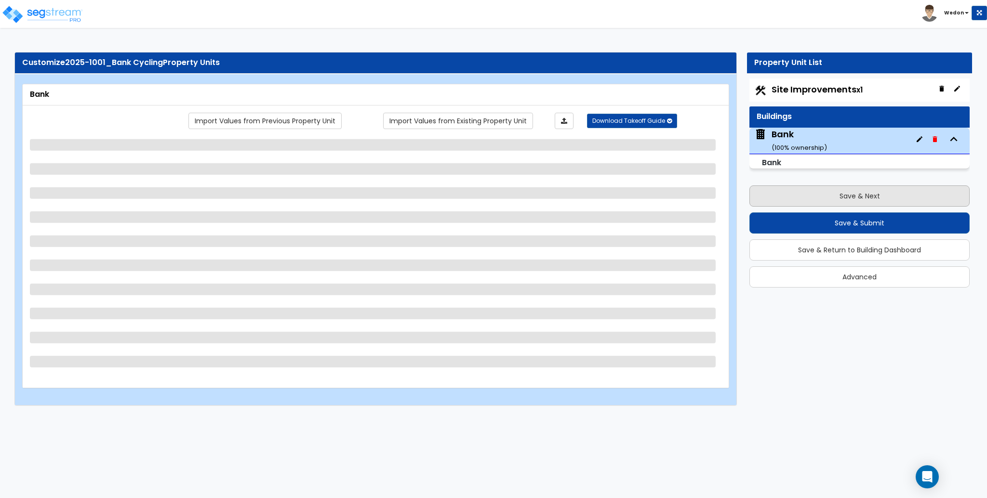
select select "4"
select select "3"
select select "4"
select select "1"
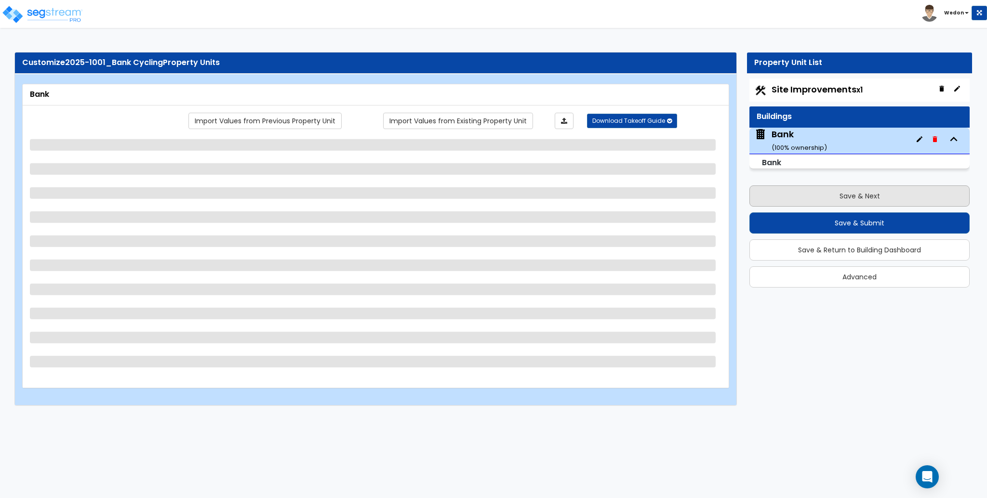
select select "2"
select select "3"
select select "4"
select select "1"
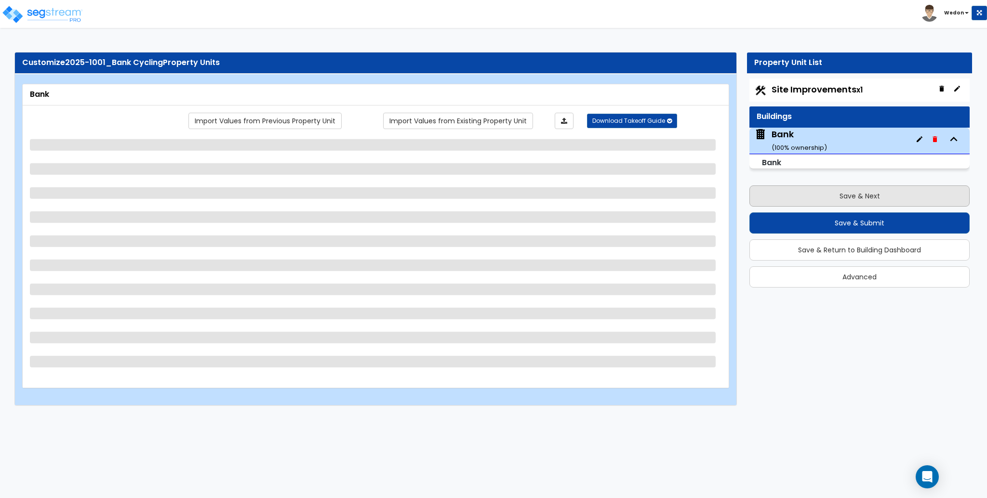
select select "3"
select select "4"
select select "3"
select select "5"
select select "3"
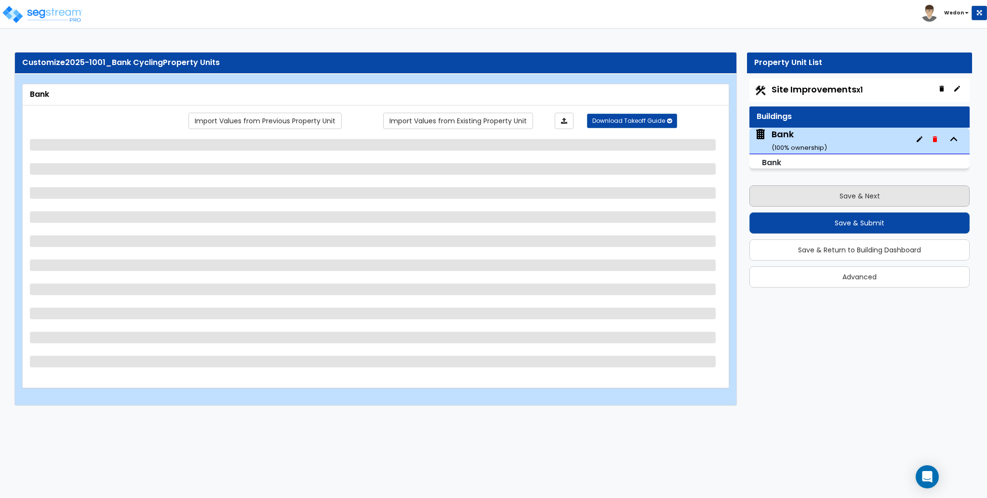
select select "3"
select select "10"
select select "2"
select select "1"
select select "2"
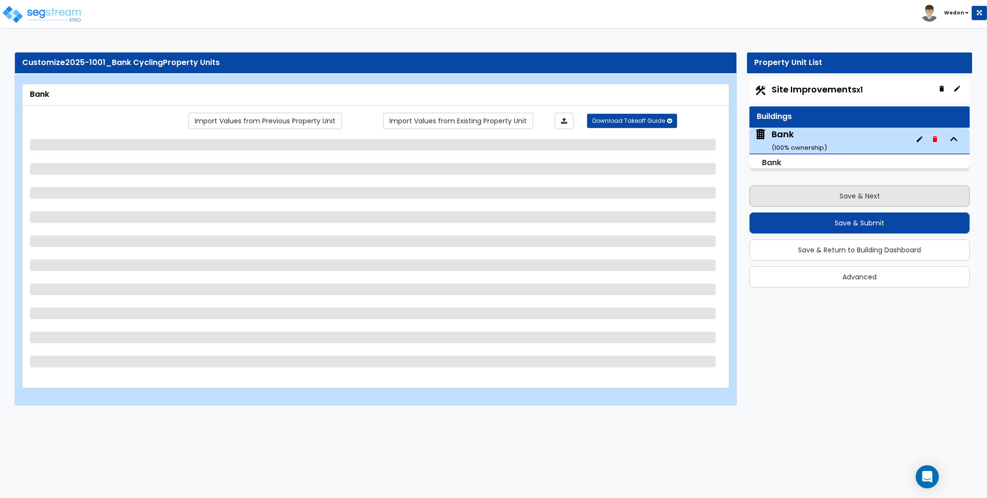
select select "3"
select select "1"
select select "2"
select select "3"
select select "1"
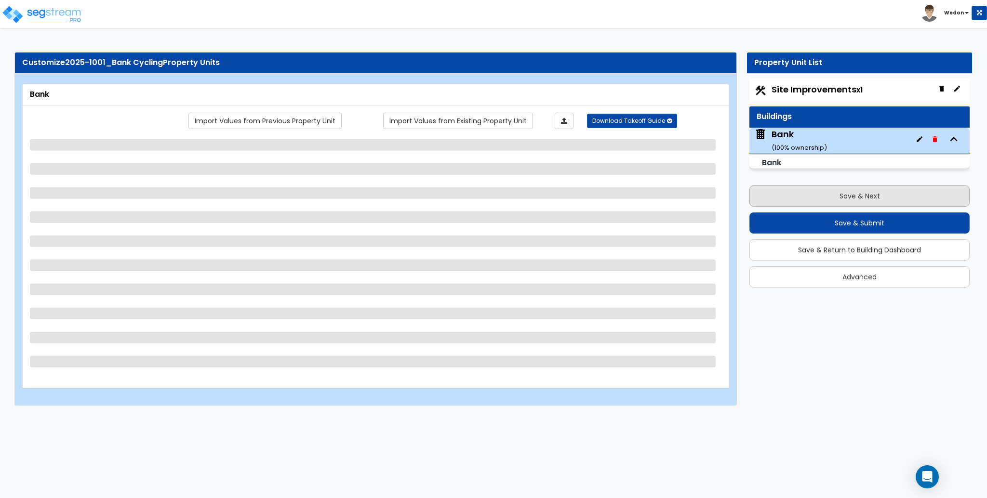
select select "1"
select select "2"
select select "1"
select select "4"
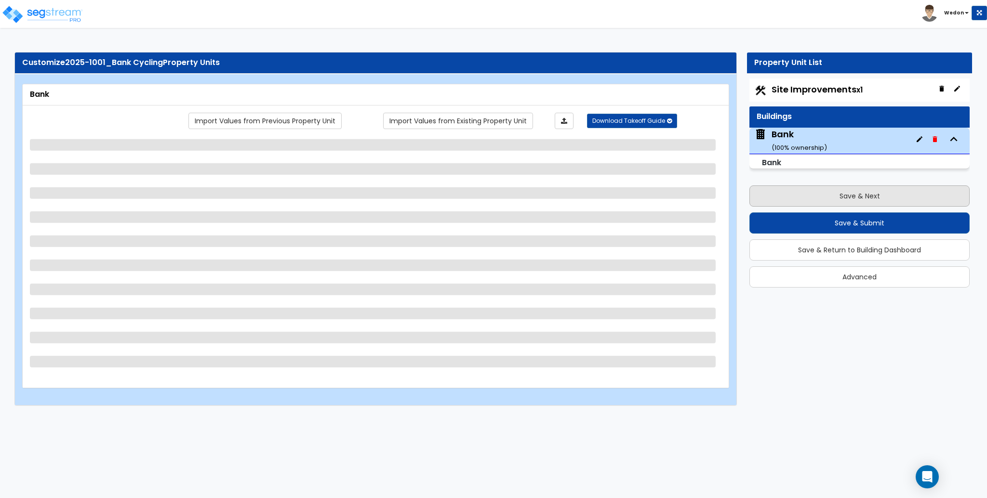
select select "1"
select select "2"
select select "3"
select select "4"
select select "2"
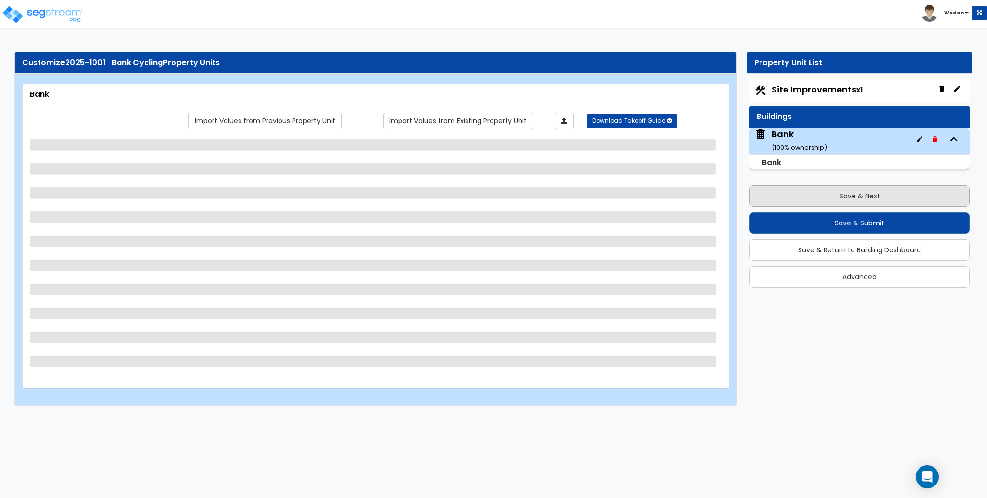
select select "3"
select select "1"
select select "2"
select select "3"
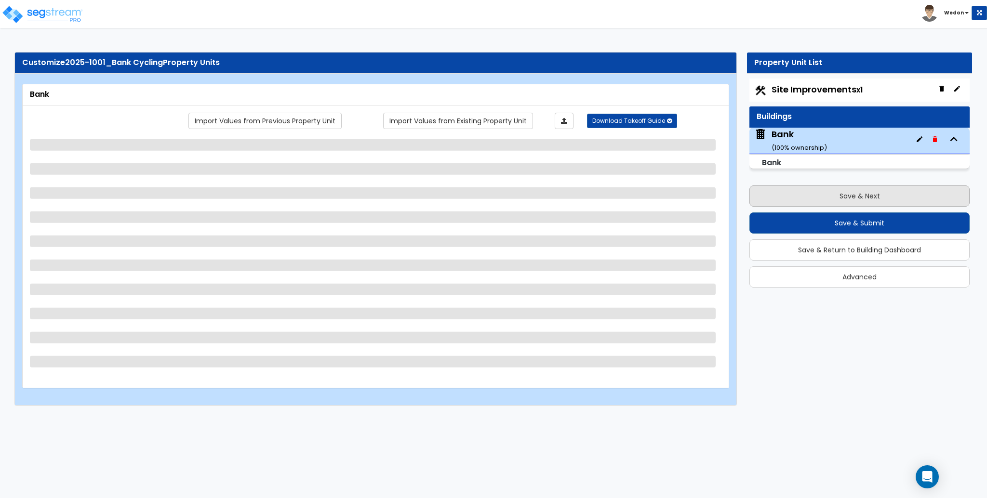
select select "1"
select select "2"
select select "4"
select select "2"
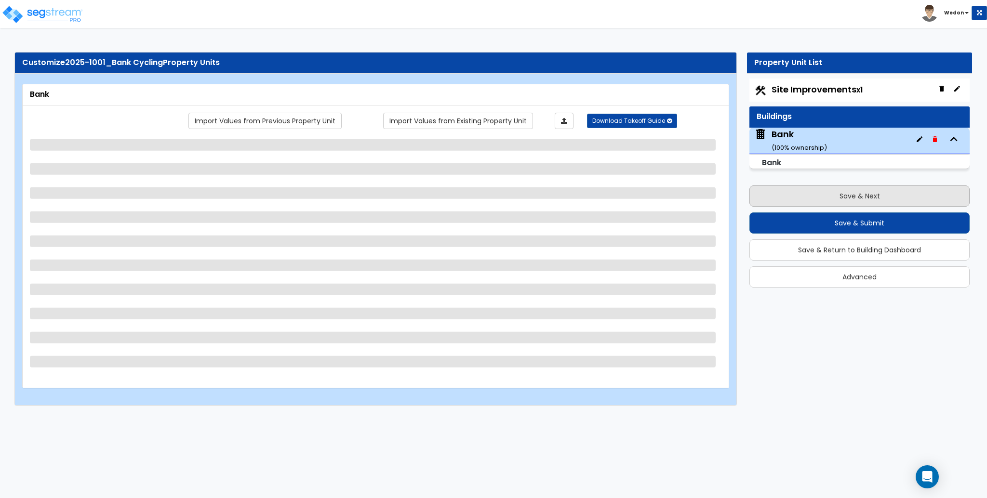
select select "2"
select select "1"
select select "2"
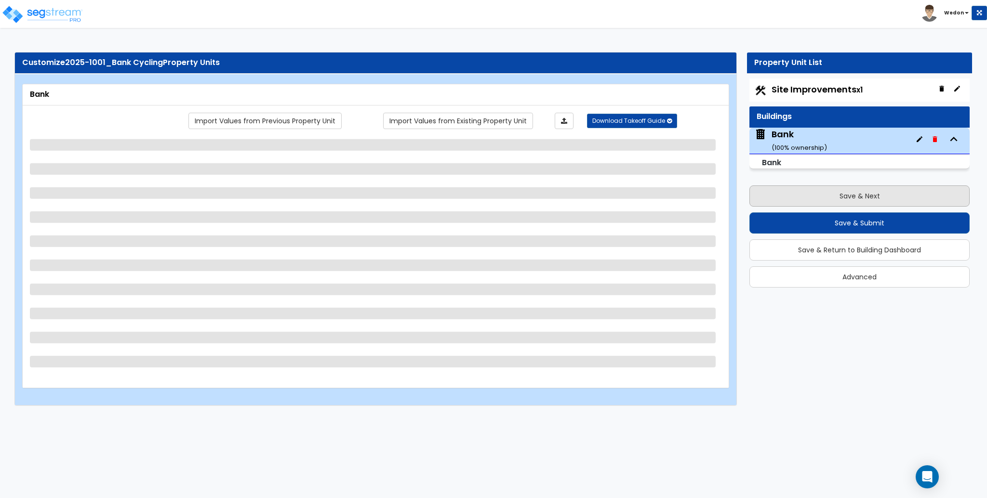
select select "1"
select select "2"
select select "3"
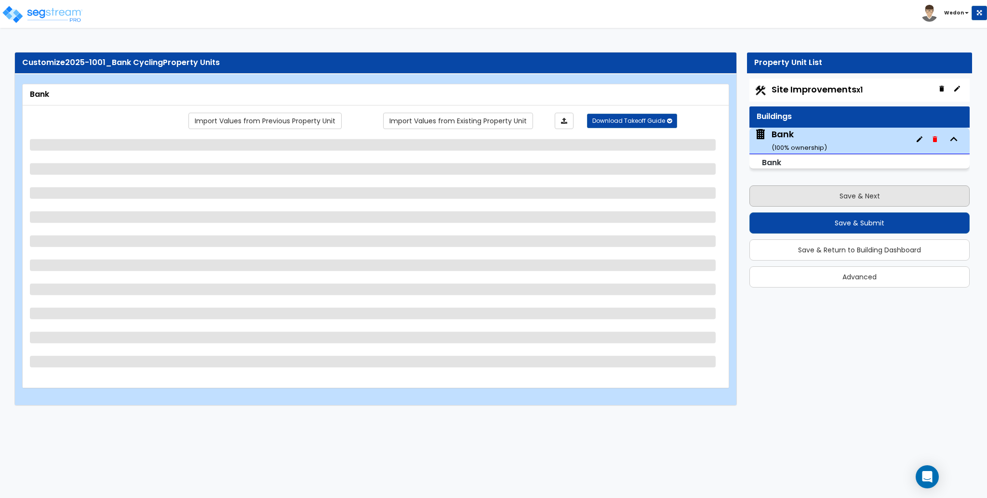
select select "1"
select select "2"
select select "3"
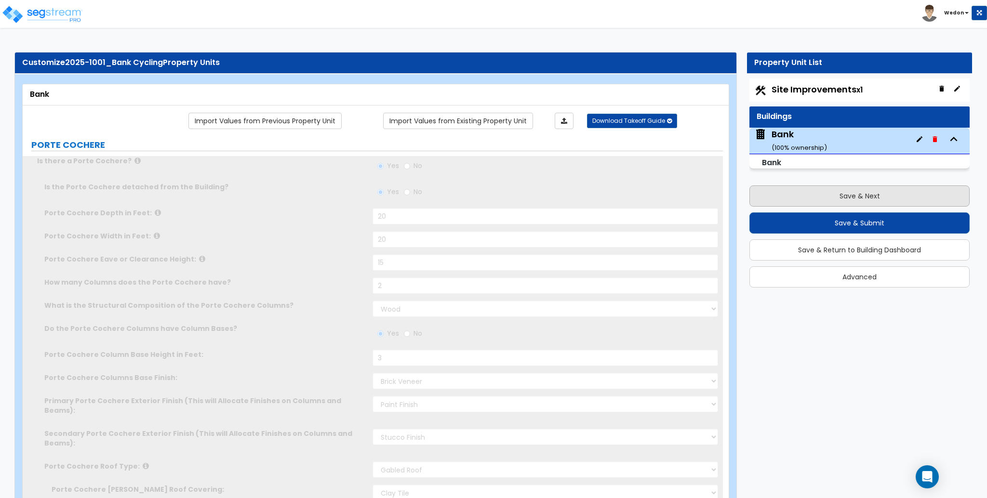
type input "6000"
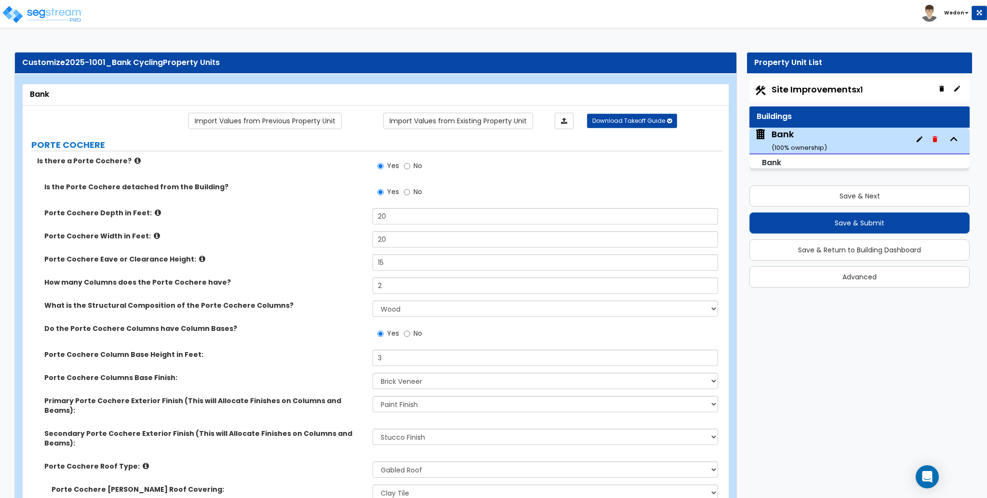
click at [440, 318] on div "What is the Structural Composition of the Porte Cochere Columns? Please Choose …" at bounding box center [373, 312] width 700 height 23
click at [458, 305] on select "Please Choose One Wood Steel Concrete" at bounding box center [545, 309] width 345 height 16
select select "2"
click at [373, 301] on select "Please Choose One Wood Steel Concrete" at bounding box center [545, 309] width 345 height 16
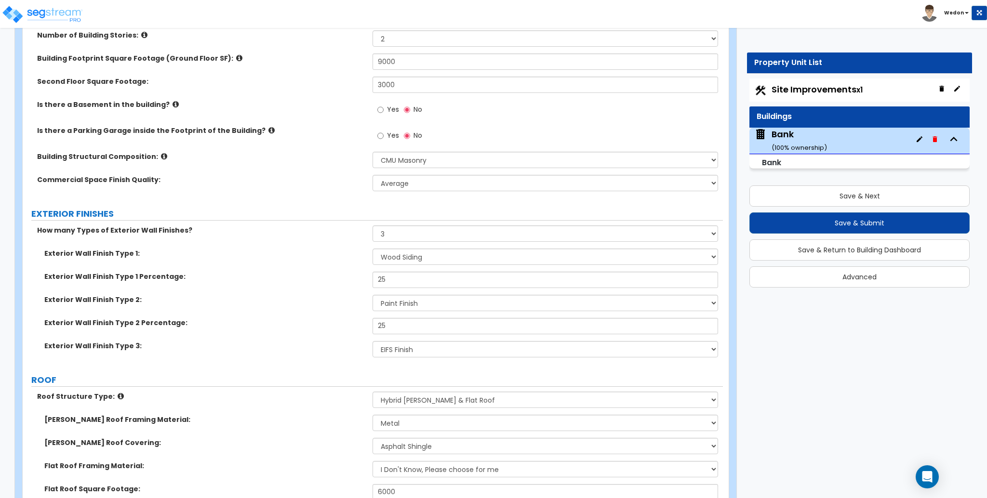
scroll to position [599, 0]
click at [411, 151] on select "Please Choose One Tilt-up Wall Construction Reinforced Concrete Structural Stee…" at bounding box center [545, 159] width 345 height 16
select select "5"
click at [373, 151] on select "Please Choose One Tilt-up Wall Construction Reinforced Concrete Structural Stee…" at bounding box center [545, 159] width 345 height 16
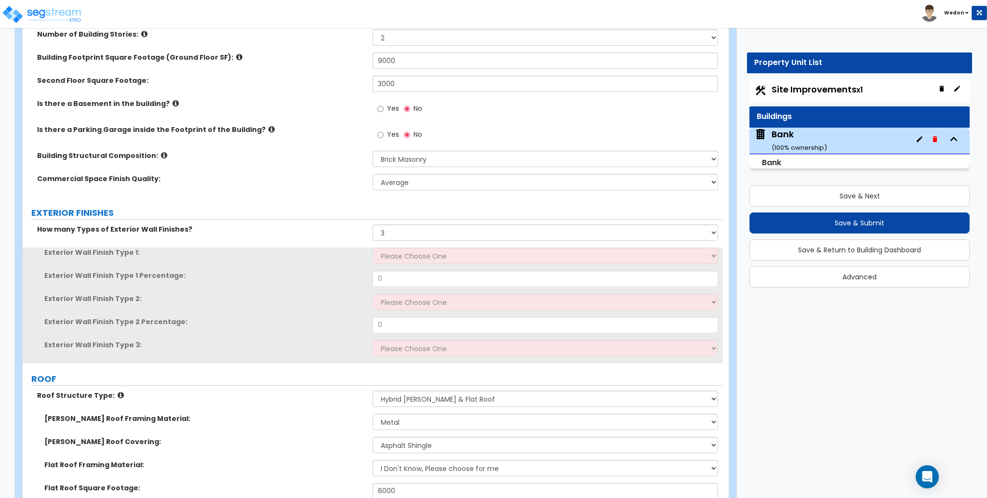
click at [399, 174] on div "Commercial Space Finish Quality: Low Average High" at bounding box center [373, 185] width 700 height 23
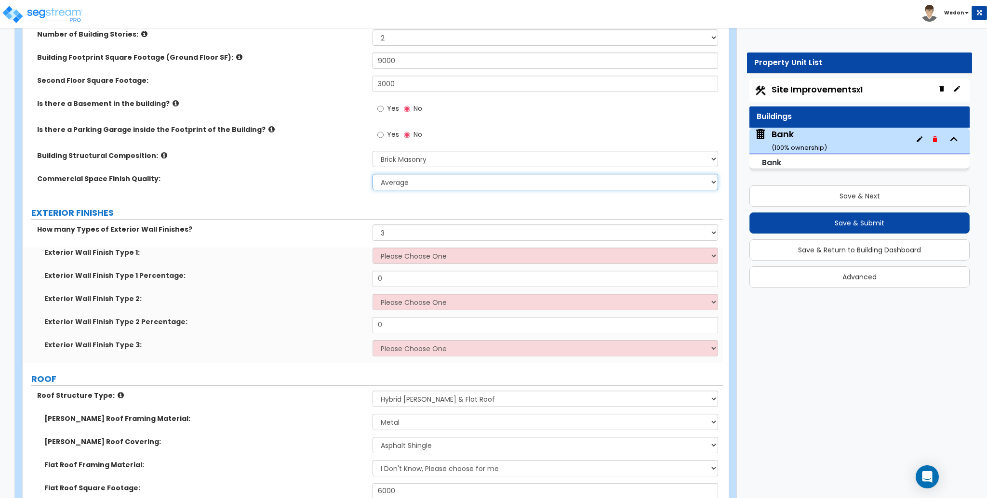
click at [419, 174] on select "Low Average High" at bounding box center [545, 182] width 345 height 16
select select "2"
click at [373, 174] on select "Low Average High" at bounding box center [545, 182] width 345 height 16
click at [426, 227] on div "How many Types of Exterior Wall Finishes? None 1 2 3" at bounding box center [373, 236] width 700 height 23
click at [426, 248] on select "Please Choose One No Finish/Shared Wall No Wall Stone Veneer Wood Siding Vinyl …" at bounding box center [545, 256] width 345 height 16
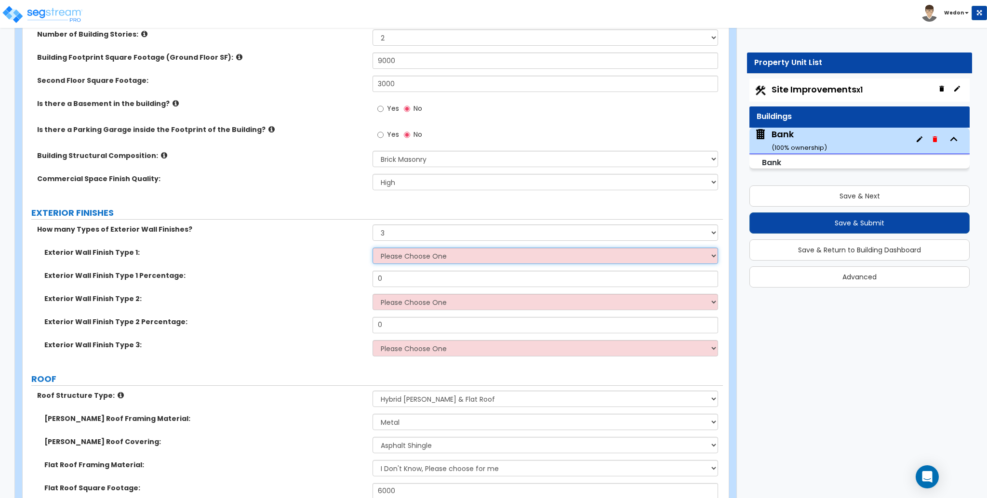
select select "3"
click at [373, 248] on select "Please Choose One No Finish/Shared Wall No Wall Stone Veneer Wood Siding Vinyl …" at bounding box center [545, 256] width 345 height 16
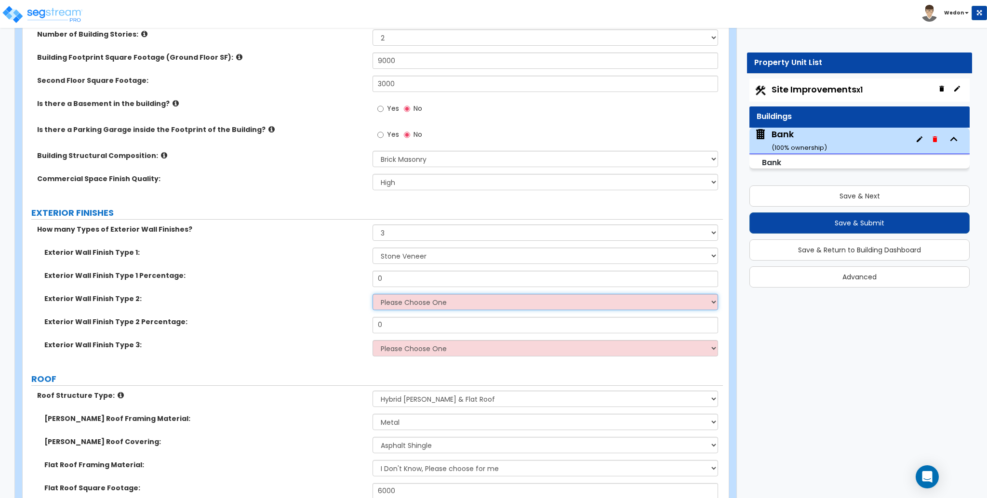
click at [460, 294] on select "Please Choose One No Finish/Shared Wall No Wall Stone Veneer Wood Siding Vinyl …" at bounding box center [545, 302] width 345 height 16
select select "6"
click at [373, 294] on select "Please Choose One No Finish/Shared Wall No Wall Stone Veneer Wood Siding Vinyl …" at bounding box center [545, 302] width 345 height 16
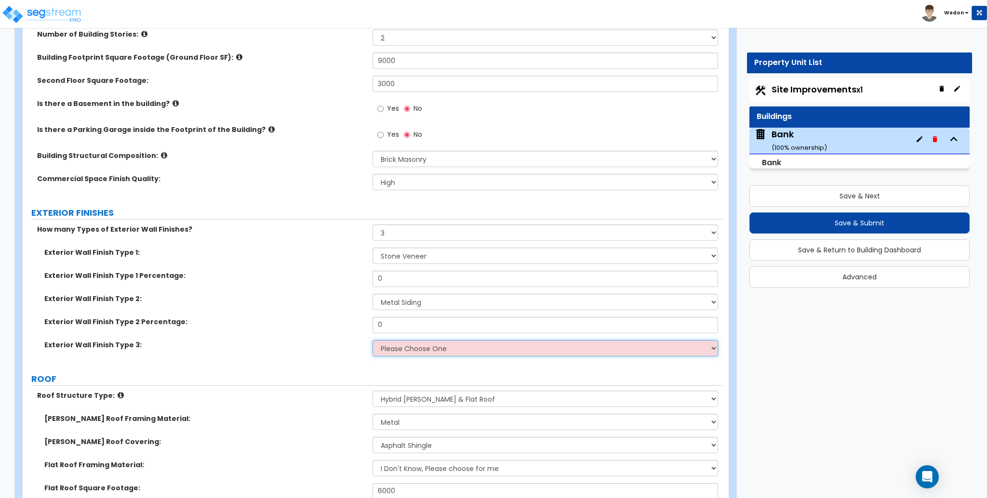
click at [464, 340] on select "Please Choose One No Finish/Shared Wall No Wall Stone Veneer Wood Siding Vinyl …" at bounding box center [545, 348] width 345 height 16
select select "10"
click at [373, 340] on select "Please Choose One No Finish/Shared Wall No Wall Stone Veneer Wood Siding Vinyl …" at bounding box center [545, 348] width 345 height 16
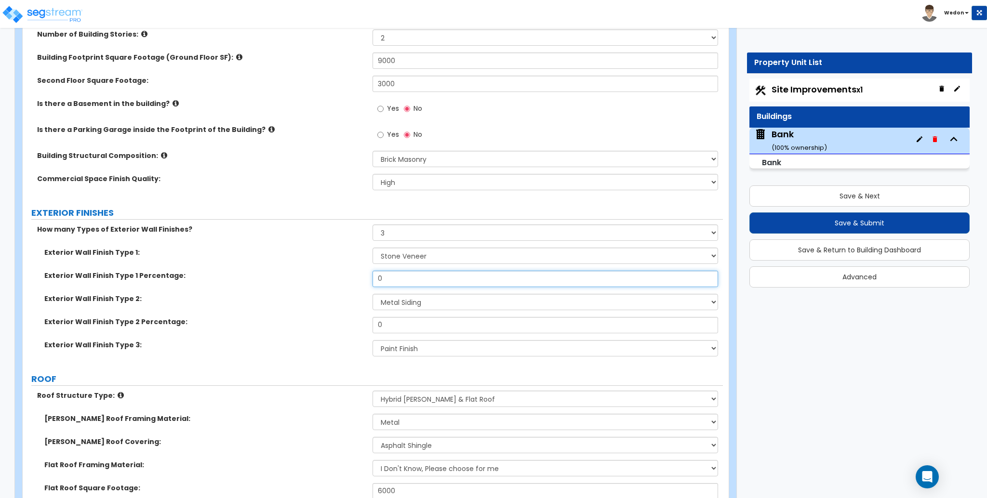
click at [403, 271] on input "0" at bounding box center [545, 279] width 345 height 16
type input "25"
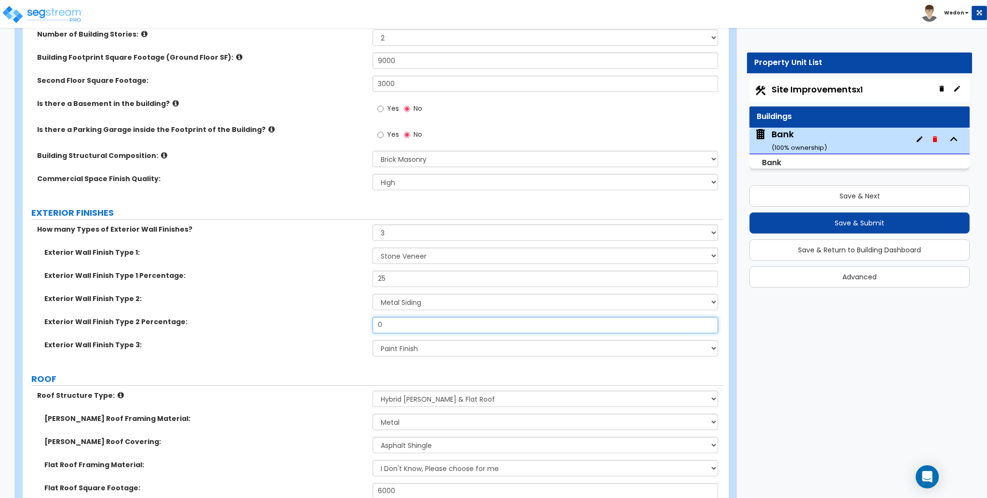
click at [407, 317] on input "0" at bounding box center [545, 325] width 345 height 16
click at [312, 340] on label "Exterior Wall Finish Type 3:" at bounding box center [204, 345] width 321 height 10
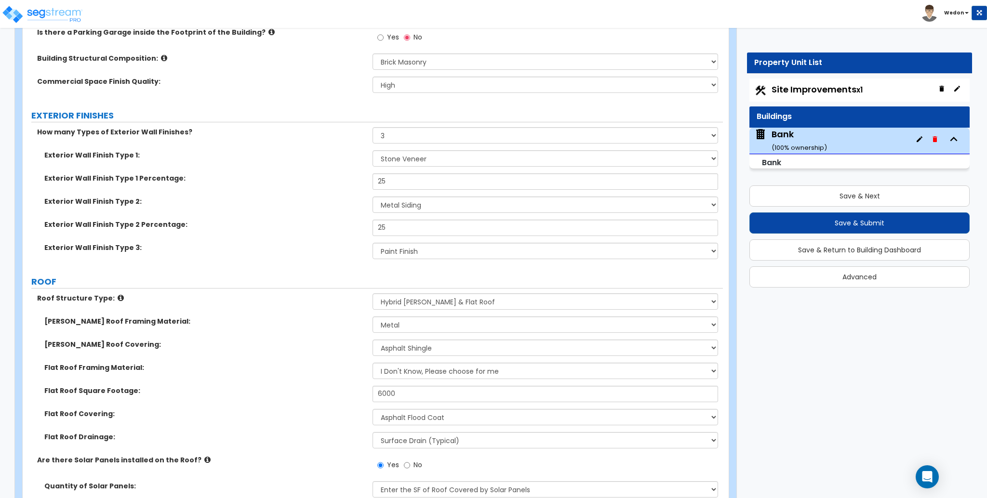
scroll to position [749, 0]
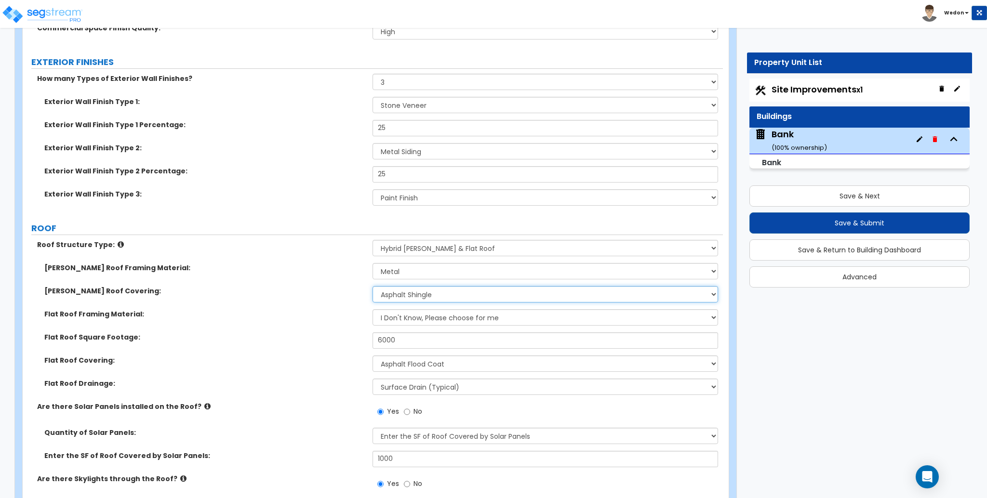
click at [435, 286] on select "Please Choose One Asphalt Shingle Clay Tile Wood Shingle Metal Shingle Standing…" at bounding box center [545, 294] width 345 height 16
click at [373, 286] on select "Please Choose One Asphalt Shingle Clay Tile Wood Shingle Metal Shingle Standing…" at bounding box center [545, 294] width 345 height 16
click at [448, 356] on select "Please Choose One Rolled Asphalt PVC Membrane Plastic (EPDM) Membrane Asphalt F…" at bounding box center [545, 364] width 345 height 16
click at [373, 356] on select "Please Choose One Rolled Asphalt PVC Membrane Plastic (EPDM) Membrane Asphalt F…" at bounding box center [545, 364] width 345 height 16
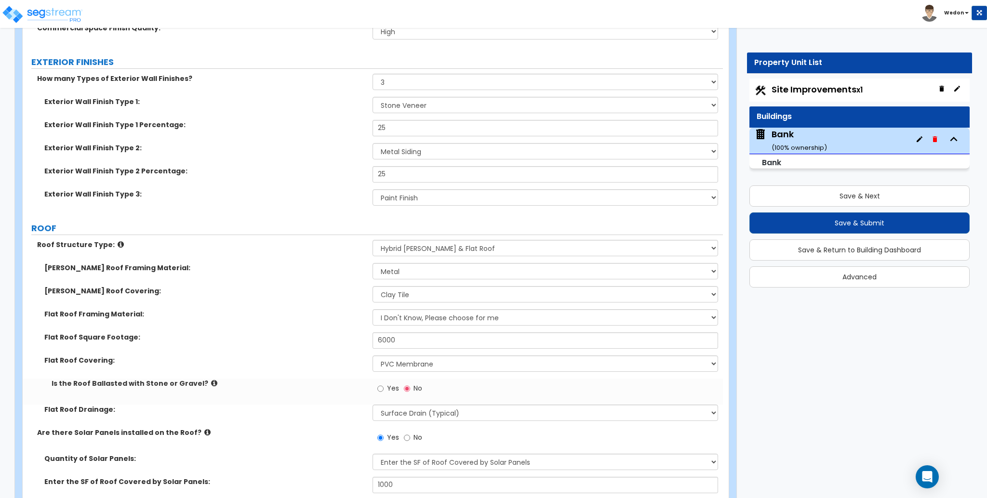
click at [383, 382] on label "Yes" at bounding box center [388, 390] width 22 height 16
click at [383, 384] on input "Yes" at bounding box center [380, 389] width 6 height 11
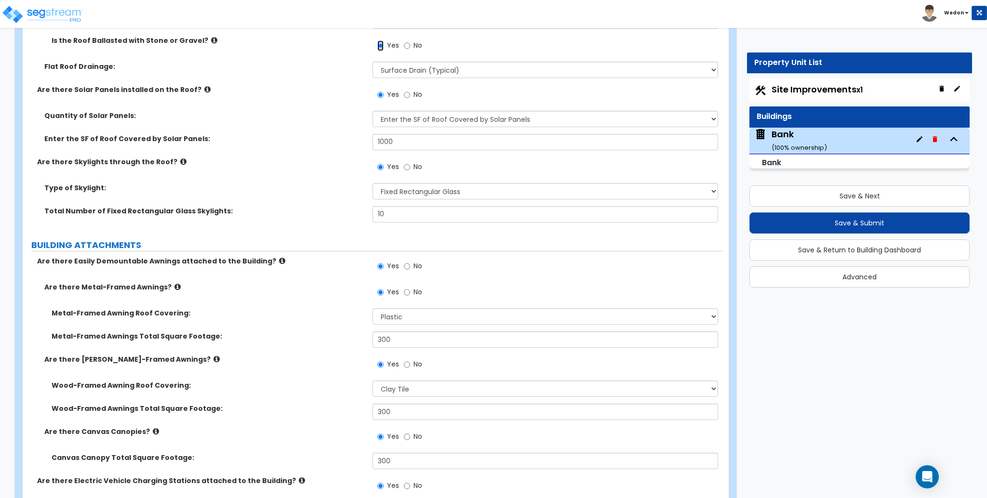
scroll to position [1223, 0]
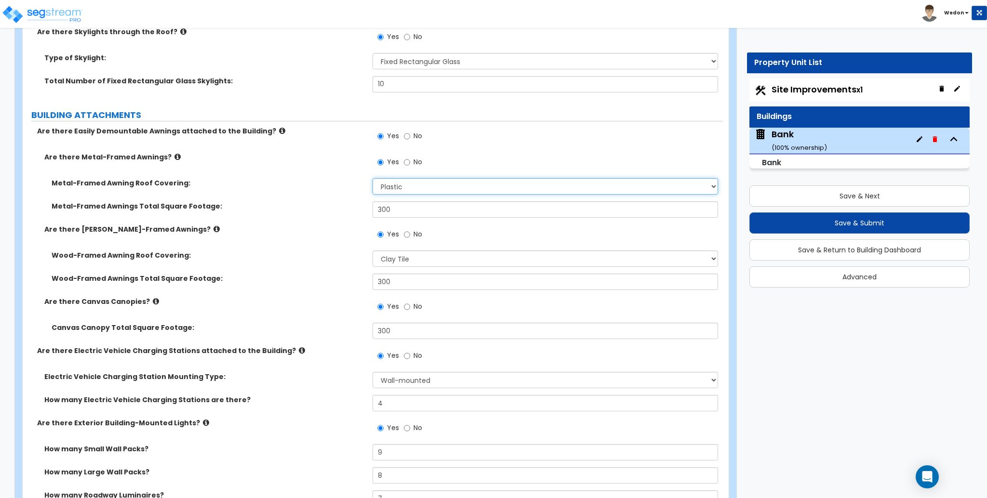
click at [436, 178] on select "Please Choose One Plastic Metal Glass" at bounding box center [545, 186] width 345 height 16
click at [373, 178] on select "Please Choose One Plastic Metal Glass" at bounding box center [545, 186] width 345 height 16
click at [443, 251] on select "Please Choose One Asphalt Shingle Clay Tile Wood Shingle Metal Shingle Standing…" at bounding box center [545, 259] width 345 height 16
click at [373, 251] on select "Please Choose One Asphalt Shingle Clay Tile Wood Shingle Metal Shingle Standing…" at bounding box center [545, 259] width 345 height 16
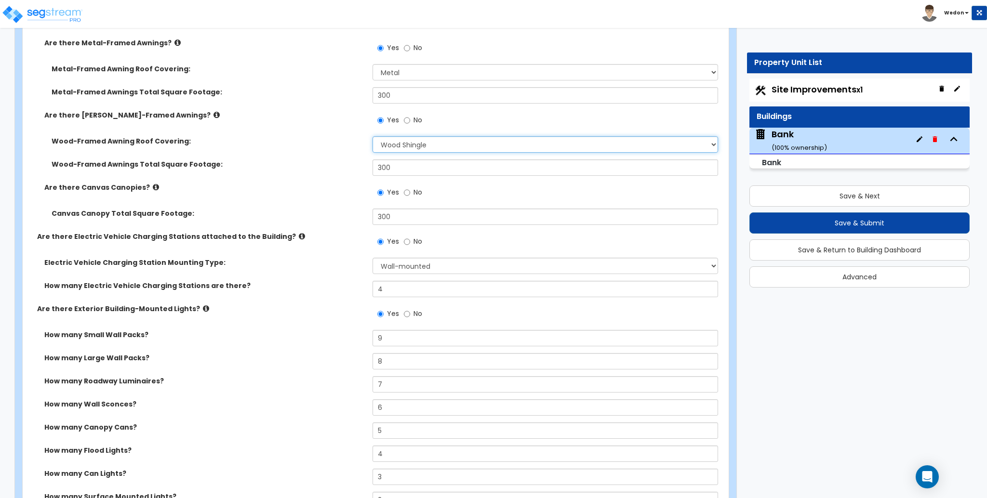
scroll to position [1342, 0]
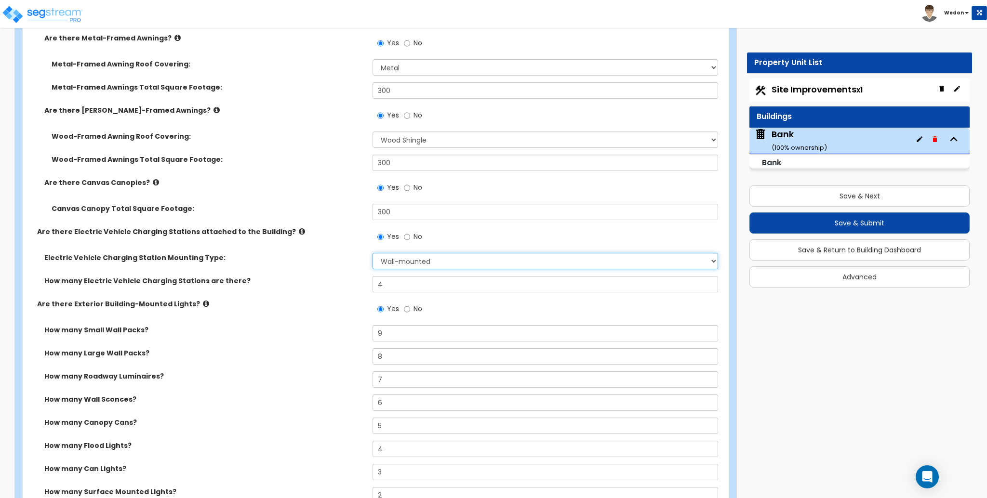
click at [433, 253] on select "Please Choose One Freestanding Wall-mounted" at bounding box center [545, 261] width 345 height 16
click at [373, 253] on select "Please Choose One Freestanding Wall-mounted" at bounding box center [545, 261] width 345 height 16
click at [465, 253] on select "Please Choose One Freestanding Wall-mounted" at bounding box center [545, 261] width 345 height 16
click at [373, 253] on select "Please Choose One Freestanding Wall-mounted" at bounding box center [545, 261] width 345 height 16
click at [327, 276] on label "How many Electric Vehicle Charging Stations are there?" at bounding box center [204, 281] width 321 height 10
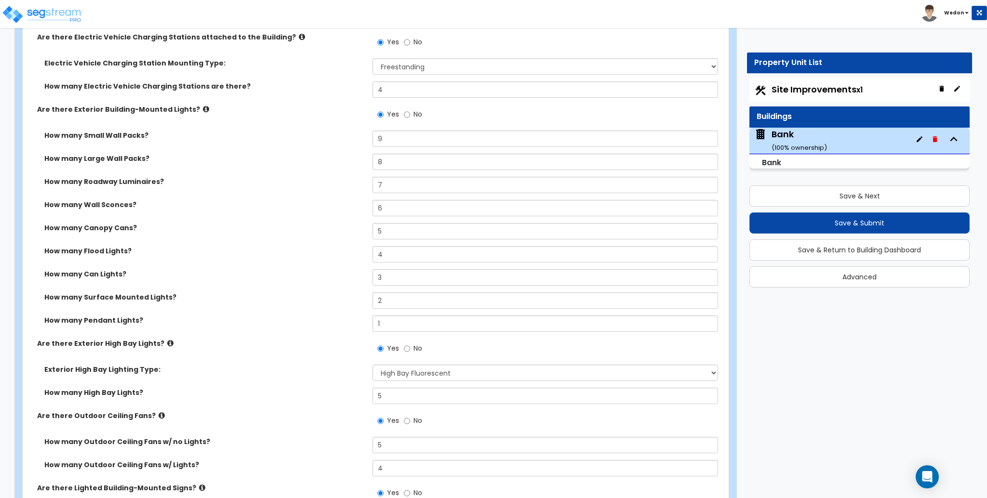
scroll to position [1537, 0]
click at [419, 344] on div "Yes No" at bounding box center [548, 351] width 350 height 26
click at [424, 364] on select "Please Choose One High Intensity Discharge (HID) Lighting High Bay LED High Bay…" at bounding box center [545, 372] width 345 height 16
click at [373, 364] on select "Please Choose One High Intensity Discharge (HID) Lighting High Bay LED High Bay…" at bounding box center [545, 372] width 345 height 16
click at [320, 338] on div "Are there Exterior High Bay Lights? Yes No" at bounding box center [373, 351] width 700 height 26
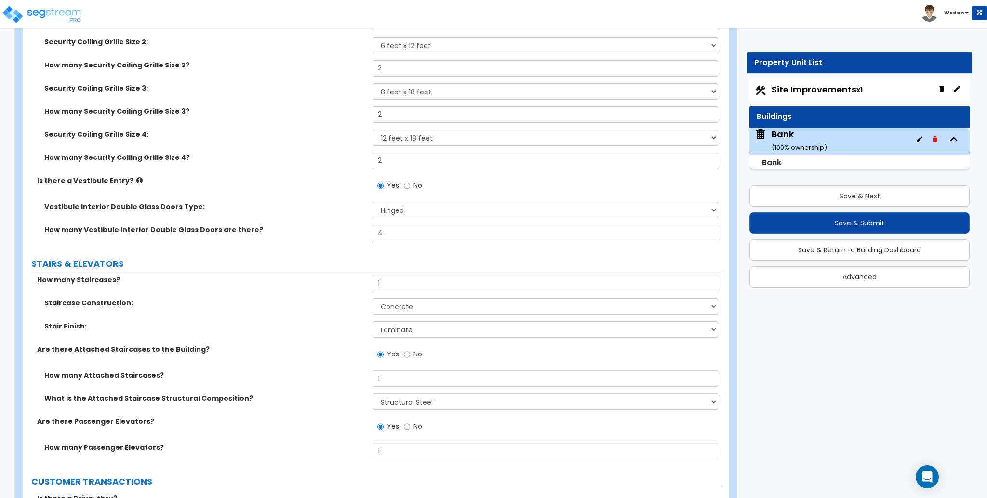
scroll to position [3454, 0]
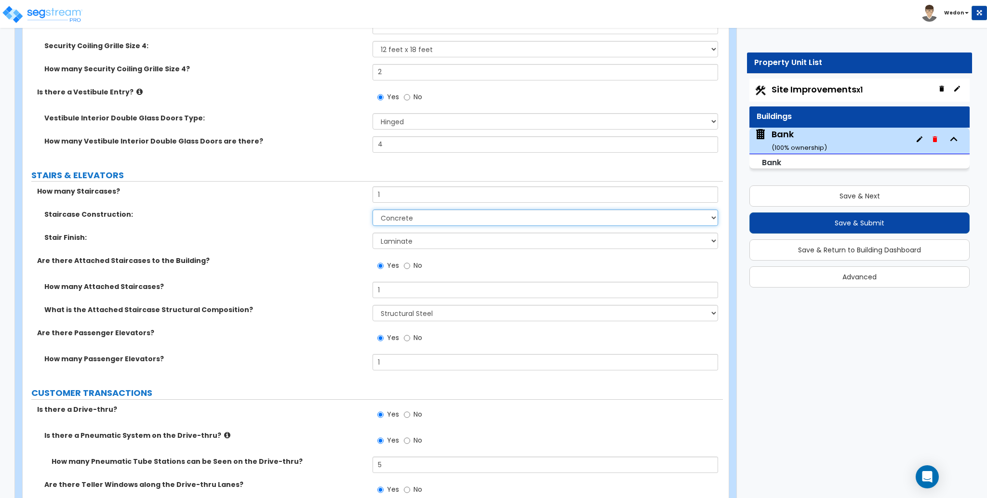
click at [445, 210] on select "Please Choose One Concrete Steel Wood Please Choose For Me" at bounding box center [545, 218] width 345 height 16
click at [373, 210] on select "Please Choose One Concrete Steel Wood Please Choose For Me" at bounding box center [545, 218] width 345 height 16
click at [424, 233] on select "None Tile Wood Laminate VCT Sheet Carpet Sheet Vinyl Carpet Tile" at bounding box center [545, 241] width 345 height 16
click at [373, 233] on select "None Tile Wood Laminate VCT Sheet Carpet Sheet Vinyl Carpet Tile" at bounding box center [545, 241] width 345 height 16
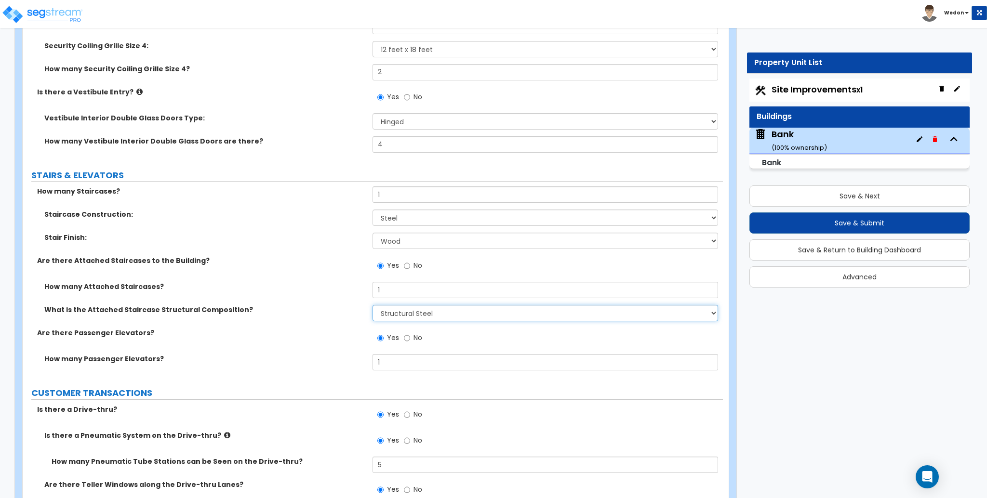
click at [389, 305] on select "Please Choose One Reinforced Concrete Structural Steel Wood" at bounding box center [545, 313] width 345 height 16
click at [373, 305] on select "Please Choose One Reinforced Concrete Structural Steel Wood" at bounding box center [545, 313] width 345 height 16
click at [425, 305] on select "Please Choose One Reinforced Concrete Structural Steel Wood" at bounding box center [545, 313] width 345 height 16
click at [373, 305] on select "Please Choose One Reinforced Concrete Structural Steel Wood" at bounding box center [545, 313] width 345 height 16
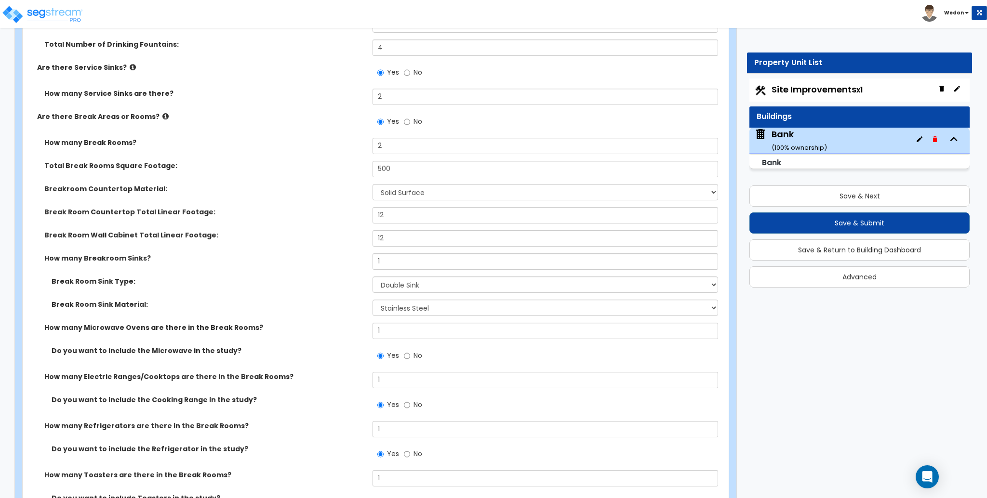
scroll to position [7331, 0]
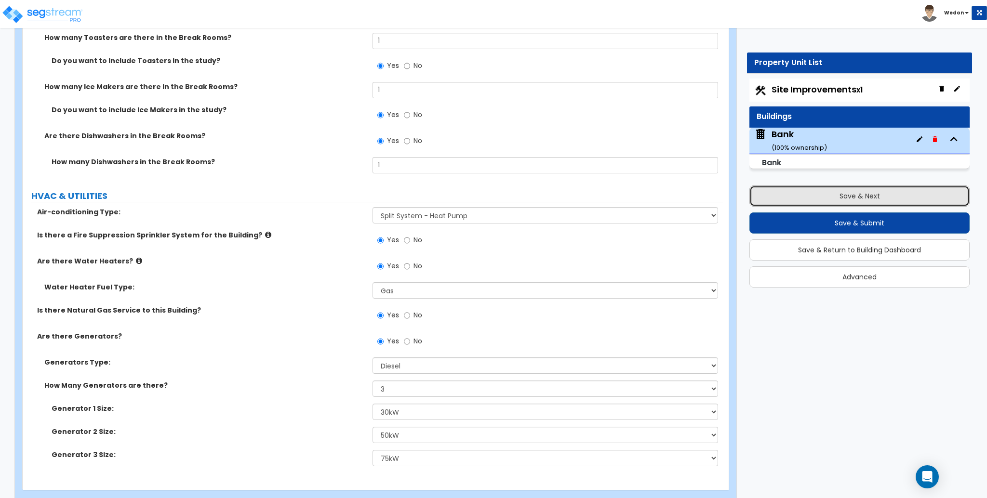
click at [850, 196] on button "Save & Next" at bounding box center [859, 196] width 220 height 21
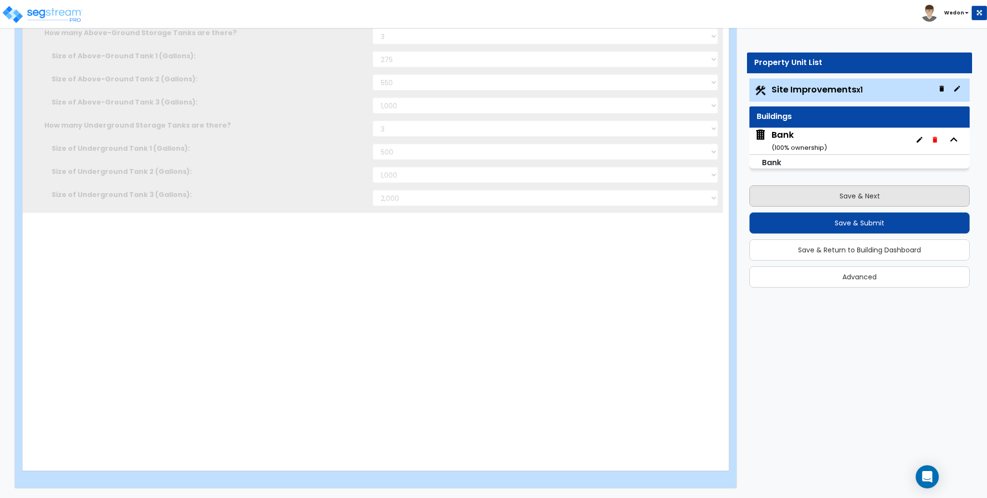
scroll to position [0, 0]
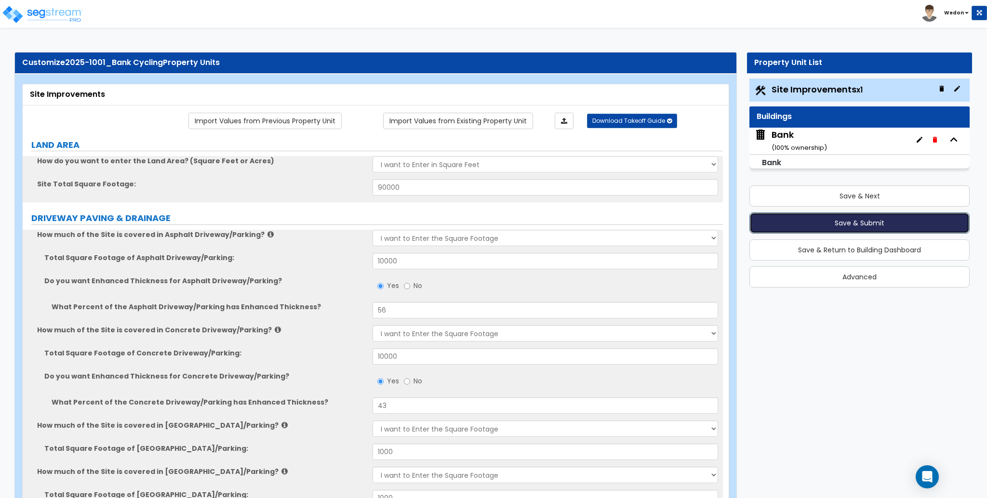
click at [837, 223] on button "Save & Submit" at bounding box center [859, 223] width 220 height 21
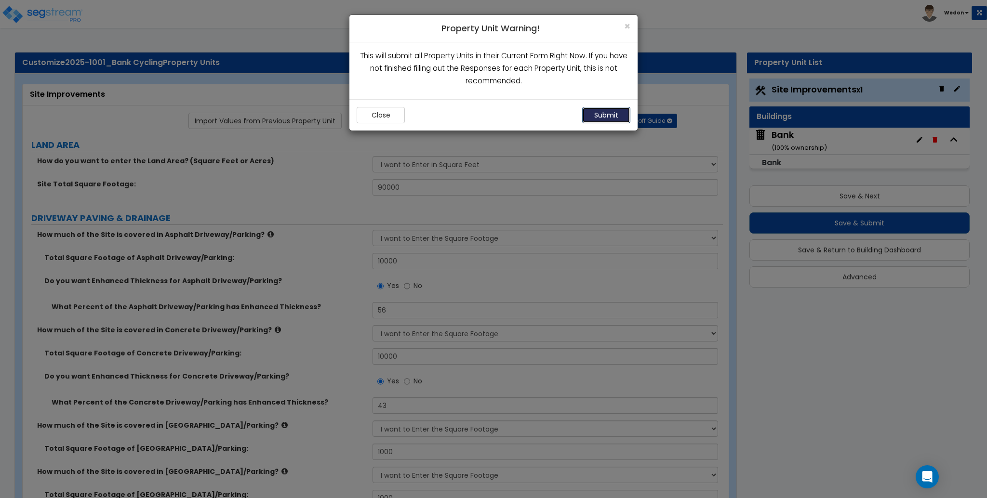
click at [592, 114] on button "Submit" at bounding box center [606, 115] width 48 height 16
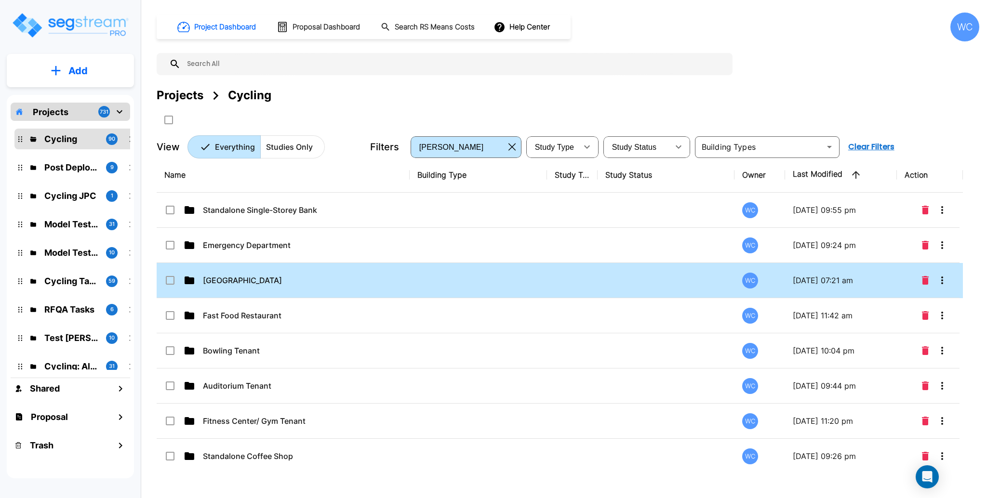
scroll to position [14509, 11]
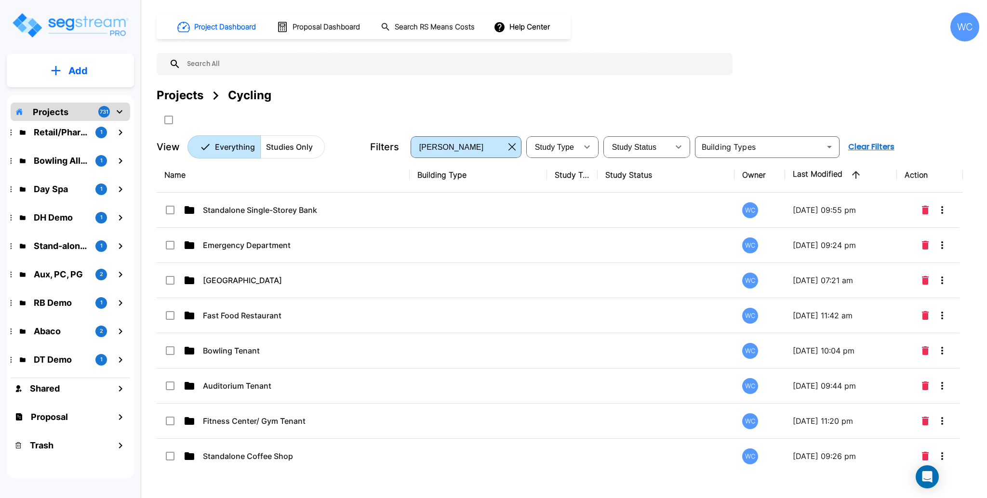
click at [438, 84] on div "Project Dashboard Proposal Dashboard Search RS Means Costs Help Center WC Proje…" at bounding box center [568, 86] width 823 height 146
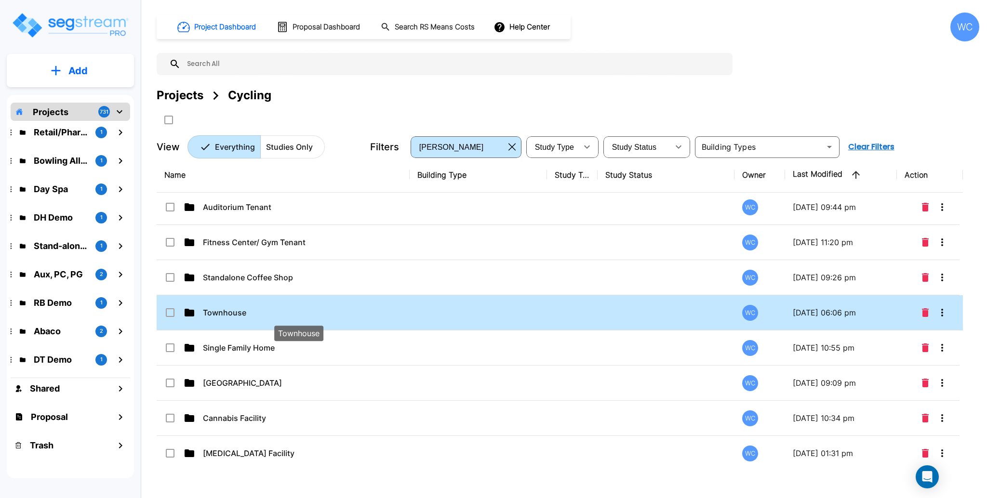
click at [358, 308] on p "Townhouse" at bounding box center [299, 313] width 192 height 12
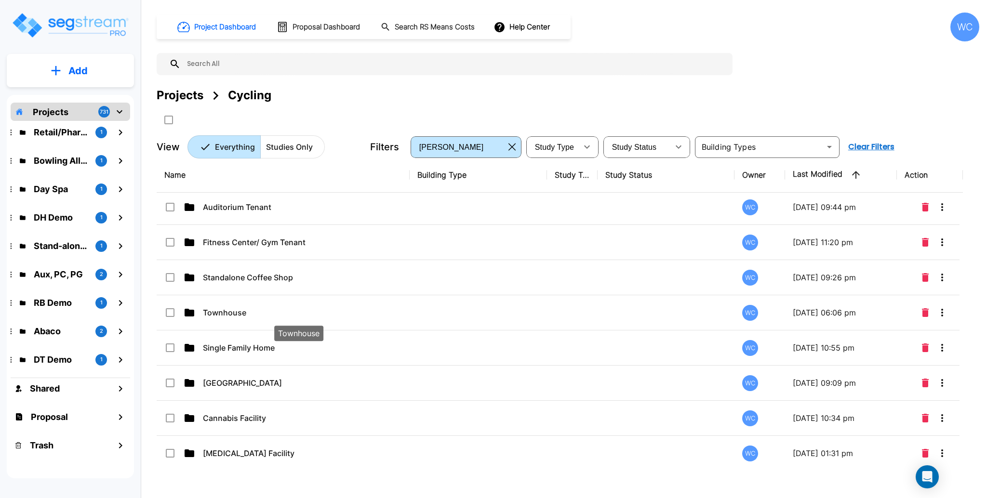
click at [817, 107] on div "Projects Cycling" at bounding box center [568, 107] width 823 height 41
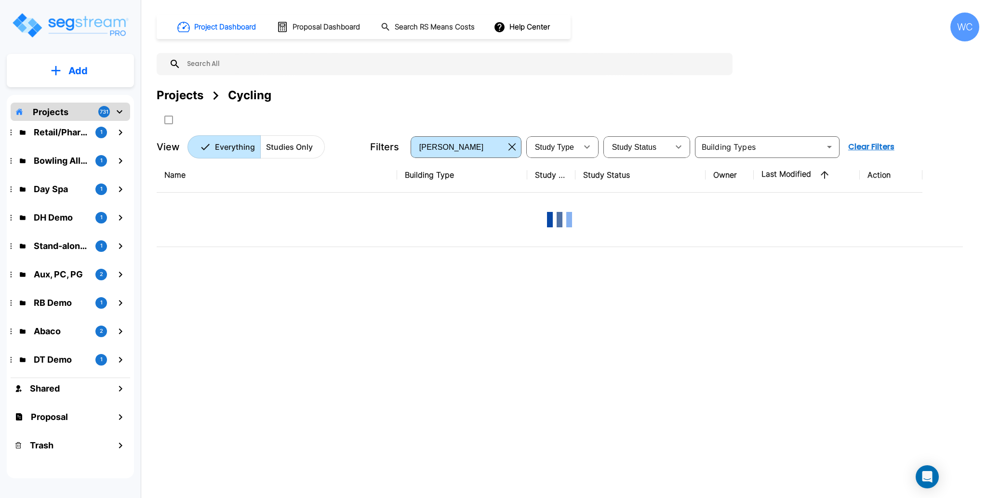
click at [409, 109] on div "Projects Cycling" at bounding box center [568, 107] width 823 height 41
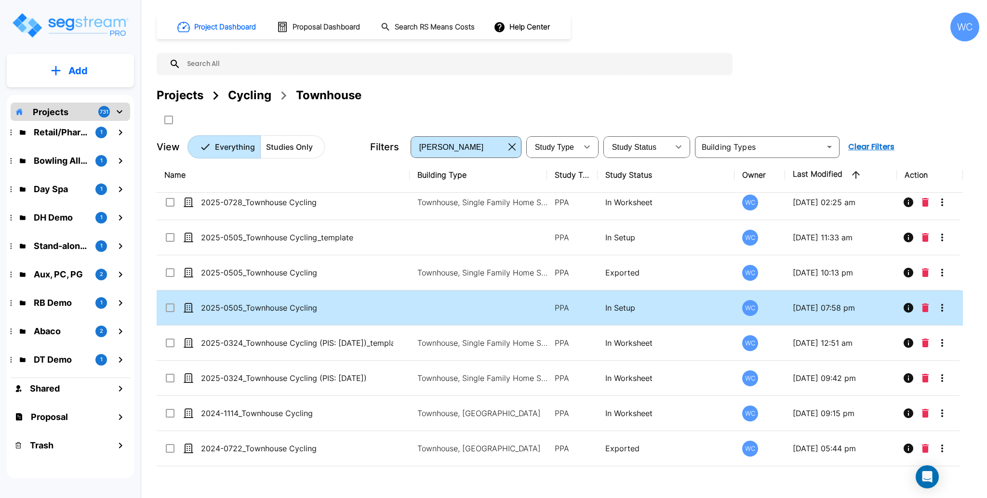
scroll to position [0, 0]
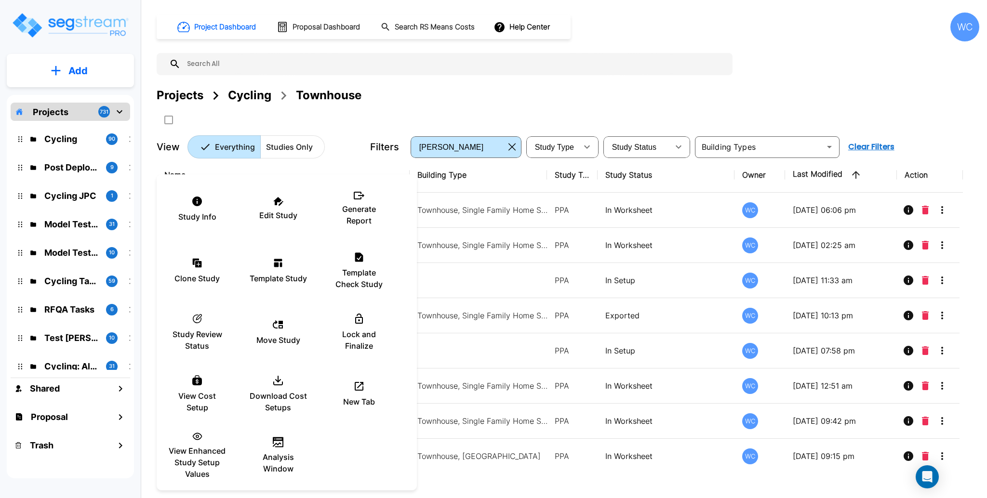
scroll to position [14509, 11]
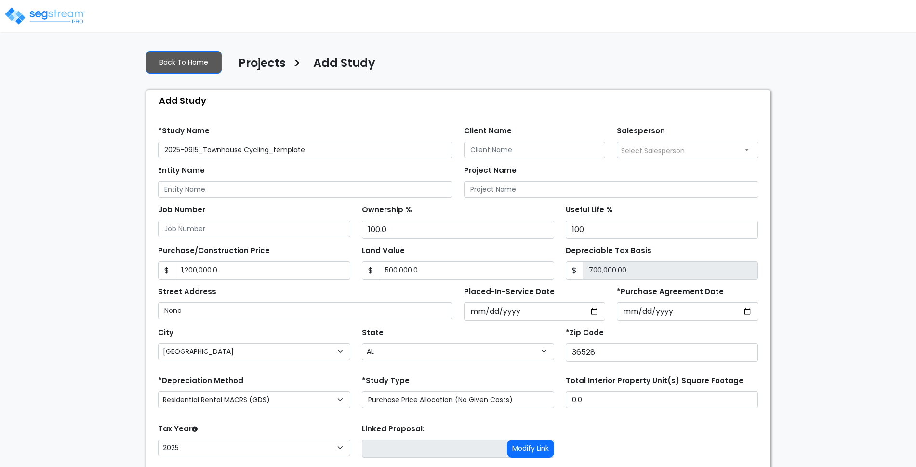
select select "[GEOGRAPHIC_DATA]"
select select "AL"
select select "CRM(_5"
select select "2025"
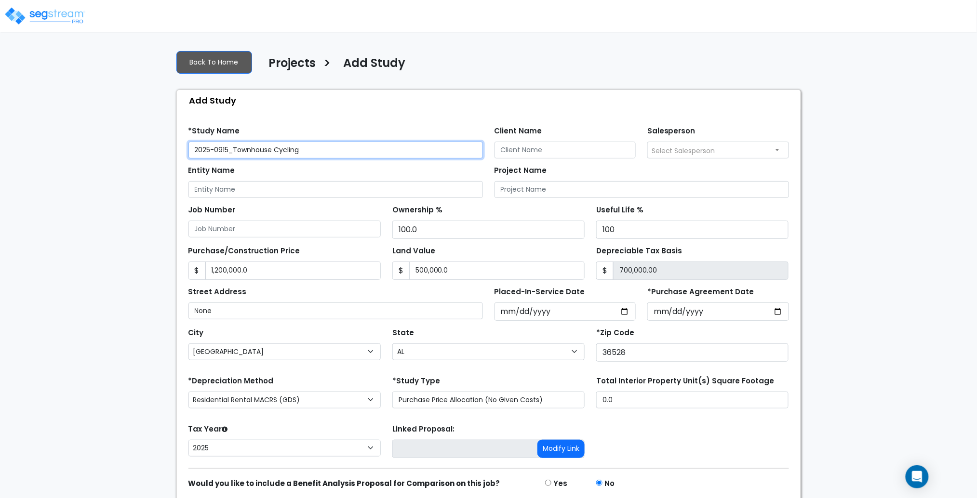
drag, startPoint x: 221, startPoint y: 149, endPoint x: 229, endPoint y: 149, distance: 7.7
click at [229, 149] on input "2025-0915_Townhouse Cycling" at bounding box center [335, 150] width 294 height 17
type input "2025-0929_Townhouse Cycling"
click at [626, 318] on input "[DATE]" at bounding box center [565, 312] width 142 height 18
click at [626, 313] on input "[DATE]" at bounding box center [565, 312] width 142 height 18
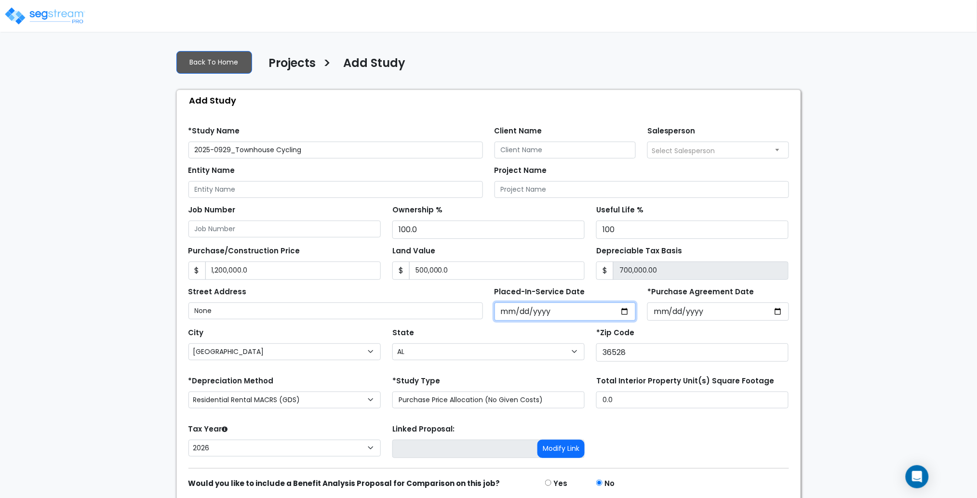
click at [627, 311] on input "[DATE]" at bounding box center [565, 312] width 142 height 18
click at [525, 417] on form "*Study Name 2025-0929_Townhouse Cycling Client Name Salesperson Select Salesper…" at bounding box center [488, 324] width 601 height 410
drag, startPoint x: 617, startPoint y: 312, endPoint x: 629, endPoint y: 311, distance: 12.1
click at [619, 312] on input "[DATE]" at bounding box center [565, 312] width 142 height 18
click at [623, 312] on input "[DATE]" at bounding box center [565, 312] width 142 height 18
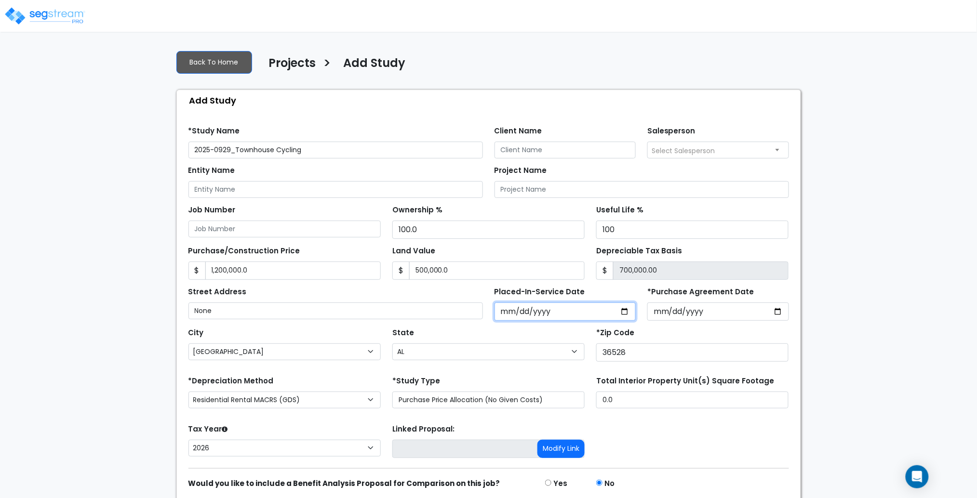
type input "[DATE]"
click at [775, 311] on input "[DATE]" at bounding box center [718, 312] width 142 height 18
click at [780, 313] on input "[DATE]" at bounding box center [718, 312] width 142 height 18
type input "[DATE]"
click at [664, 435] on div "Tax Year Please Enter The Placed In Service Date First. 2026 2025 Prior Years D…" at bounding box center [489, 441] width 612 height 39
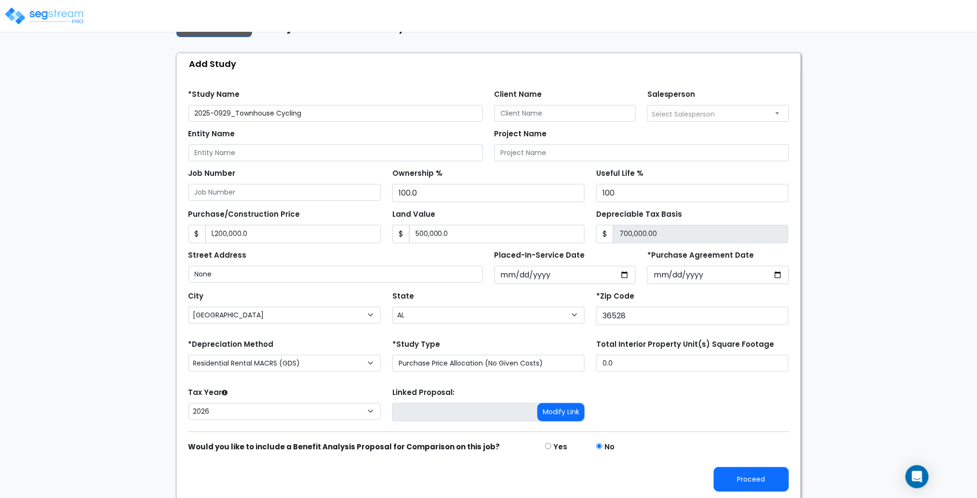
scroll to position [39, 0]
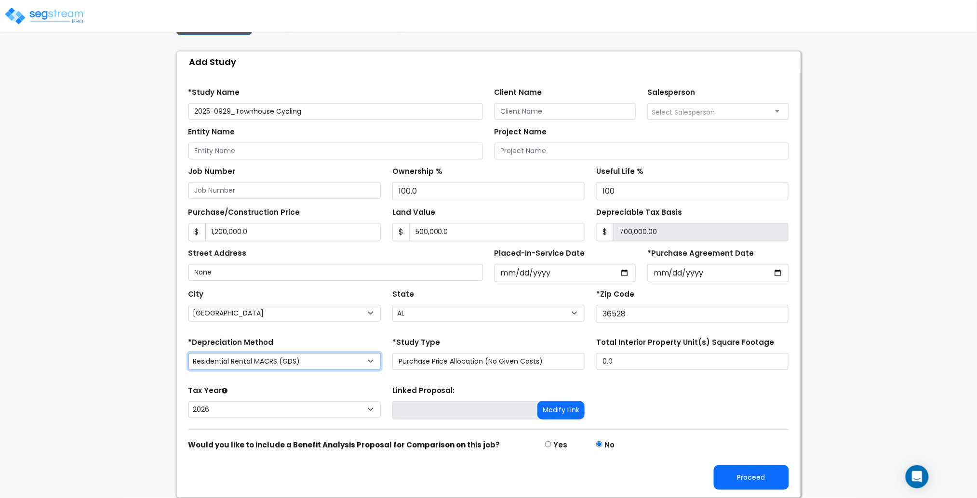
click at [295, 362] on select "Commercial MACRS (GDS) Residential Rental MACRS (GDS) Commercial MACRS (ADS) Co…" at bounding box center [284, 361] width 192 height 17
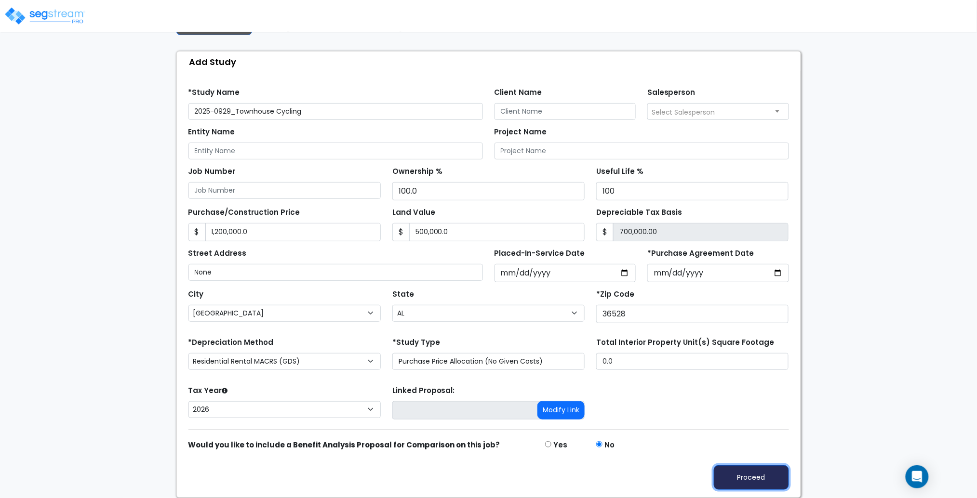
click at [766, 467] on button "Proceed" at bounding box center [751, 478] width 75 height 25
type input "1200000"
type input "500000"
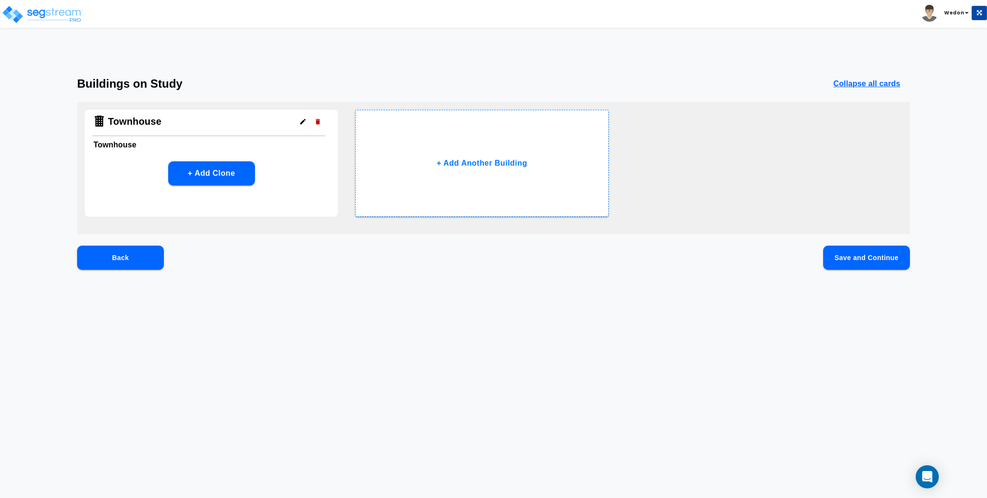
click at [882, 260] on button "Save and Continue" at bounding box center [866, 258] width 87 height 24
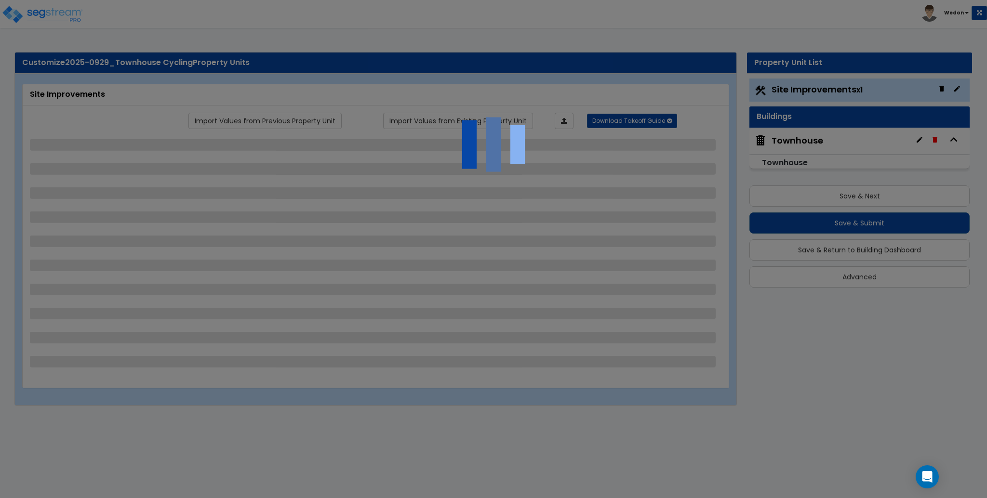
select select "2"
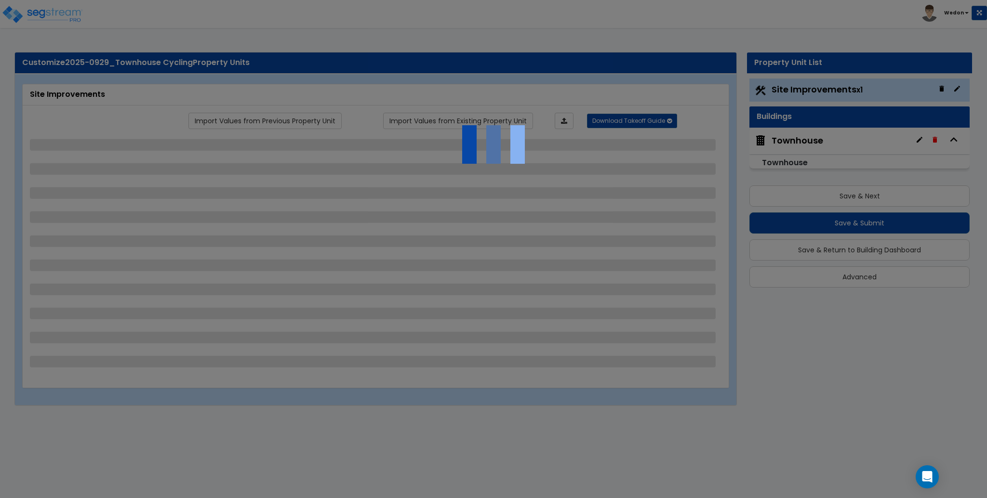
select select "2"
select select "4"
select select "5"
select select "6"
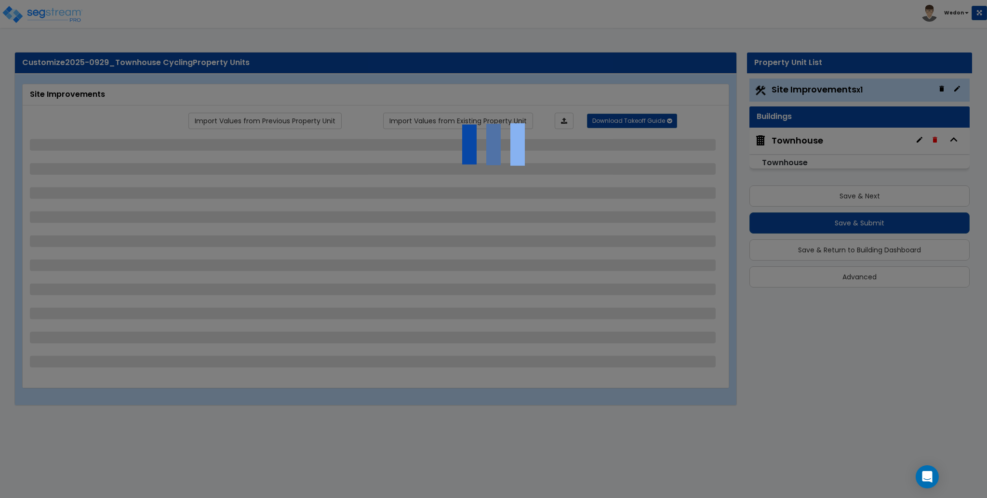
select select "3"
select select "2"
select select "4"
select select "2"
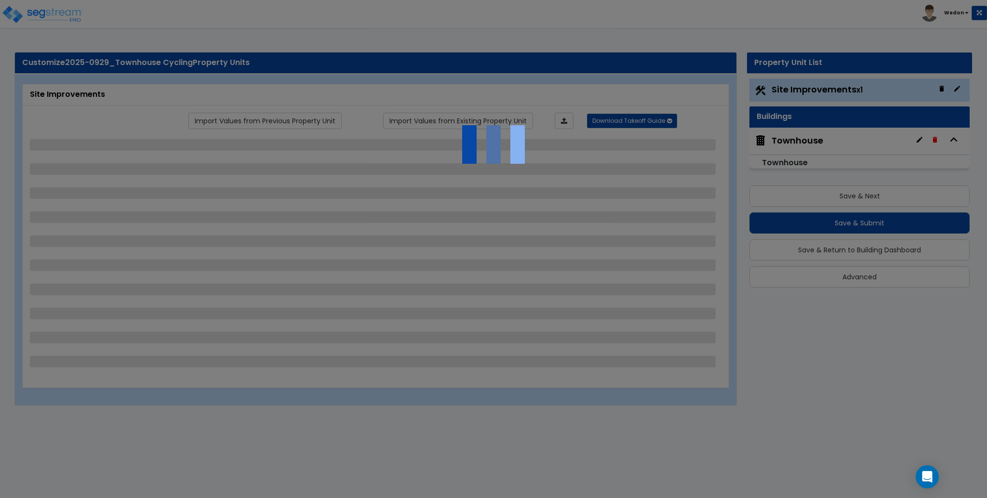
select select "1"
select select "3"
select select "1"
select select "4"
select select "10"
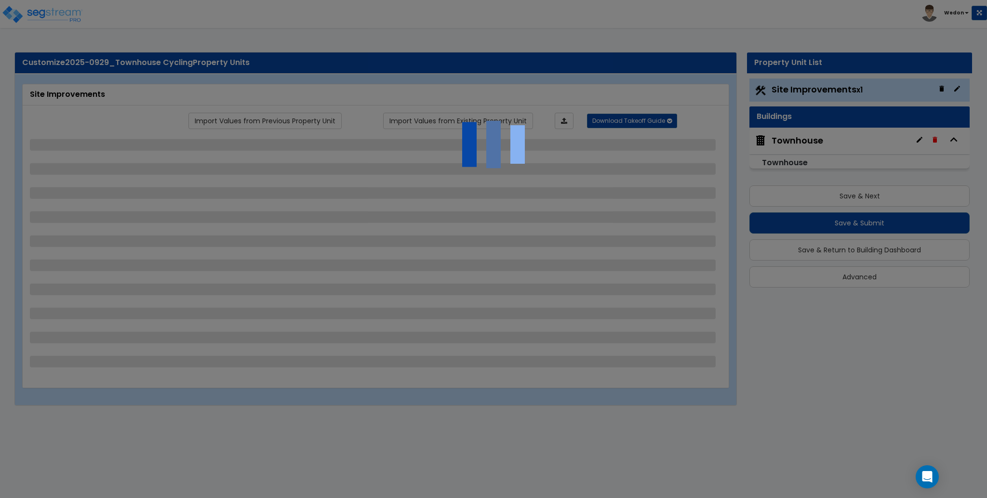
select select "2"
select select "4"
select select "2"
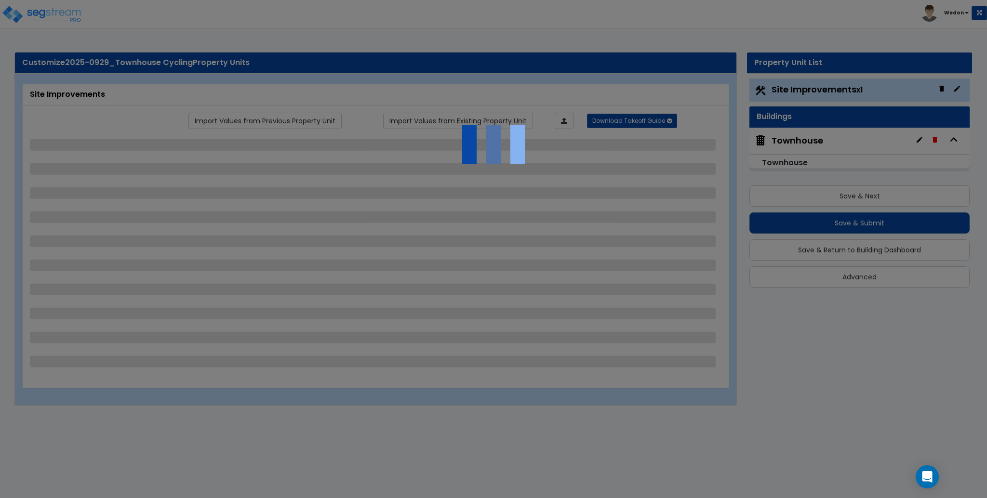
select select "1"
select select "3"
select select "2"
select select "1"
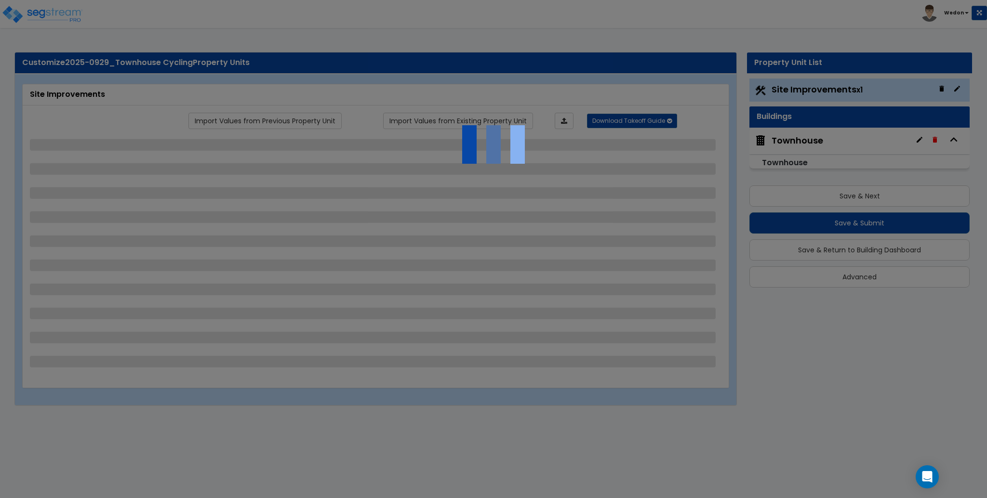
select select "1"
select select "2"
select select "1"
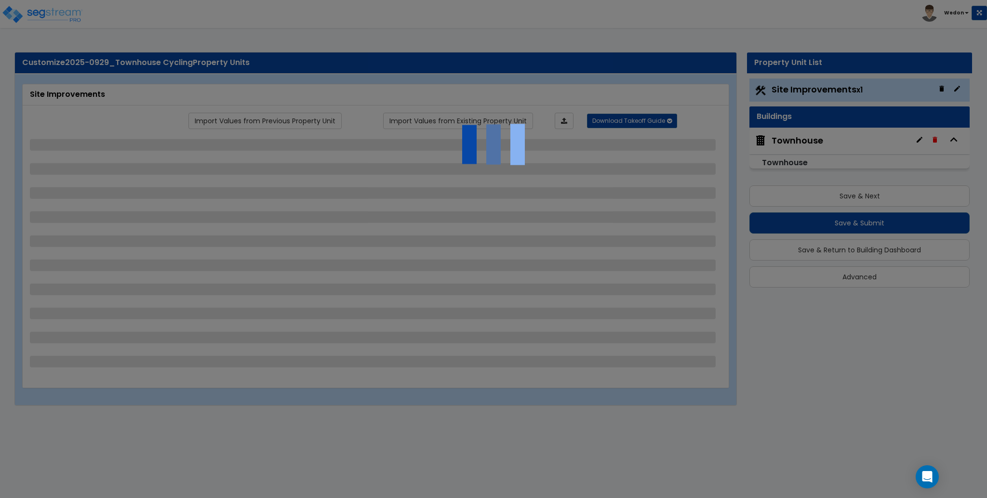
select select "2"
select select "1"
select select "9"
select select "1"
select select "3"
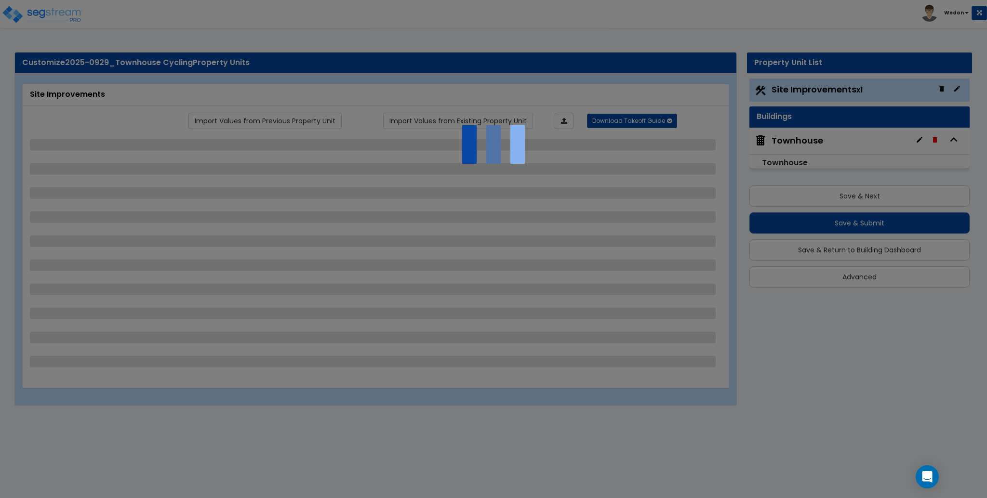
select select "2"
select select "1"
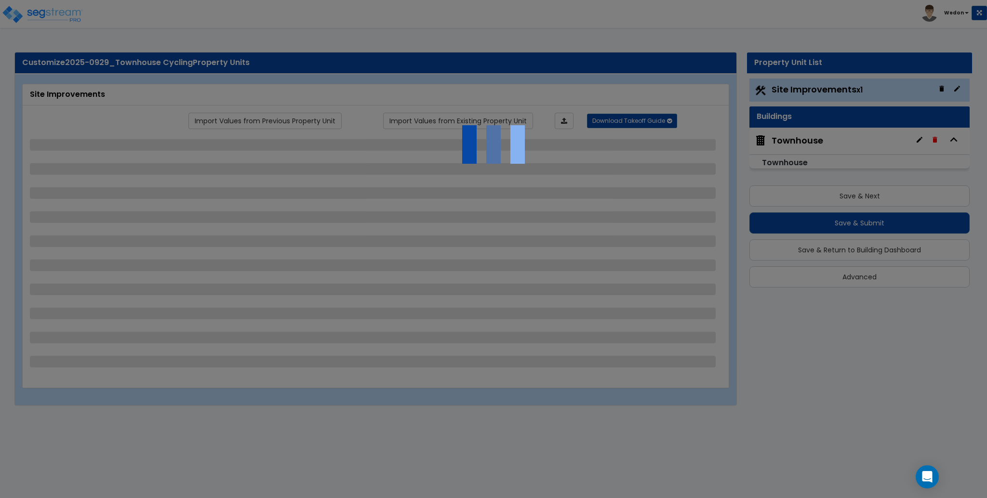
select select "2"
select select "4"
select select "2"
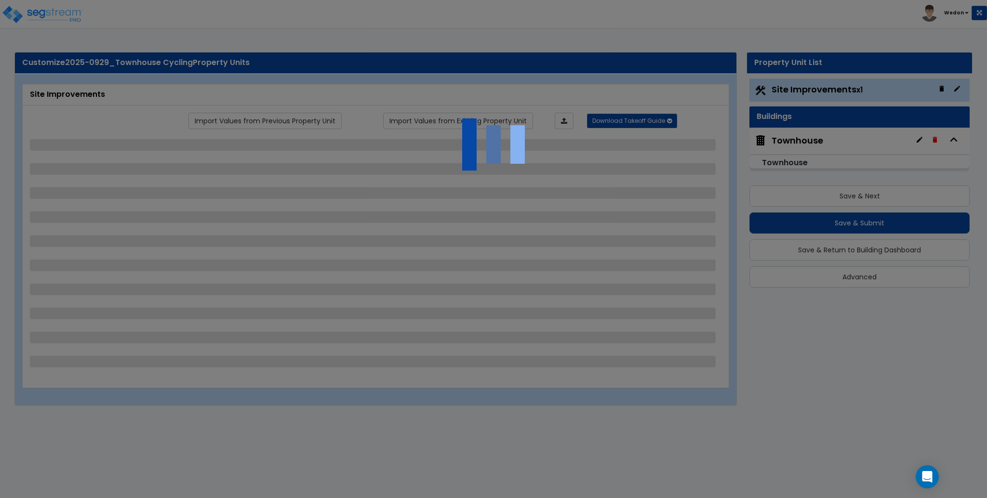
select select "2"
select select "1"
select select "2"
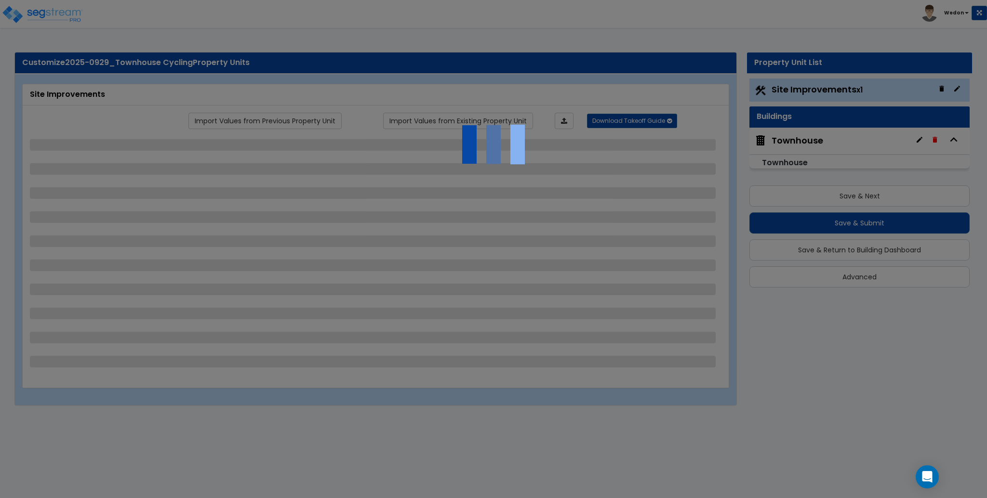
select select "2"
select select "1"
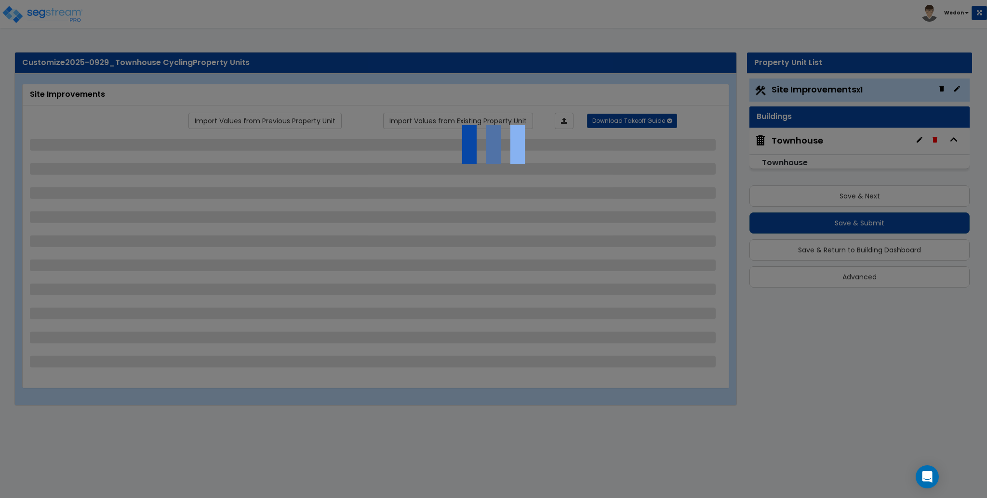
select select "2"
select select "1"
select select "2"
select select "3"
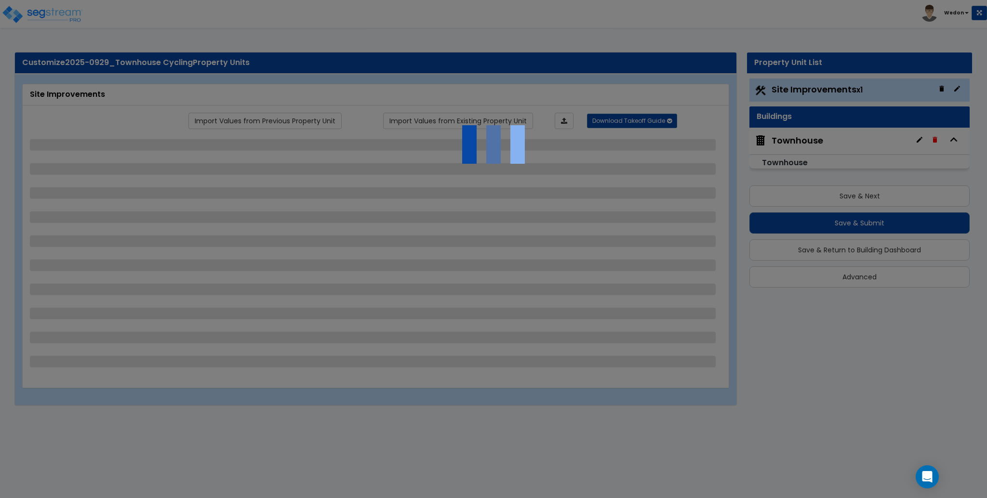
select select "1"
select select "2"
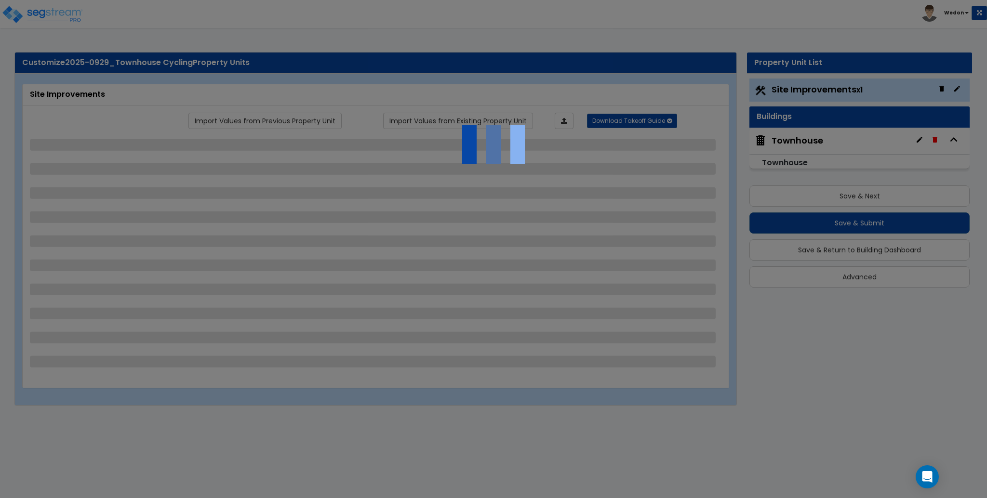
select select "2"
select select "3"
select select "1"
select select "2"
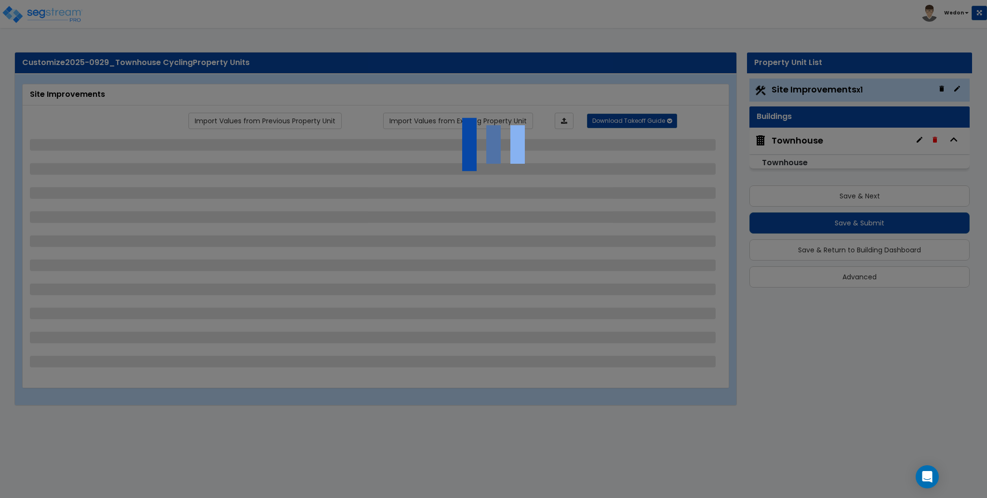
select select "6"
select select "3"
select select "1"
select select "2"
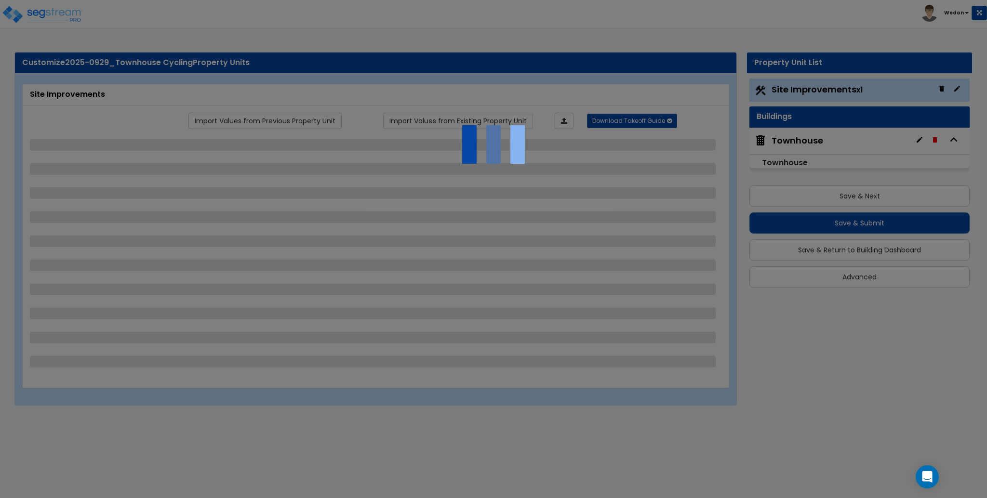
select select "1"
select select "2"
select select "3"
select select "2"
select select "1"
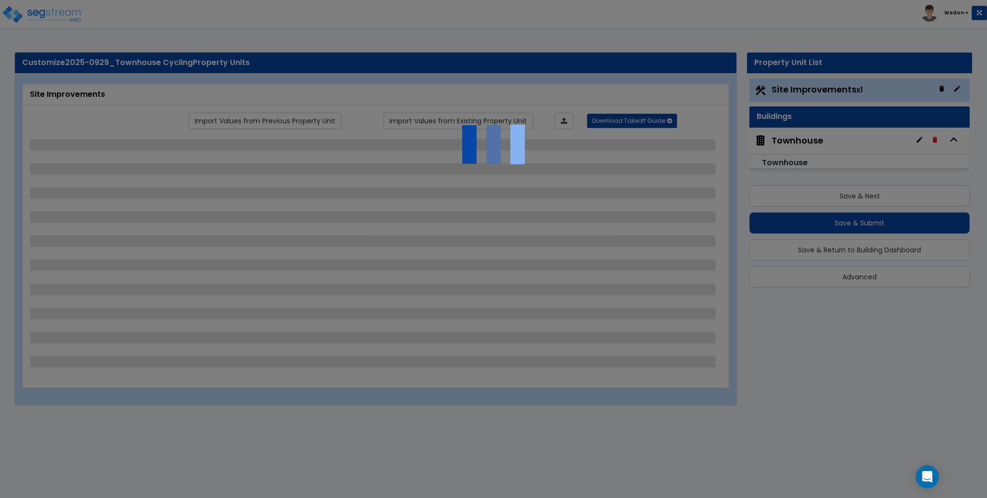
select select "3"
select select "1"
select select "2"
select select "3"
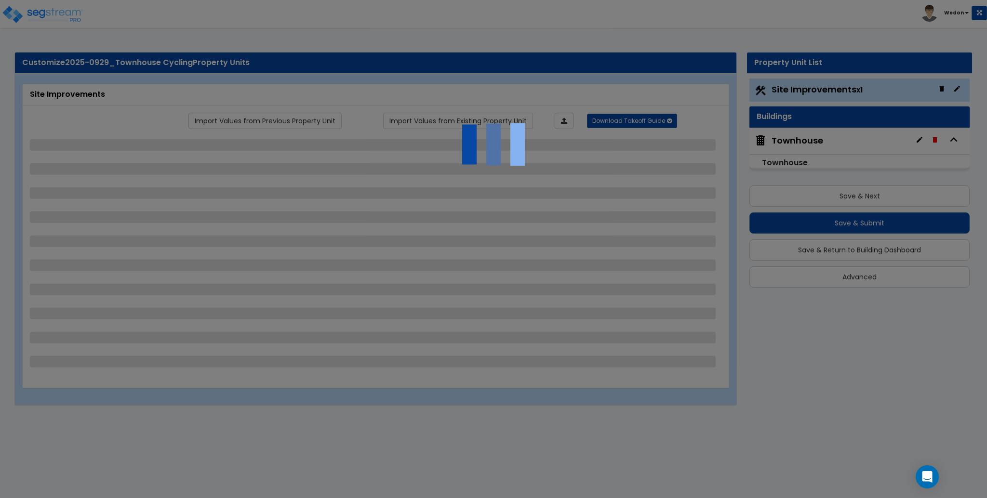
select select "1"
select select "2"
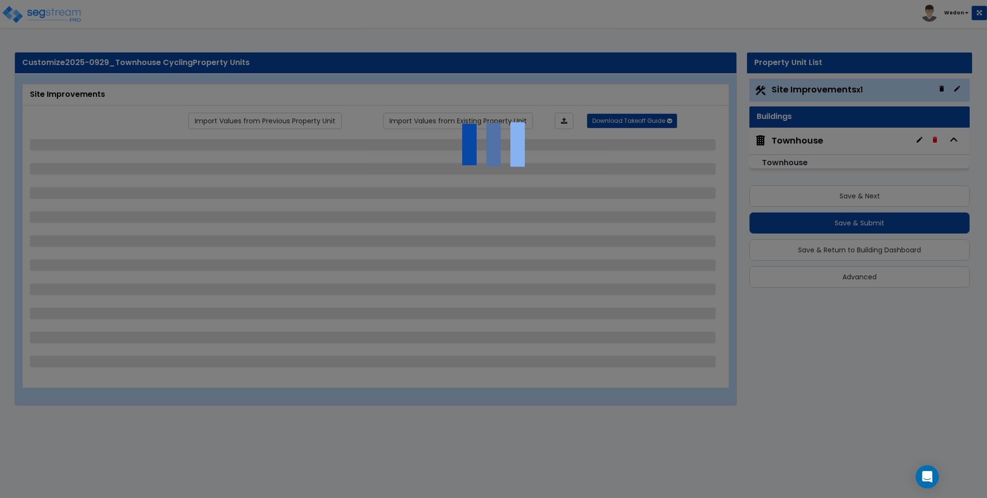
select select "1"
select select "3"
select select "11"
select select "10"
select select "9"
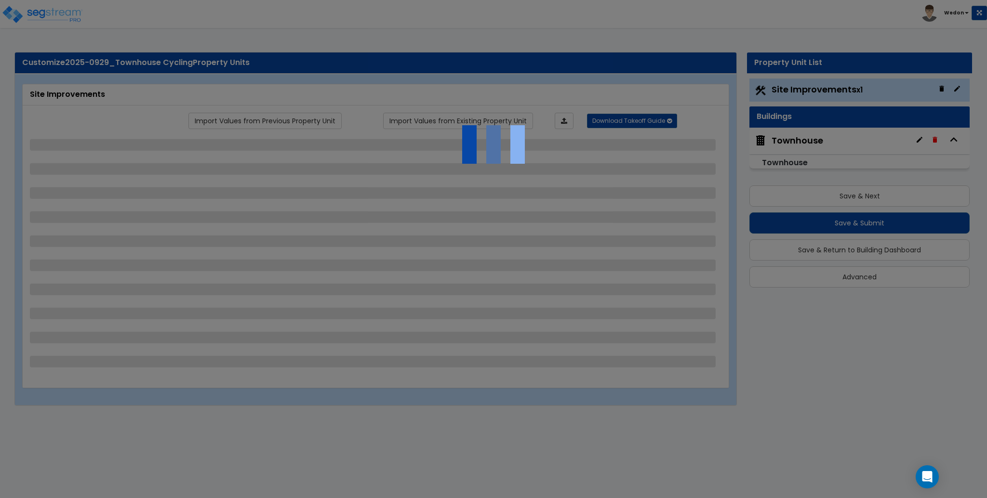
select select "3"
select select "6"
select select "4"
select select "2"
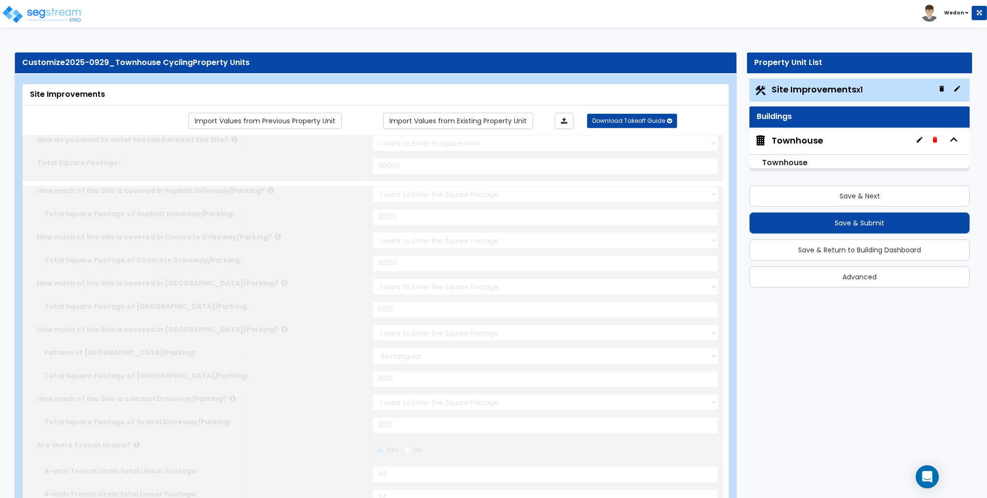
radio input "true"
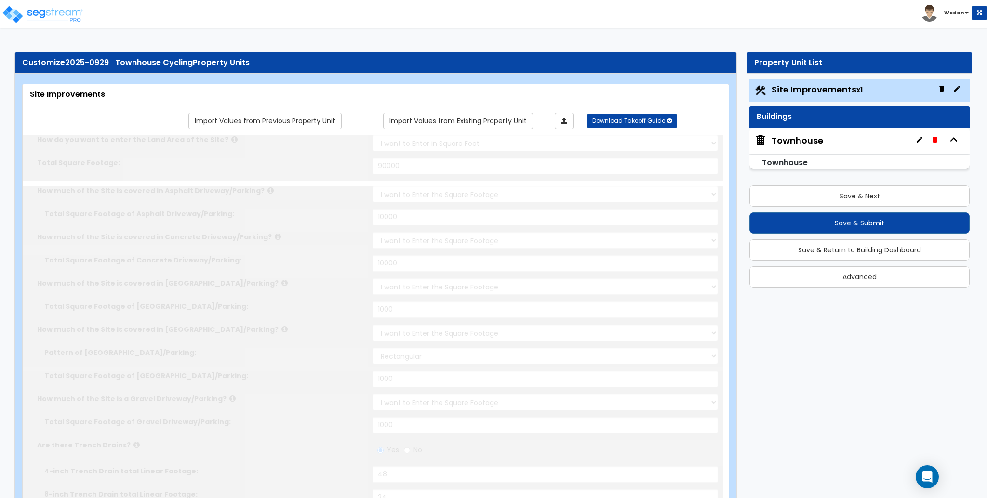
radio input "true"
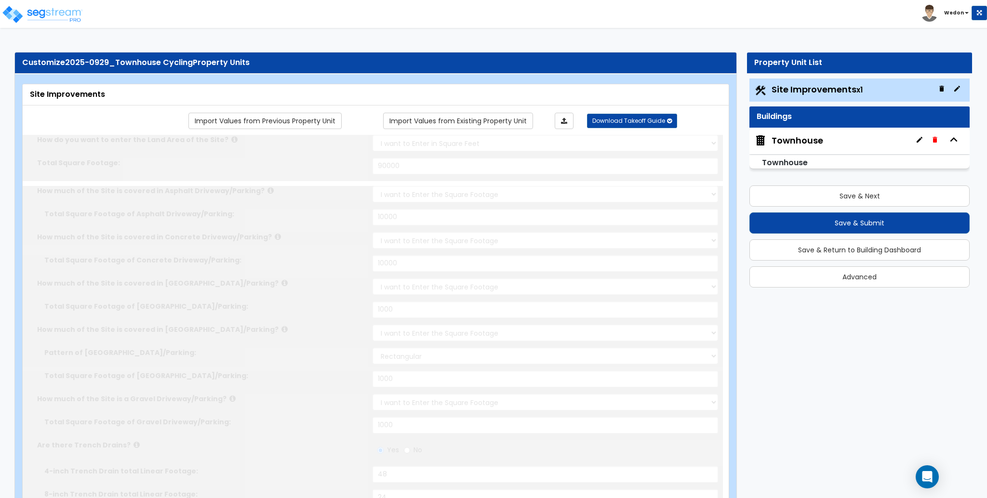
radio input "true"
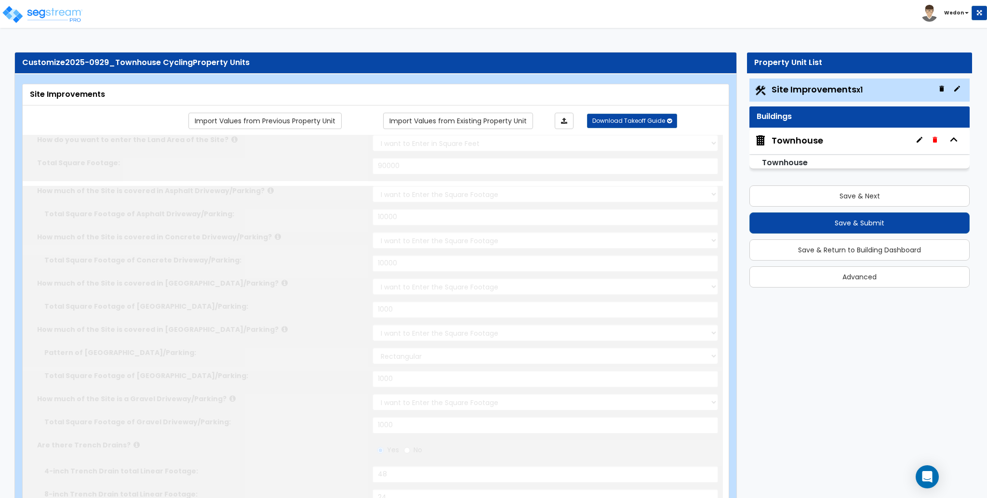
radio input "true"
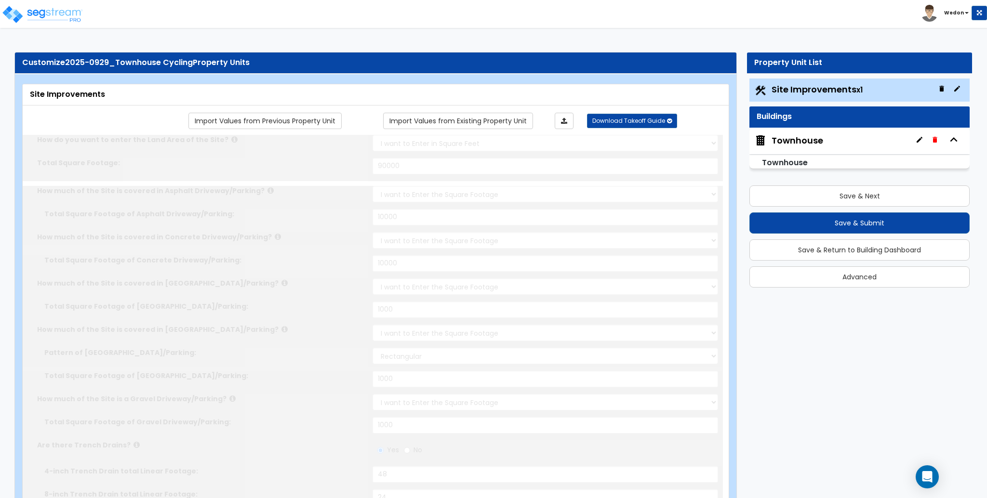
radio input "true"
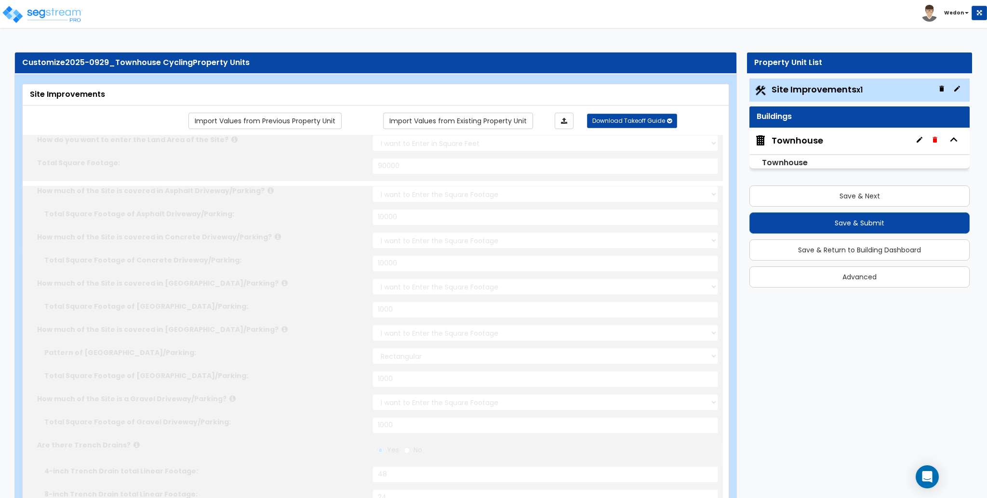
radio input "true"
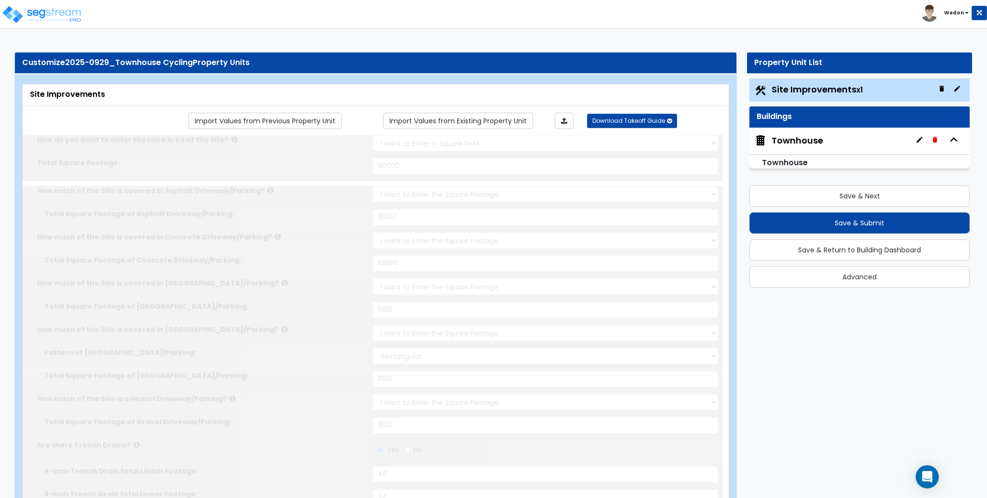
radio input "true"
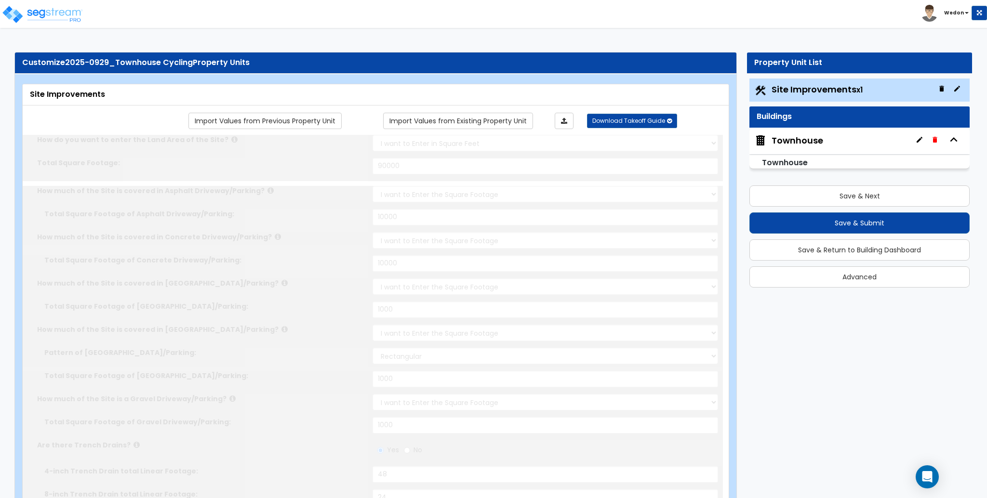
radio input "true"
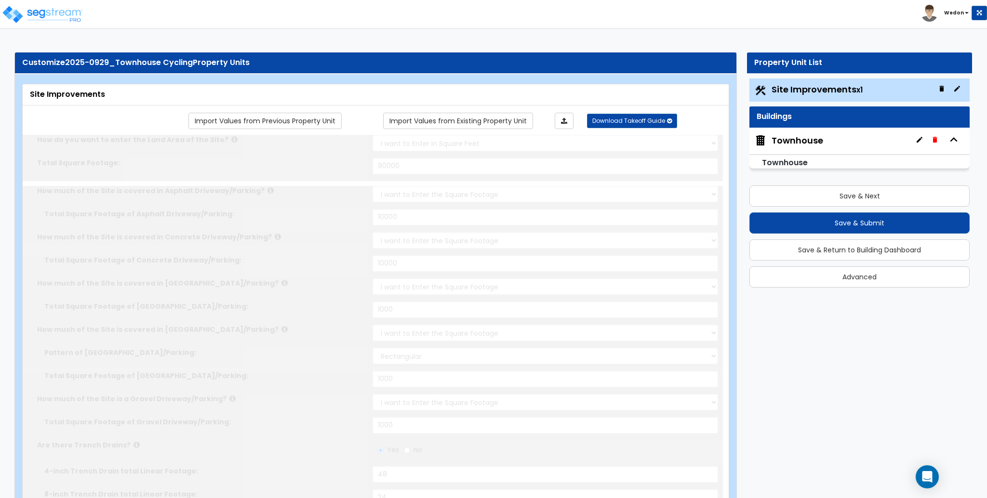
radio input "true"
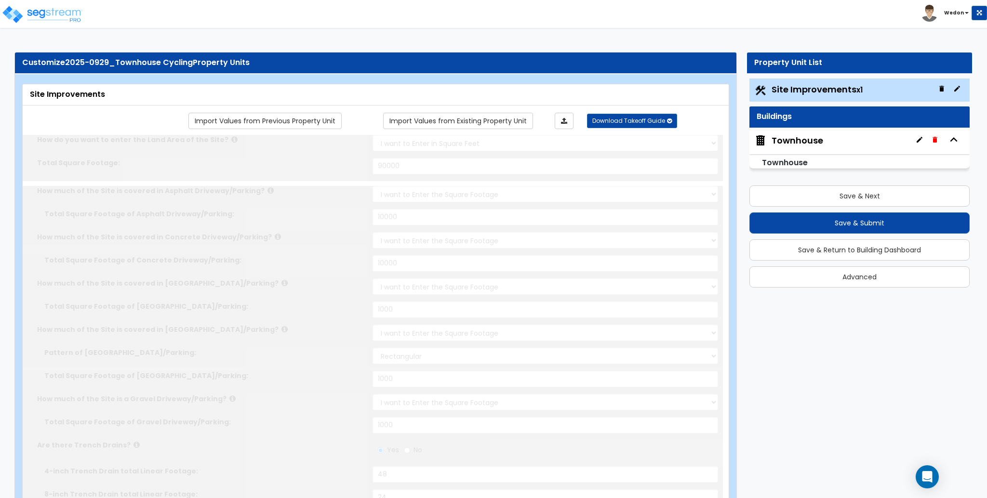
radio input "true"
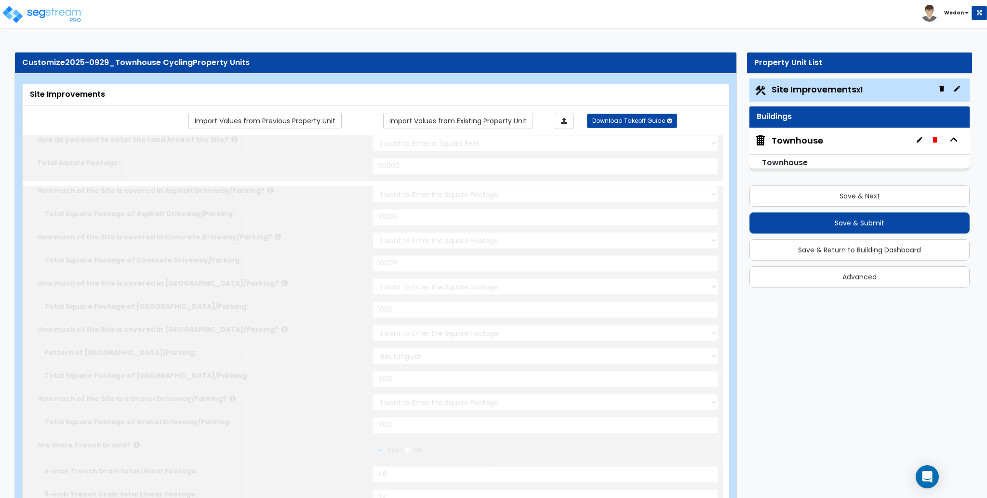
radio input "true"
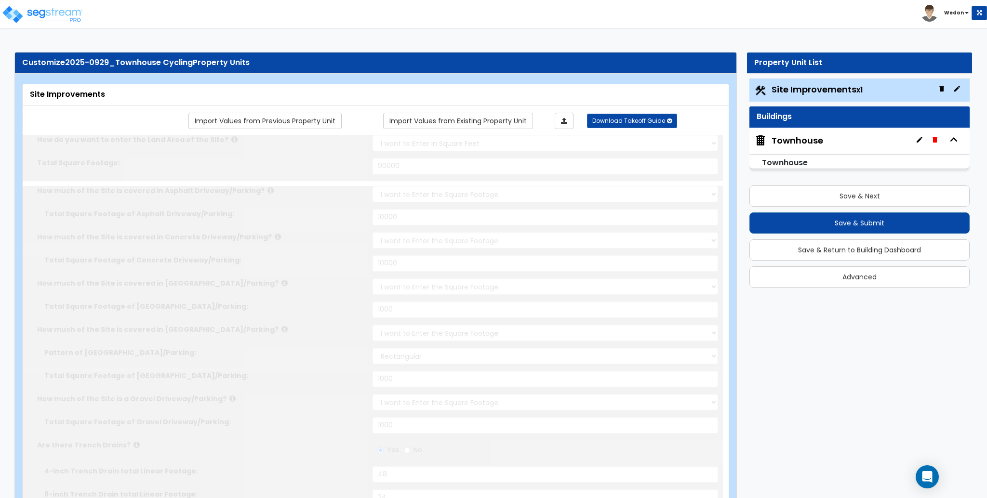
radio input "true"
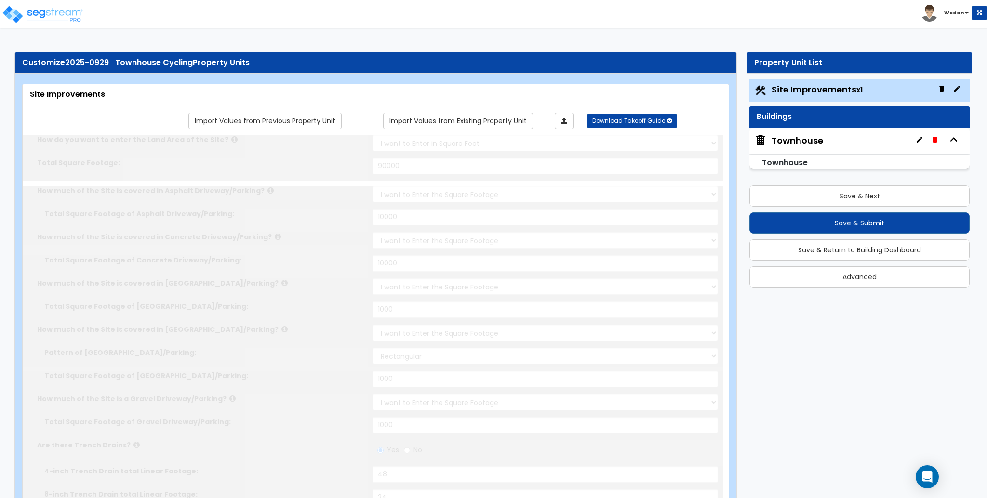
radio input "true"
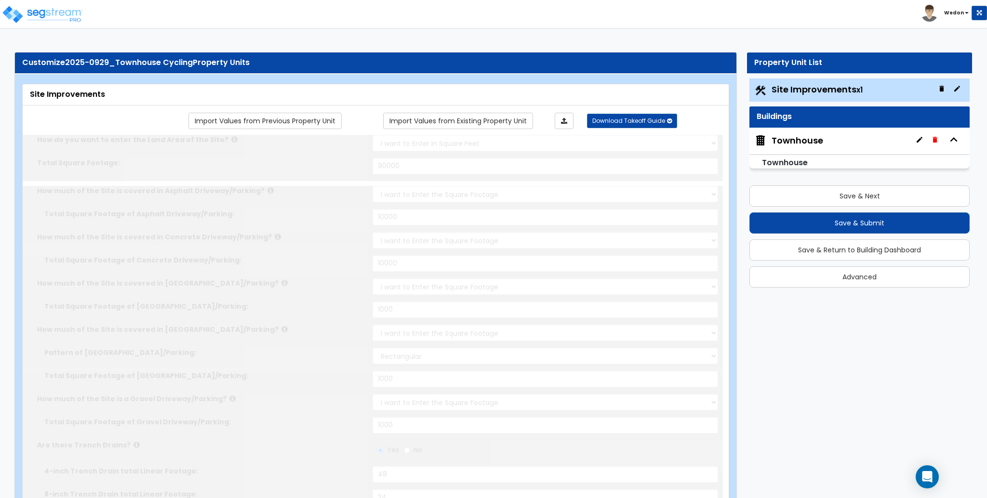
radio input "true"
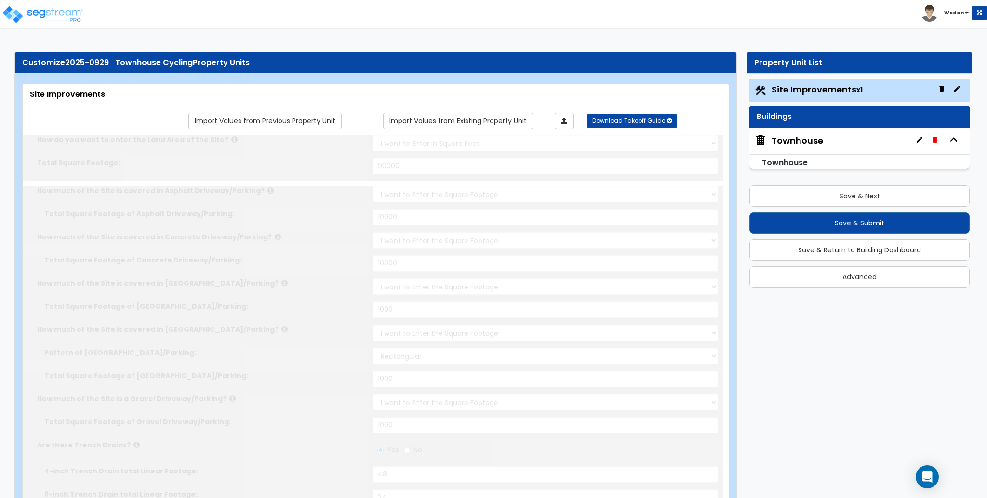
radio input "true"
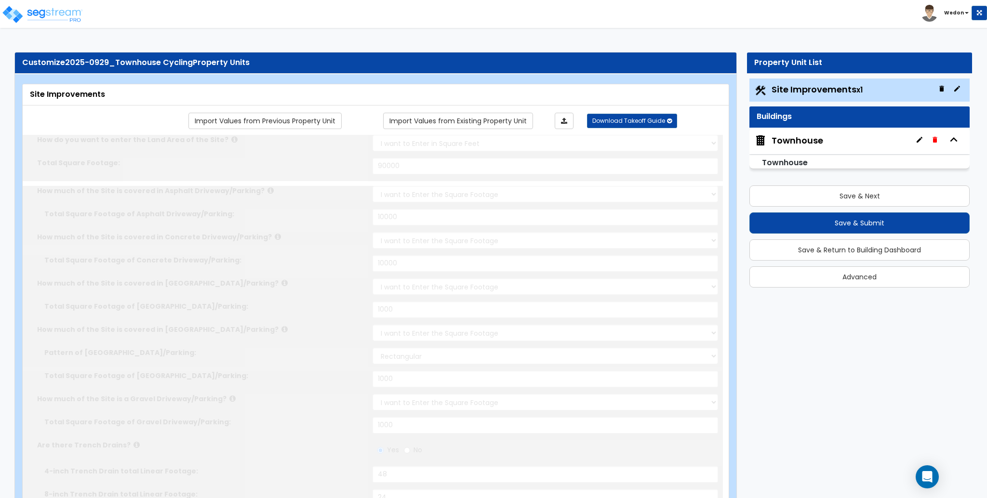
radio input "true"
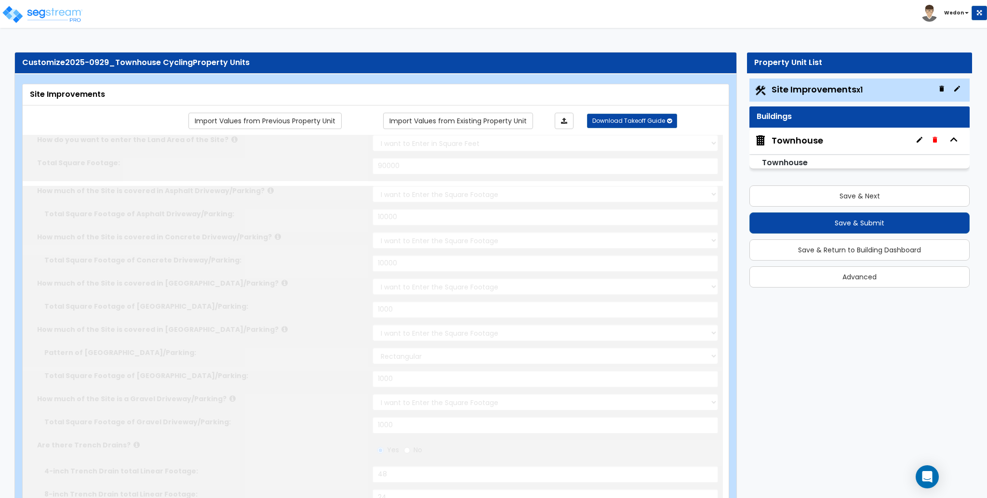
radio input "true"
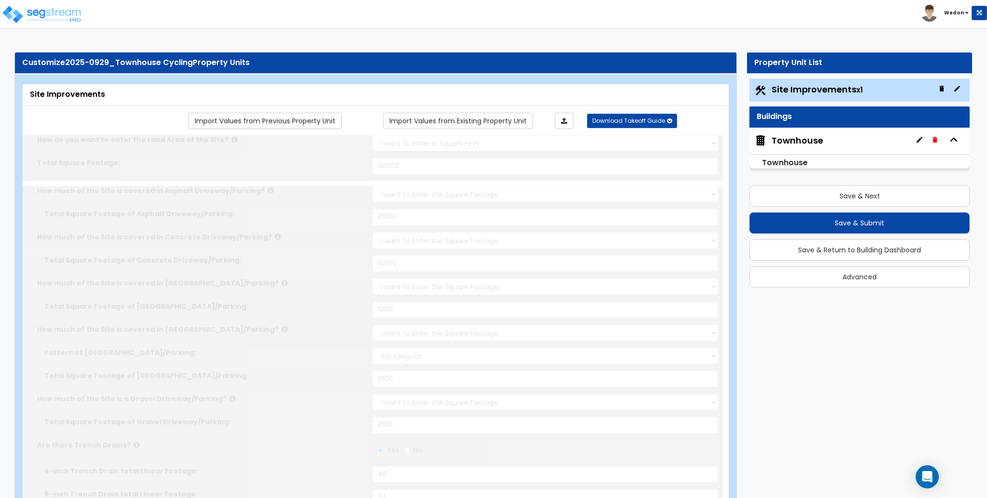
radio input "true"
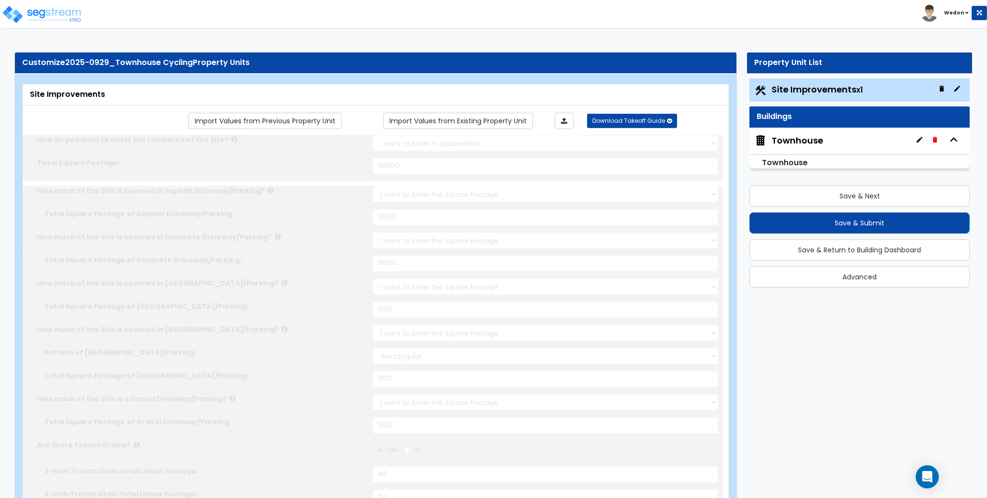
radio input "true"
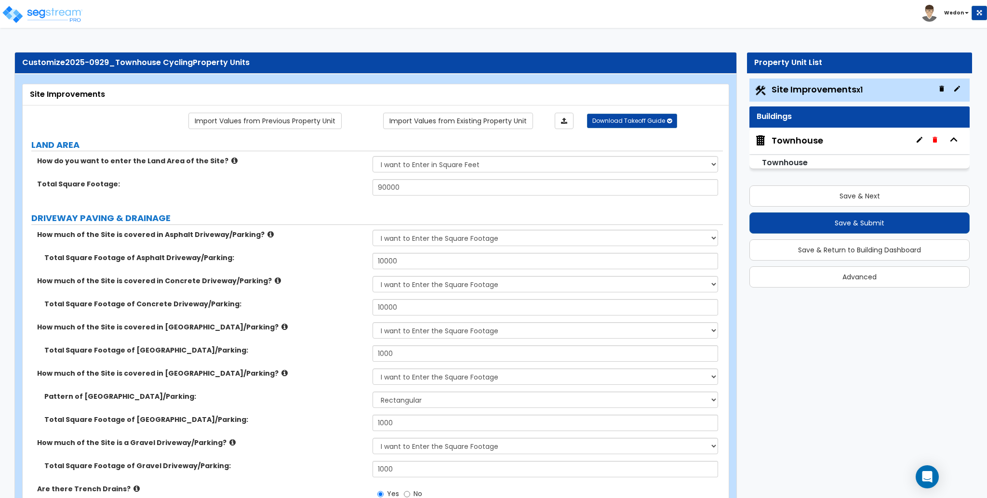
radio input "true"
click at [883, 199] on button "Save & Next" at bounding box center [859, 196] width 220 height 21
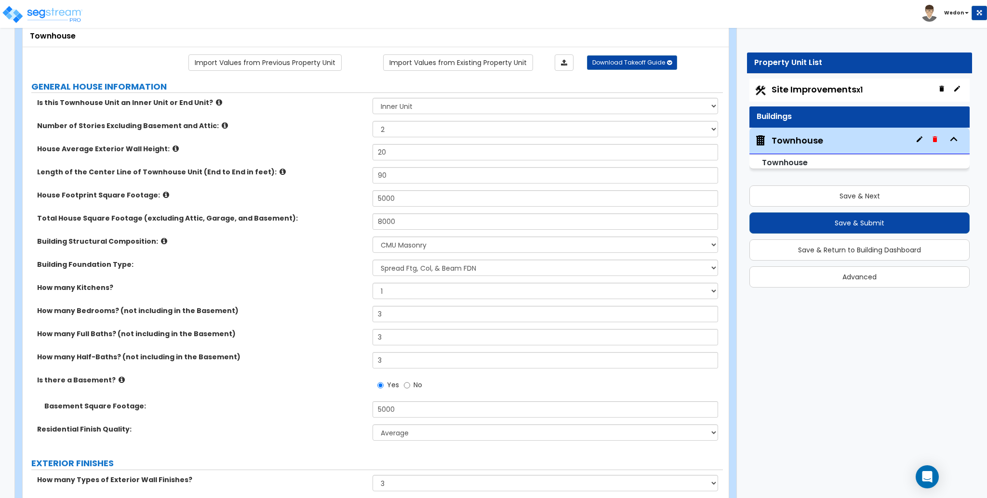
scroll to position [193, 0]
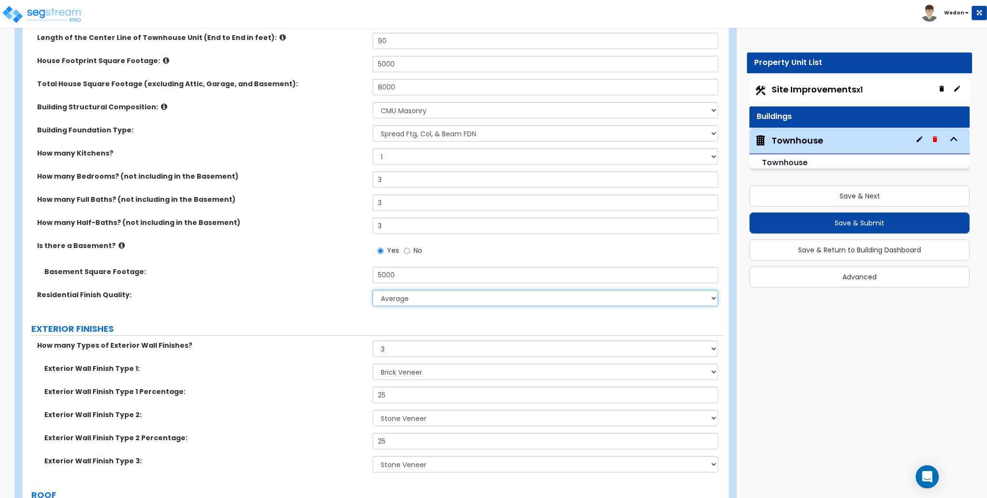
drag, startPoint x: 411, startPoint y: 297, endPoint x: 418, endPoint y: 295, distance: 7.5
click at [411, 297] on select "Low Average High" at bounding box center [545, 298] width 345 height 16
click at [320, 311] on div "Residential Finish Quality: Low Average High" at bounding box center [373, 301] width 700 height 23
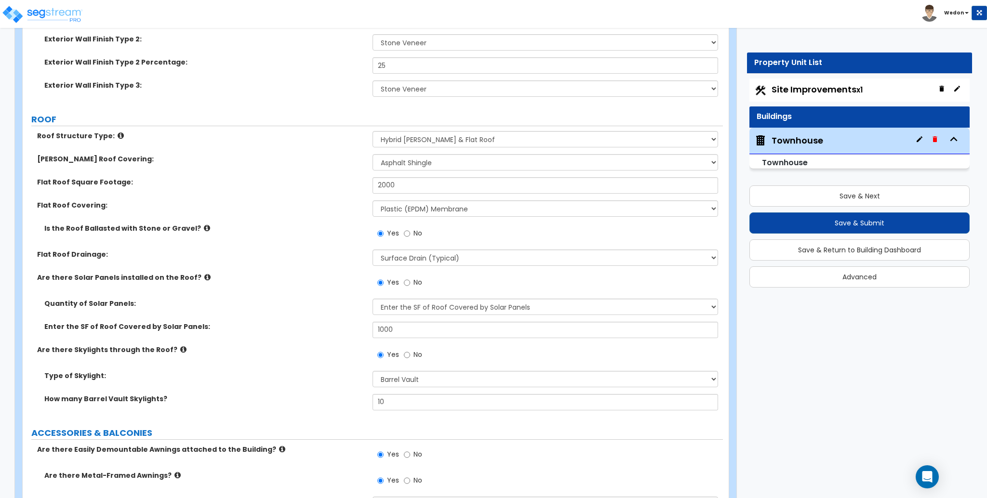
scroll to position [578, 0]
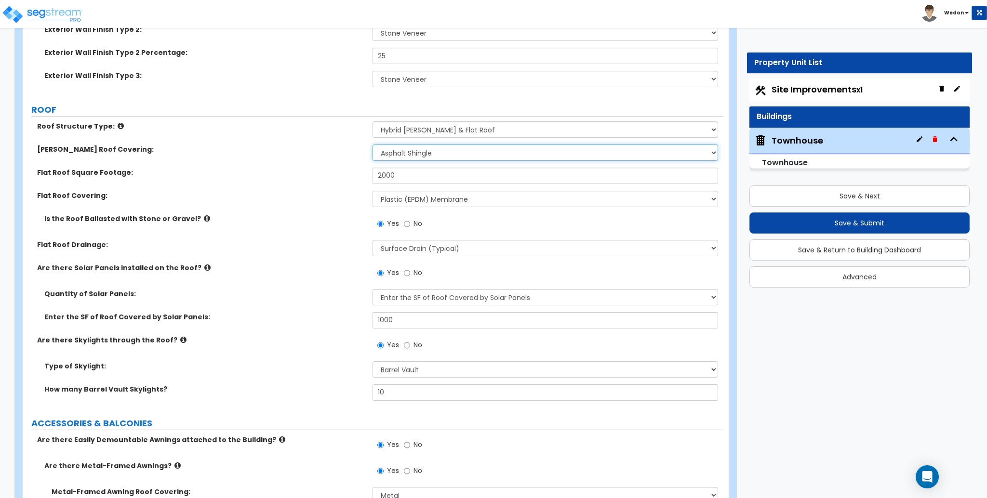
click at [454, 156] on select "Please Choose One Asphalt Shingle Clay Tile Wood Shingle Metal Shingle Standing…" at bounding box center [545, 153] width 345 height 16
drag, startPoint x: 449, startPoint y: 157, endPoint x: 486, endPoint y: 155, distance: 37.6
click at [449, 157] on select "Please Choose One Asphalt Shingle Clay Tile Wood Shingle Metal Shingle Standing…" at bounding box center [545, 153] width 345 height 16
click at [373, 145] on select "Please Choose One Asphalt Shingle Clay Tile Wood Shingle Metal Shingle Standing…" at bounding box center [545, 153] width 345 height 16
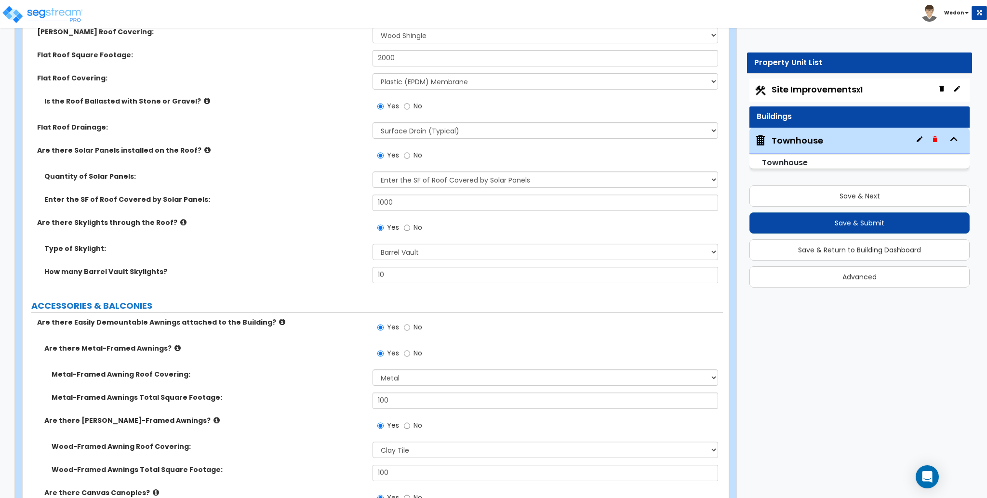
scroll to position [707, 0]
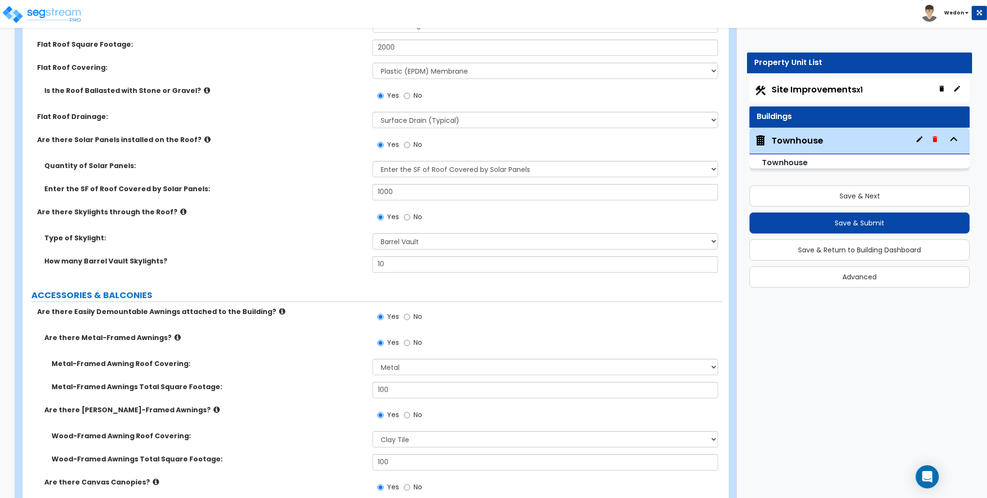
click at [324, 251] on div "Type of Skylight: Please Choose One Fixed Rectangular Glass Barrel Vault Dome" at bounding box center [373, 244] width 700 height 23
click at [414, 241] on select "Please Choose One Fixed Rectangular Glass Barrel Vault Dome" at bounding box center [545, 241] width 345 height 16
click at [373, 233] on select "Please Choose One Fixed Rectangular Glass Barrel Vault Dome" at bounding box center [545, 241] width 345 height 16
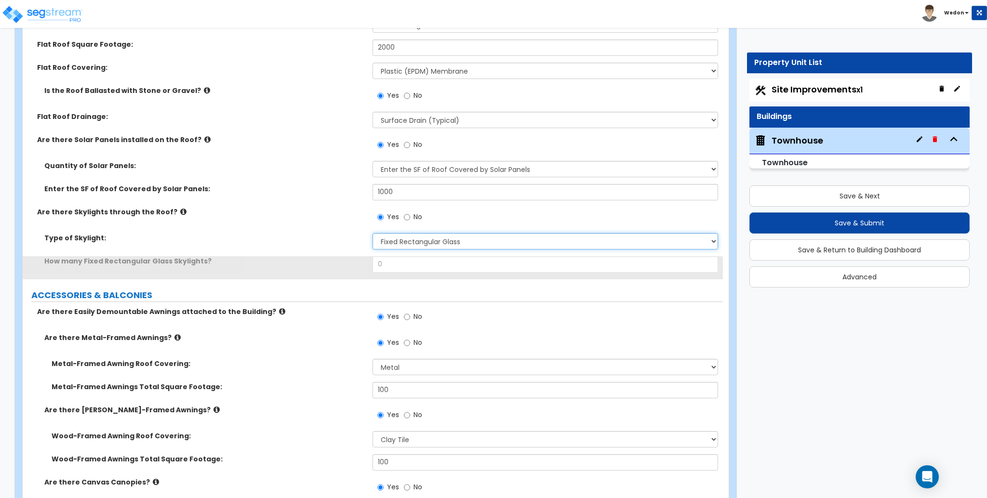
click at [446, 240] on select "Please Choose One Fixed Rectangular Glass Barrel Vault Dome" at bounding box center [545, 241] width 345 height 16
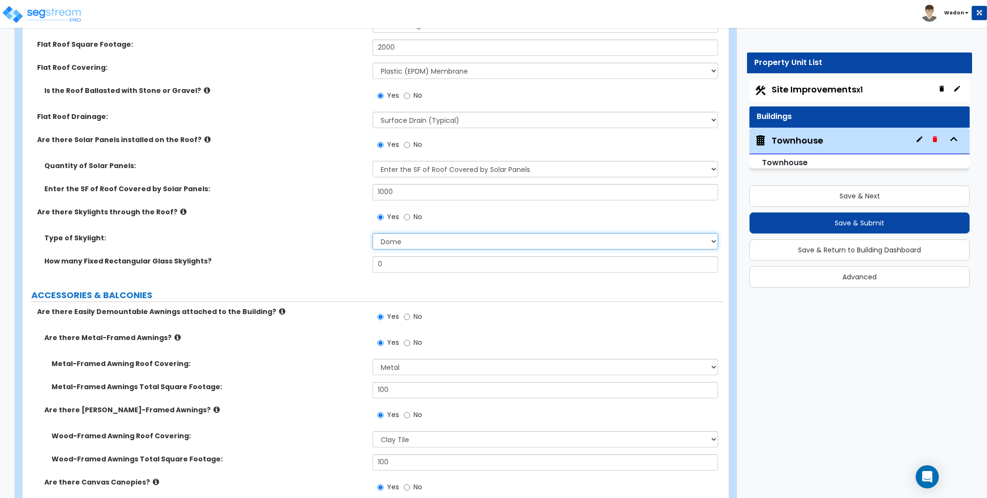
click at [373, 233] on select "Please Choose One Fixed Rectangular Glass Barrel Vault Dome" at bounding box center [545, 241] width 345 height 16
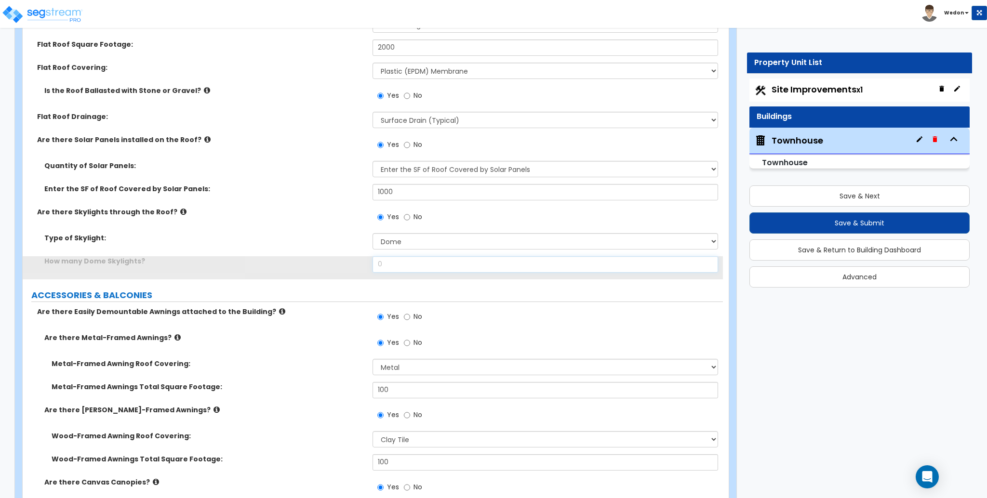
click at [313, 265] on div "How many Dome Skylights? 0" at bounding box center [373, 267] width 700 height 23
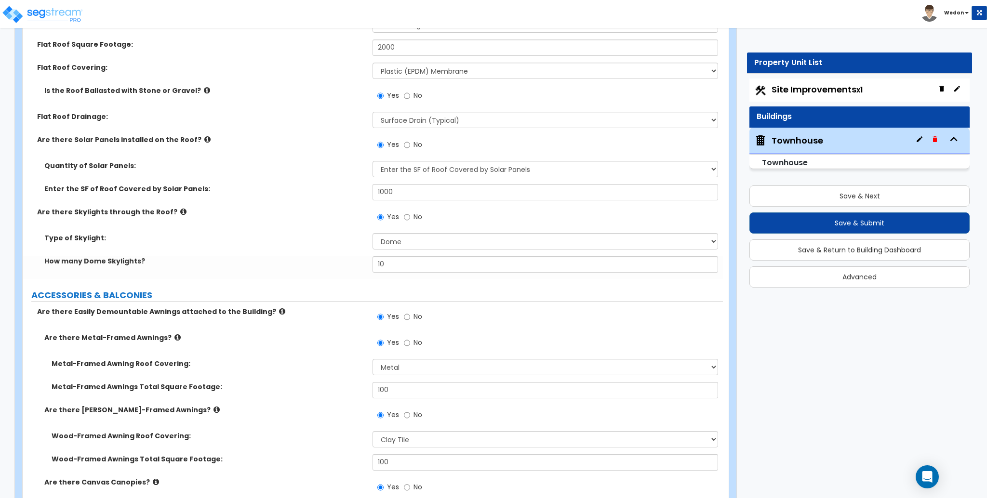
click at [295, 274] on div "How many Dome Skylights? 10" at bounding box center [373, 267] width 700 height 23
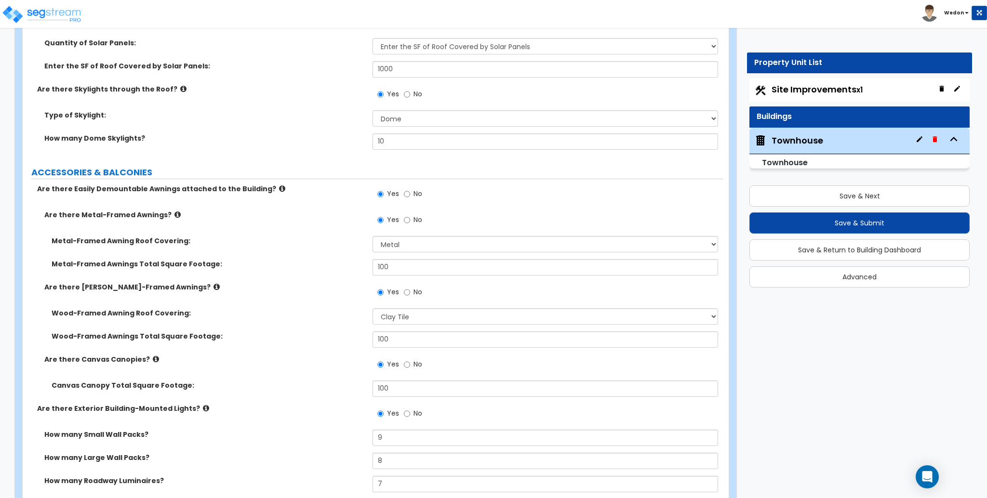
scroll to position [835, 0]
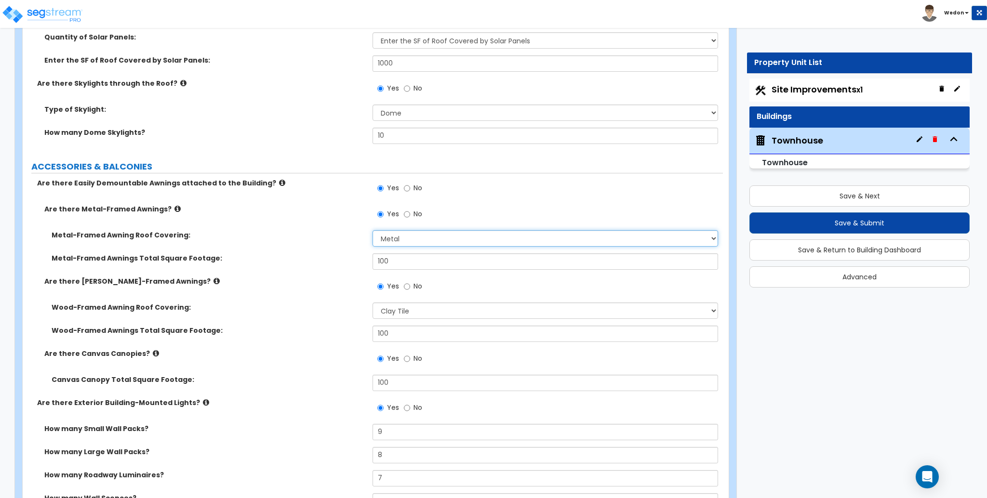
click at [460, 238] on select "Please Choose One Plastic Metal Glass" at bounding box center [545, 238] width 345 height 16
drag, startPoint x: 458, startPoint y: 240, endPoint x: 487, endPoint y: 236, distance: 28.8
click at [458, 240] on select "Please Choose One Plastic Metal Glass" at bounding box center [545, 238] width 345 height 16
click at [373, 230] on select "Please Choose One Plastic Metal Glass" at bounding box center [545, 238] width 345 height 16
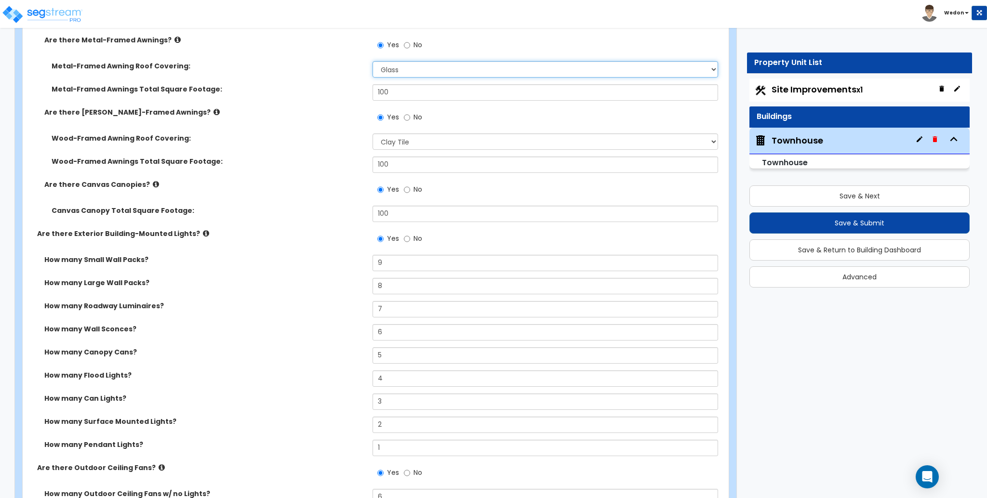
scroll to position [1028, 0]
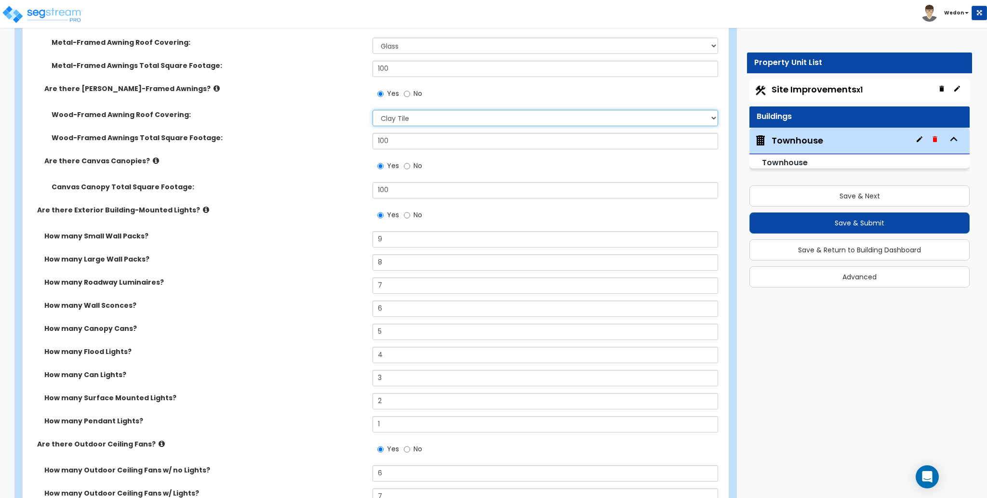
click at [467, 124] on select "Please Choose One Asphalt Shingle Clay Tile Wood Shingle Metal Shingle Standing…" at bounding box center [545, 118] width 345 height 16
click at [373, 110] on select "Please Choose One Asphalt Shingle Clay Tile Wood Shingle Metal Shingle Standing…" at bounding box center [545, 118] width 345 height 16
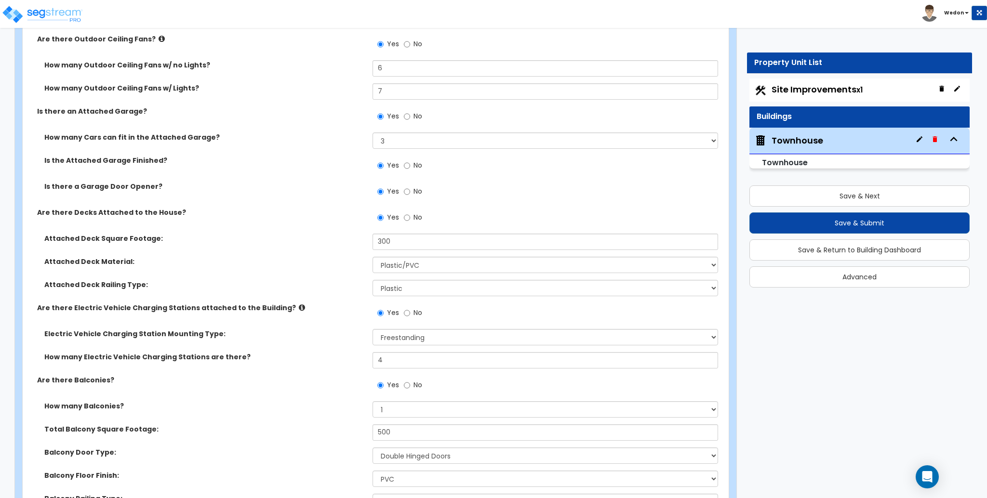
scroll to position [1478, 0]
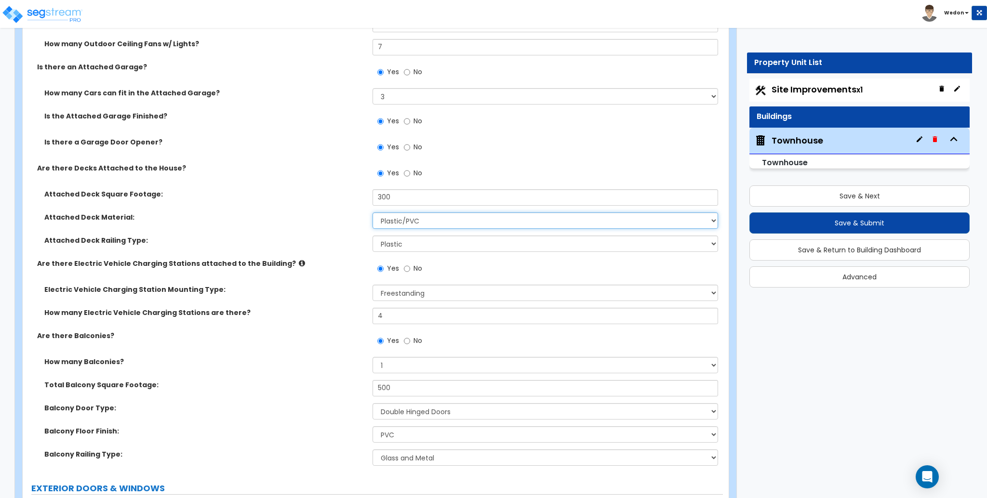
click at [446, 215] on select "Please Choose One Wood Plastic/PVC" at bounding box center [545, 221] width 345 height 16
click at [457, 225] on select "Please Choose One Wood Plastic/PVC" at bounding box center [545, 221] width 345 height 16
click at [373, 213] on select "Please Choose One Wood Plastic/PVC" at bounding box center [545, 221] width 345 height 16
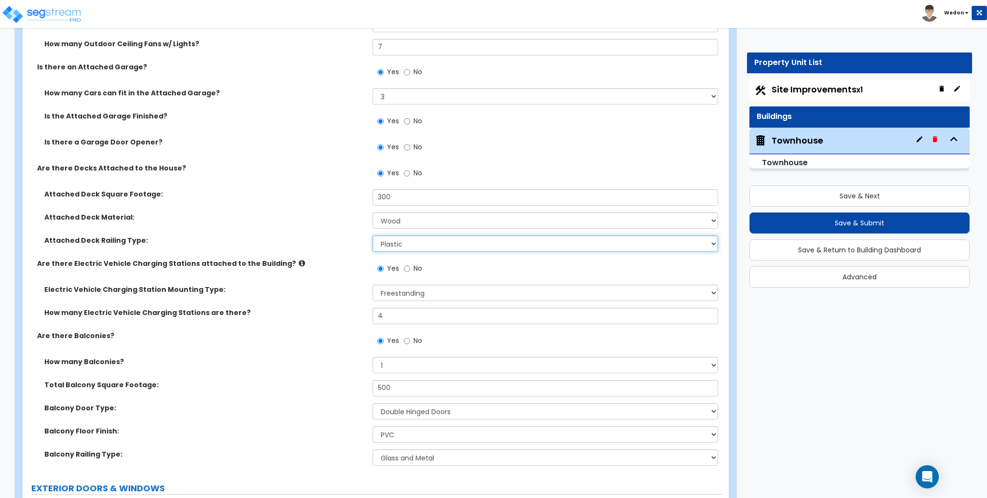
click at [441, 244] on select "Please Choose One Wood Plastic" at bounding box center [545, 244] width 345 height 16
click at [373, 236] on select "Please Choose One Wood Plastic" at bounding box center [545, 244] width 345 height 16
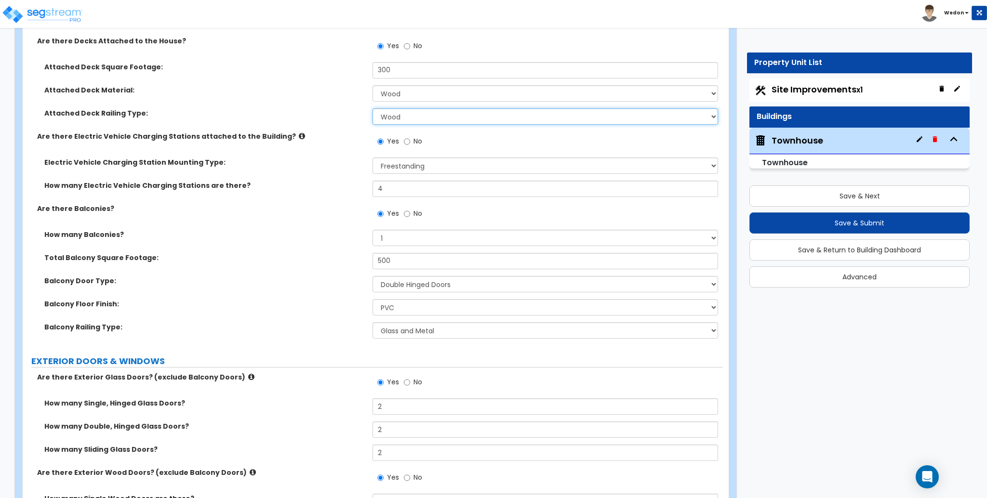
scroll to position [1606, 0]
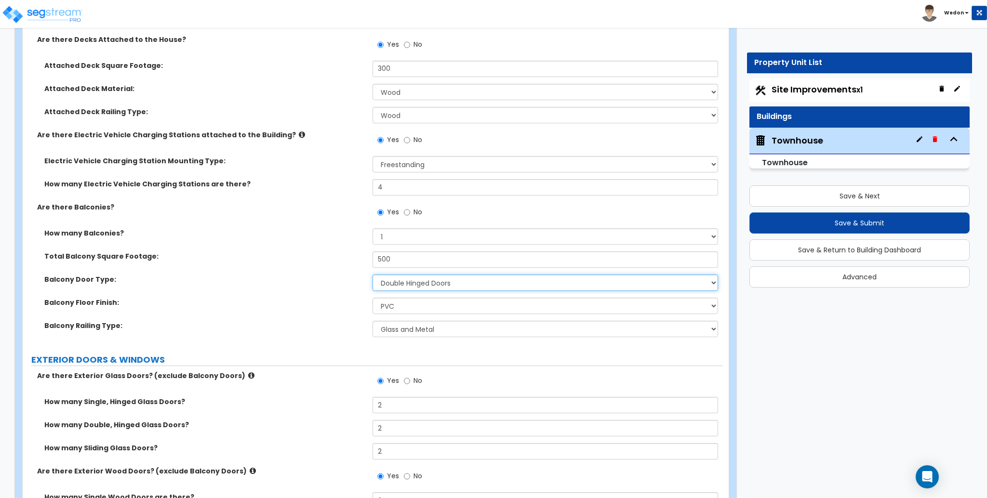
drag, startPoint x: 448, startPoint y: 280, endPoint x: 482, endPoint y: 288, distance: 35.2
click at [448, 280] on select "Please Choose One Single Hinged Doors Double Hinged Doors Sliding Glass Doors" at bounding box center [545, 283] width 345 height 16
click at [373, 275] on select "Please Choose One Single Hinged Doors Double Hinged Doors Sliding Glass Doors" at bounding box center [545, 283] width 345 height 16
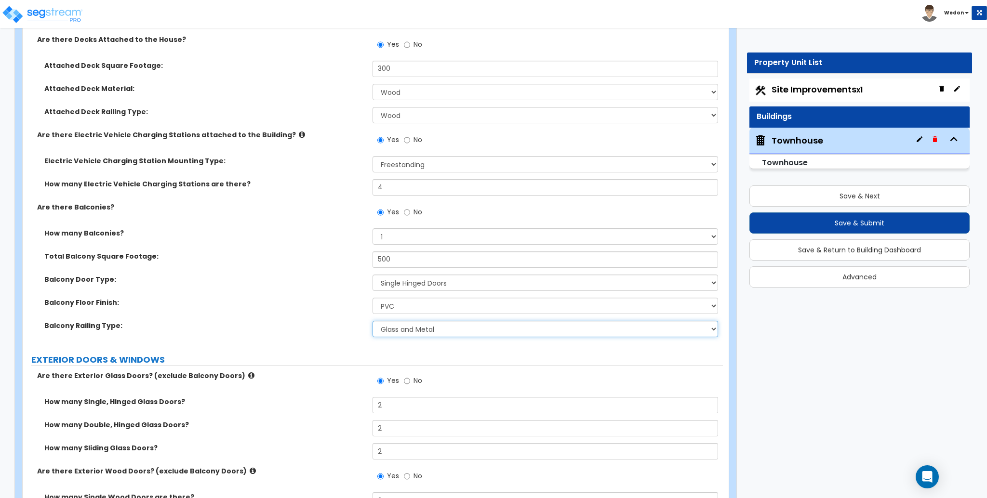
click at [467, 328] on select "Please Choose One Steel Aluminum Wood Glass and Metal Wrought Iron" at bounding box center [545, 329] width 345 height 16
click at [373, 321] on select "Please Choose One Steel Aluminum Wood Glass and Metal Wrought Iron" at bounding box center [545, 329] width 345 height 16
click at [445, 323] on select "Please Choose One Steel Aluminum Wood Glass and Metal Wrought Iron" at bounding box center [545, 329] width 345 height 16
click at [373, 321] on select "Please Choose One Steel Aluminum Wood Glass and Metal Wrought Iron" at bounding box center [545, 329] width 345 height 16
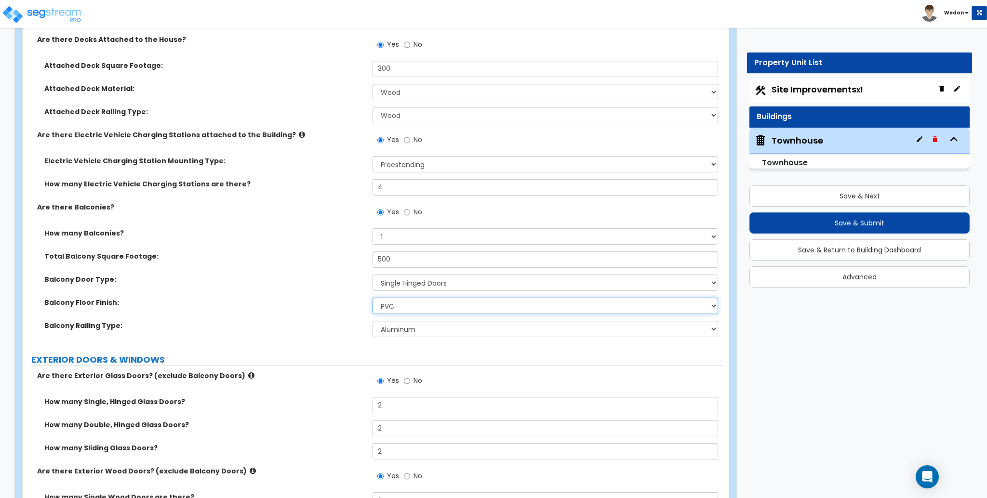
click at [409, 307] on select "Please Choose One Concrete Flooring Tile Flooring Resilient Laminate Flooring P…" at bounding box center [545, 306] width 345 height 16
click at [373, 298] on select "Please Choose One Concrete Flooring Tile Flooring Resilient Laminate Flooring P…" at bounding box center [545, 306] width 345 height 16
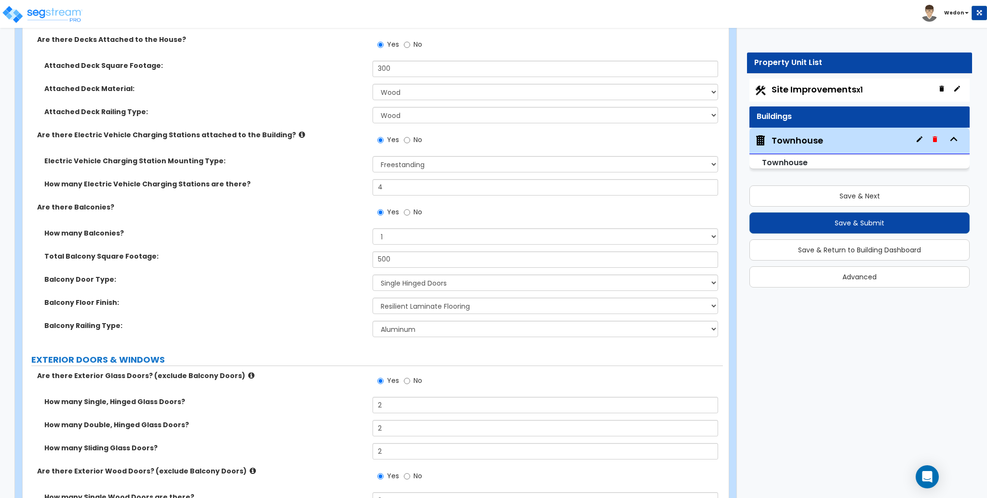
click at [287, 358] on label "EXTERIOR DOORS & WINDOWS" at bounding box center [377, 360] width 692 height 13
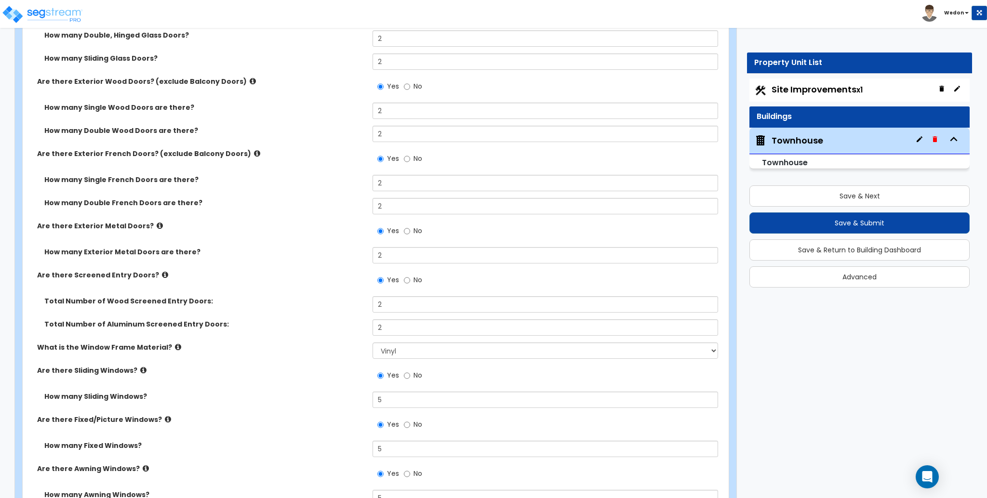
scroll to position [2249, 0]
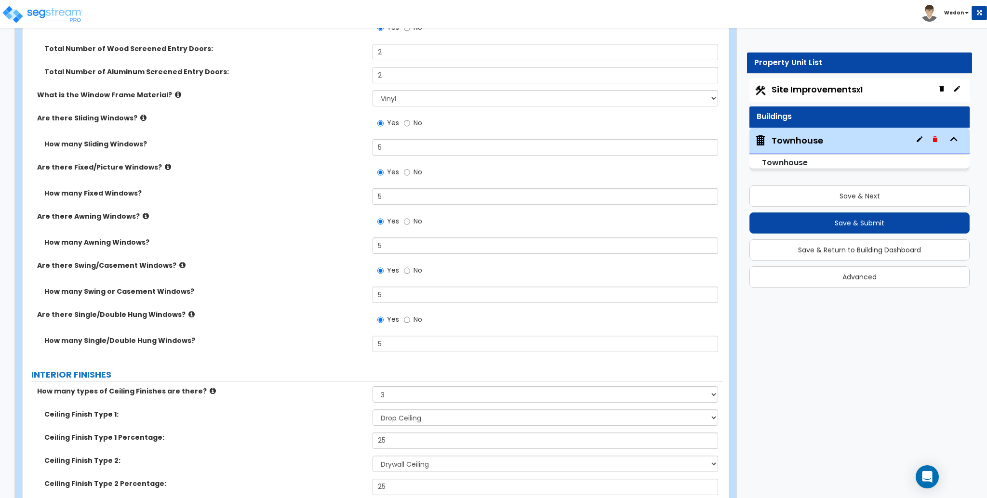
click at [426, 108] on div "What is the Window Frame Material? Please Choose One Vinyl Aluminum Wood" at bounding box center [373, 101] width 700 height 23
click at [433, 100] on select "Please Choose One Vinyl Aluminum Wood" at bounding box center [545, 98] width 345 height 16
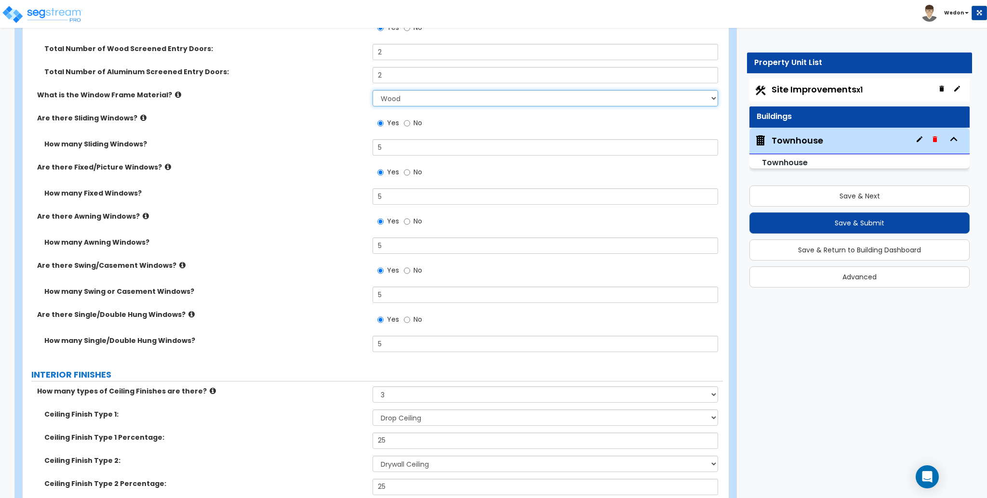
click at [373, 90] on select "Please Choose One Vinyl Aluminum Wood" at bounding box center [545, 98] width 345 height 16
click at [453, 159] on div "How many Sliding Windows? 5" at bounding box center [373, 150] width 700 height 23
click at [316, 153] on div "How many Sliding Windows? 5" at bounding box center [373, 150] width 700 height 23
click at [472, 94] on select "Please Choose One Vinyl Aluminum Wood" at bounding box center [545, 98] width 345 height 16
click at [373, 90] on select "Please Choose One Vinyl Aluminum Wood" at bounding box center [545, 98] width 345 height 16
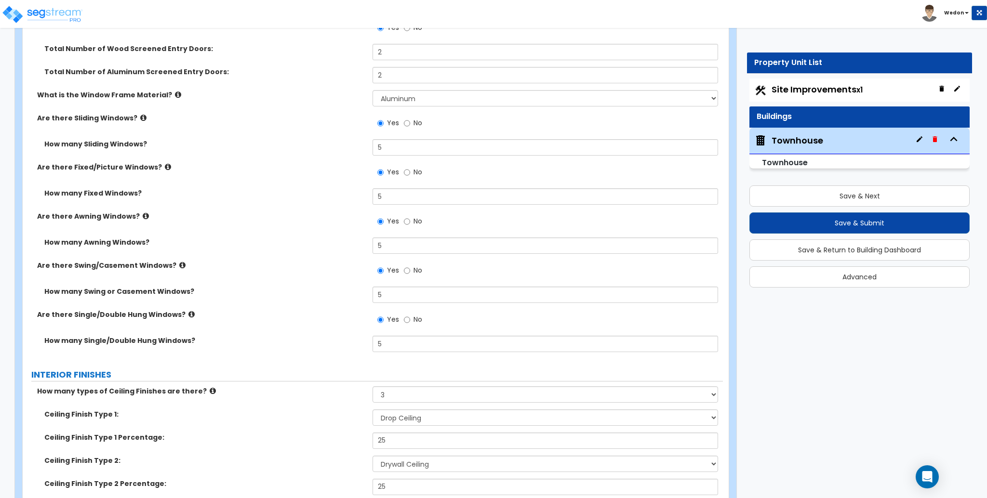
click at [303, 185] on div "Are there Fixed/Picture Windows? Yes No" at bounding box center [373, 175] width 700 height 26
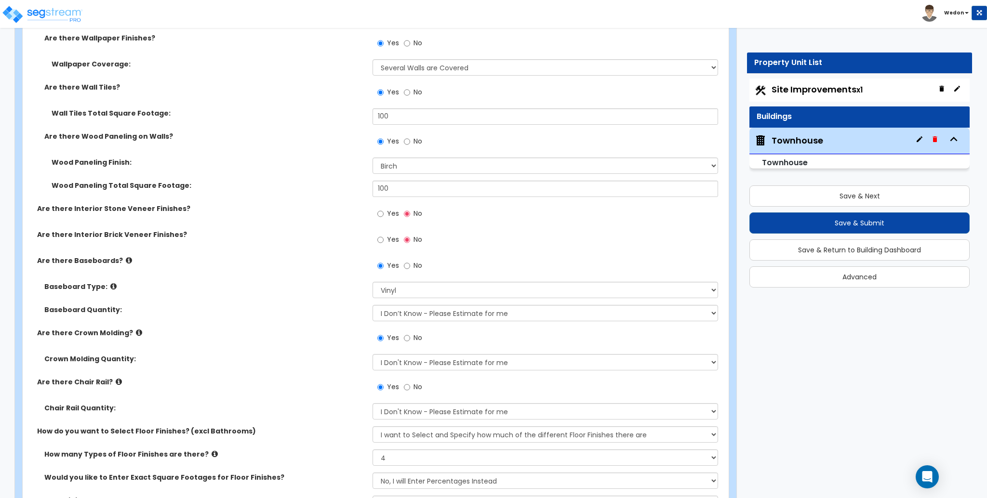
scroll to position [2892, 0]
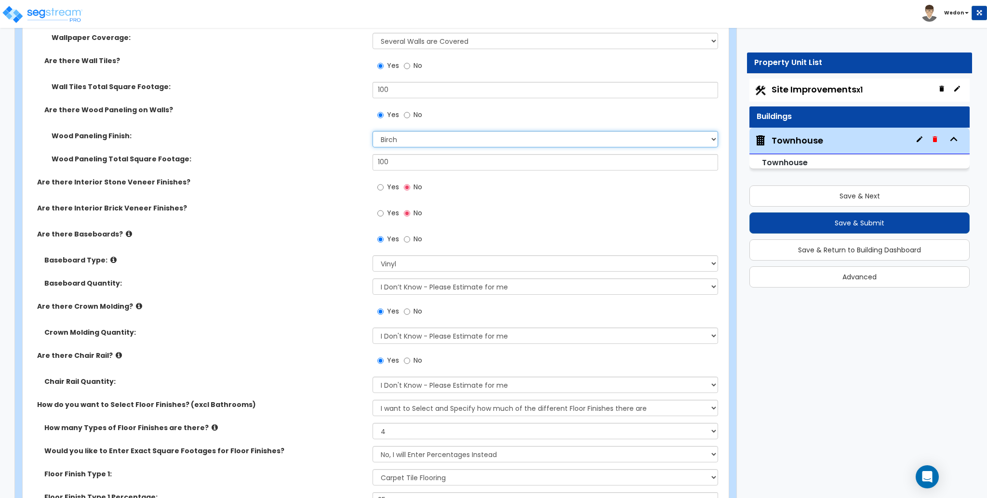
drag, startPoint x: 461, startPoint y: 142, endPoint x: 476, endPoint y: 143, distance: 15.0
click at [461, 142] on select "Please Choose One Birch Mahogany Oak or Cherry Rosewood Teak I Don't Know, Plea…" at bounding box center [545, 139] width 345 height 16
click at [373, 131] on select "Please Choose One Birch Mahogany Oak or Cherry Rosewood Teak I Don't Know, Plea…" at bounding box center [545, 139] width 345 height 16
click at [357, 195] on div "Are there Interior Stone Veneer Finishes? Yes No" at bounding box center [373, 190] width 700 height 26
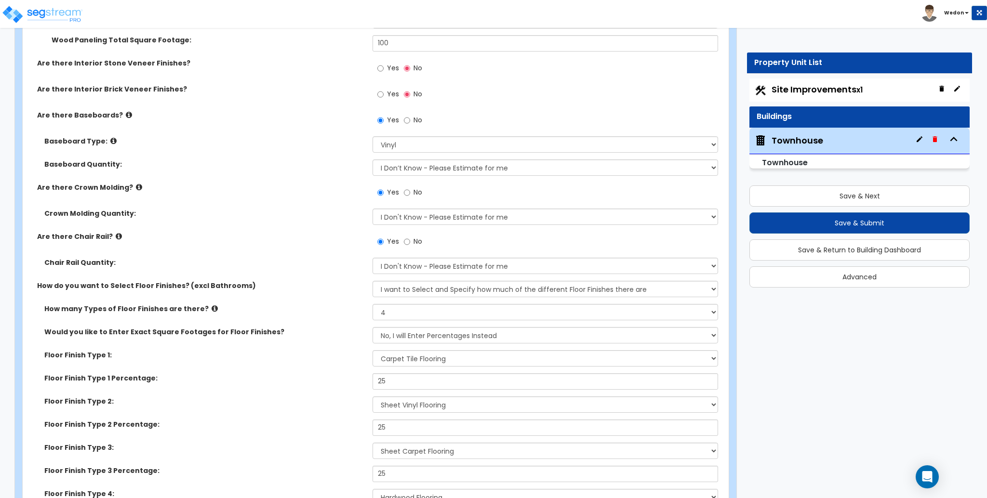
scroll to position [3020, 0]
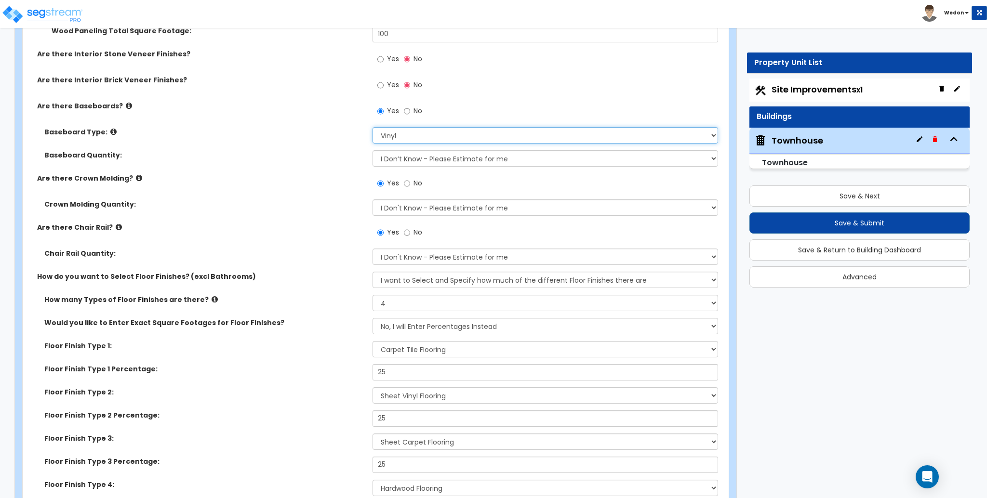
click at [446, 140] on select "Please Choose One Wood Vinyl Carpet Tile" at bounding box center [545, 135] width 345 height 16
drag, startPoint x: 465, startPoint y: 137, endPoint x: 509, endPoint y: 142, distance: 45.1
click at [466, 137] on select "Please Choose One Wood Vinyl Carpet Tile" at bounding box center [545, 135] width 345 height 16
click at [373, 127] on select "Please Choose One Wood Vinyl Carpet Tile" at bounding box center [545, 135] width 345 height 16
click at [179, 201] on label "Crown Molding Quantity:" at bounding box center [204, 205] width 321 height 10
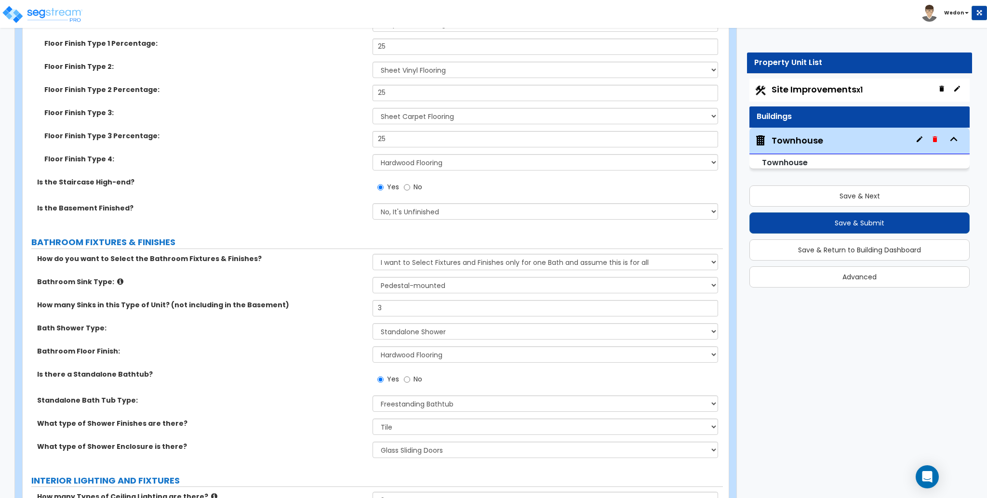
scroll to position [3470, 0]
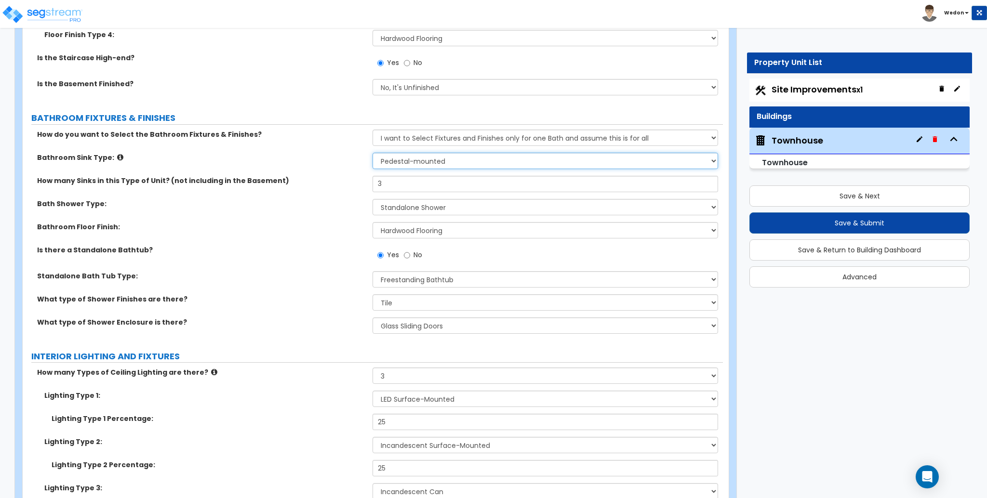
click at [511, 164] on select "Wall-mounted Pedestal-mounted Vanity-mounted" at bounding box center [545, 161] width 345 height 16
click at [291, 280] on label "Standalone Bath Tub Type:" at bounding box center [201, 276] width 328 height 10
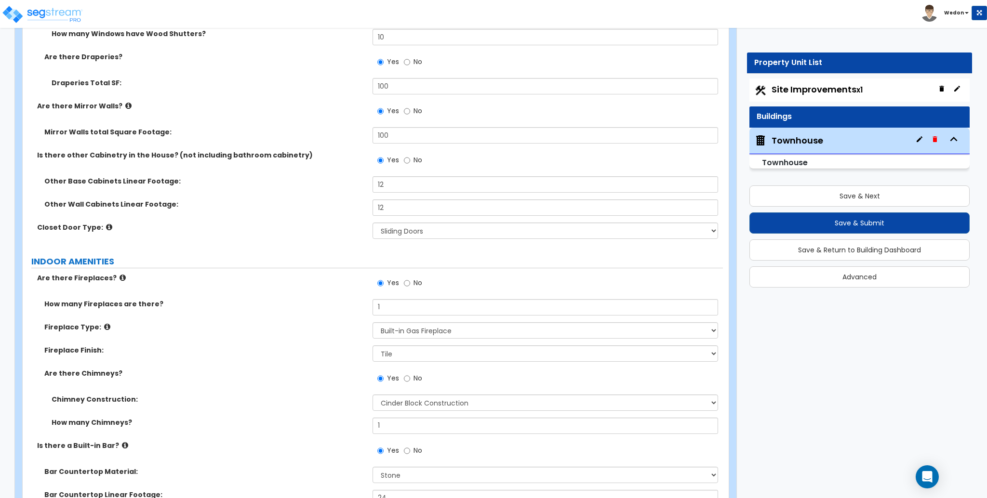
scroll to position [4562, 0]
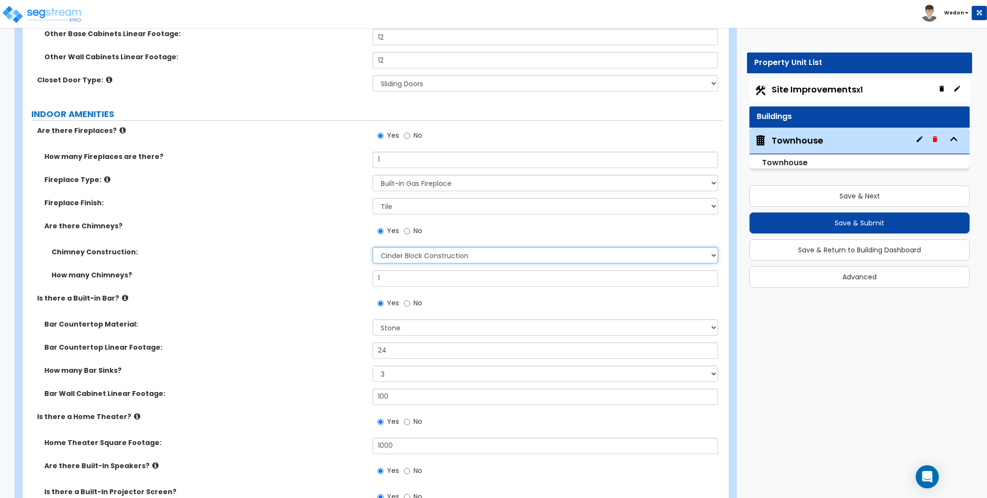
drag, startPoint x: 550, startPoint y: 260, endPoint x: 632, endPoint y: 256, distance: 82.0
click at [550, 260] on select "Please Choose One Brick Construction Cinder Block Construction Stone Constructi…" at bounding box center [545, 255] width 345 height 16
click at [373, 247] on select "Please Choose One Brick Construction Cinder Block Construction Stone Constructi…" at bounding box center [545, 255] width 345 height 16
click at [258, 305] on div "Is there a Built-in Bar? Yes No" at bounding box center [373, 307] width 700 height 26
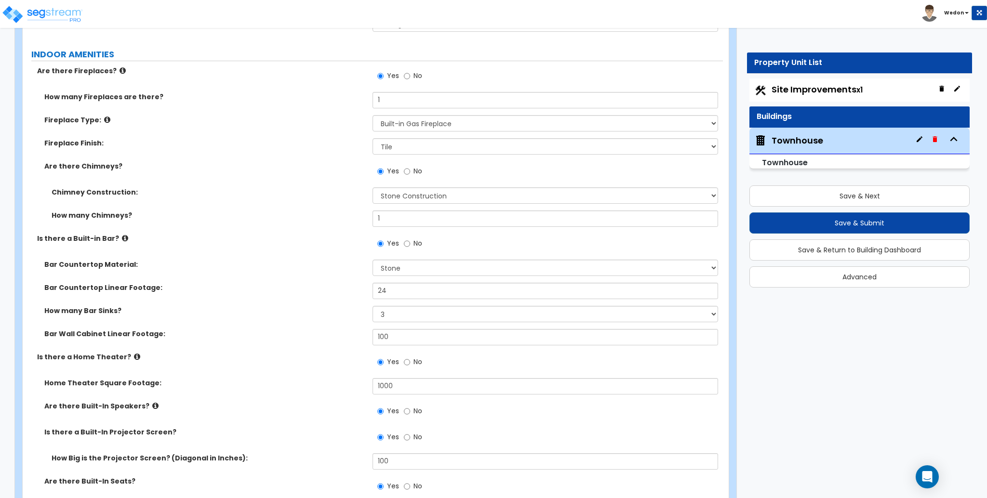
scroll to position [4627, 0]
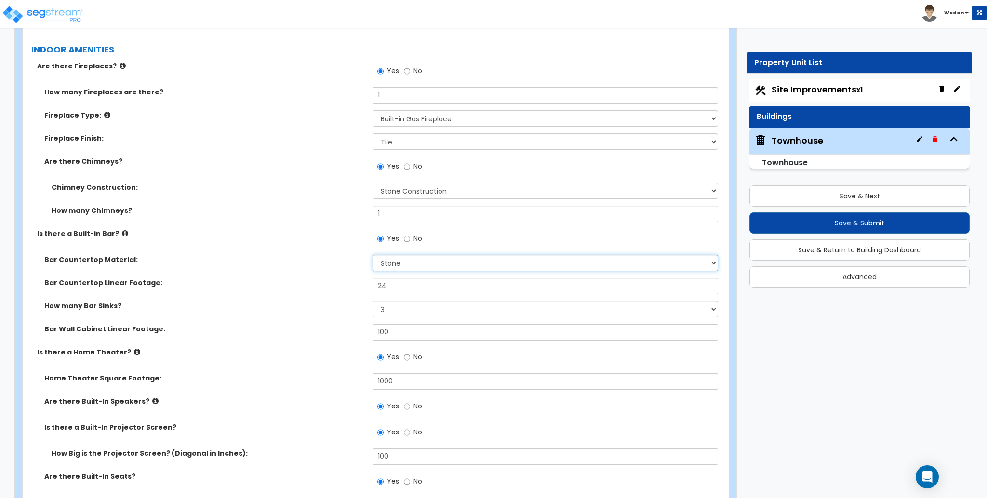
click at [494, 268] on select "Please Choose One Plastic Laminate Solid Surface Stone Quartz Marble Tile Wood …" at bounding box center [545, 263] width 345 height 16
click at [373, 255] on select "Please Choose One Plastic Laminate Solid Surface Stone Quartz Marble Tile Wood …" at bounding box center [545, 263] width 345 height 16
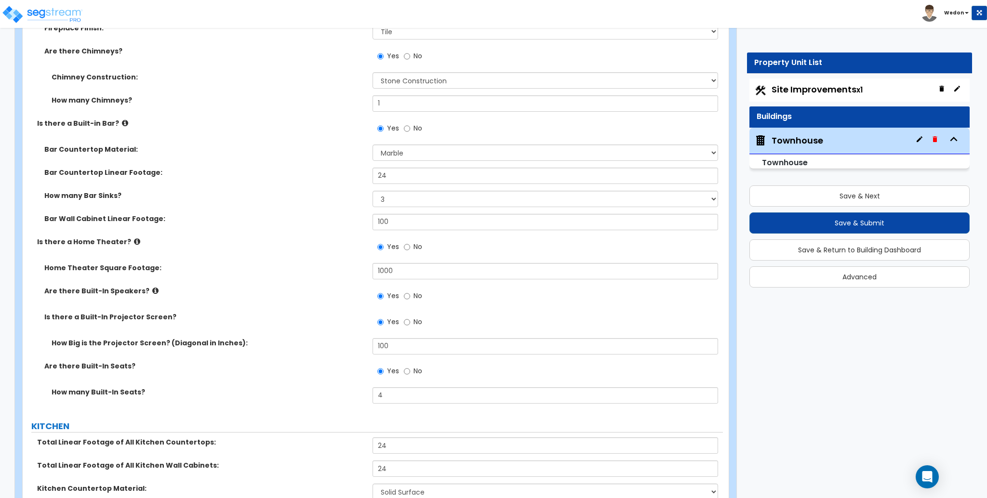
click at [305, 263] on div "Home Theater Square Footage: 1000" at bounding box center [373, 274] width 700 height 23
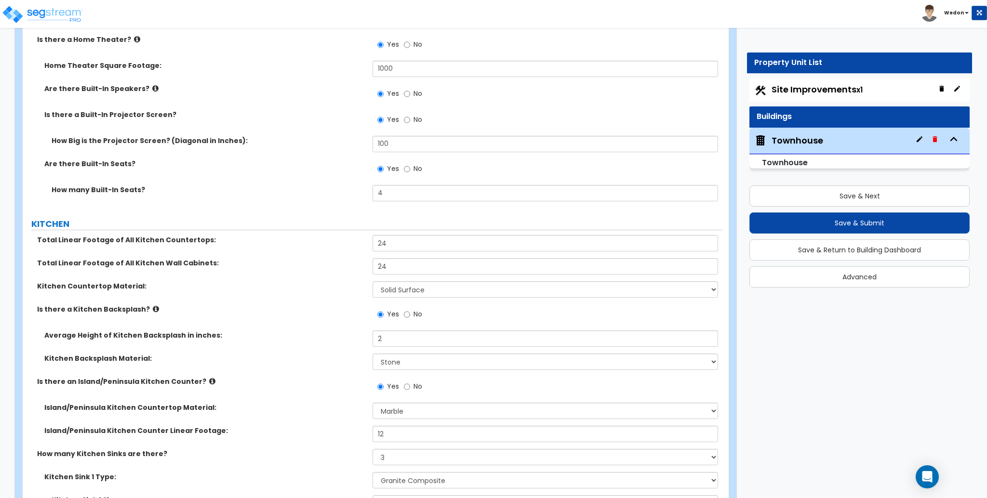
scroll to position [4948, 0]
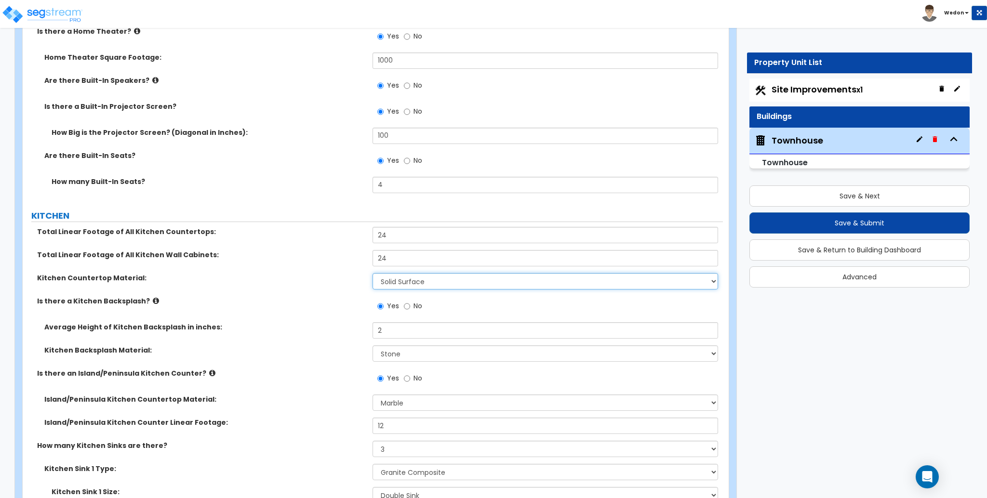
click at [476, 274] on select "Please Choose One Plastic Laminate Solid Surface Stone Quartz Marble Tile Wood …" at bounding box center [545, 281] width 345 height 16
click at [494, 282] on select "Please Choose One Plastic Laminate Solid Surface Stone Quartz Marble Tile Wood …" at bounding box center [545, 281] width 345 height 16
click at [542, 281] on select "Please Choose One Plastic Laminate Solid Surface Stone Quartz Marble Tile Wood …" at bounding box center [545, 281] width 345 height 16
click at [373, 273] on select "Please Choose One Plastic Laminate Solid Surface Stone Quartz Marble Tile Wood …" at bounding box center [545, 281] width 345 height 16
click at [260, 318] on div "Is there a Kitchen Backsplash? Yes No" at bounding box center [373, 309] width 700 height 26
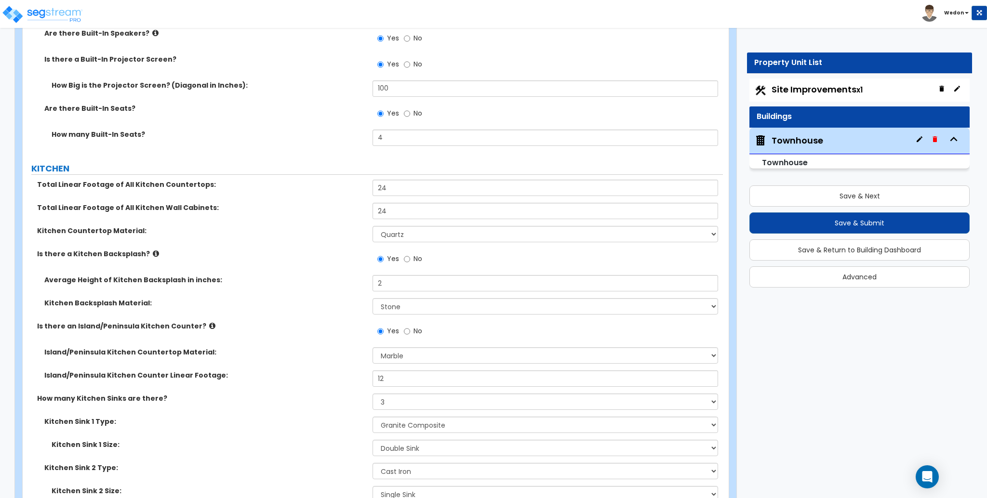
scroll to position [5076, 0]
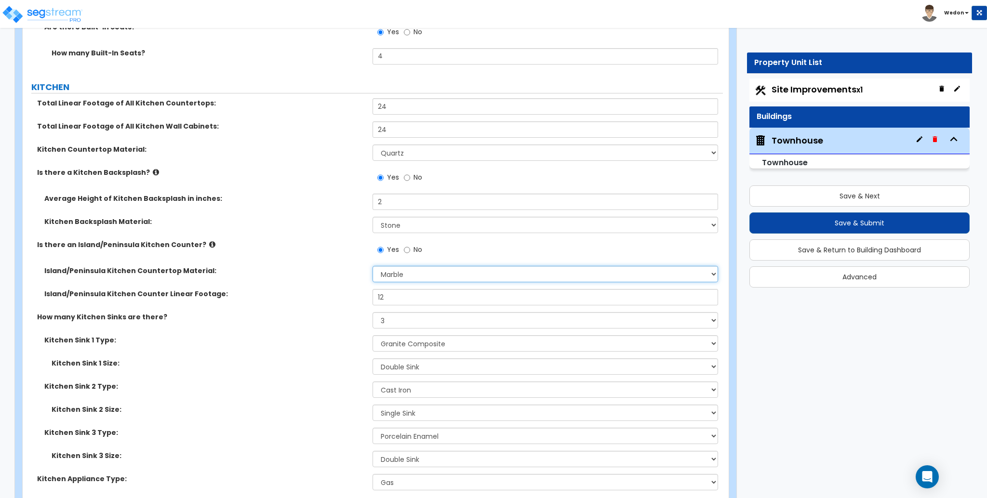
drag, startPoint x: 422, startPoint y: 270, endPoint x: 480, endPoint y: 276, distance: 57.6
click at [422, 271] on select "None Plastic Laminate Solid Surface Stone Quartz Marble Tile Wood Stainless Ste…" at bounding box center [545, 274] width 345 height 16
click at [373, 267] on select "None Plastic Laminate Solid Surface Stone Quartz Marble Tile Wood Stainless Ste…" at bounding box center [545, 274] width 345 height 16
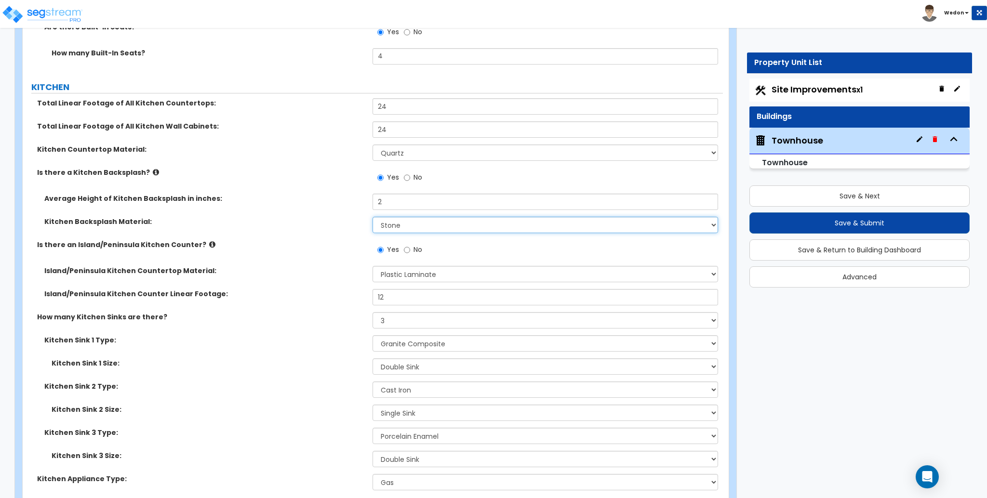
drag, startPoint x: 447, startPoint y: 230, endPoint x: 469, endPoint y: 231, distance: 22.2
click at [447, 228] on select "Please Choose One Plastic Laminate Solid Surface Stone Quartz Tile Stainless St…" at bounding box center [545, 225] width 345 height 16
click at [373, 217] on select "Please Choose One Plastic Laminate Solid Surface Stone Quartz Tile Stainless St…" at bounding box center [545, 225] width 345 height 16
click at [279, 294] on label "Island/Peninsula Kitchen Counter Linear Footage:" at bounding box center [204, 294] width 321 height 10
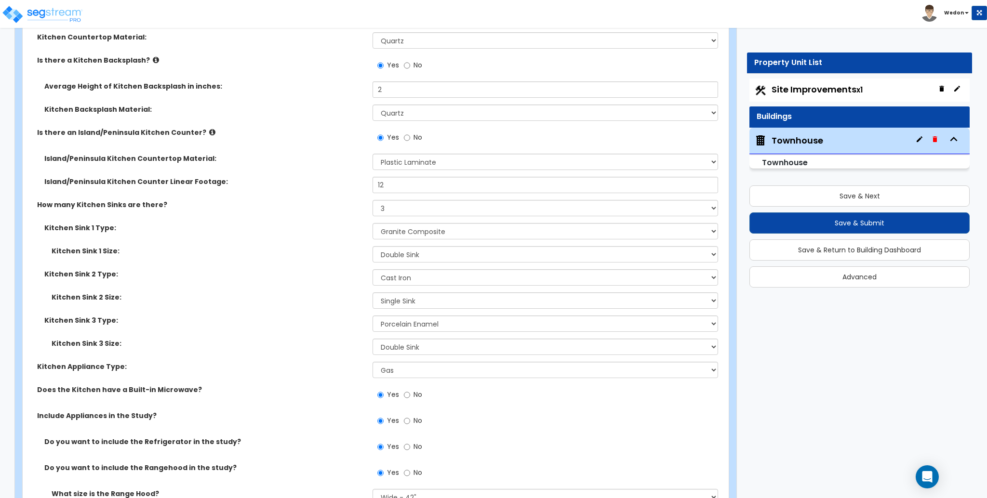
scroll to position [5205, 0]
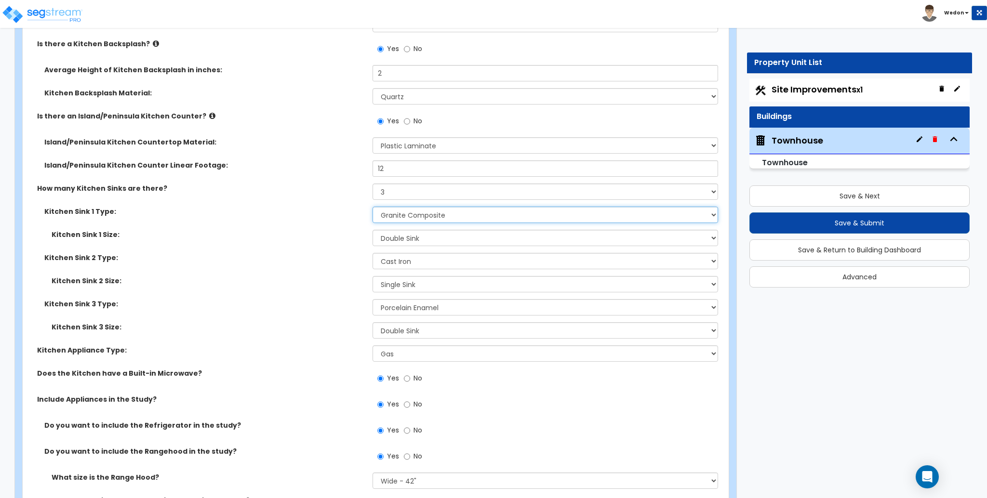
click at [479, 223] on select "Please Choose One Stainless Steel Porcelain Enamel Cast Iron Granite Composite" at bounding box center [545, 215] width 345 height 16
click at [531, 216] on select "Please Choose One Stainless Steel Porcelain Enamel Cast Iron Granite Composite" at bounding box center [545, 215] width 345 height 16
click at [236, 227] on div "Kitchen Sink 1 Type: Please Choose One Stainless Steel Porcelain Enamel Cast Ir…" at bounding box center [373, 218] width 700 height 23
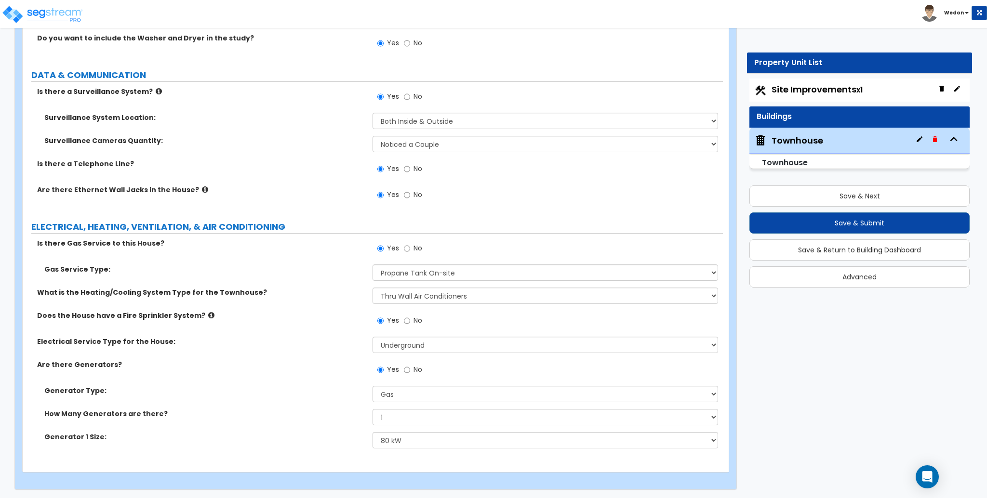
scroll to position [6015, 0]
click at [496, 269] on select "Please Choose One Natural Gas Service Propane Tank On-site" at bounding box center [545, 271] width 345 height 16
click at [497, 269] on select "Please Choose One Natural Gas Service Propane Tank On-site" at bounding box center [545, 271] width 345 height 16
click at [373, 263] on select "Please Choose One Natural Gas Service Propane Tank On-site" at bounding box center [545, 271] width 345 height 16
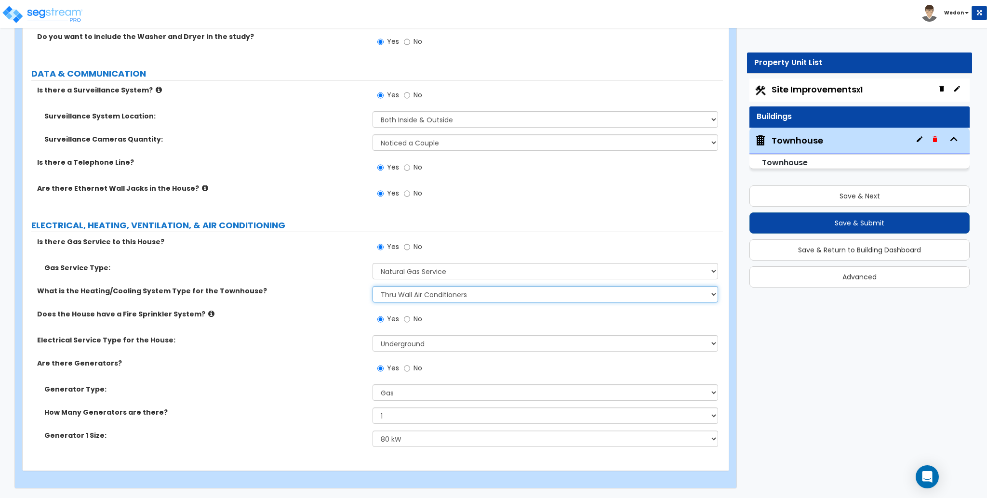
drag, startPoint x: 457, startPoint y: 298, endPoint x: 488, endPoint y: 302, distance: 31.6
click at [457, 298] on select "None Heat Only Centralized Heating & Cooling Thru Wall Air Conditioners Mini Sp…" at bounding box center [545, 294] width 345 height 16
click at [373, 286] on select "None Heat Only Centralized Heating & Cooling Thru Wall Air Conditioners Mini Sp…" at bounding box center [545, 294] width 345 height 16
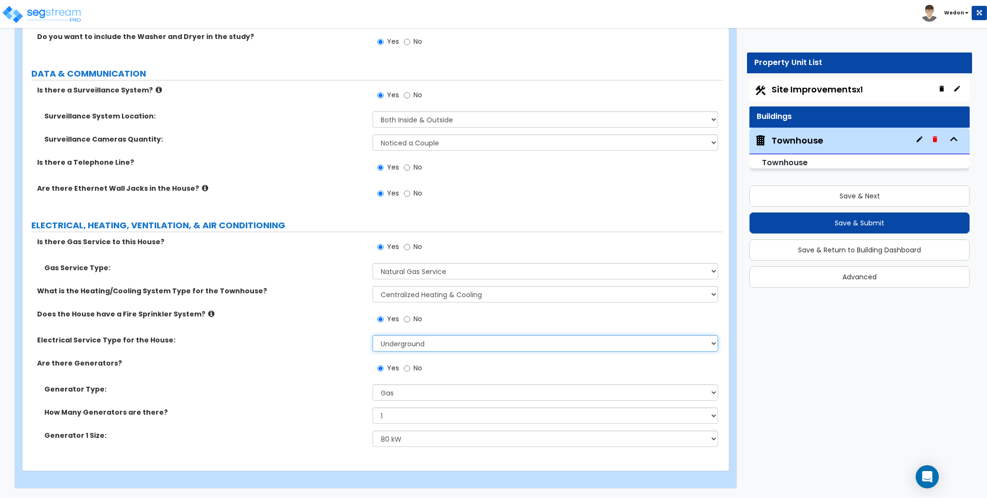
drag, startPoint x: 418, startPoint y: 346, endPoint x: 448, endPoint y: 344, distance: 29.5
click at [418, 346] on select "Please Choose One Overhead Underground" at bounding box center [545, 343] width 345 height 16
click at [272, 344] on label "Electrical Service Type for the House:" at bounding box center [201, 340] width 328 height 10
drag, startPoint x: 420, startPoint y: 342, endPoint x: 429, endPoint y: 351, distance: 12.6
click at [420, 342] on select "Please Choose One Overhead Underground" at bounding box center [545, 343] width 345 height 16
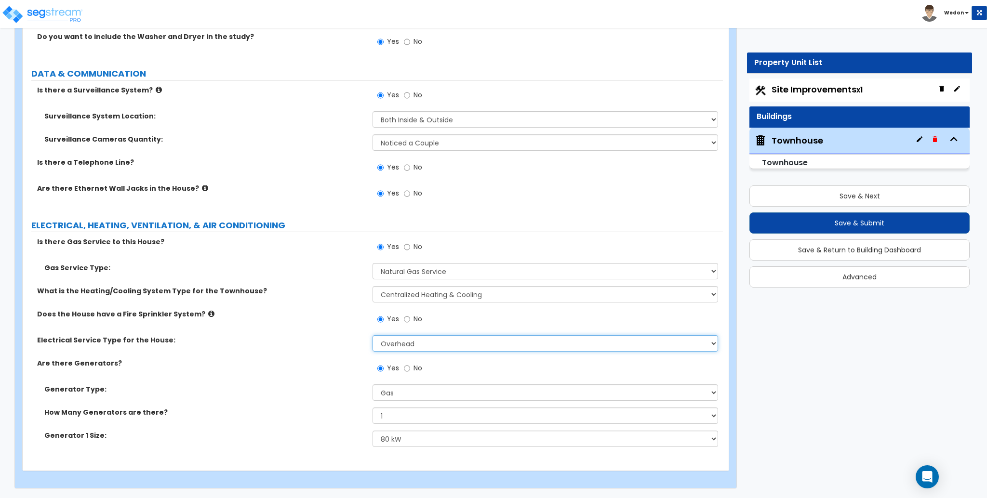
click at [373, 335] on select "Please Choose One Overhead Underground" at bounding box center [545, 343] width 345 height 16
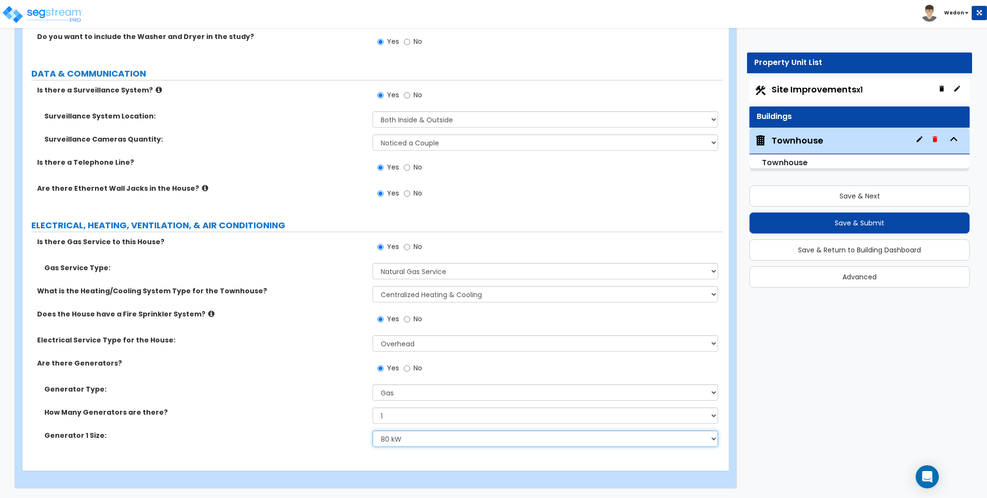
click at [419, 438] on select "Please Choose One 20kW 35 kW 80 kW 100 kW 125 kW 185 kW" at bounding box center [545, 439] width 345 height 16
click at [373, 431] on select "Please Choose One 20kW 35 kW 80 kW 100 kW 125 kW 185 kW" at bounding box center [545, 439] width 345 height 16
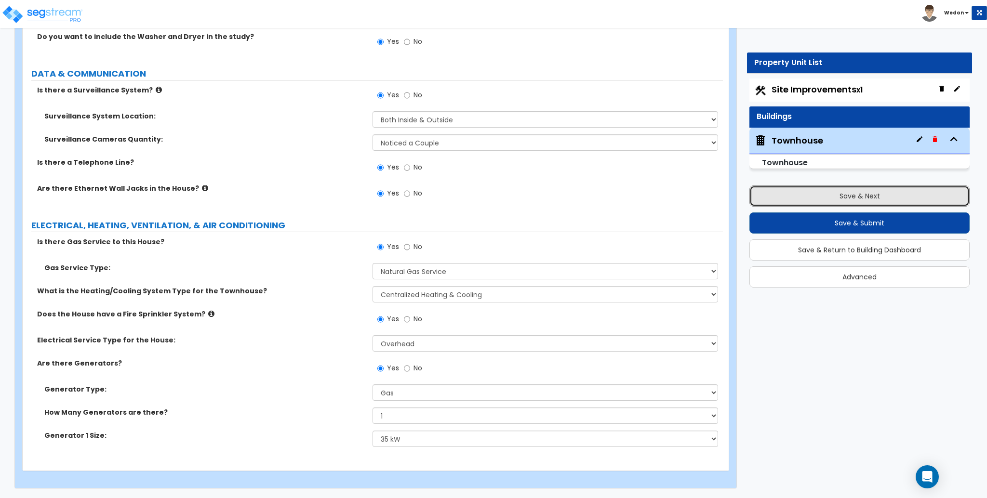
drag, startPoint x: 886, startPoint y: 196, endPoint x: 978, endPoint y: 184, distance: 92.9
click at [885, 196] on button "Save & Next" at bounding box center [859, 196] width 220 height 21
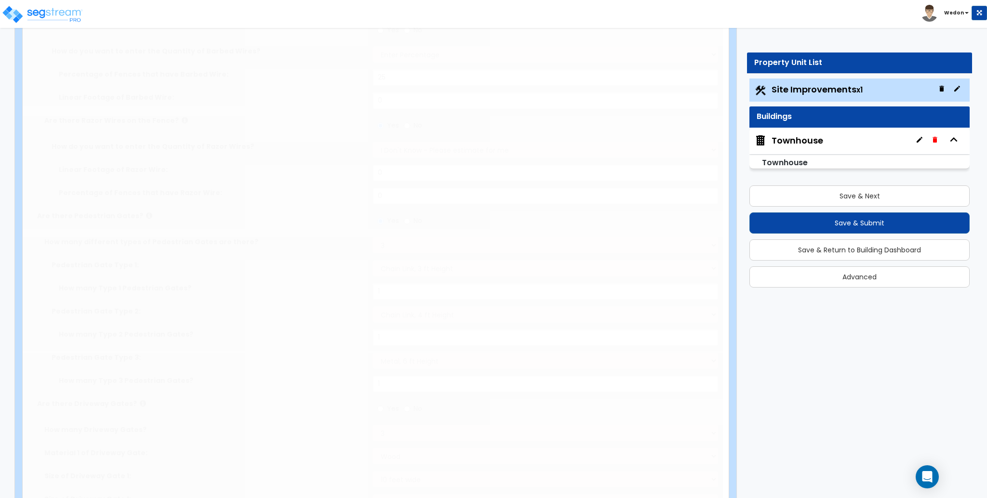
scroll to position [0, 0]
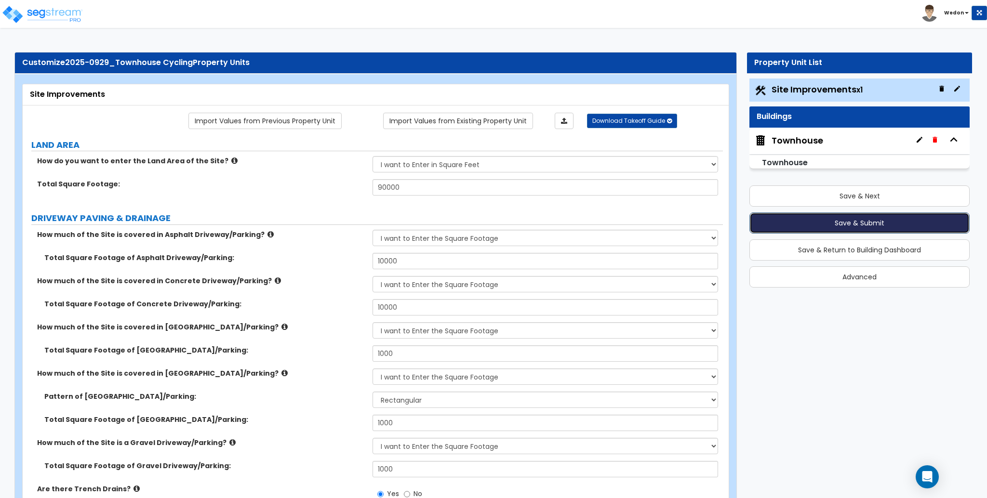
click at [822, 224] on button "Save & Submit" at bounding box center [859, 223] width 220 height 21
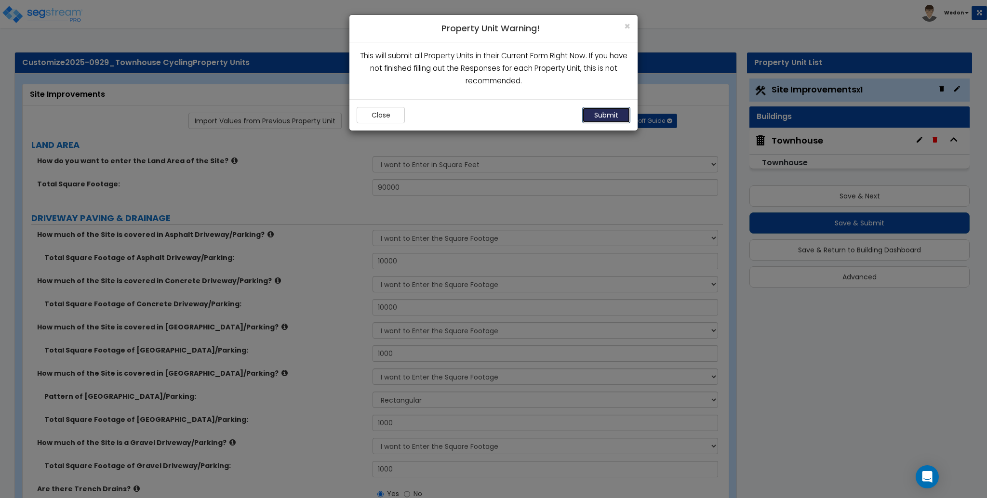
click at [597, 113] on button "Submit" at bounding box center [606, 115] width 48 height 16
